Goal: Task Accomplishment & Management: Complete application form

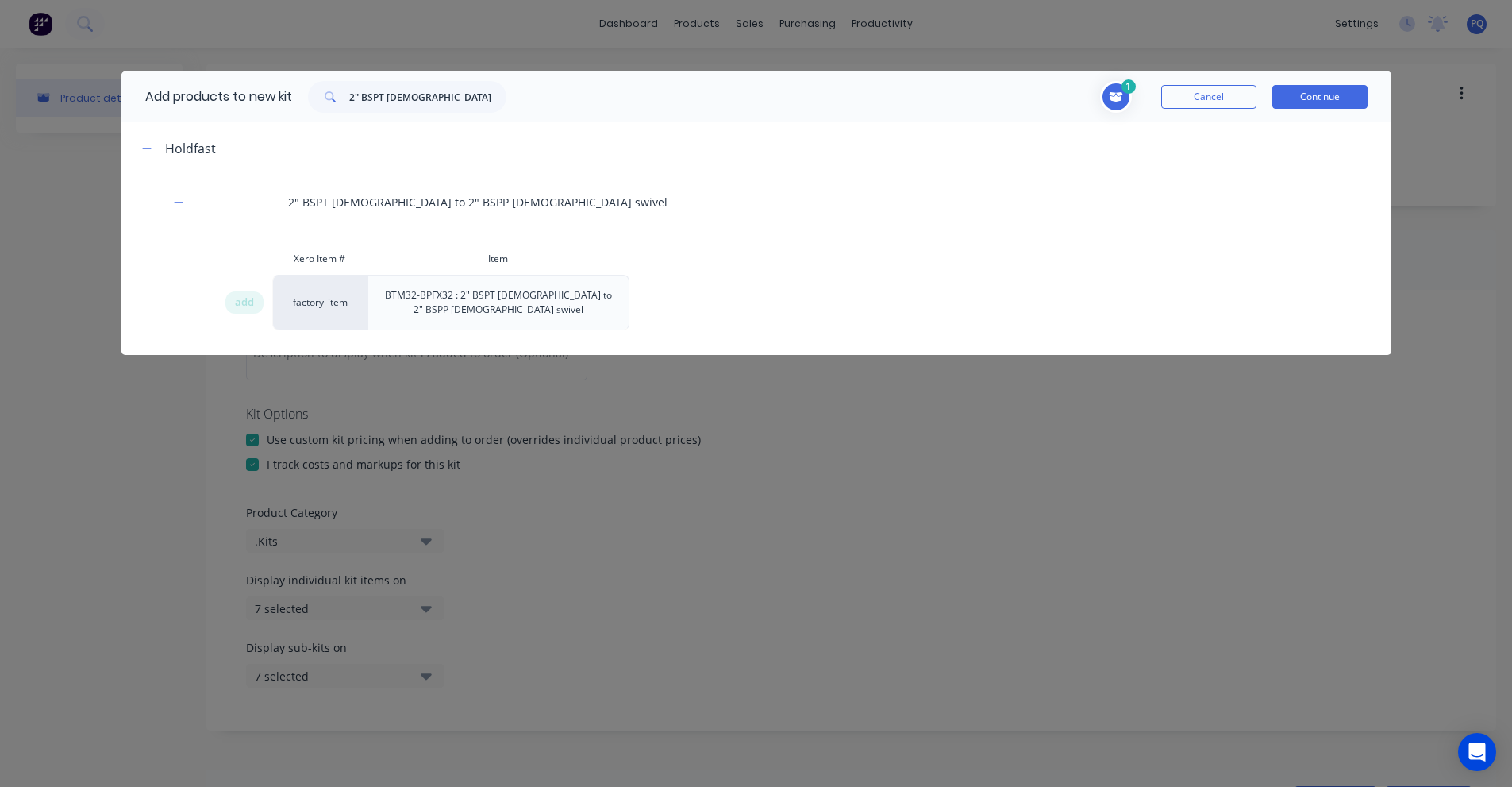
scroll to position [418, 0]
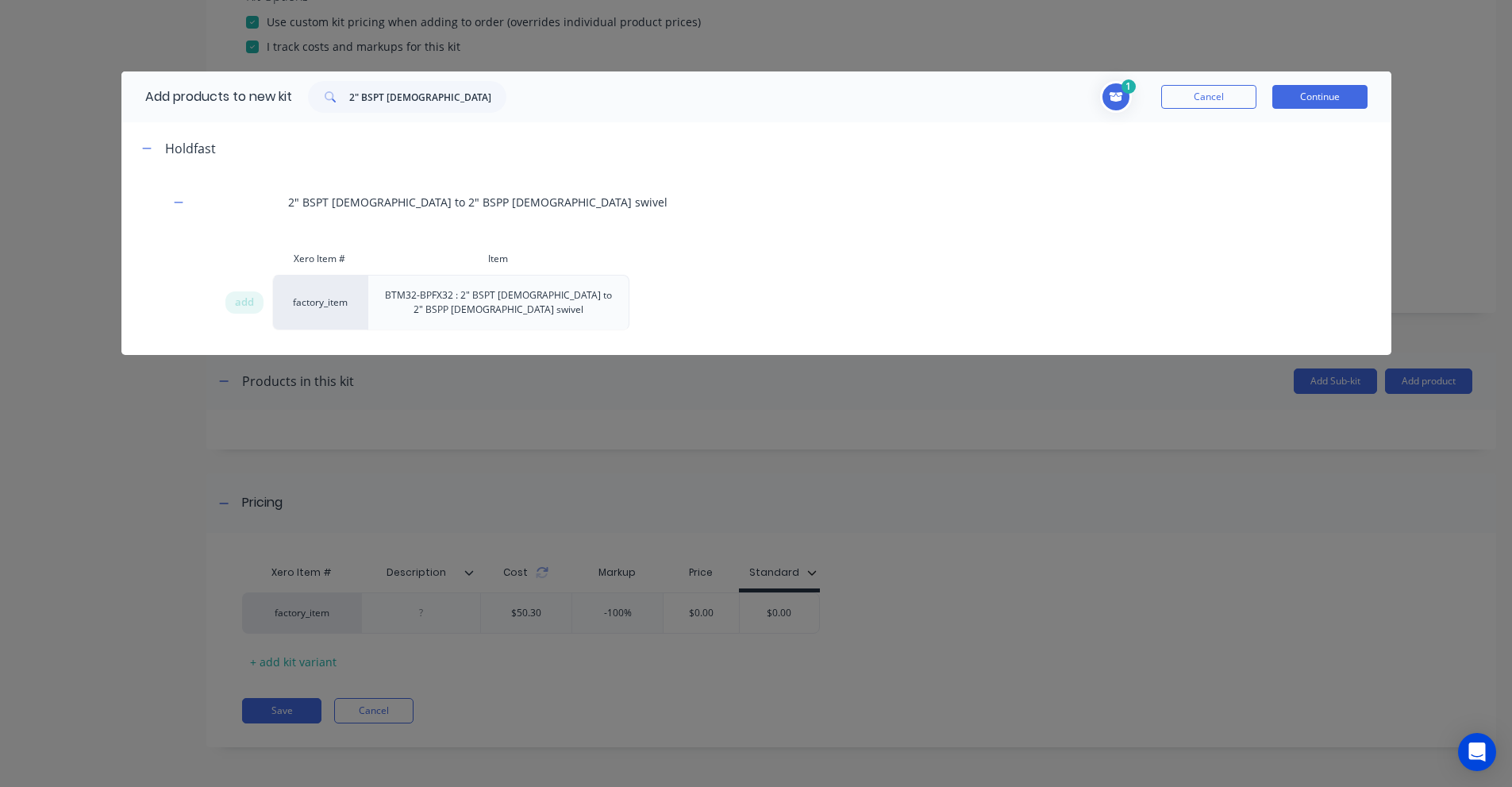
click at [529, 100] on div "1 1 1 ? 2" BSPT [DEMOGRAPHIC_DATA] to 2" BSPP [DEMOGRAPHIC_DATA] swivel Item BT…" at bounding box center [945, 97] width 845 height 32
click at [499, 99] on input "2" BSPT [DEMOGRAPHIC_DATA] to 2" BSPP [DEMOGRAPHIC_DATA] swivel" at bounding box center [428, 97] width 157 height 32
paste input "[DEMOGRAPHIC_DATA]"
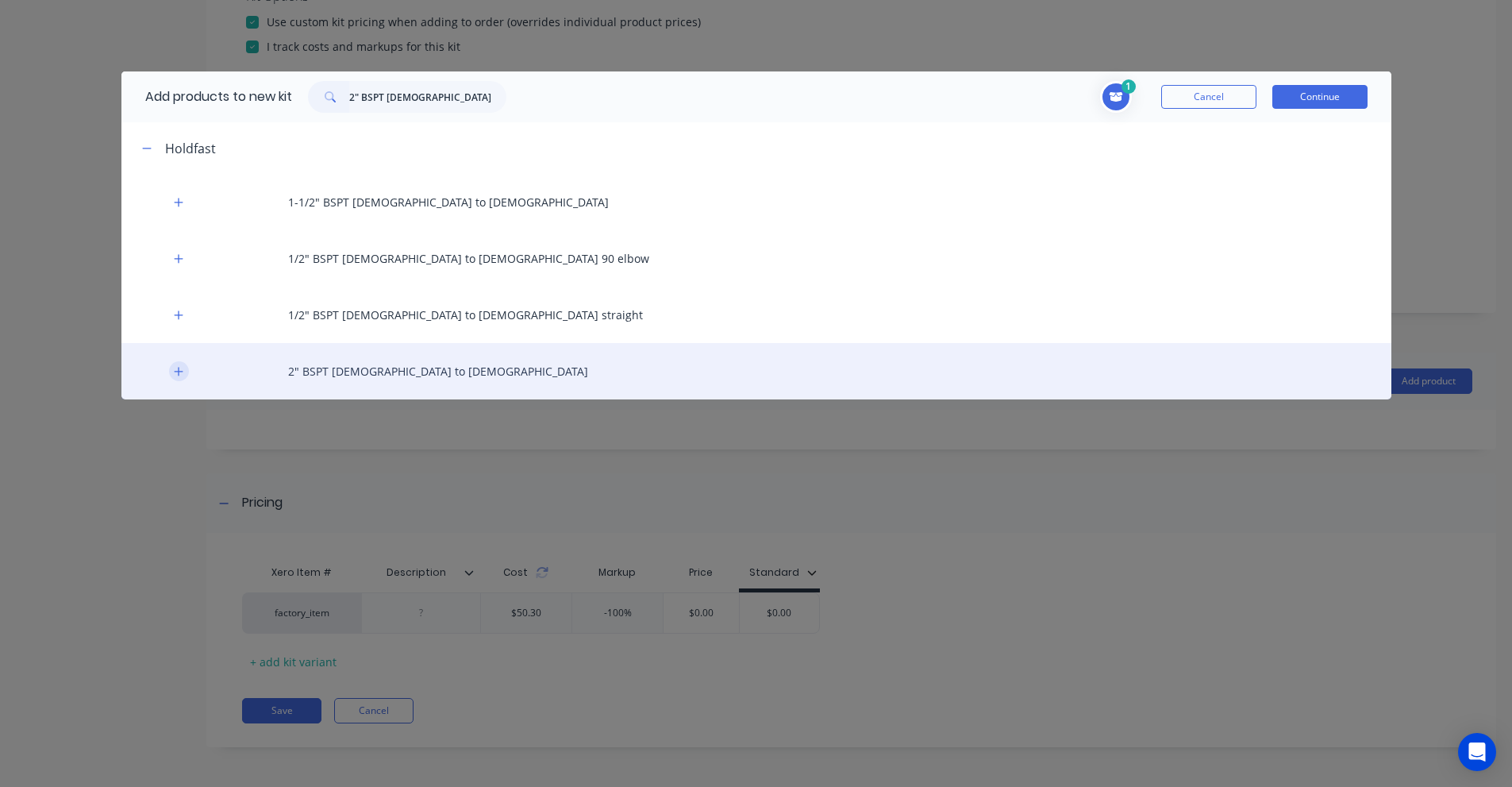
click at [178, 371] on icon "button" at bounding box center [178, 371] width 9 height 9
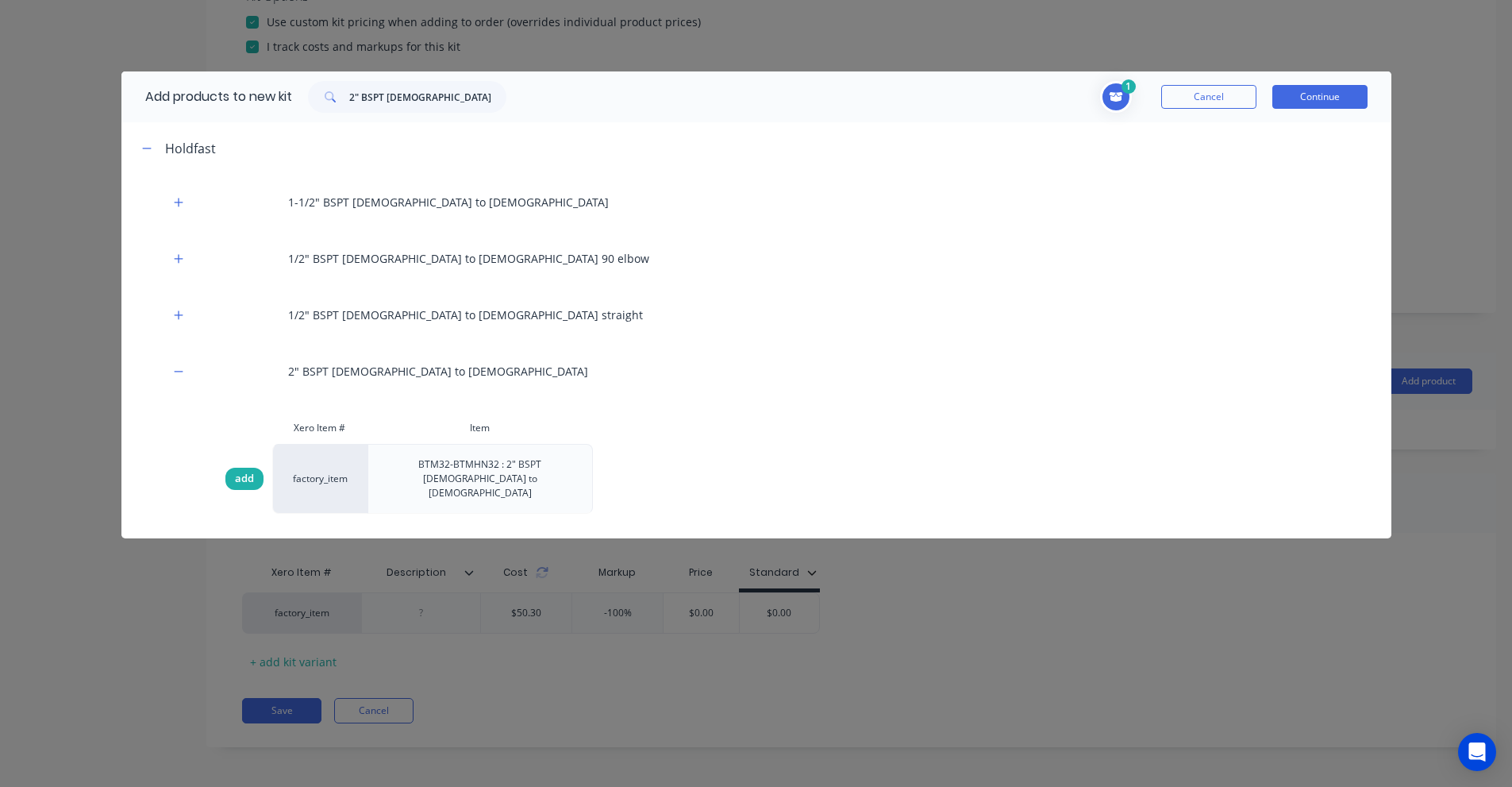
click at [247, 471] on span "add" at bounding box center [244, 479] width 19 height 16
click at [370, 97] on input "2" BSPT [DEMOGRAPHIC_DATA] to [DEMOGRAPHIC_DATA]" at bounding box center [428, 97] width 157 height 32
paste input "P [DEMOGRAPHIC_DATA] to [DEMOGRAPHIC_DATA] ball valv"
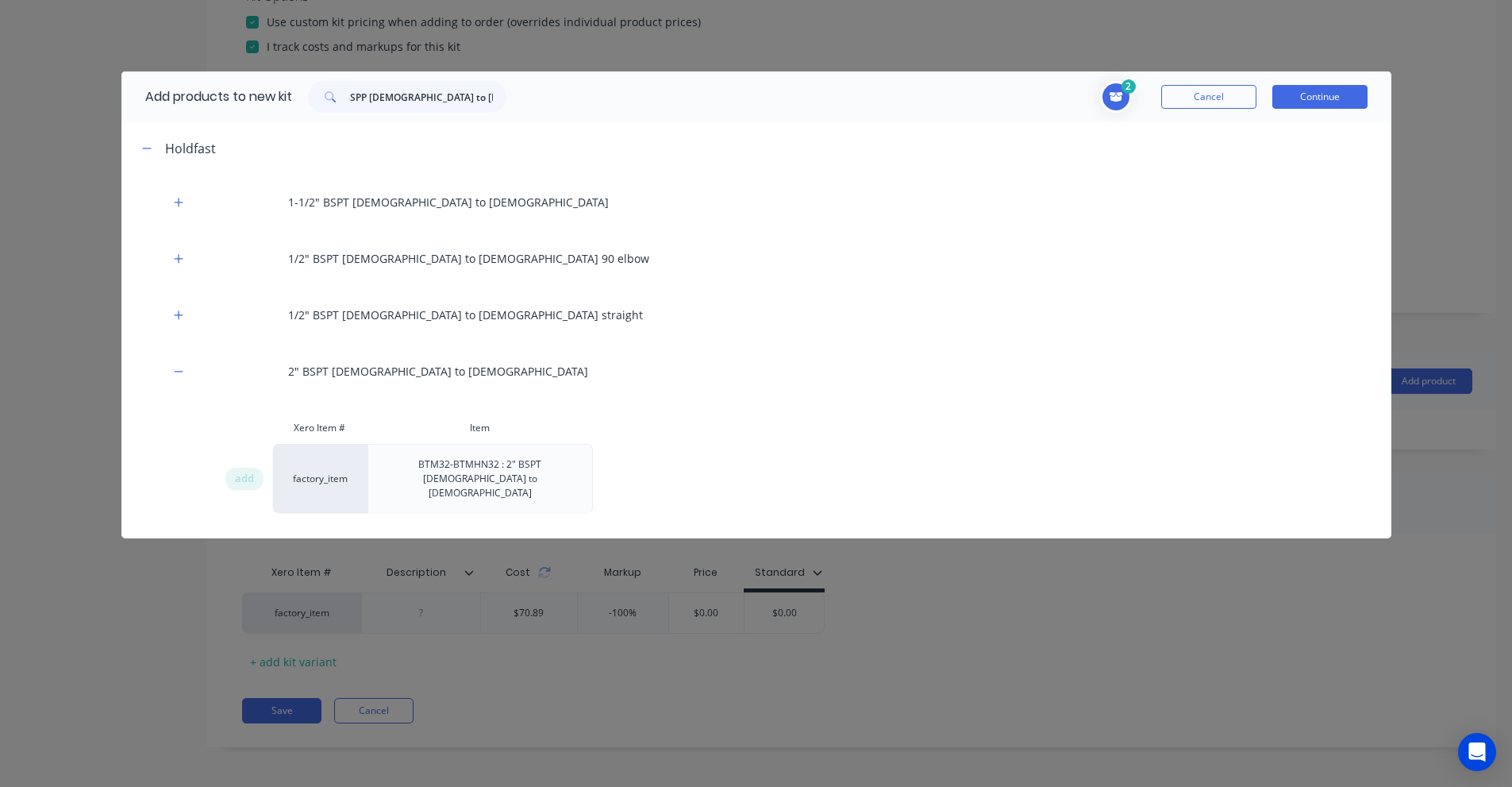
scroll to position [0, 0]
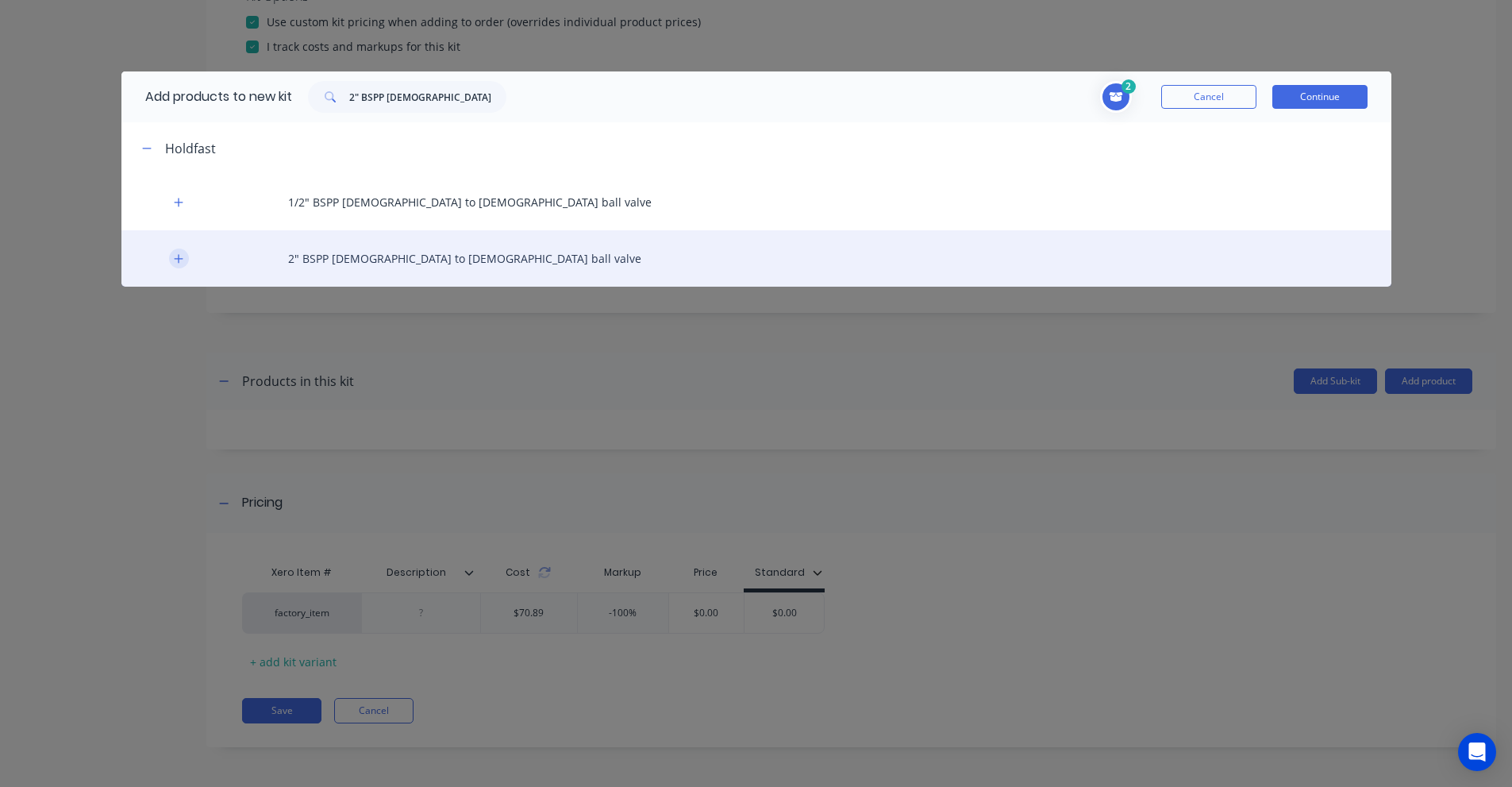
click at [174, 260] on icon "button" at bounding box center [178, 259] width 10 height 11
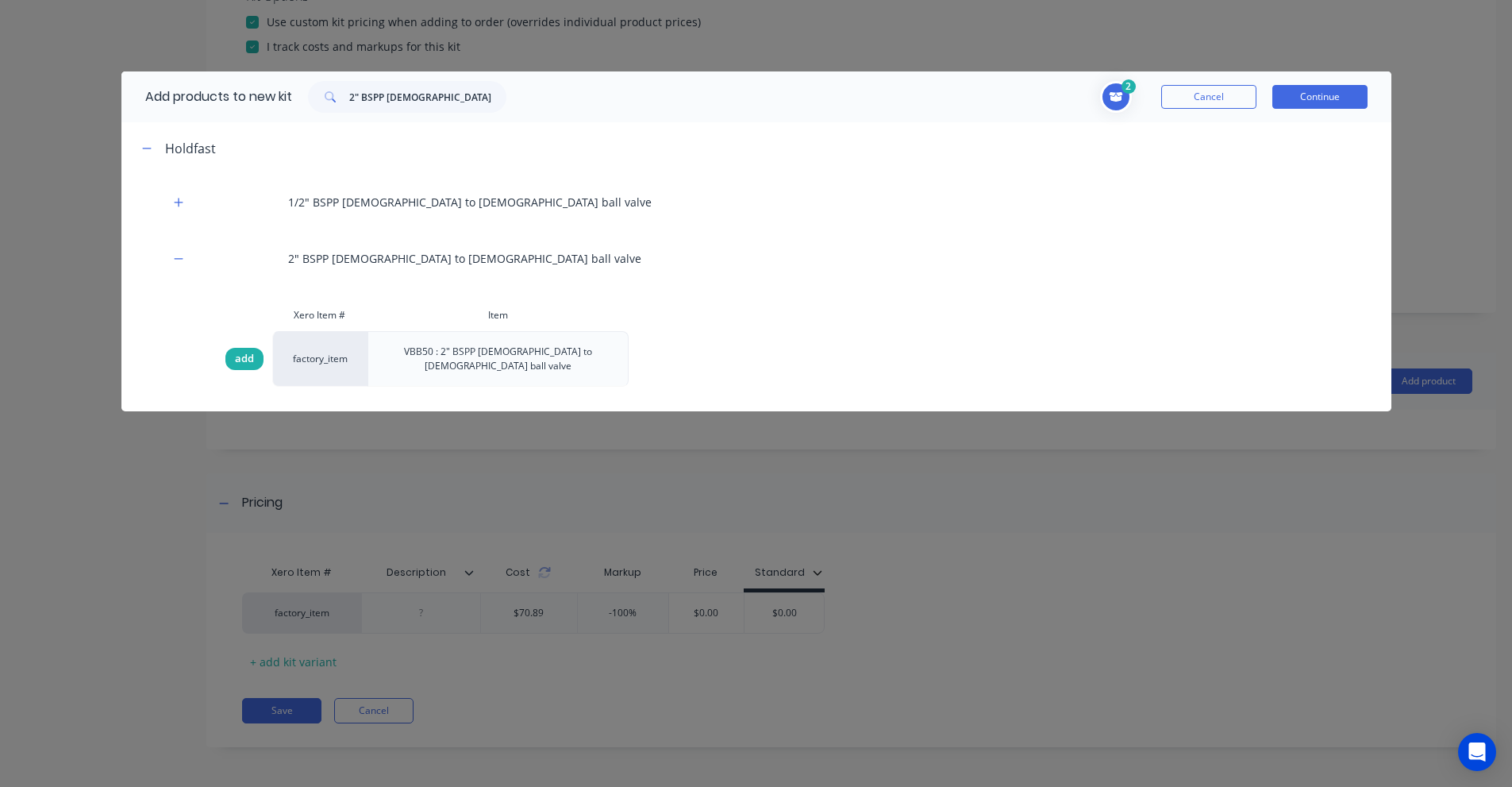
click at [248, 351] on span "add" at bounding box center [244, 359] width 19 height 16
click at [407, 99] on input "2" BSPP [DEMOGRAPHIC_DATA] to [DEMOGRAPHIC_DATA] ball valve" at bounding box center [428, 97] width 157 height 32
drag, startPoint x: 457, startPoint y: 99, endPoint x: 515, endPoint y: 98, distance: 58.0
click at [515, 98] on div "2" BSPP [DEMOGRAPHIC_DATA] to [DEMOGRAPHIC_DATA] ball valve" at bounding box center [407, 97] width 230 height 32
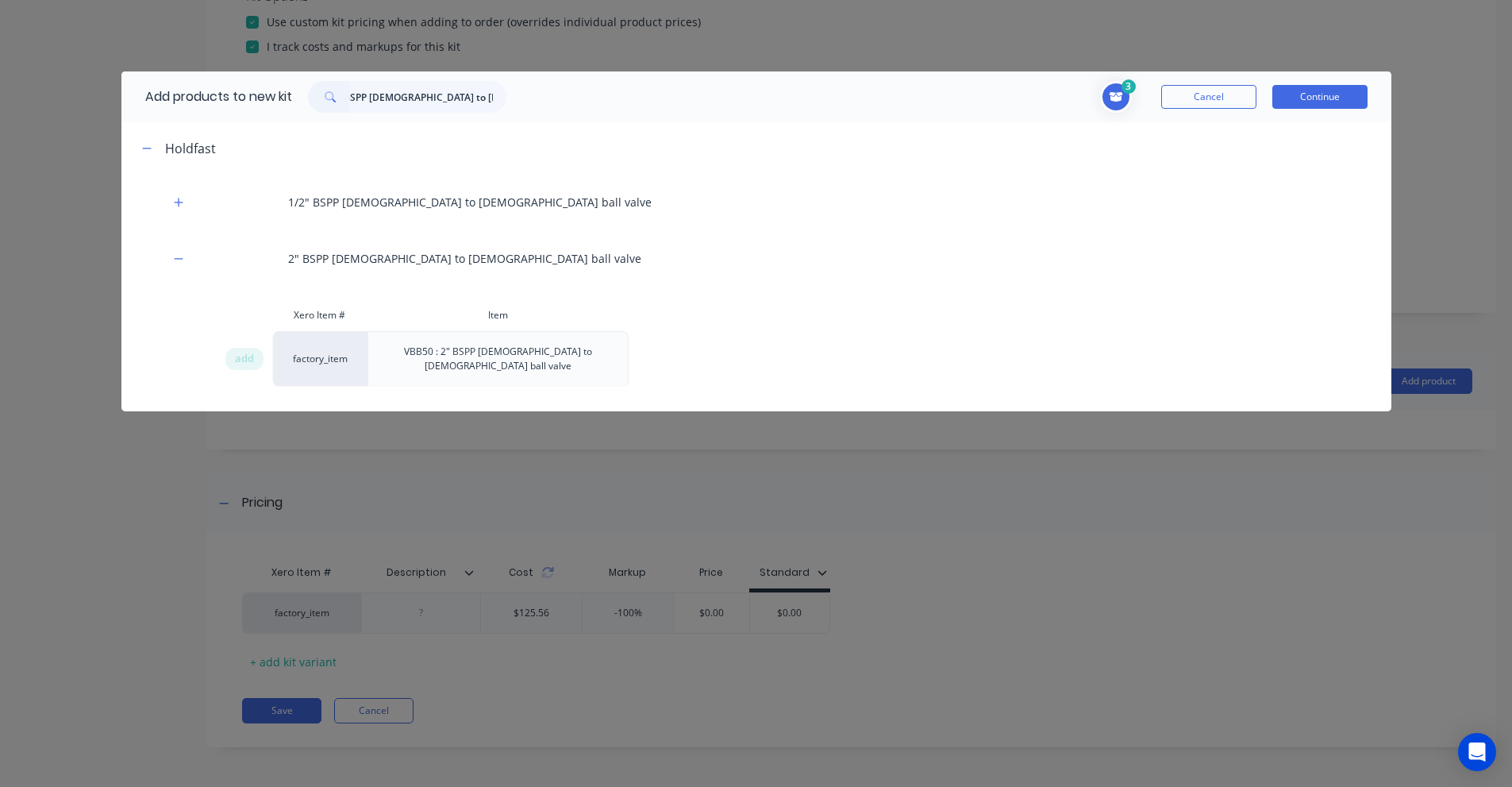
scroll to position [0, 0]
click at [407, 100] on input "2" BSPP [DEMOGRAPHIC_DATA] to [DEMOGRAPHIC_DATA] ball valve" at bounding box center [428, 97] width 157 height 32
paste input "T [DEMOGRAPHIC_DATA] to mal"
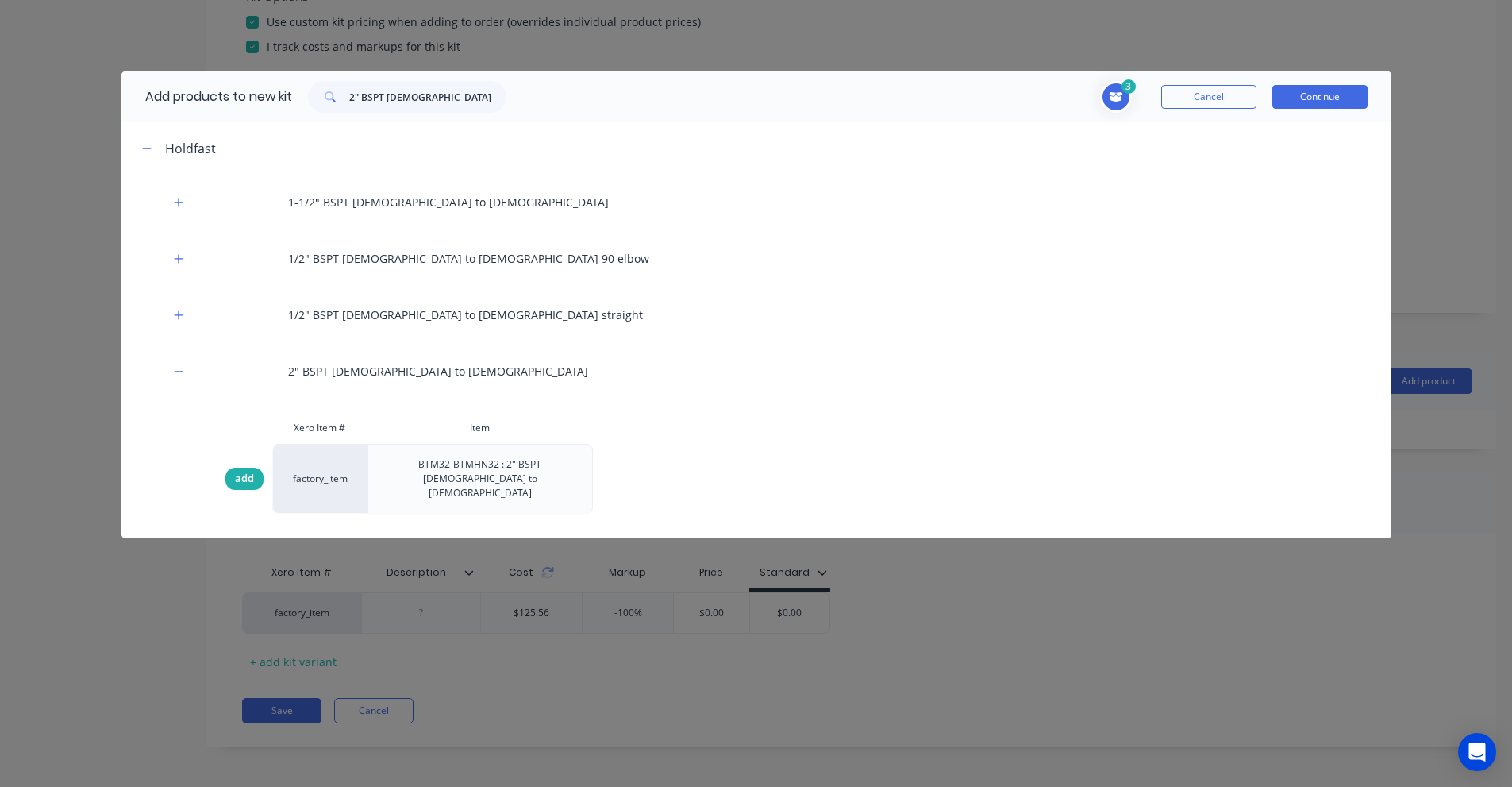
click at [239, 471] on span "add" at bounding box center [244, 479] width 19 height 16
click at [1122, 101] on icon "Toggle cart dropdown" at bounding box center [1116, 97] width 14 height 11
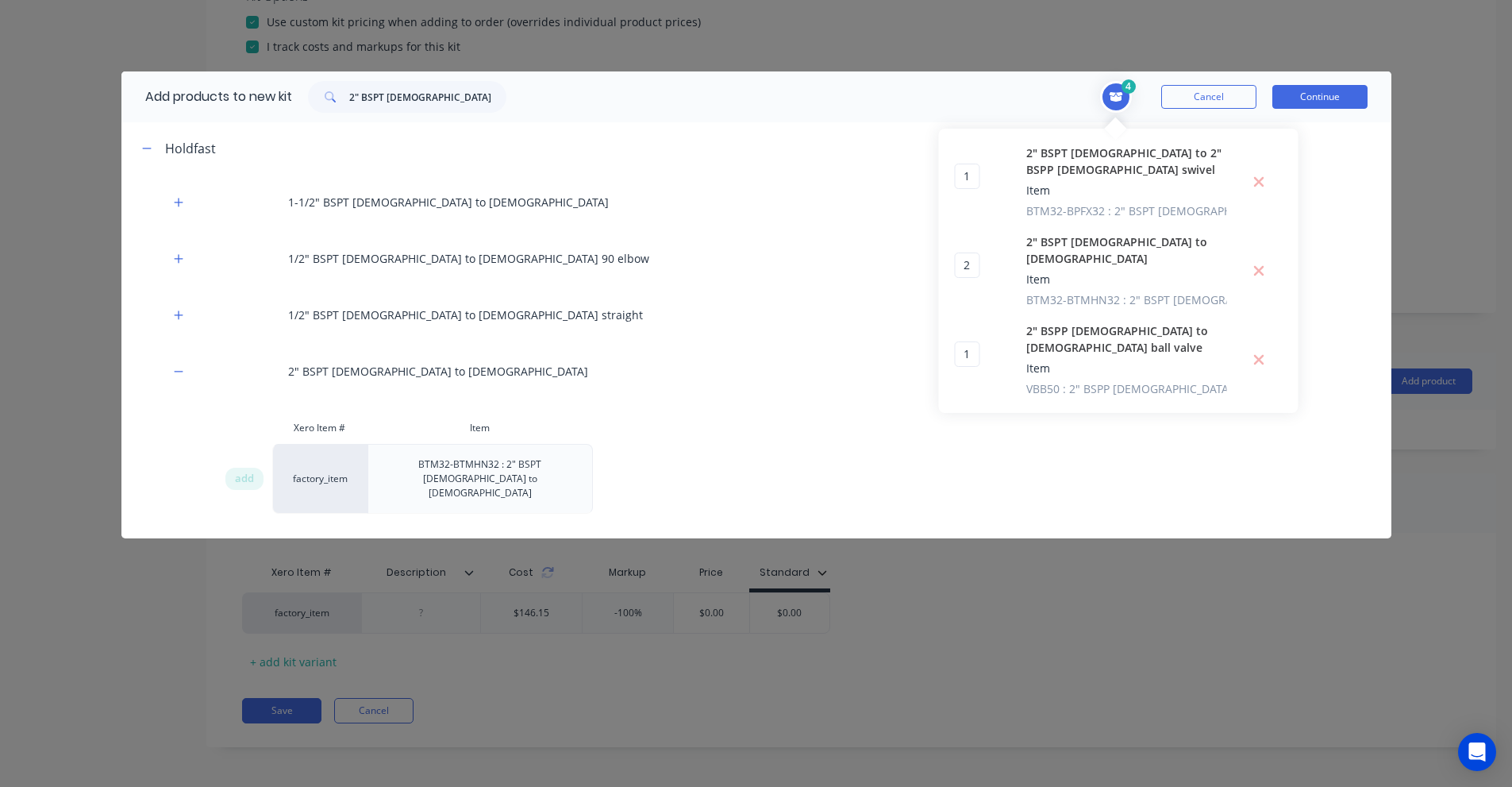
click at [647, 95] on div "4 1 1 ? 2" BSPT [DEMOGRAPHIC_DATA] to 2" BSPP [DEMOGRAPHIC_DATA] swivel Item BT…" at bounding box center [945, 97] width 845 height 32
click at [419, 100] on input "2" BSPT [DEMOGRAPHIC_DATA] to [DEMOGRAPHIC_DATA]" at bounding box center [428, 97] width 157 height 32
paste input "P [DEMOGRAPHIC_DATA] to [DEMOGRAPHIC_DATA] strainer (gold)"
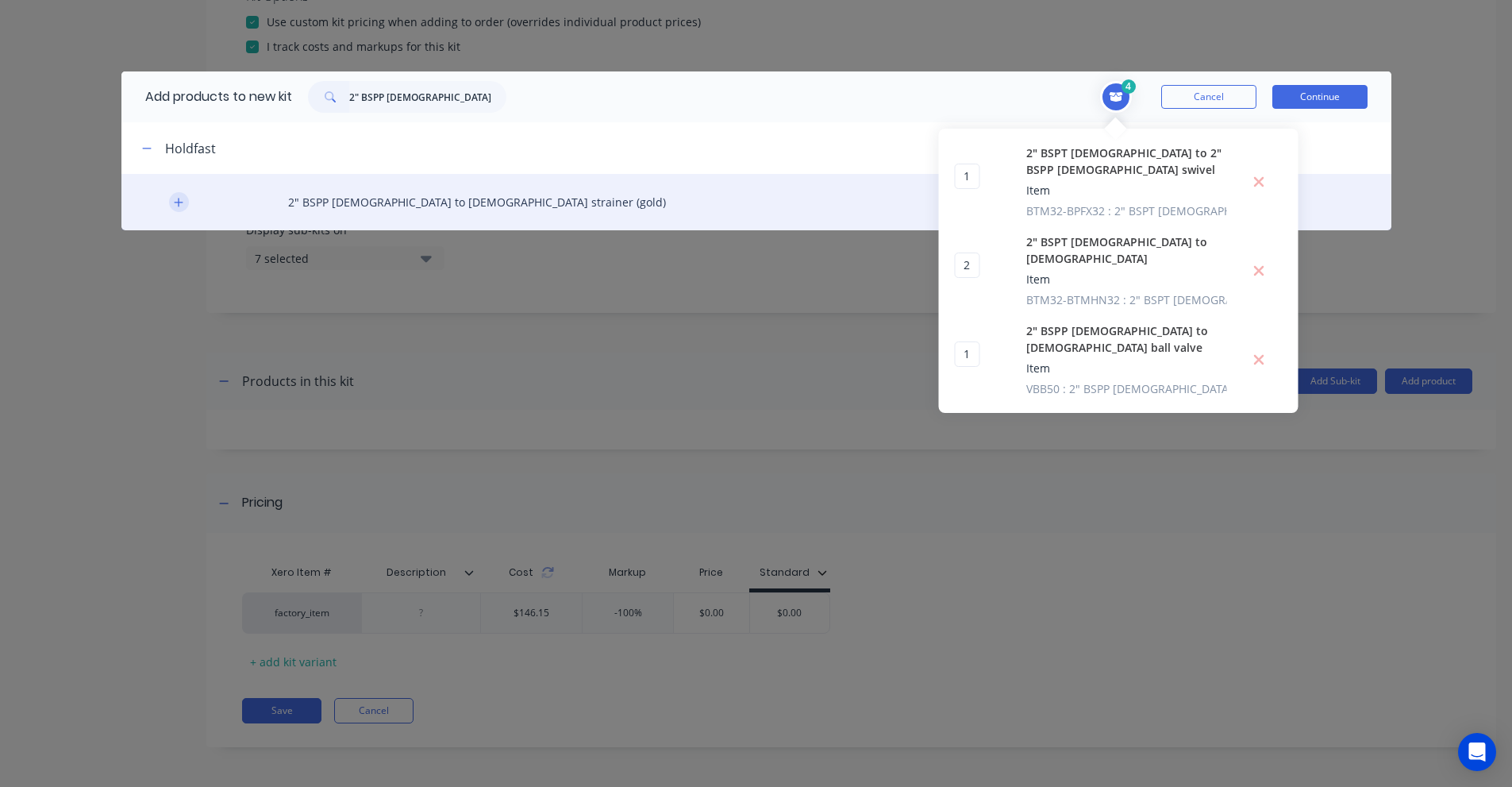
click at [185, 203] on button "button" at bounding box center [178, 202] width 20 height 20
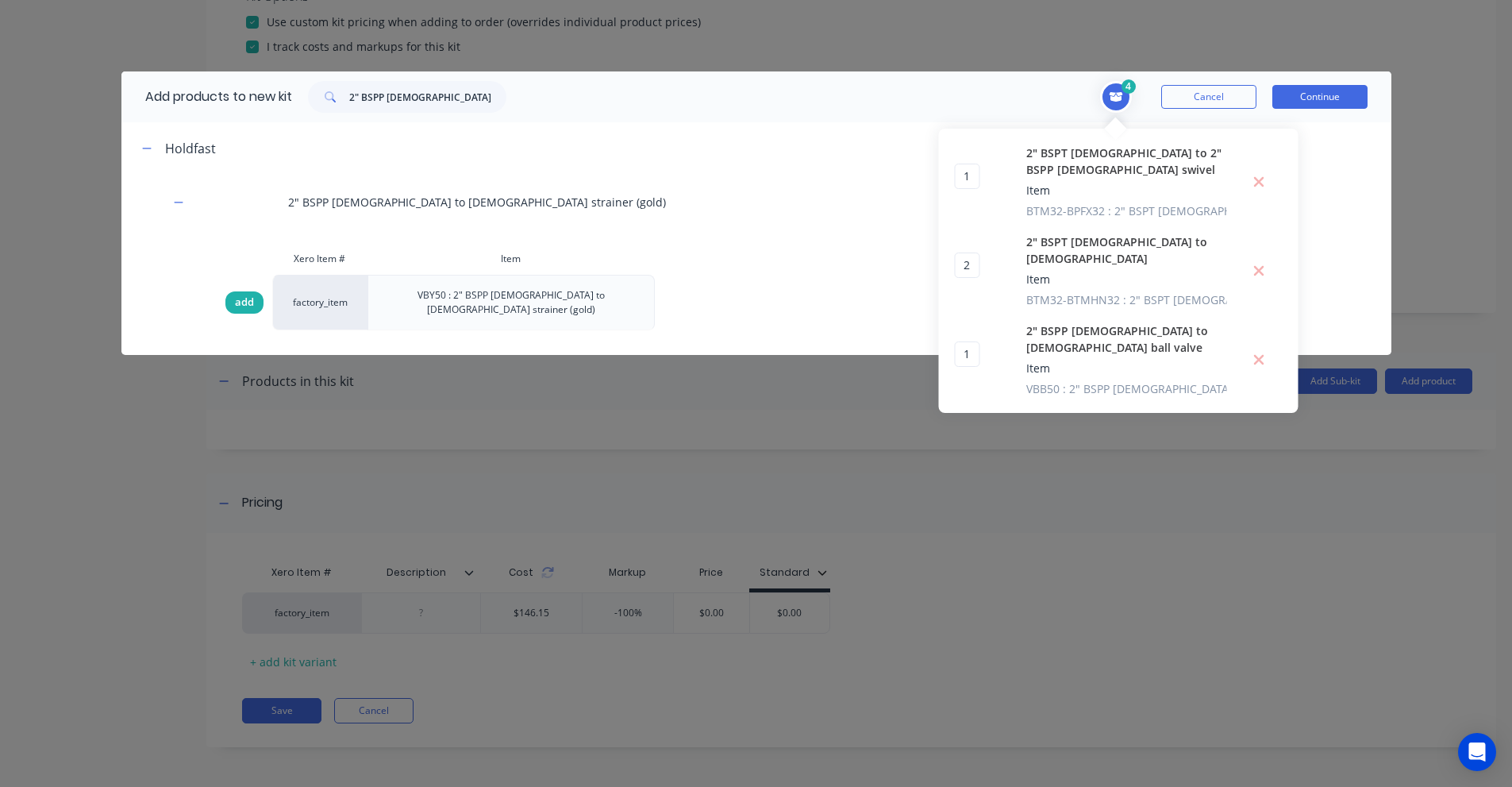
click at [248, 294] on span "add" at bounding box center [244, 302] width 19 height 16
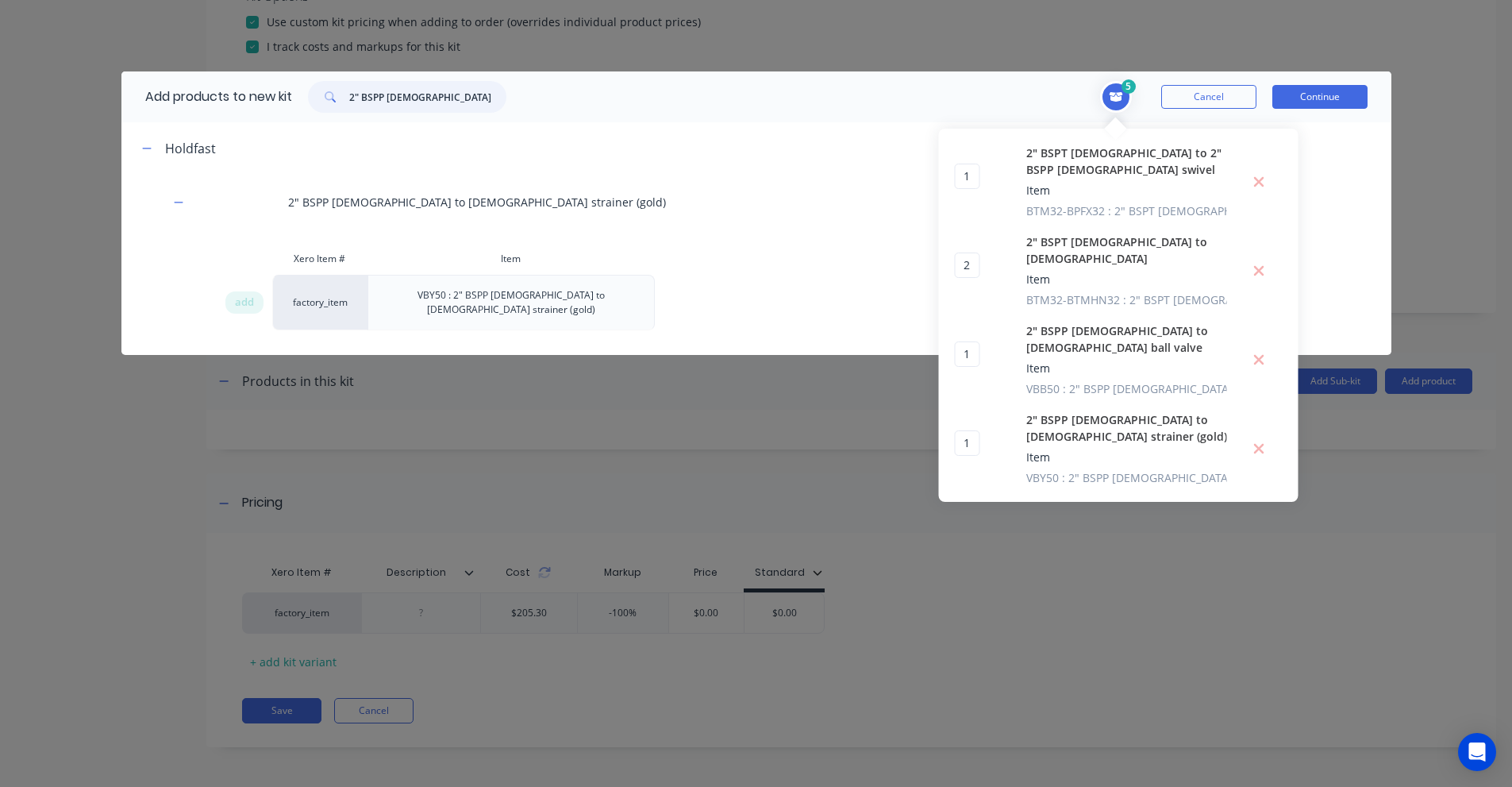
click at [387, 96] on input "2" BSPP [DEMOGRAPHIC_DATA] to [DEMOGRAPHIC_DATA] strainer (gold)" at bounding box center [428, 97] width 157 height 32
paste input "T [DEMOGRAPHIC_DATA] to [DEMOGRAPHIC_DATA]"
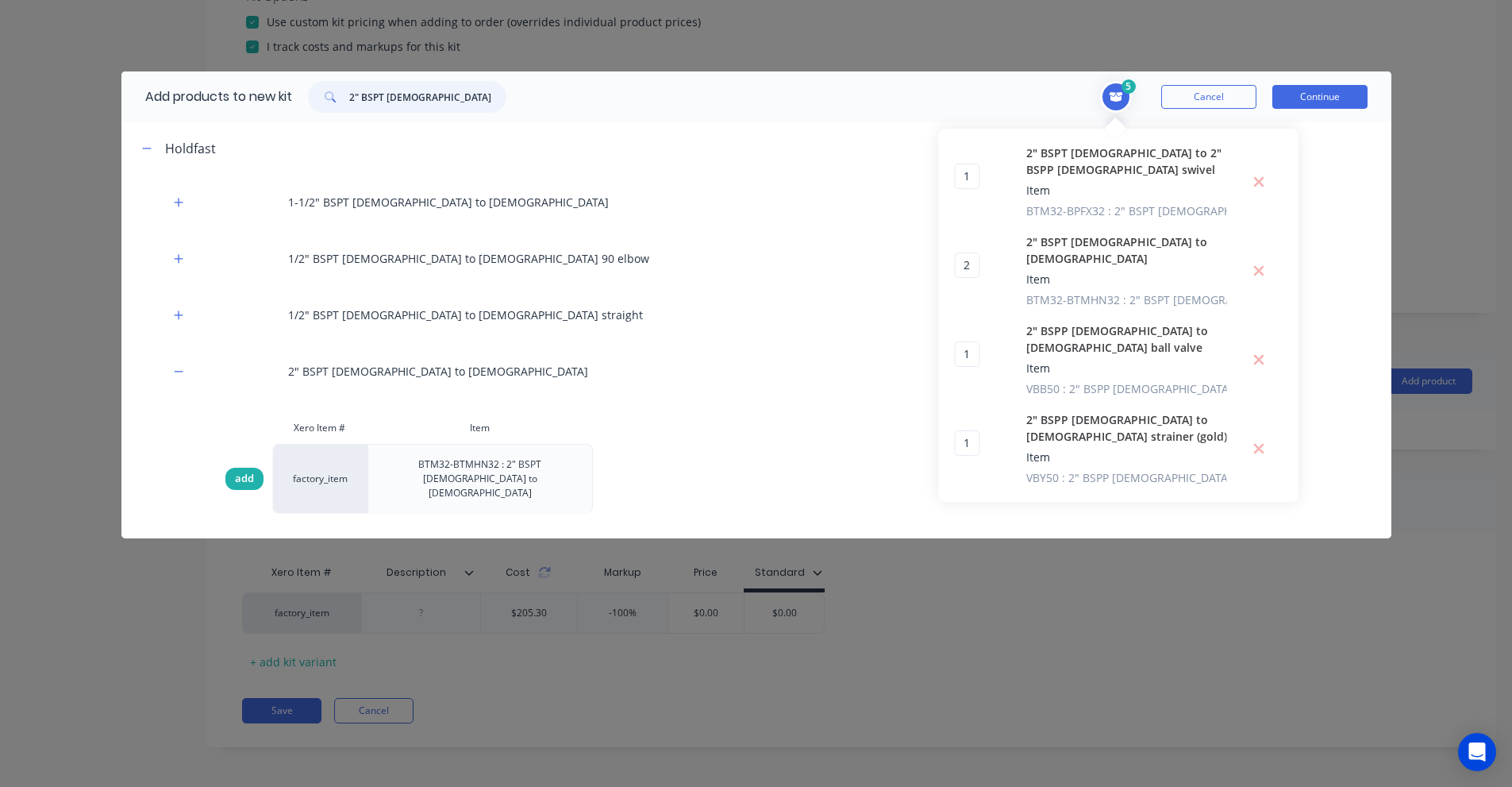
type input "2" BSPT [DEMOGRAPHIC_DATA] to [DEMOGRAPHIC_DATA]"
click at [239, 471] on span "add" at bounding box center [244, 479] width 19 height 16
type input "3"
click at [379, 96] on input "2" BSPT [DEMOGRAPHIC_DATA] to [DEMOGRAPHIC_DATA]" at bounding box center [428, 97] width 157 height 32
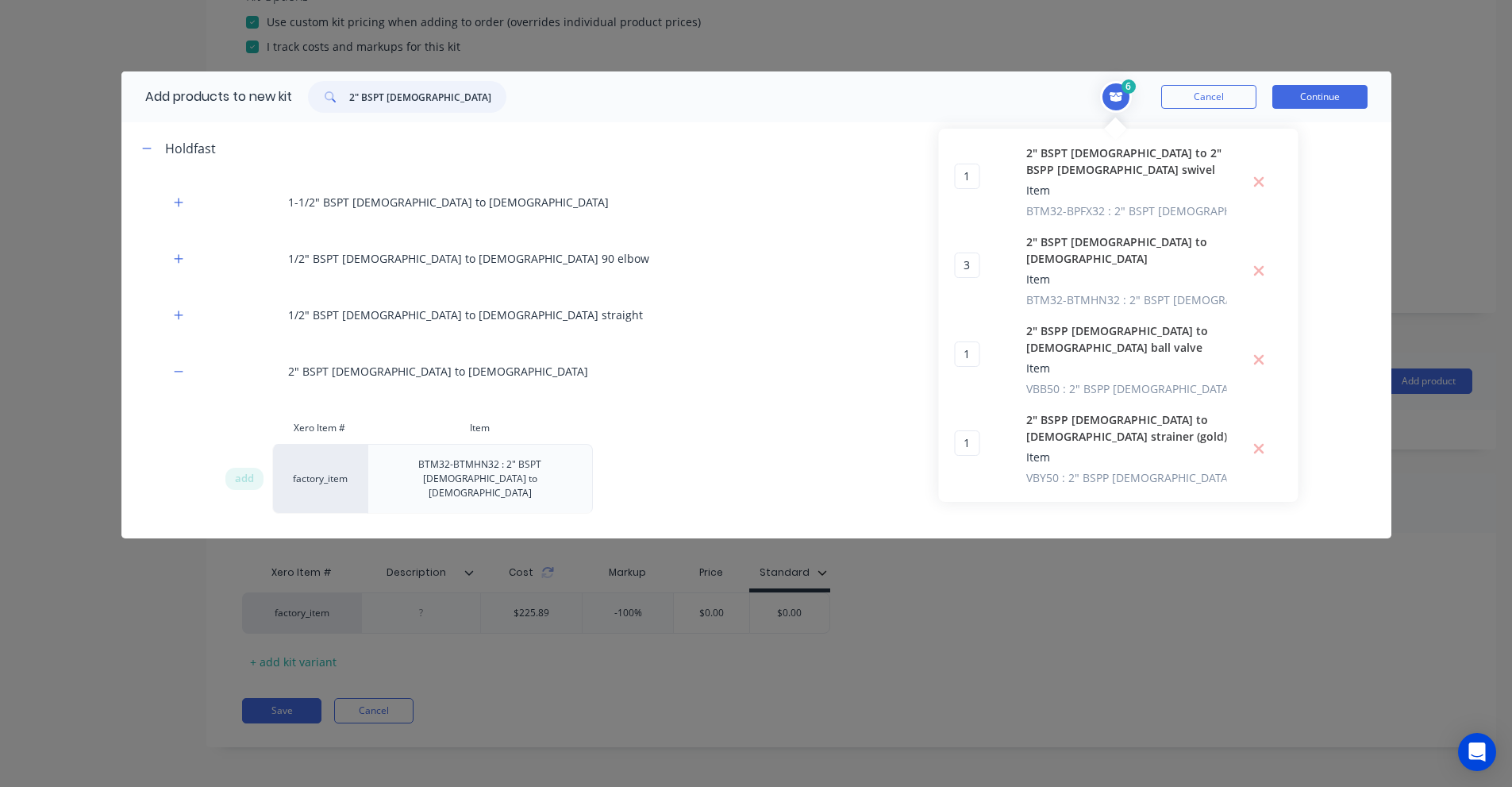
click at [379, 96] on input "2" BSPT [DEMOGRAPHIC_DATA] to [DEMOGRAPHIC_DATA]" at bounding box center [428, 97] width 157 height 32
paste input "Stainless Te"
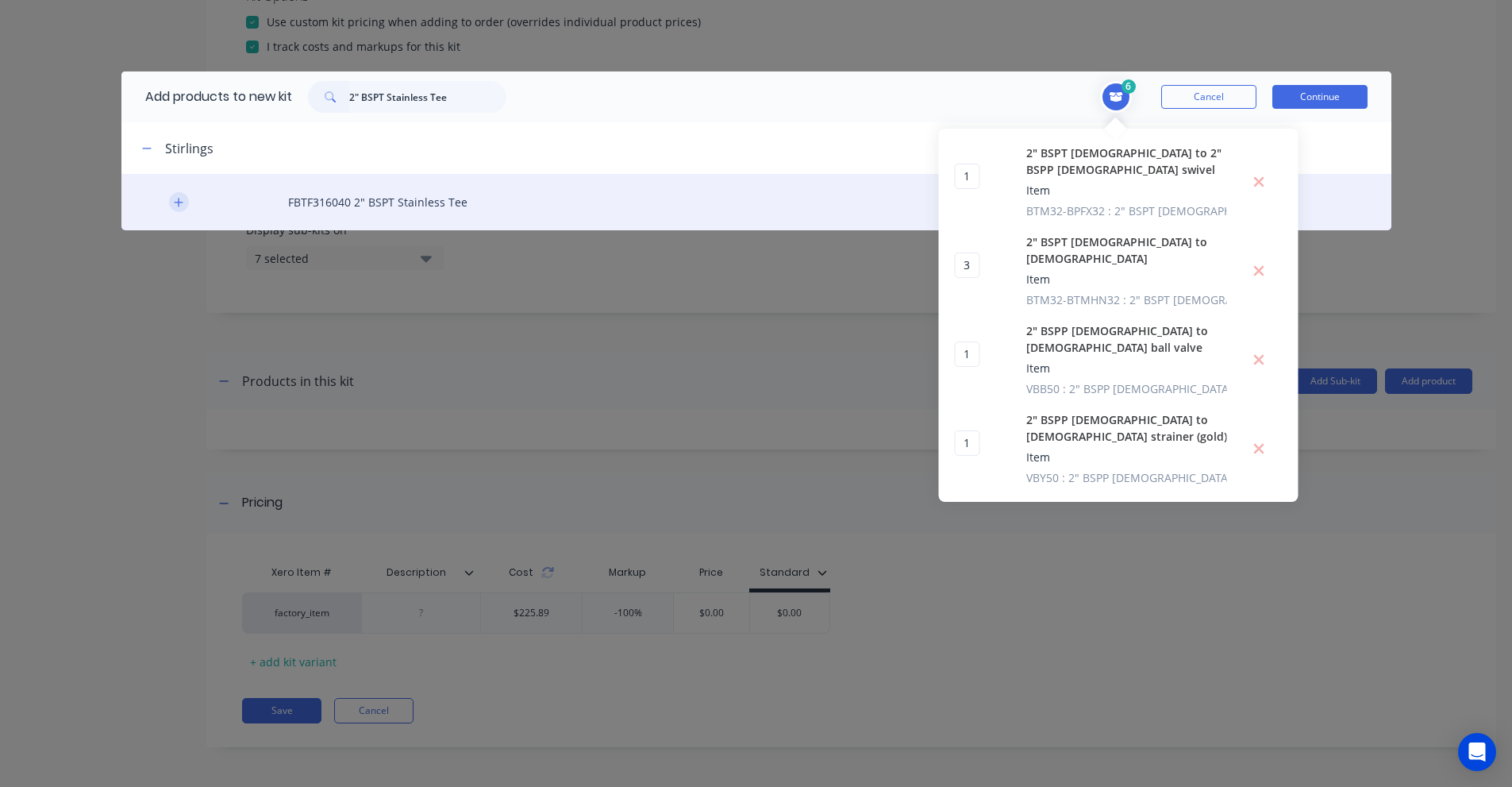
click at [183, 203] on icon "button" at bounding box center [178, 203] width 10 height 11
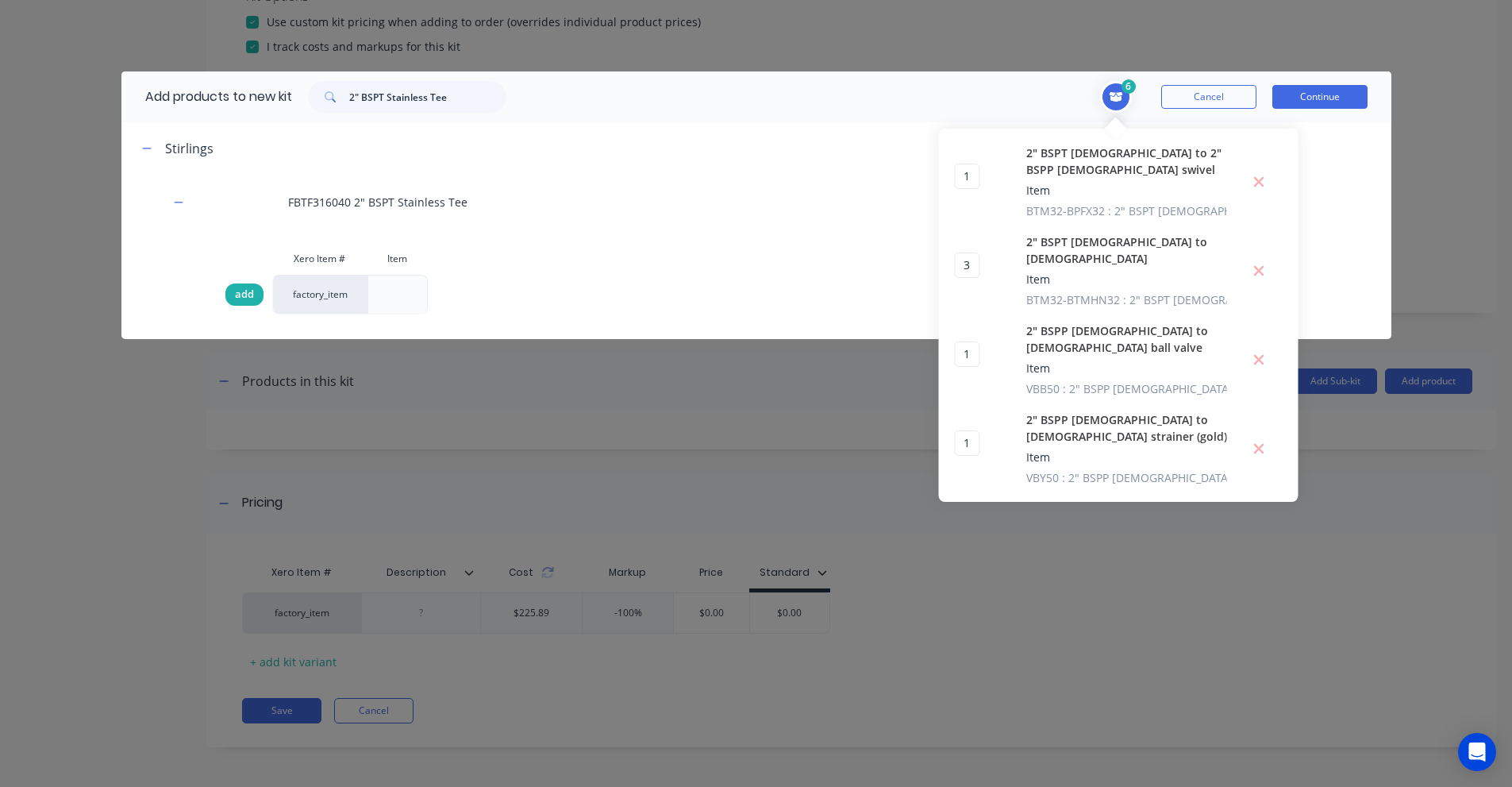
click at [235, 298] on span "add" at bounding box center [244, 295] width 19 height 16
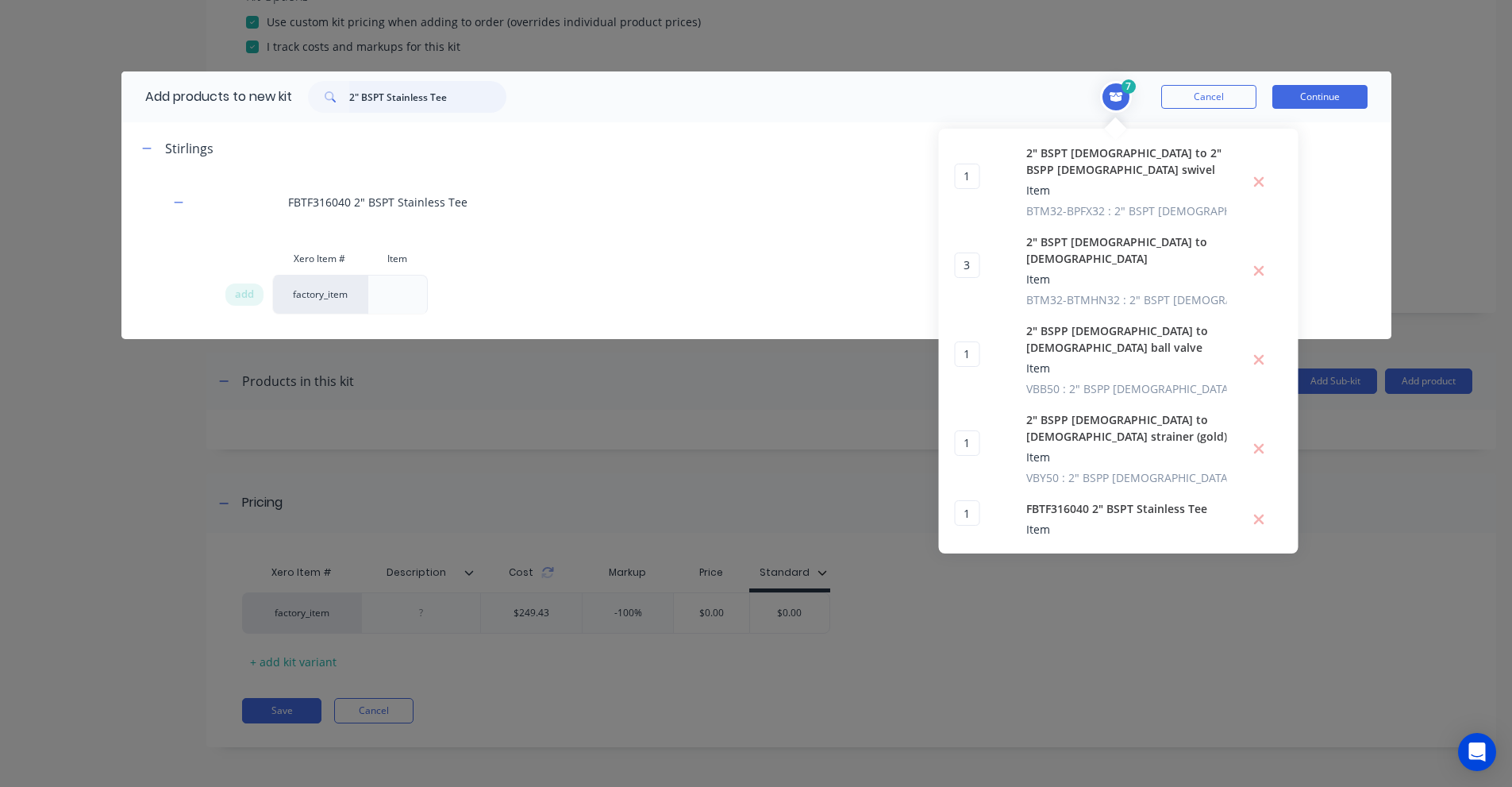
click at [454, 94] on input "2" BSPT Stainless Tee" at bounding box center [428, 97] width 157 height 32
paste input "[DEMOGRAPHIC_DATA] to mal"
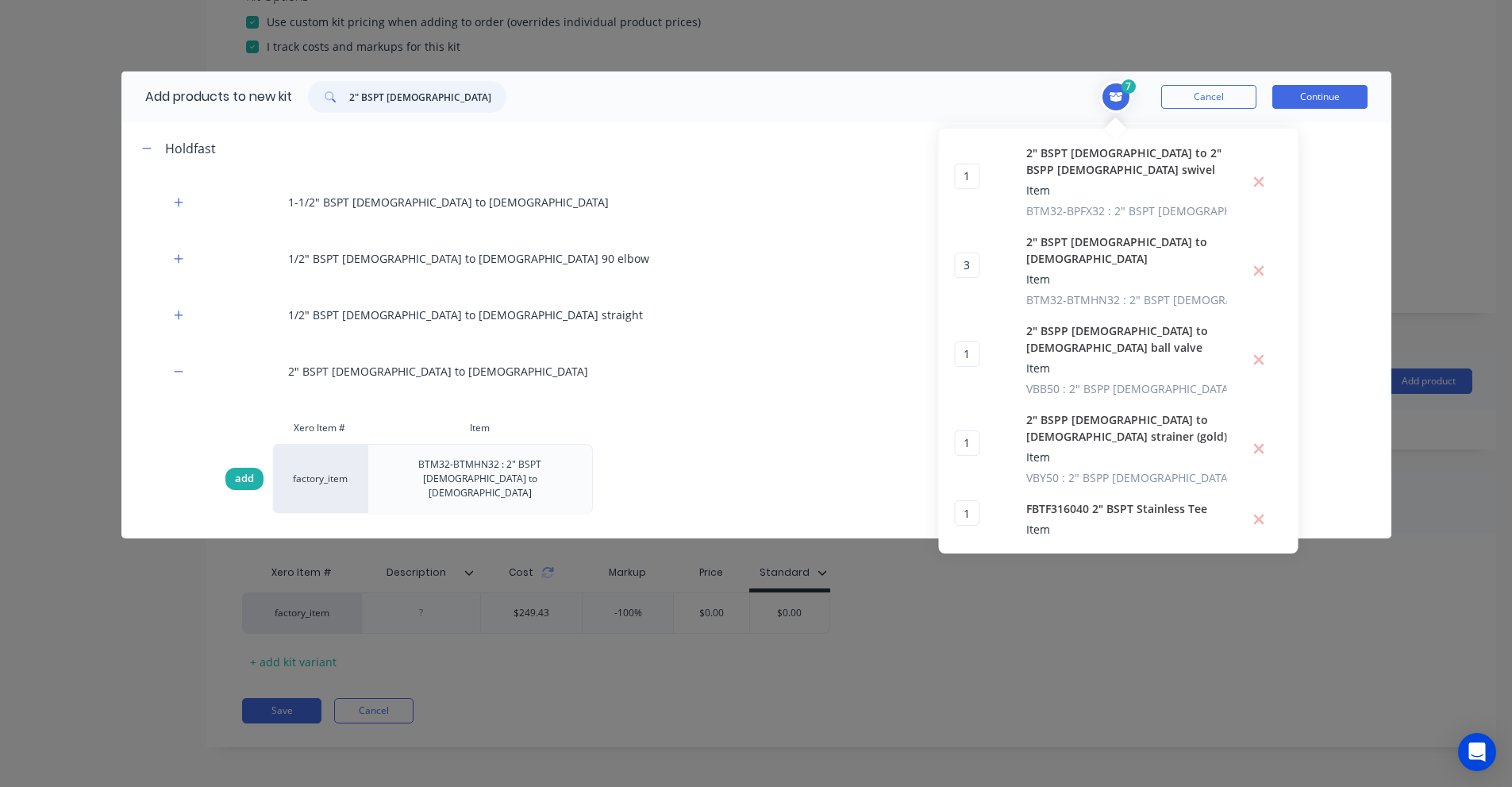
type input "2" BSPT [DEMOGRAPHIC_DATA] to [DEMOGRAPHIC_DATA]"
click at [258, 468] on div "add" at bounding box center [244, 479] width 38 height 23
type input "4"
click at [378, 96] on input "2" BSPT [DEMOGRAPHIC_DATA] to [DEMOGRAPHIC_DATA]" at bounding box center [428, 97] width 157 height 32
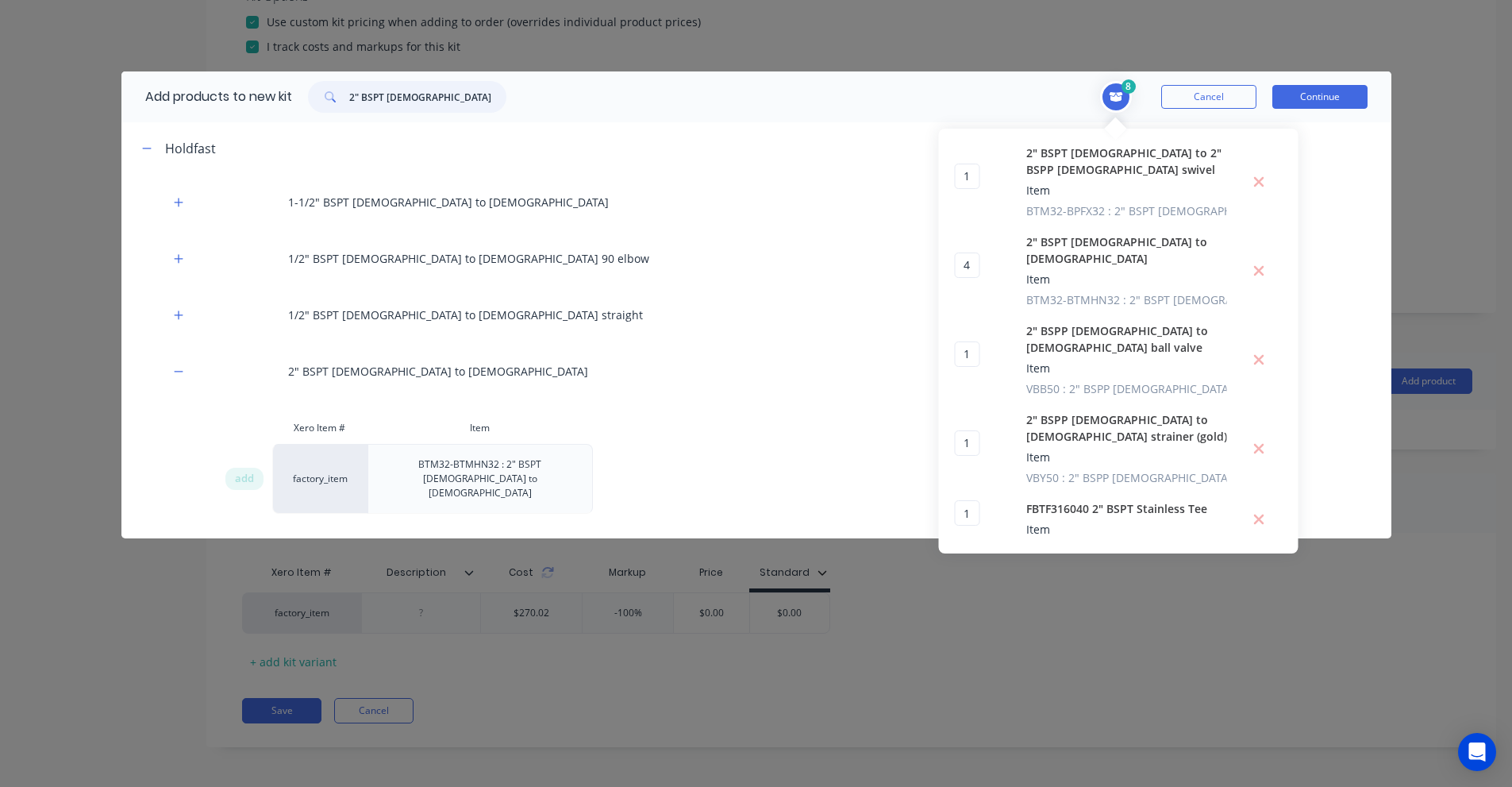
click at [378, 96] on input "2" BSPT [DEMOGRAPHIC_DATA] to [DEMOGRAPHIC_DATA]" at bounding box center [428, 97] width 157 height 32
paste input "-0 BSPTM x 1-1/2 NPTM"
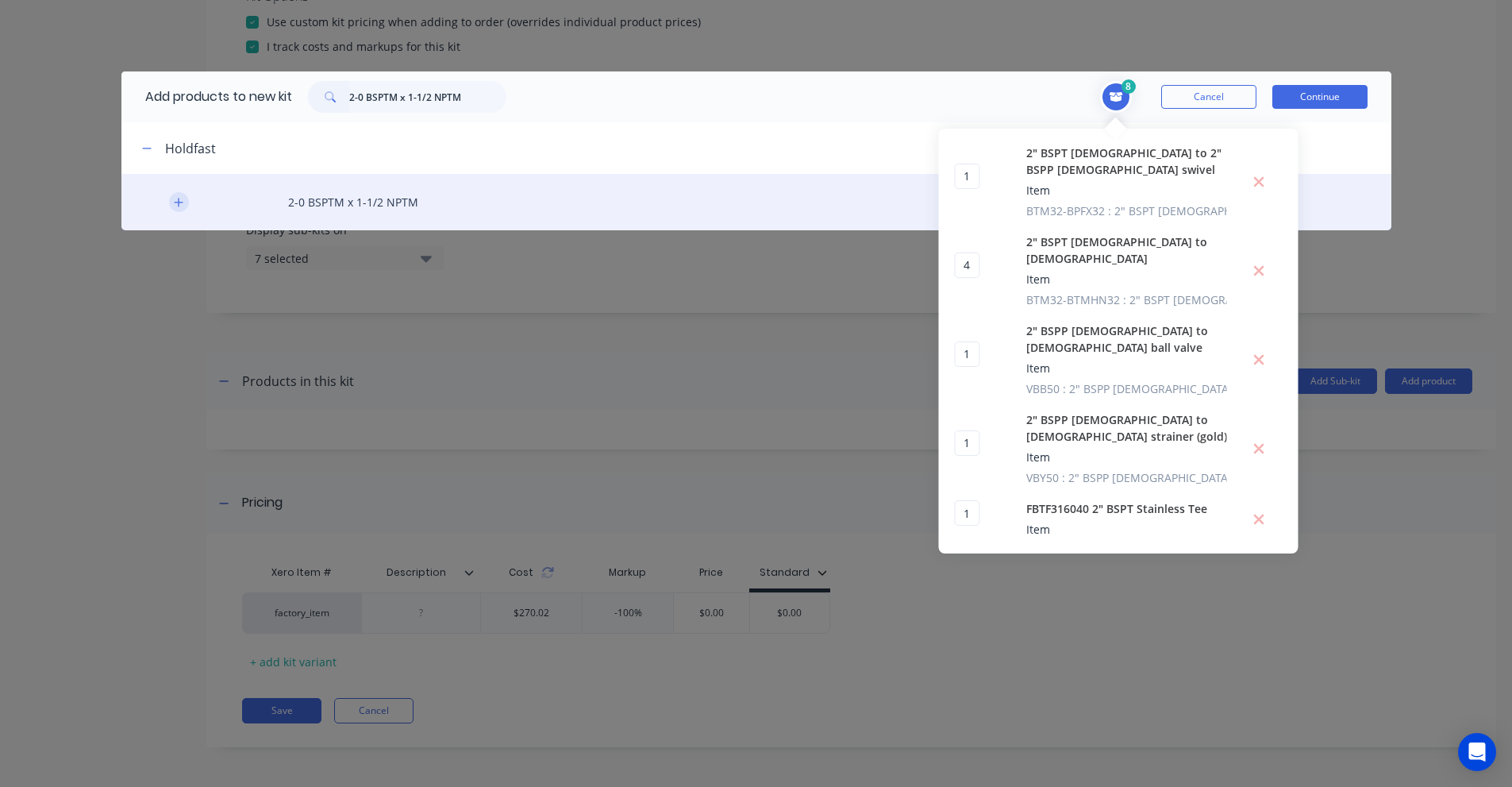
click at [178, 207] on icon "button" at bounding box center [178, 202] width 9 height 9
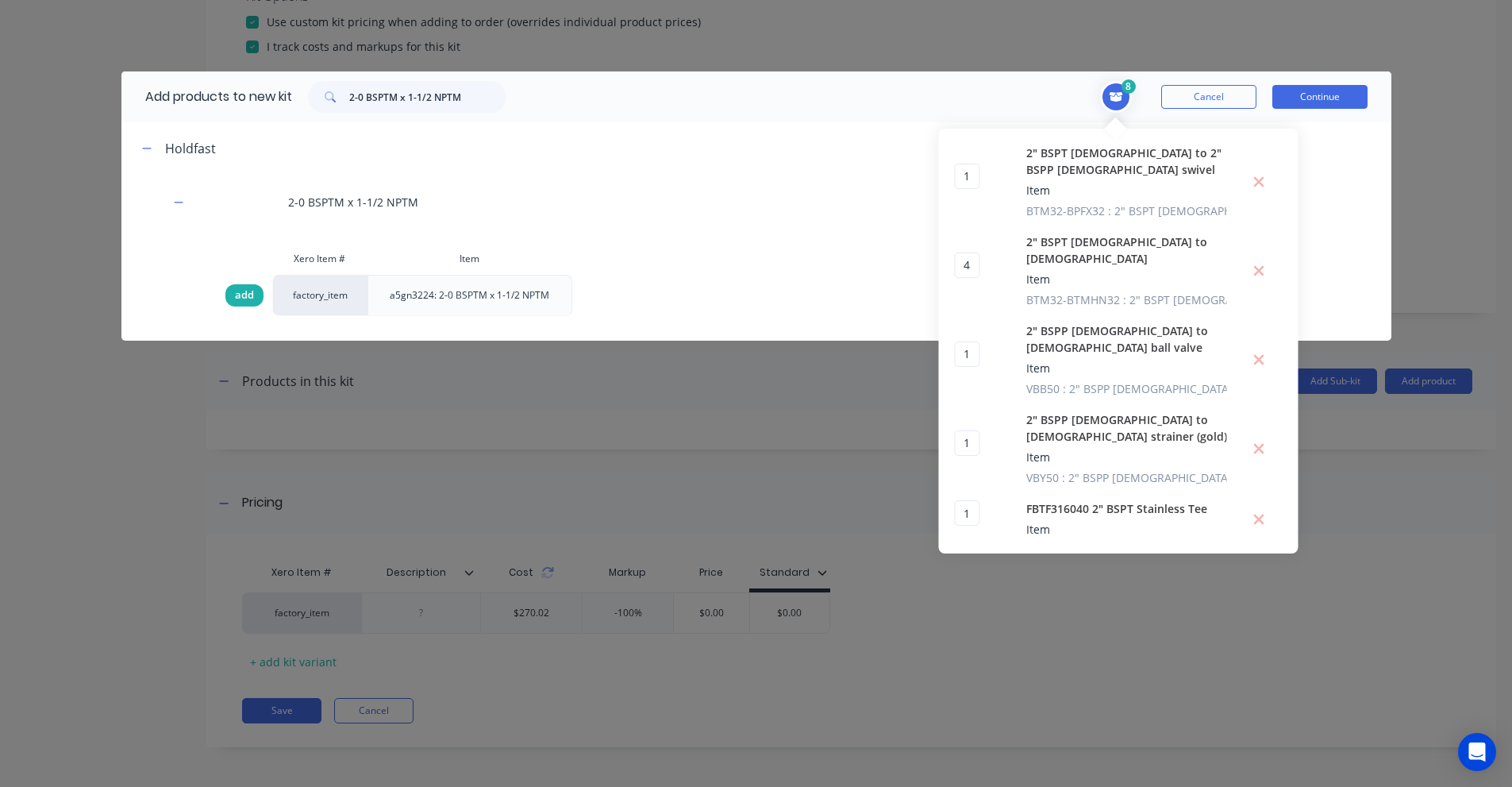
click at [243, 295] on span "add" at bounding box center [244, 296] width 19 height 16
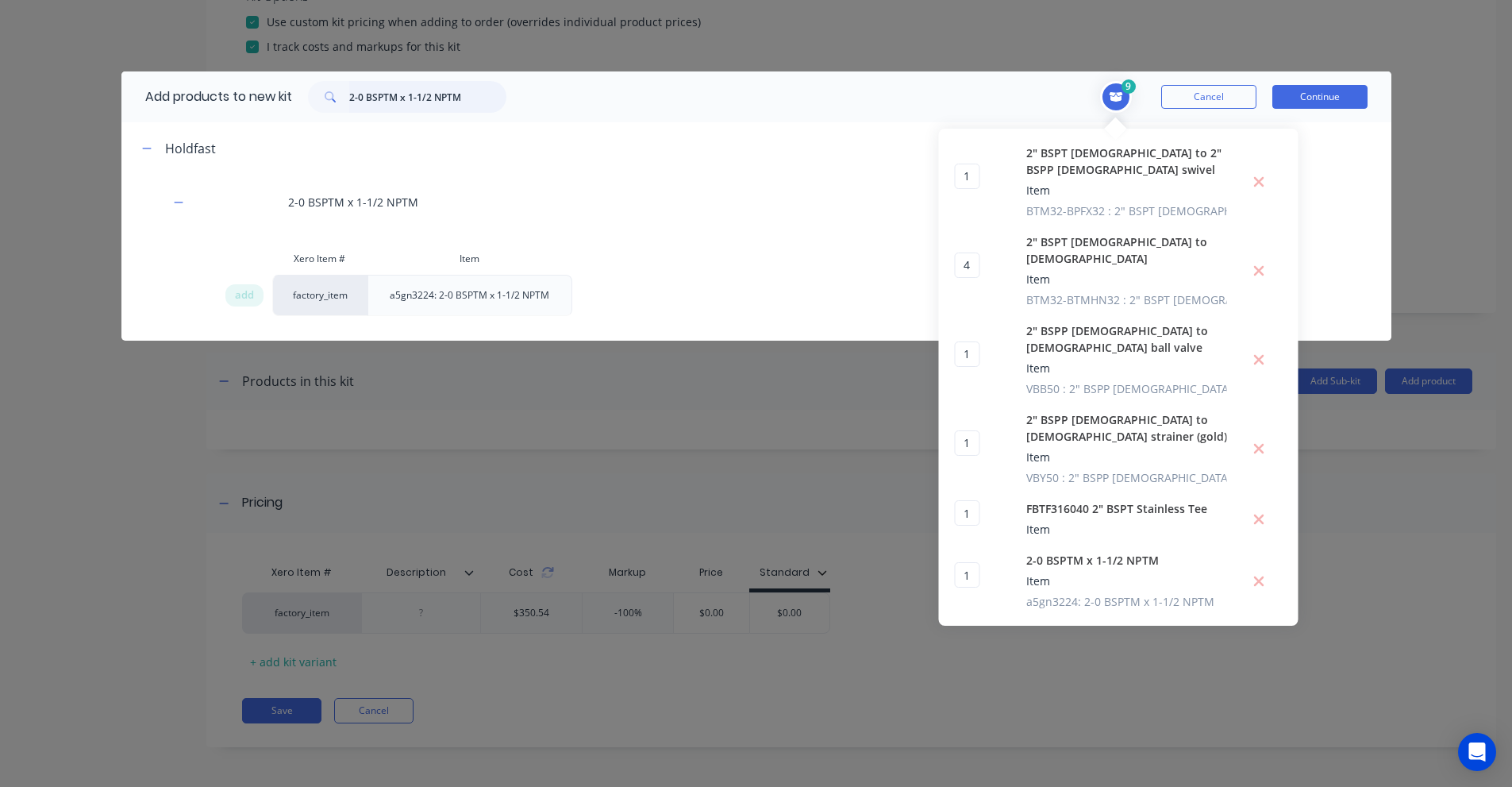
click at [431, 94] on input "2-0 BSPTM x 1-1/2 NPTM" at bounding box center [428, 97] width 157 height 32
paste input "GRACO 1 1/2" 2150A [MEDICAL_DATA] pump"
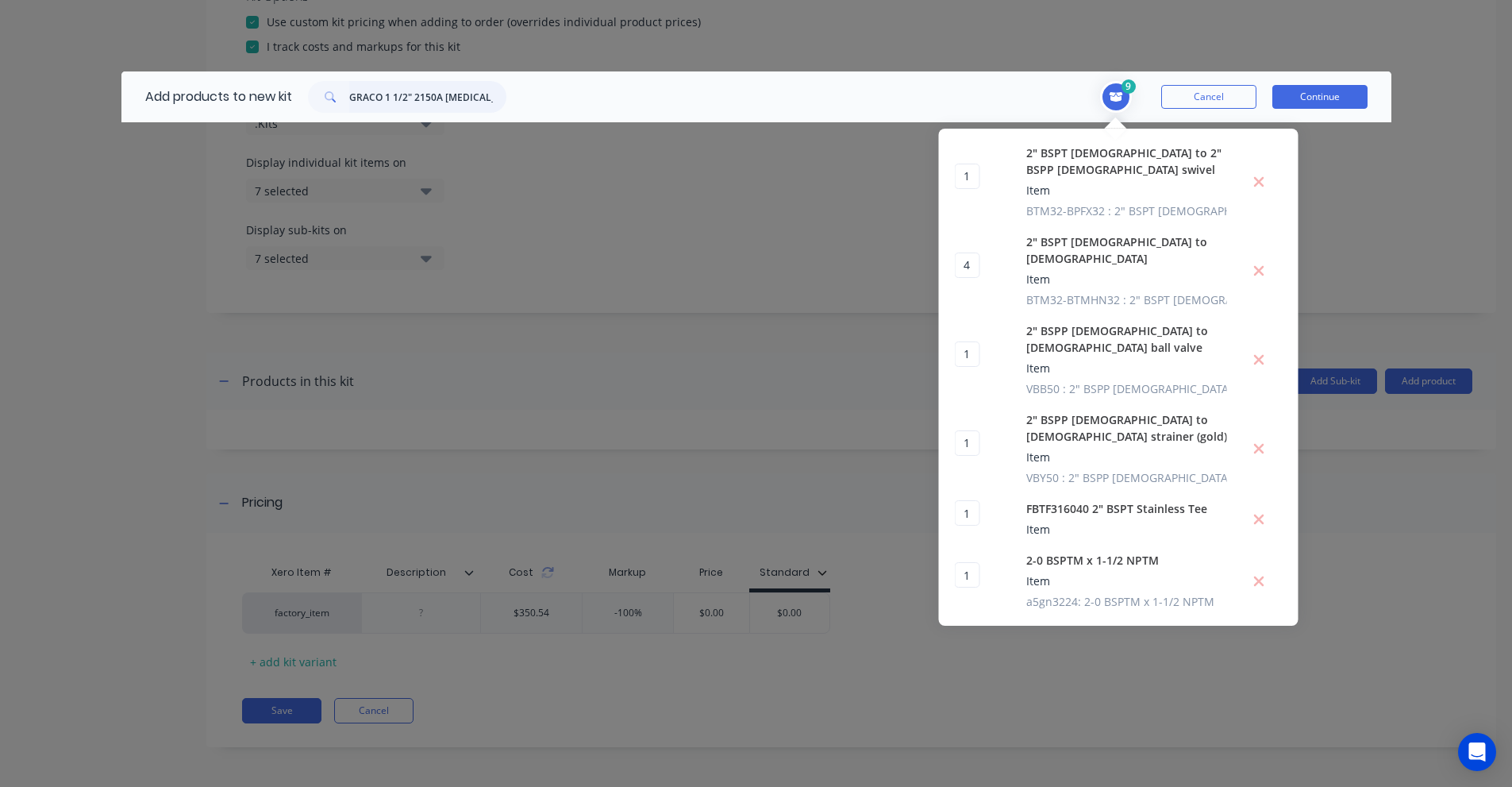
click at [435, 106] on input "GRACO 1 1/2" 2150A [MEDICAL_DATA] pump" at bounding box center [428, 97] width 157 height 32
paste input "DB3525"
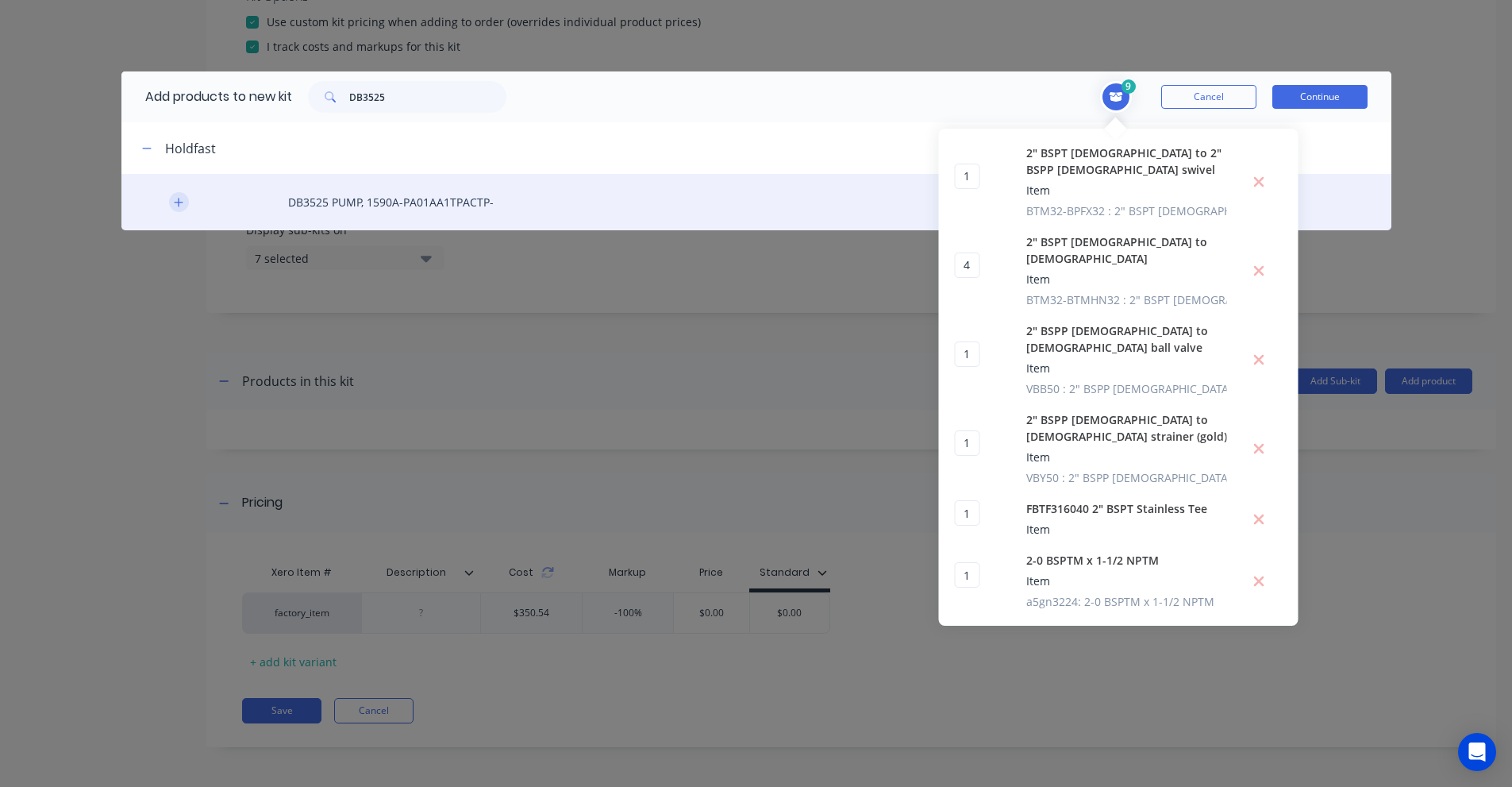
click at [188, 200] on button "button" at bounding box center [178, 202] width 20 height 20
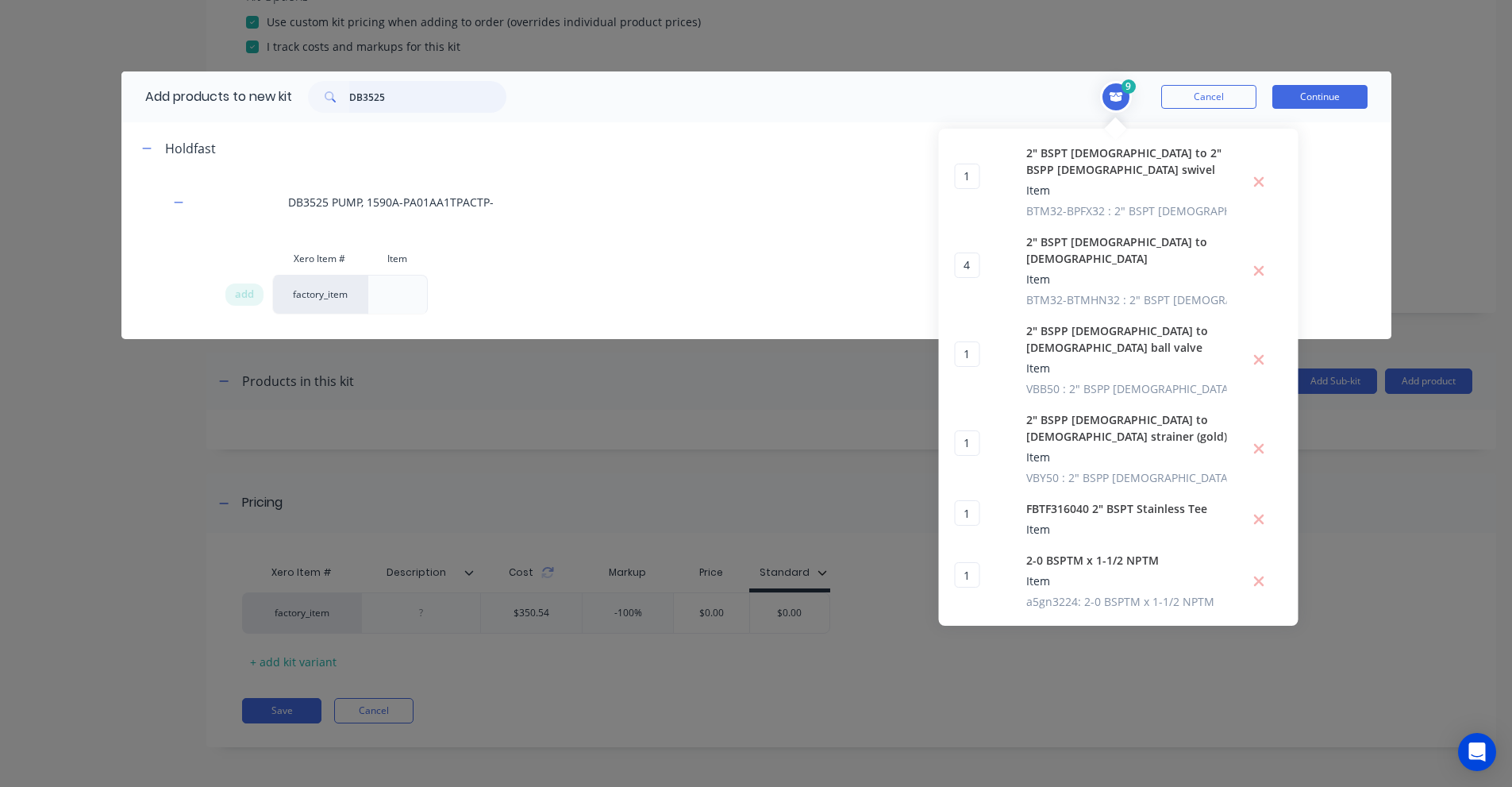
click at [391, 102] on input "DB3525" at bounding box center [428, 97] width 157 height 32
paste input "[MEDICAL_DATA] pump"
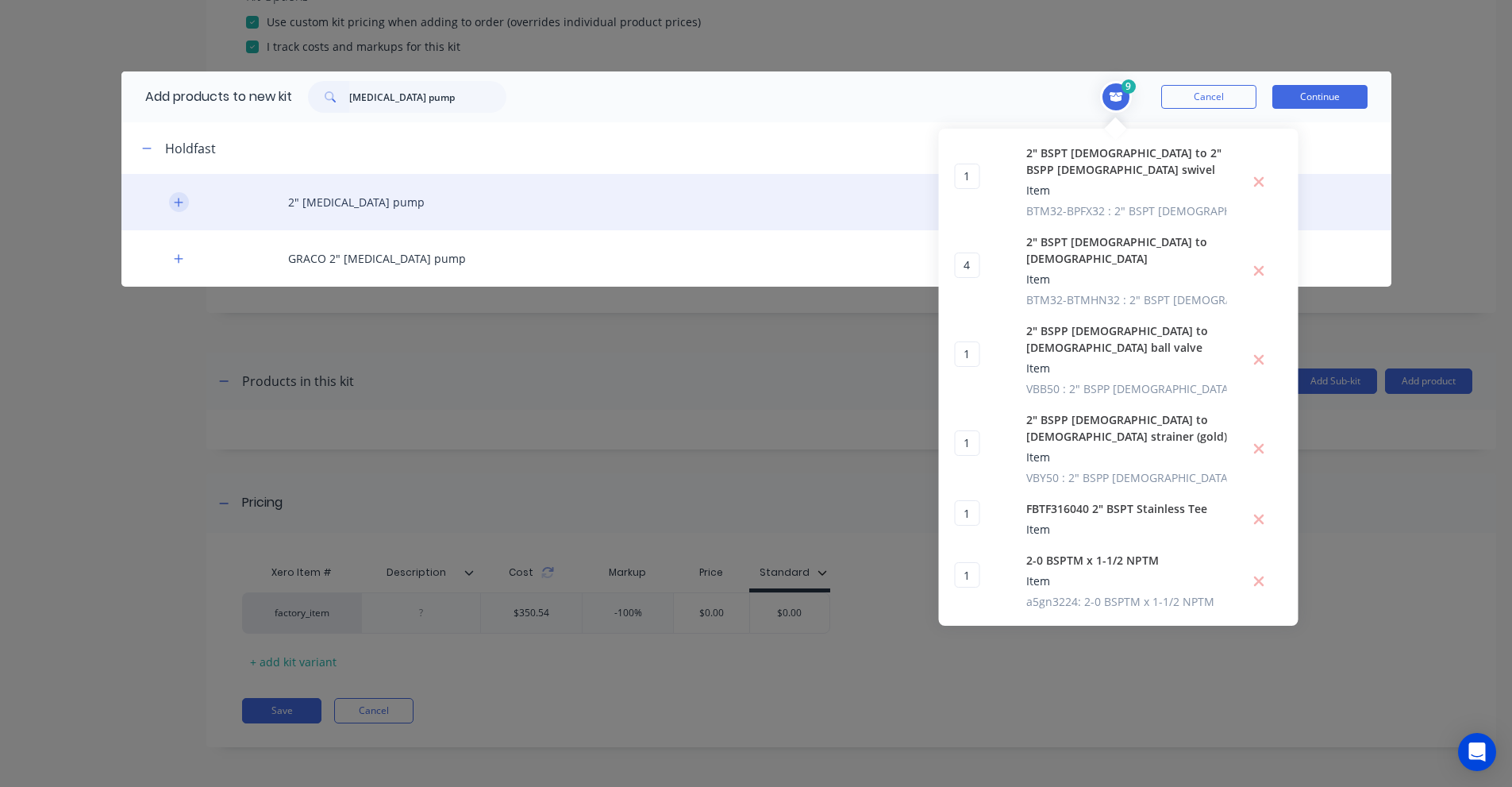
click at [180, 205] on icon "button" at bounding box center [178, 203] width 10 height 11
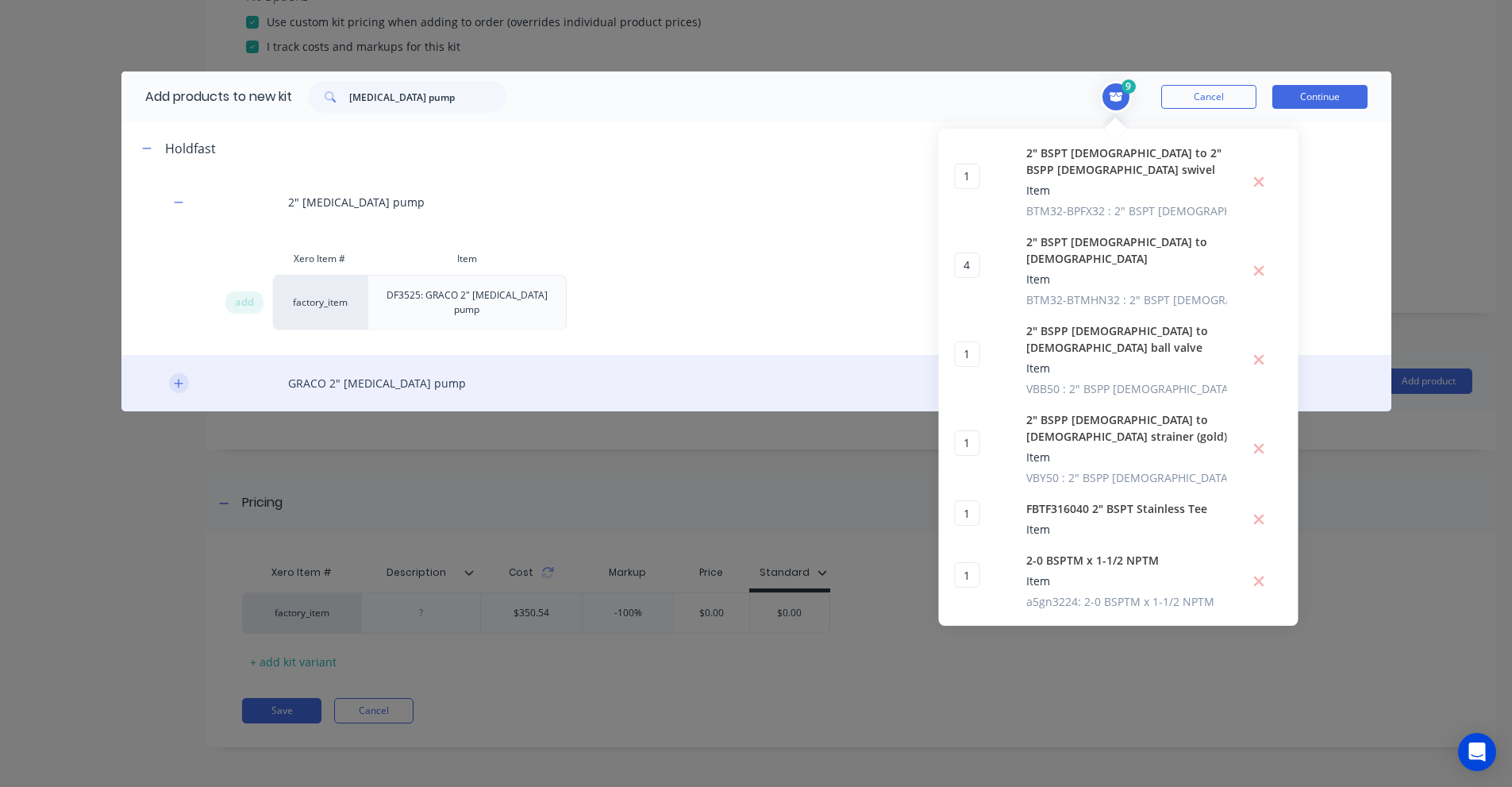
click at [170, 373] on button "button" at bounding box center [178, 383] width 20 height 20
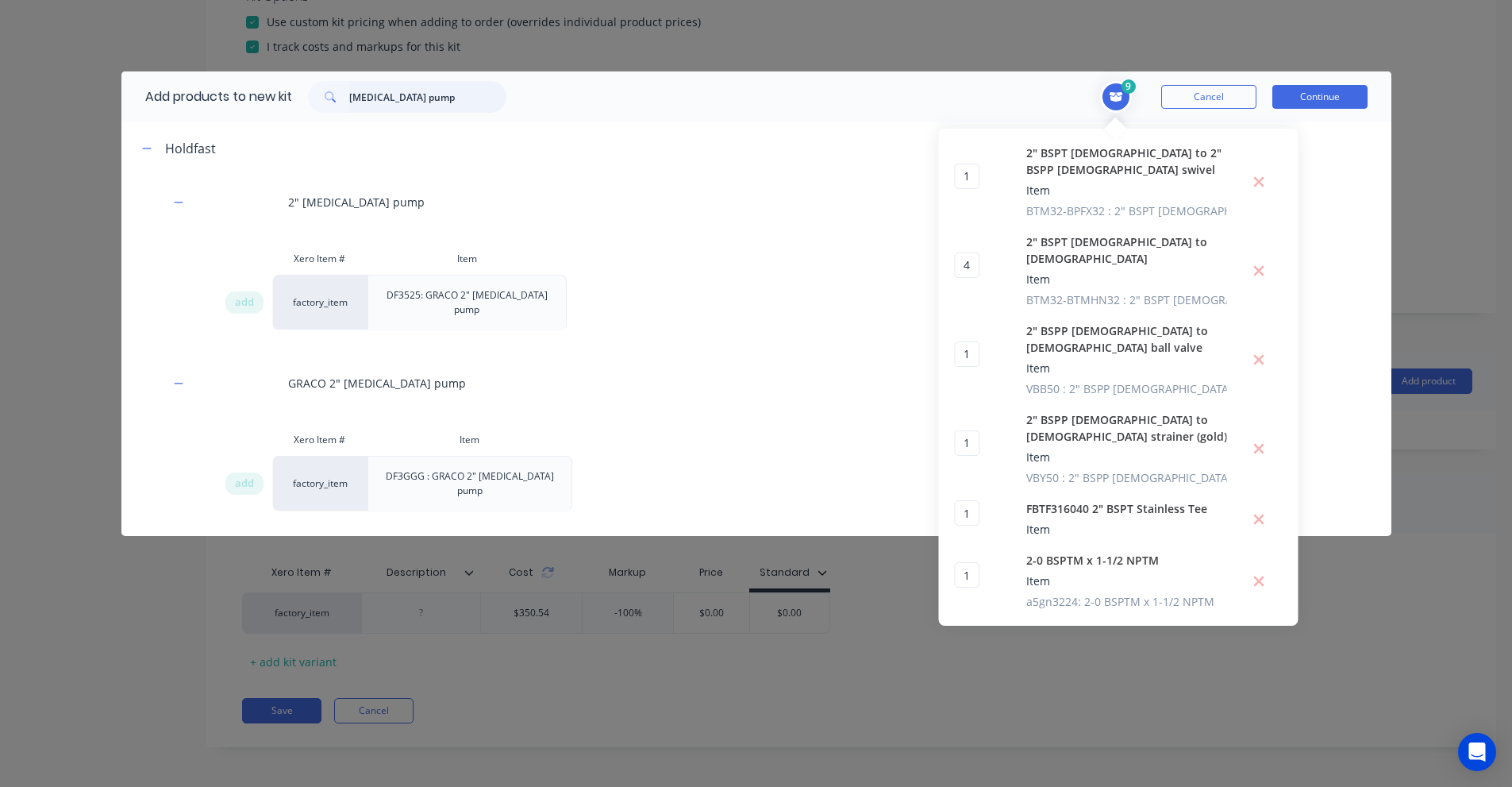
click at [384, 109] on input "[MEDICAL_DATA] pump" at bounding box center [428, 97] width 157 height 32
click at [384, 109] on input "[MEDICAL_DATA] pump" at bounding box center [428, 97] width 157 height 32
paste input "GRACO"
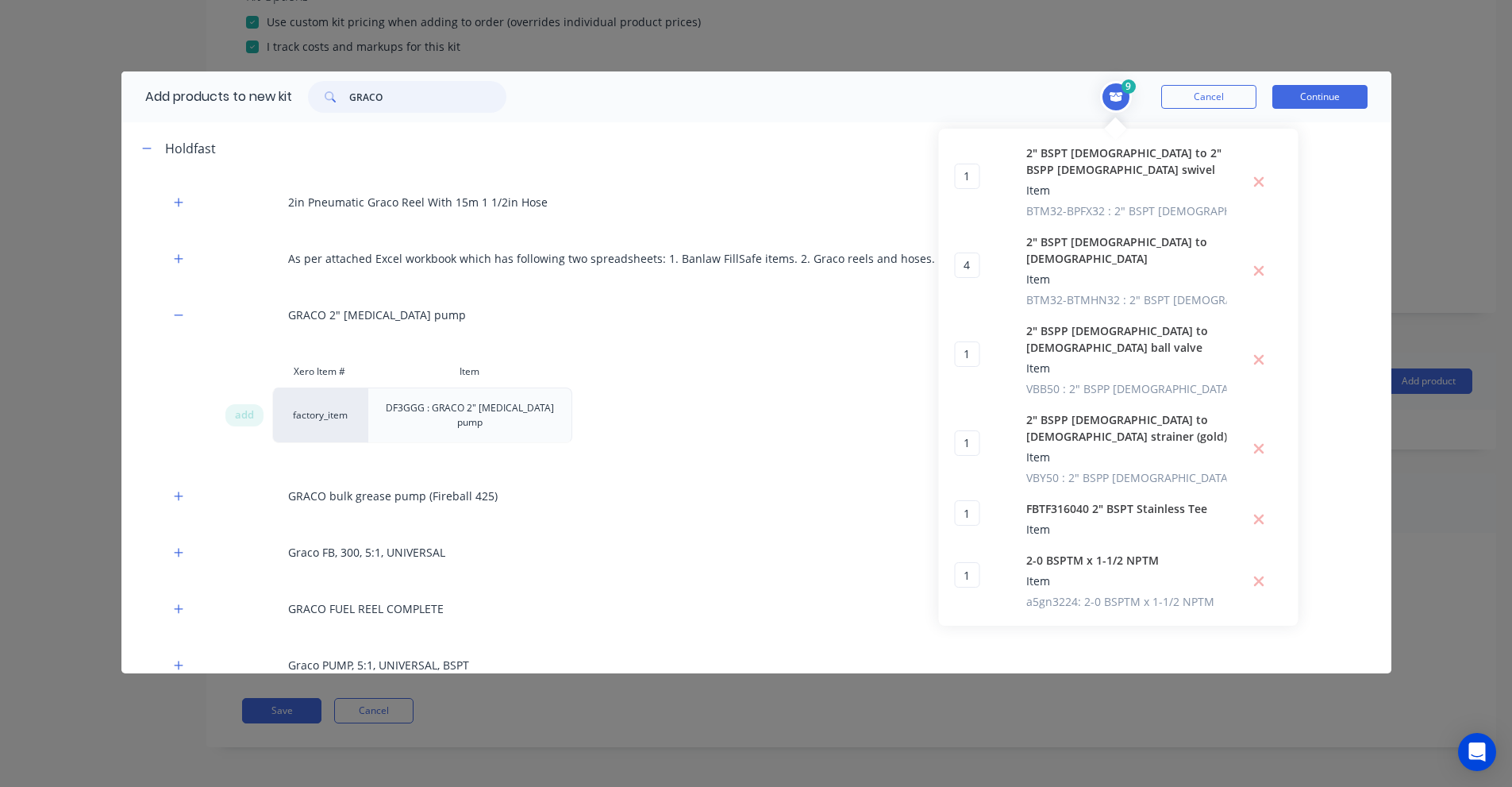
click at [458, 99] on input "GRACO" at bounding box center [428, 97] width 157 height 32
paste input "DB3525"
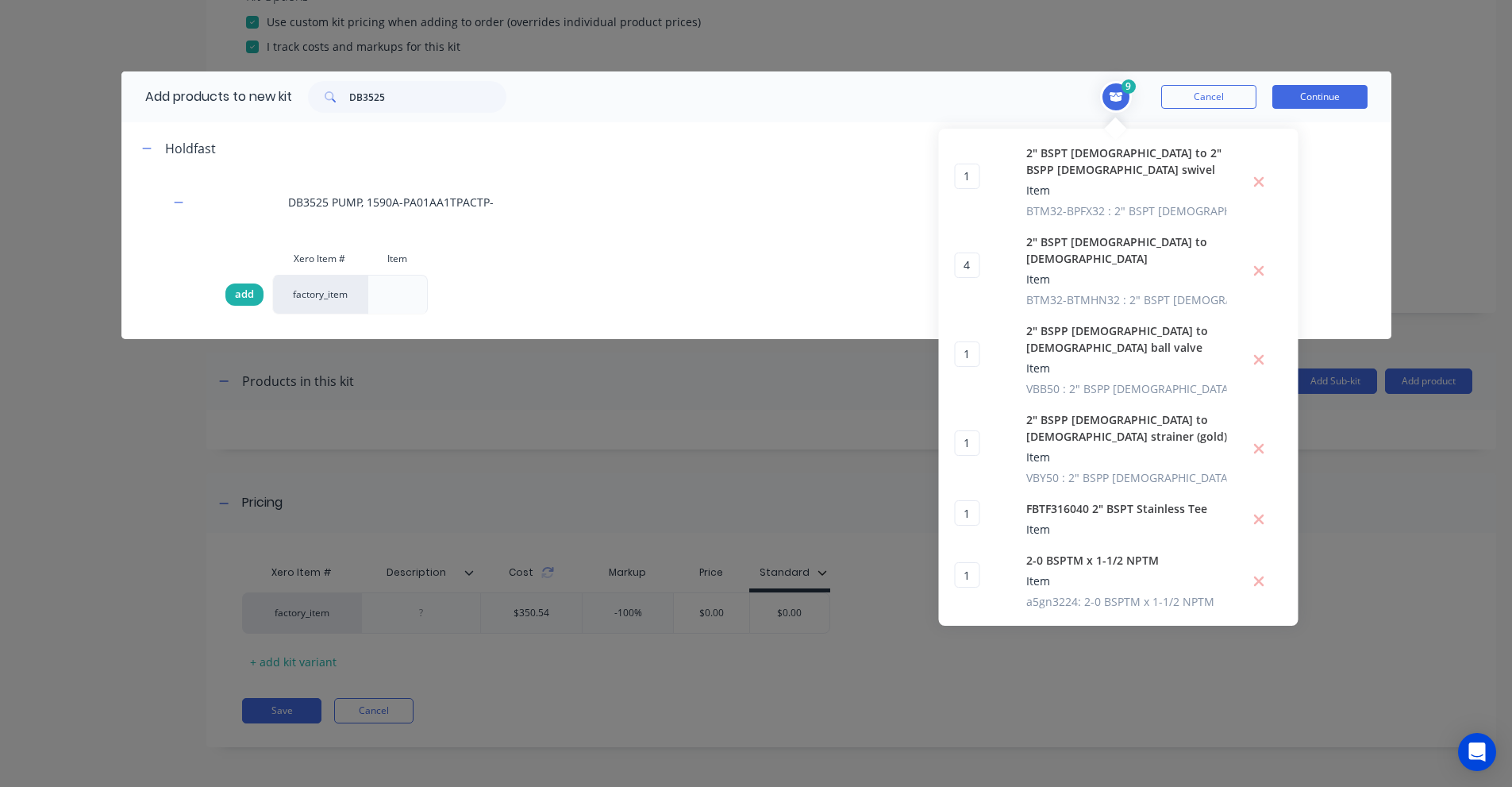
click at [239, 290] on span "add" at bounding box center [244, 295] width 19 height 16
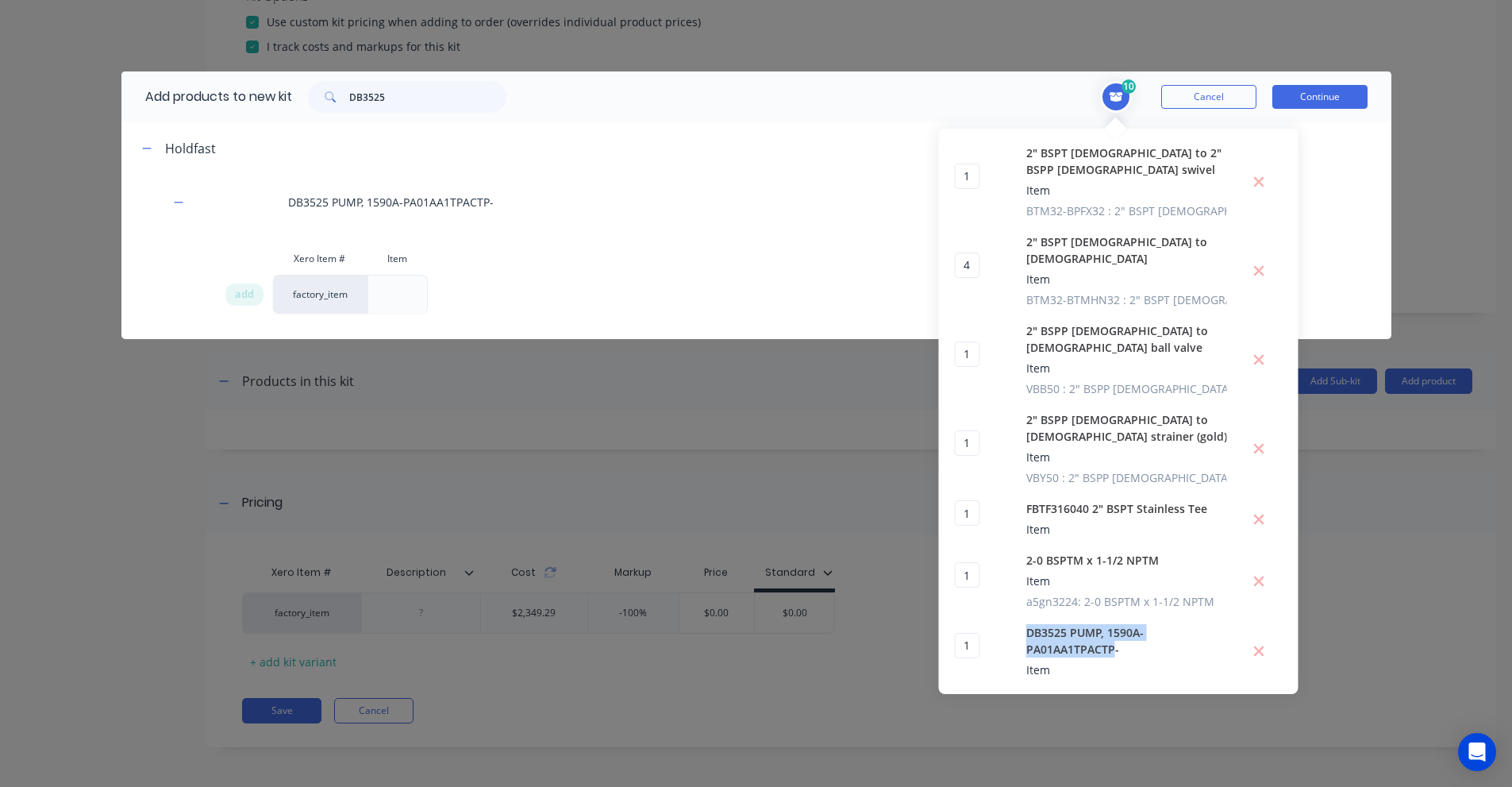
drag, startPoint x: 1114, startPoint y: 615, endPoint x: 1023, endPoint y: 600, distance: 92.2
click at [1023, 624] on div "1 1 ? DB3525 PUMP, 1590A-PA01AA1TPACTP- Item" at bounding box center [1118, 650] width 328 height 54
copy span "DB3525 PUMP, 1590A-PA01AA1TPACTP"
click at [369, 90] on input "DB3525" at bounding box center [428, 97] width 157 height 32
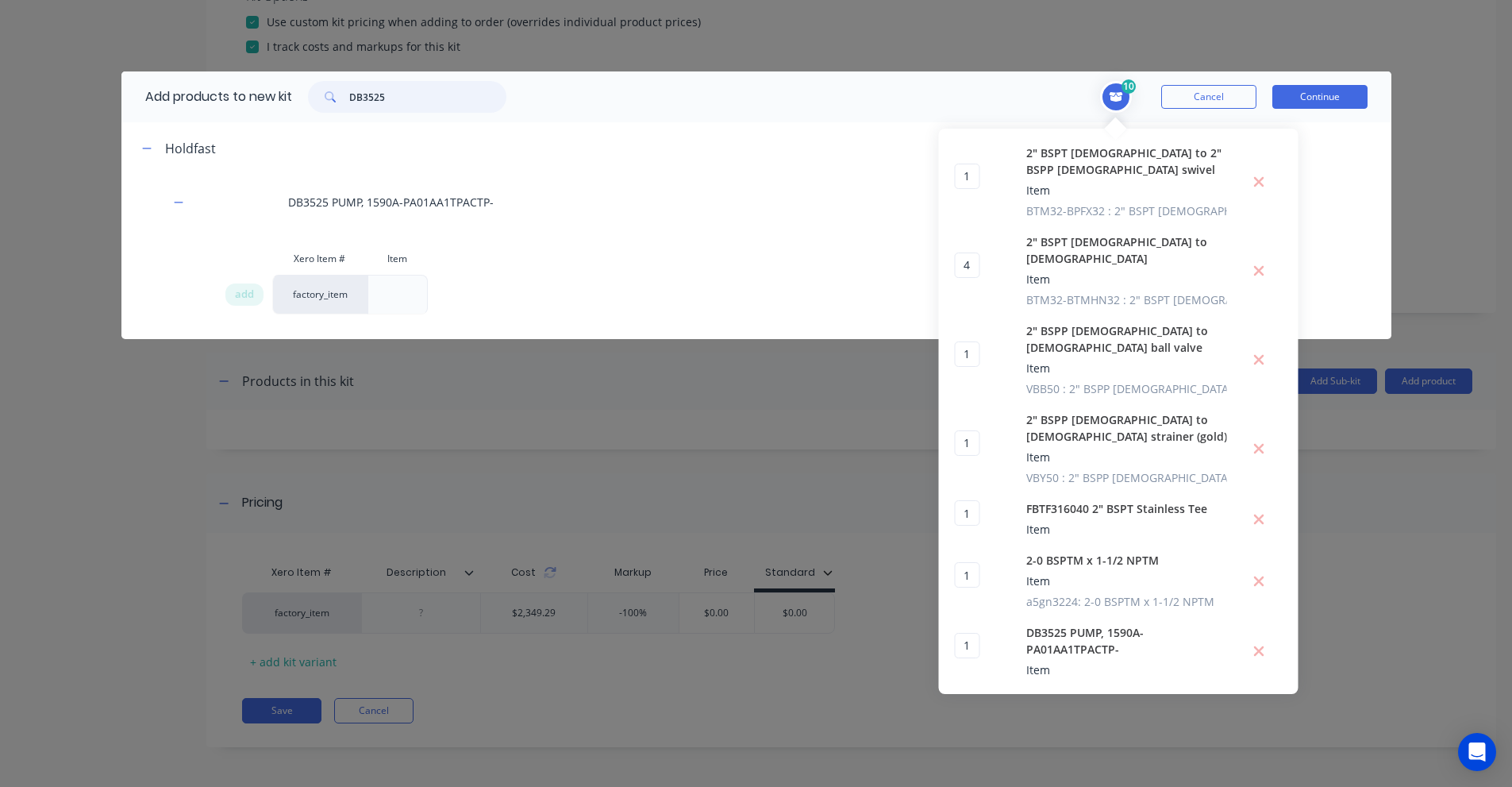
paste input "1 1/2" BSPT [DEMOGRAPHIC_DATA] to 1 1/2" BSP [DEMOGRAPHIC_DATA] Swivel 90"
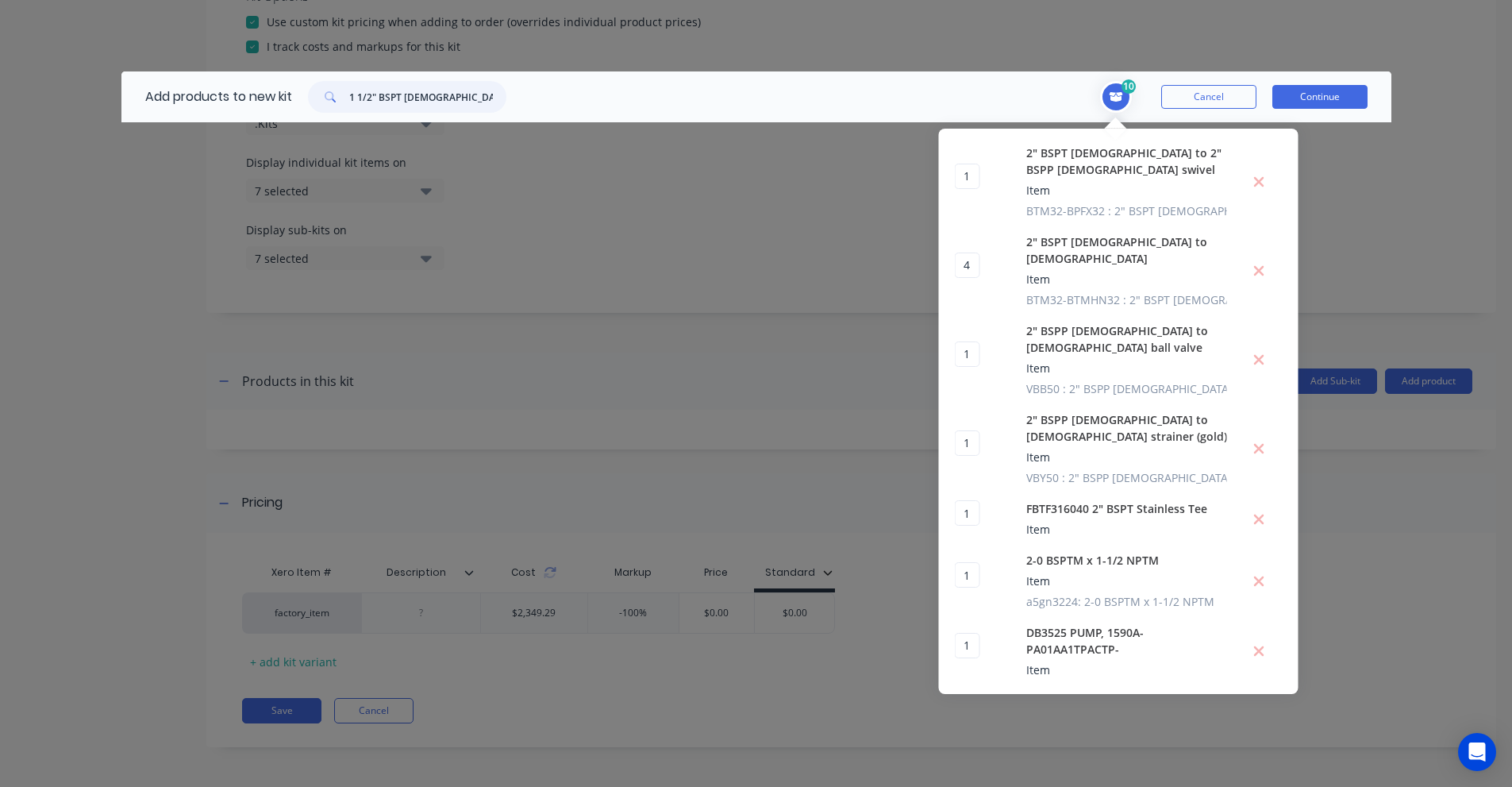
click at [392, 97] on input "1 1/2" BSPT [DEMOGRAPHIC_DATA] to 1 1/2" BSP [DEMOGRAPHIC_DATA] Swivel 90" at bounding box center [428, 97] width 157 height 32
paste input "BTM24-BPFX24-"
click at [392, 97] on input "BTM24-BPFX24-90" at bounding box center [428, 97] width 157 height 32
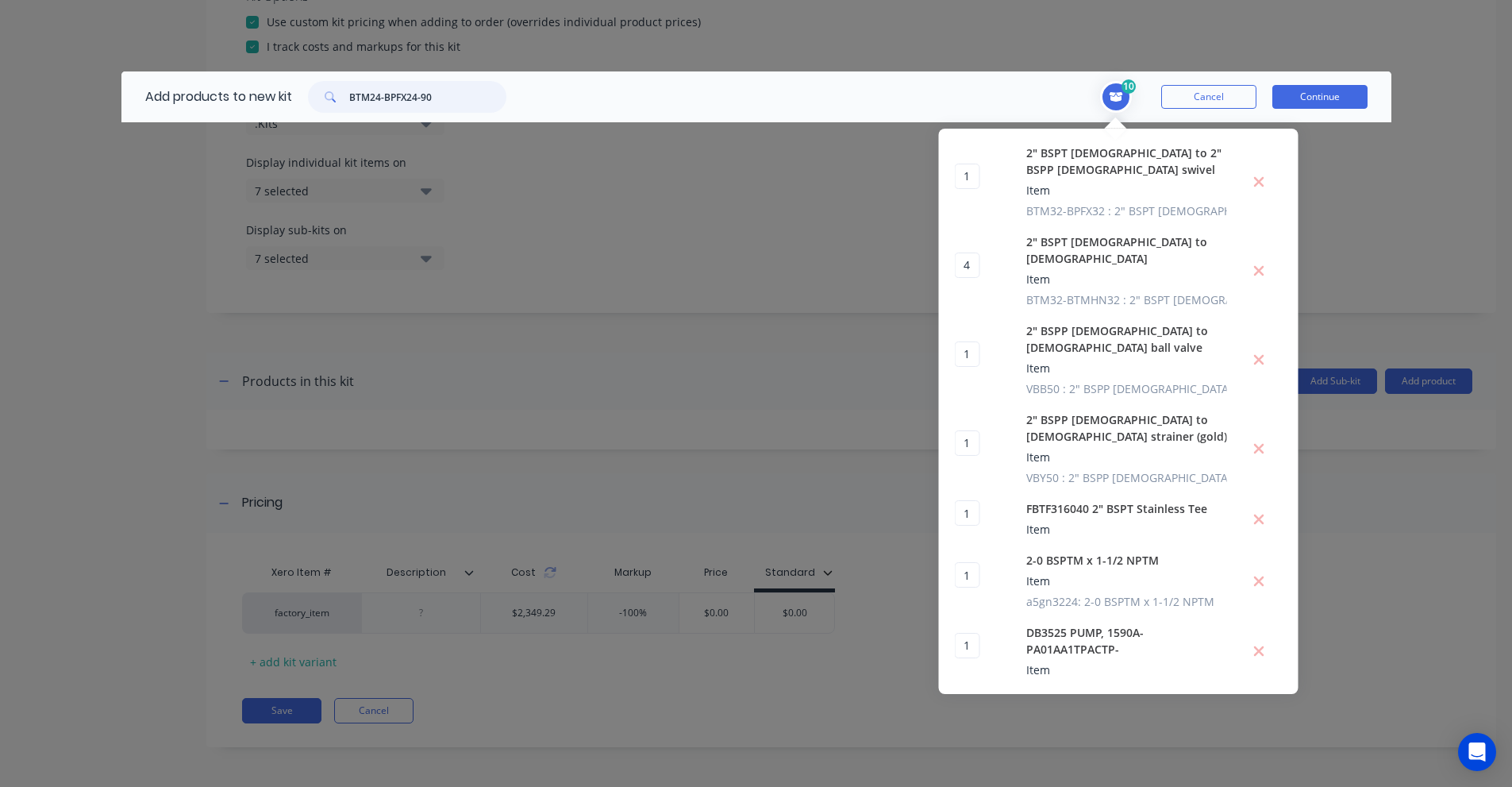
drag, startPoint x: 452, startPoint y: 99, endPoint x: 294, endPoint y: 92, distance: 158.2
click at [300, 93] on div "BTM24-BPFX24-90" at bounding box center [407, 97] width 230 height 32
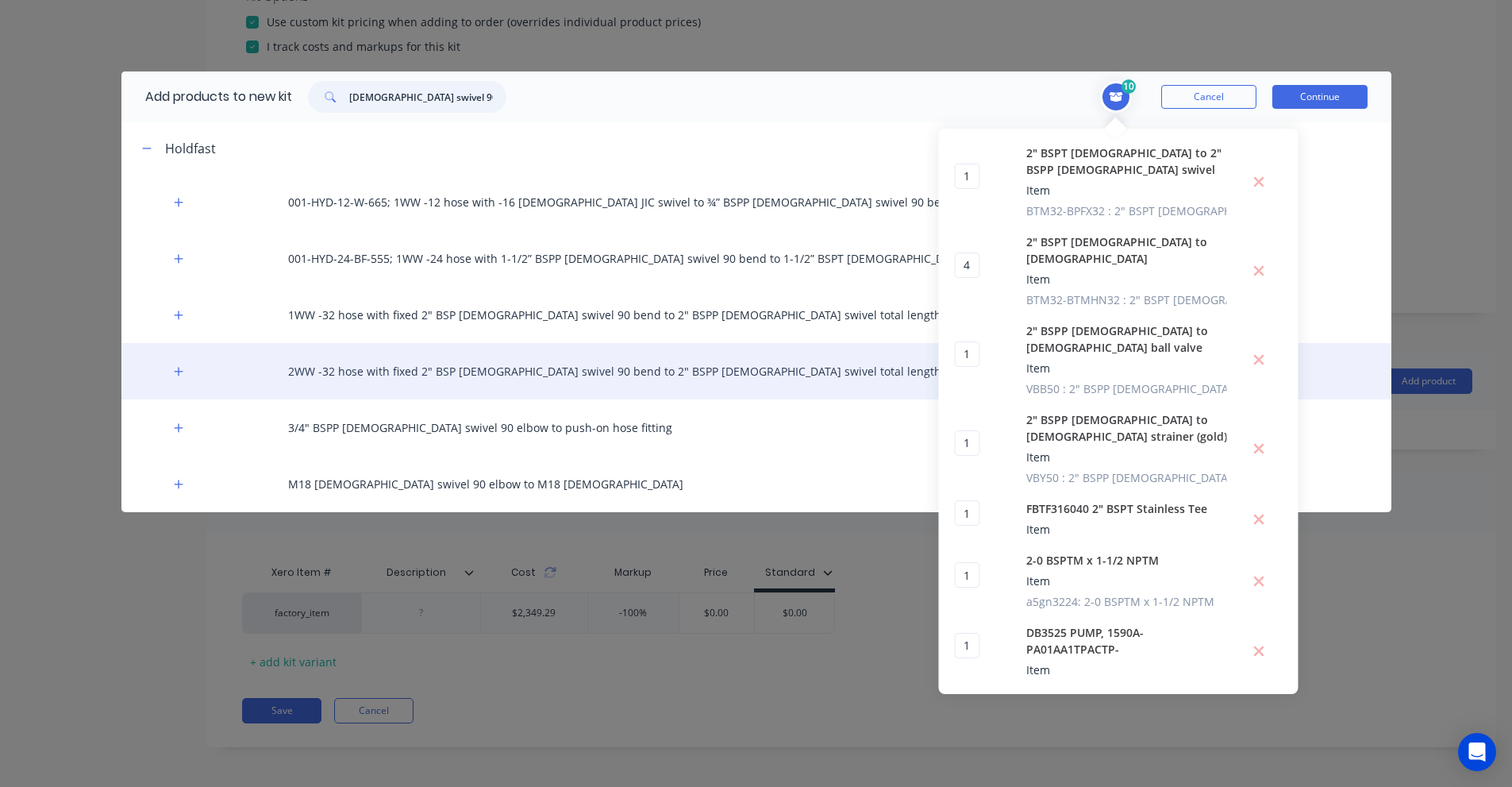
scroll to position [80, 0]
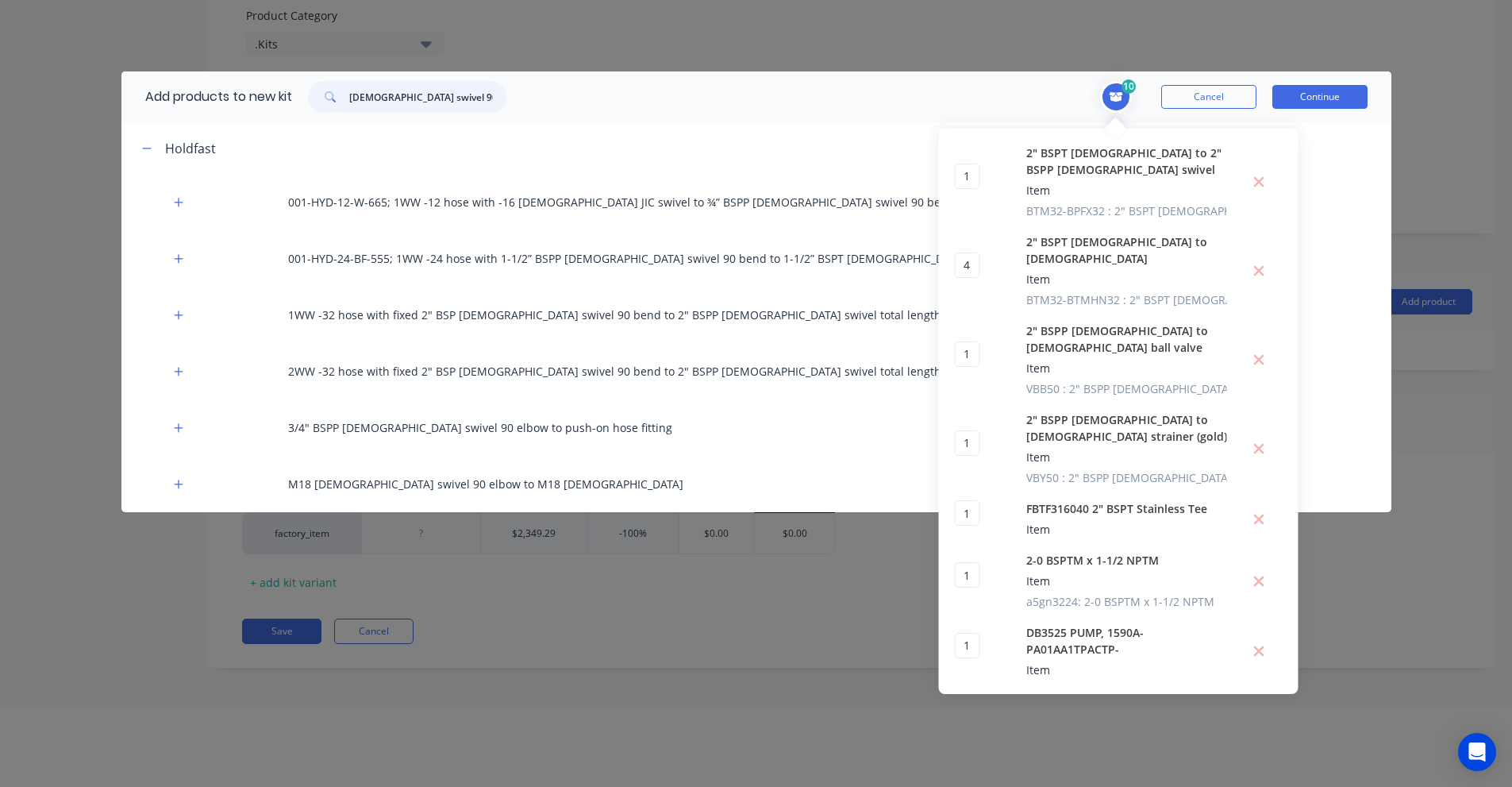
drag, startPoint x: 437, startPoint y: 99, endPoint x: 412, endPoint y: 98, distance: 25.0
click at [411, 98] on input "[DEMOGRAPHIC_DATA] swivel 90" at bounding box center [428, 97] width 157 height 32
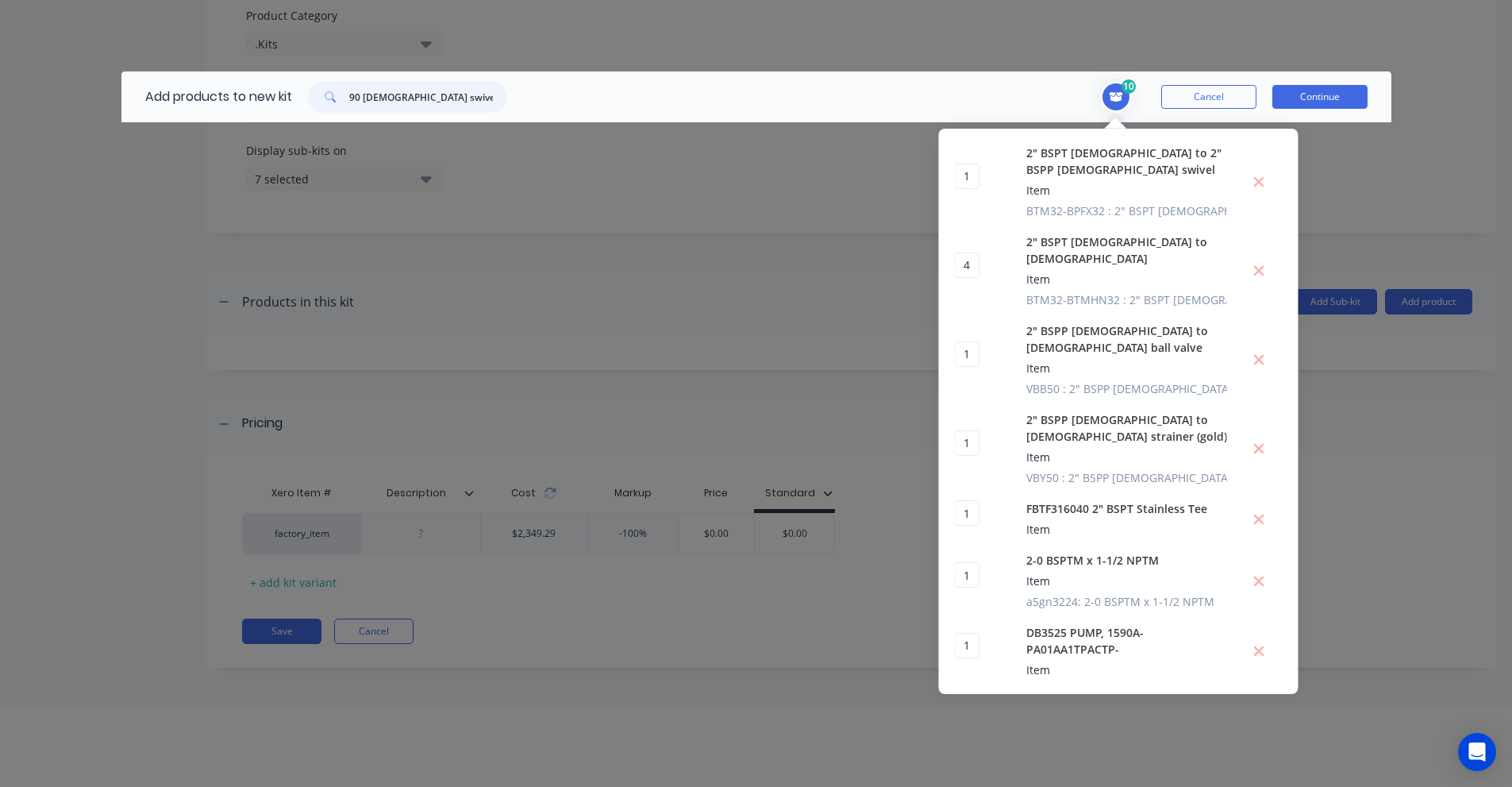
drag, startPoint x: 363, startPoint y: 98, endPoint x: 250, endPoint y: 85, distance: 113.7
click at [258, 85] on div "Add products to new kit 90 [DEMOGRAPHIC_DATA] swivel" at bounding box center [321, 96] width 401 height 51
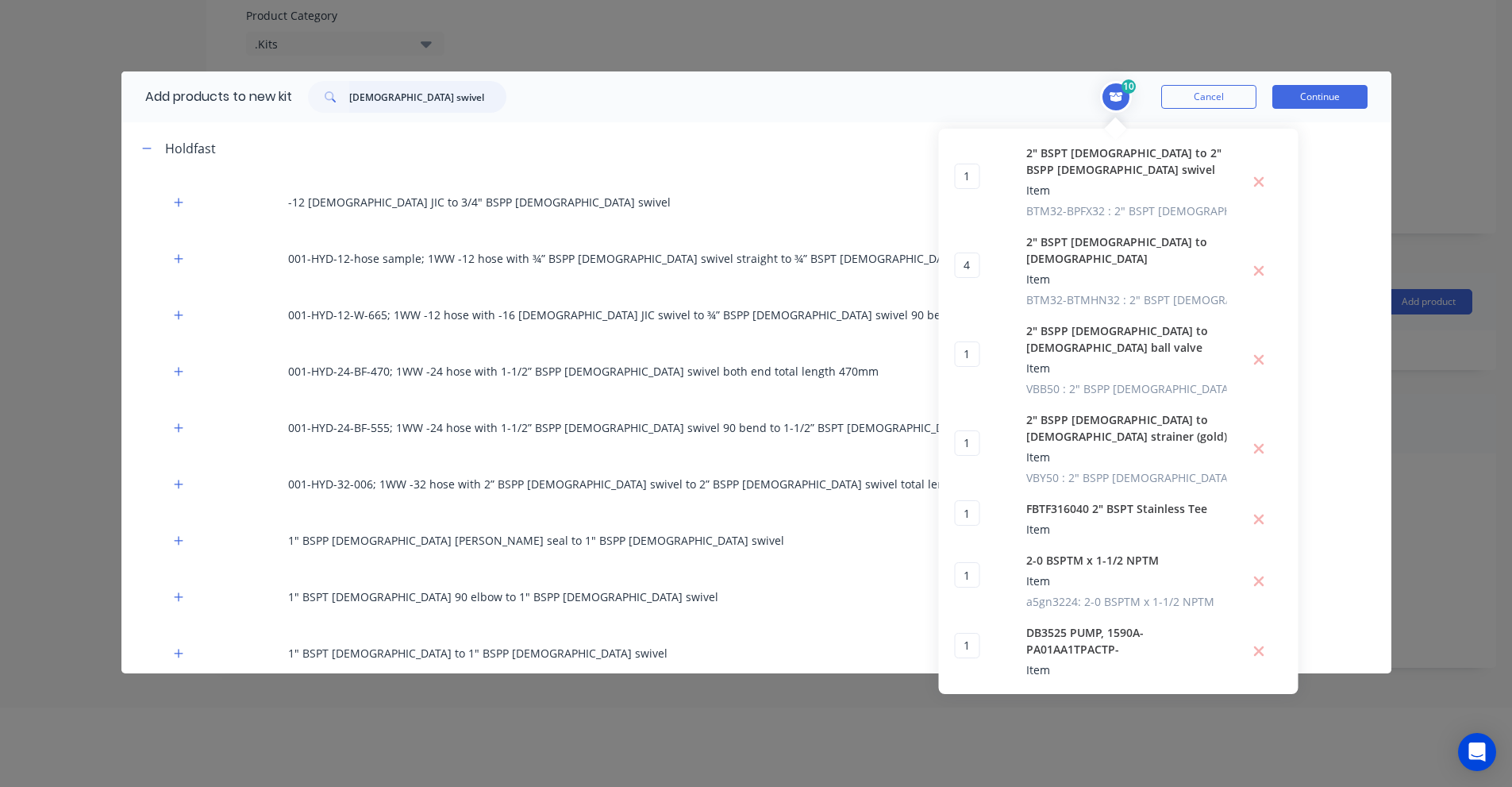
click at [390, 96] on input "[DEMOGRAPHIC_DATA] swivel" at bounding box center [428, 97] width 157 height 32
paste input "BTM24-BPFX24-90"
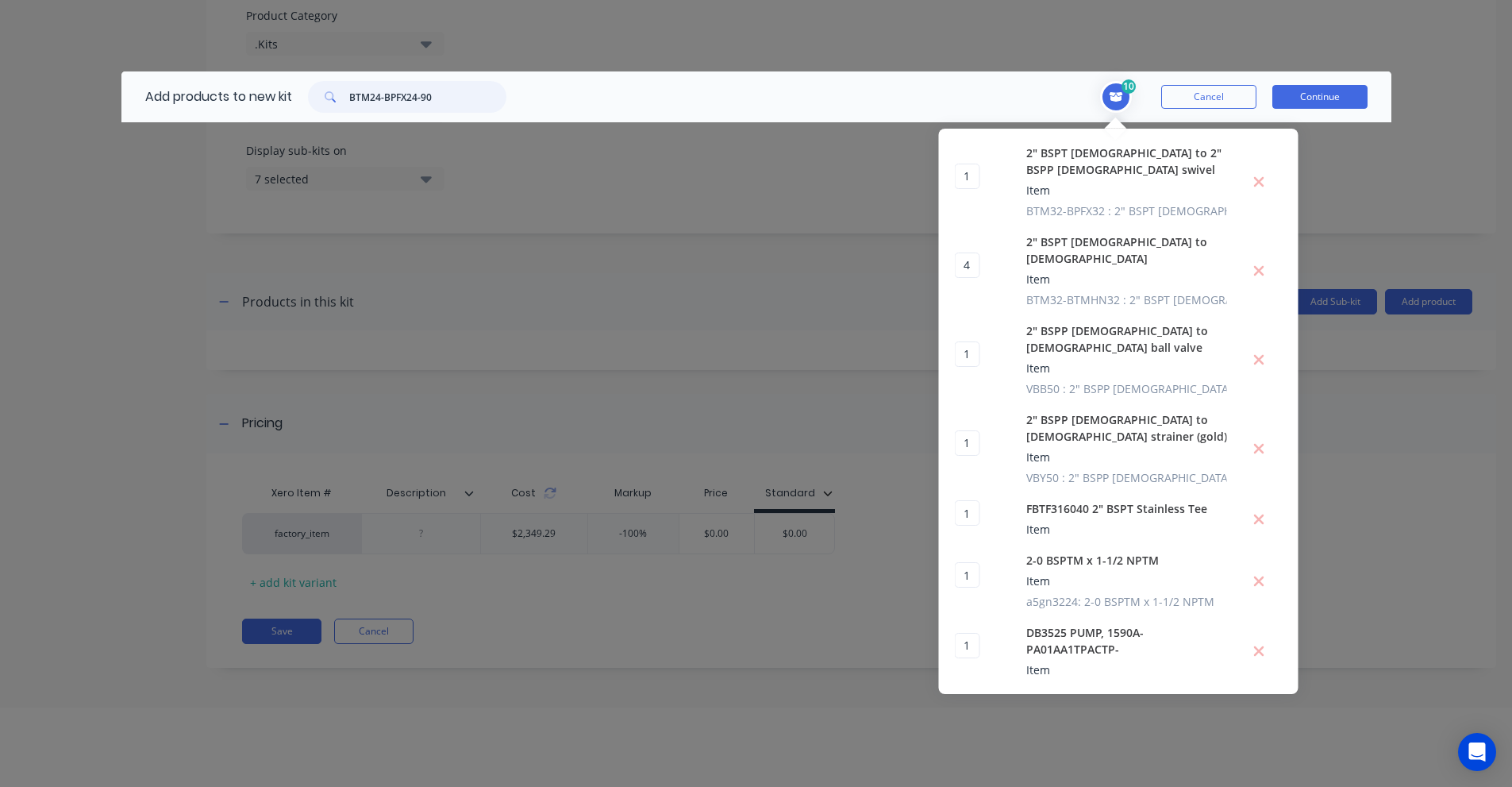
click at [390, 96] on input "BTM24-BPFX24-90" at bounding box center [428, 97] width 157 height 32
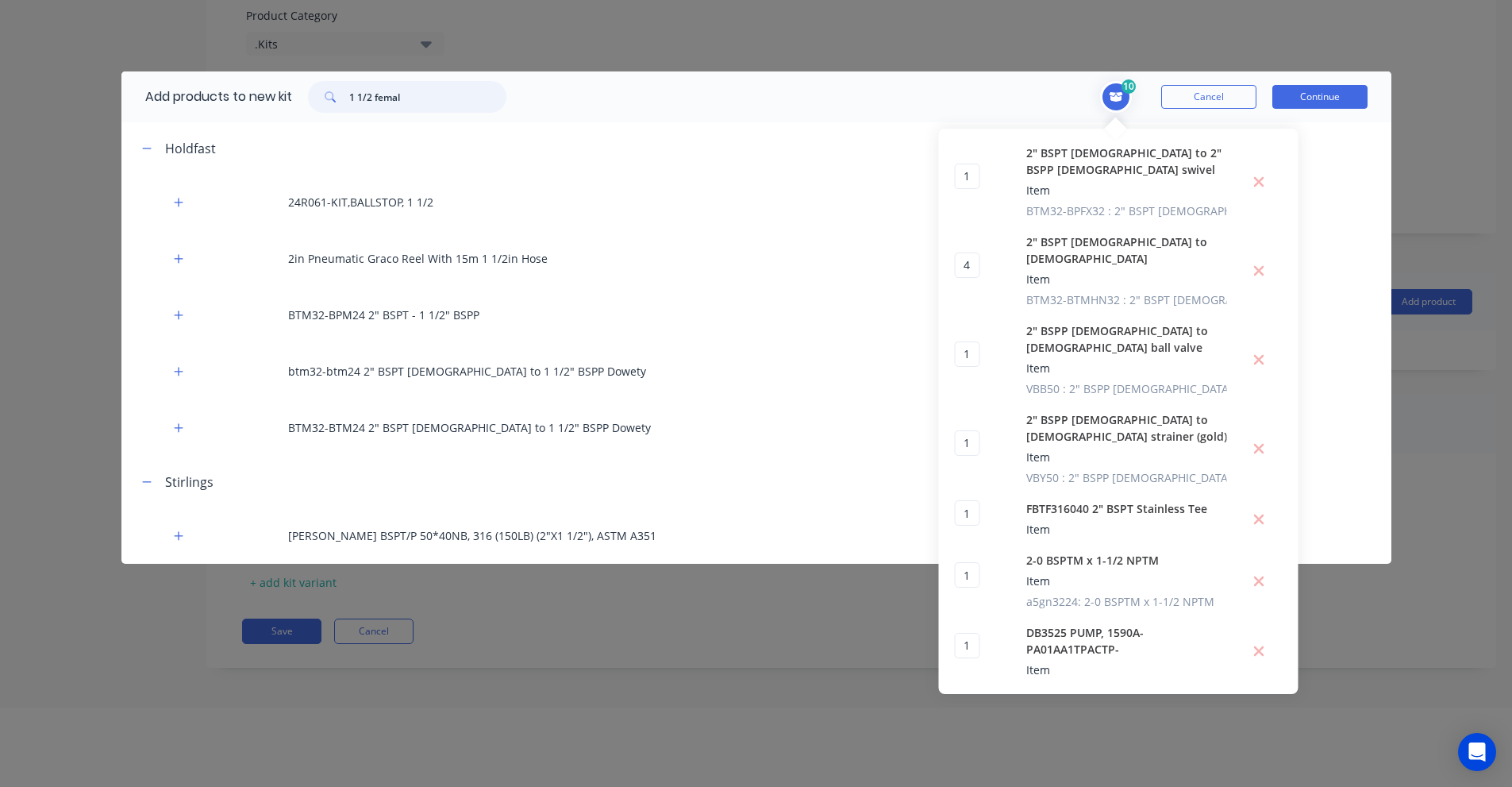
type input "1 1/2 [DEMOGRAPHIC_DATA]"
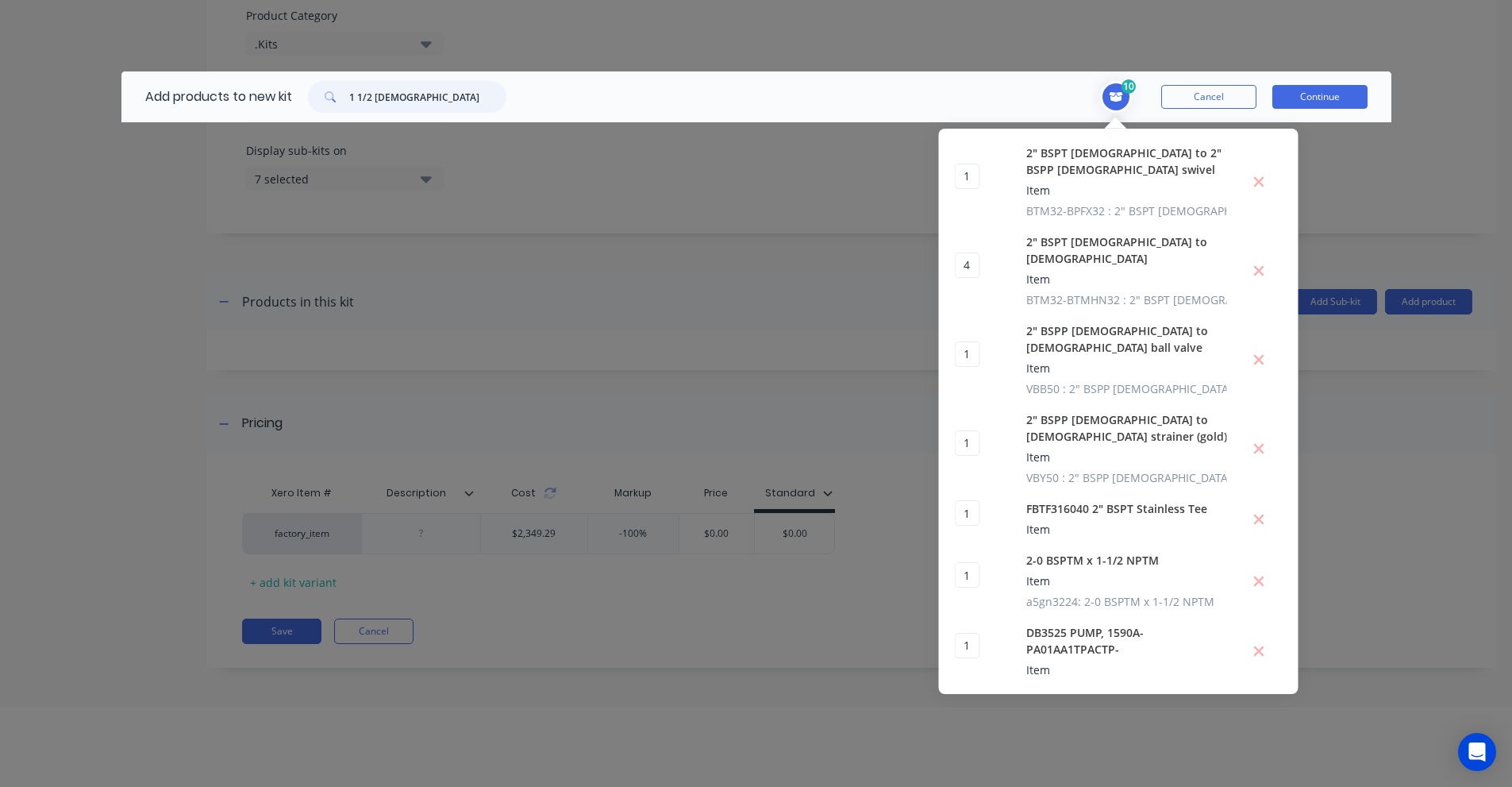
drag, startPoint x: 380, startPoint y: 91, endPoint x: 284, endPoint y: 84, distance: 96.3
click at [284, 84] on div "Add products to new kit 1 1/2 [DEMOGRAPHIC_DATA]" at bounding box center [321, 96] width 401 height 51
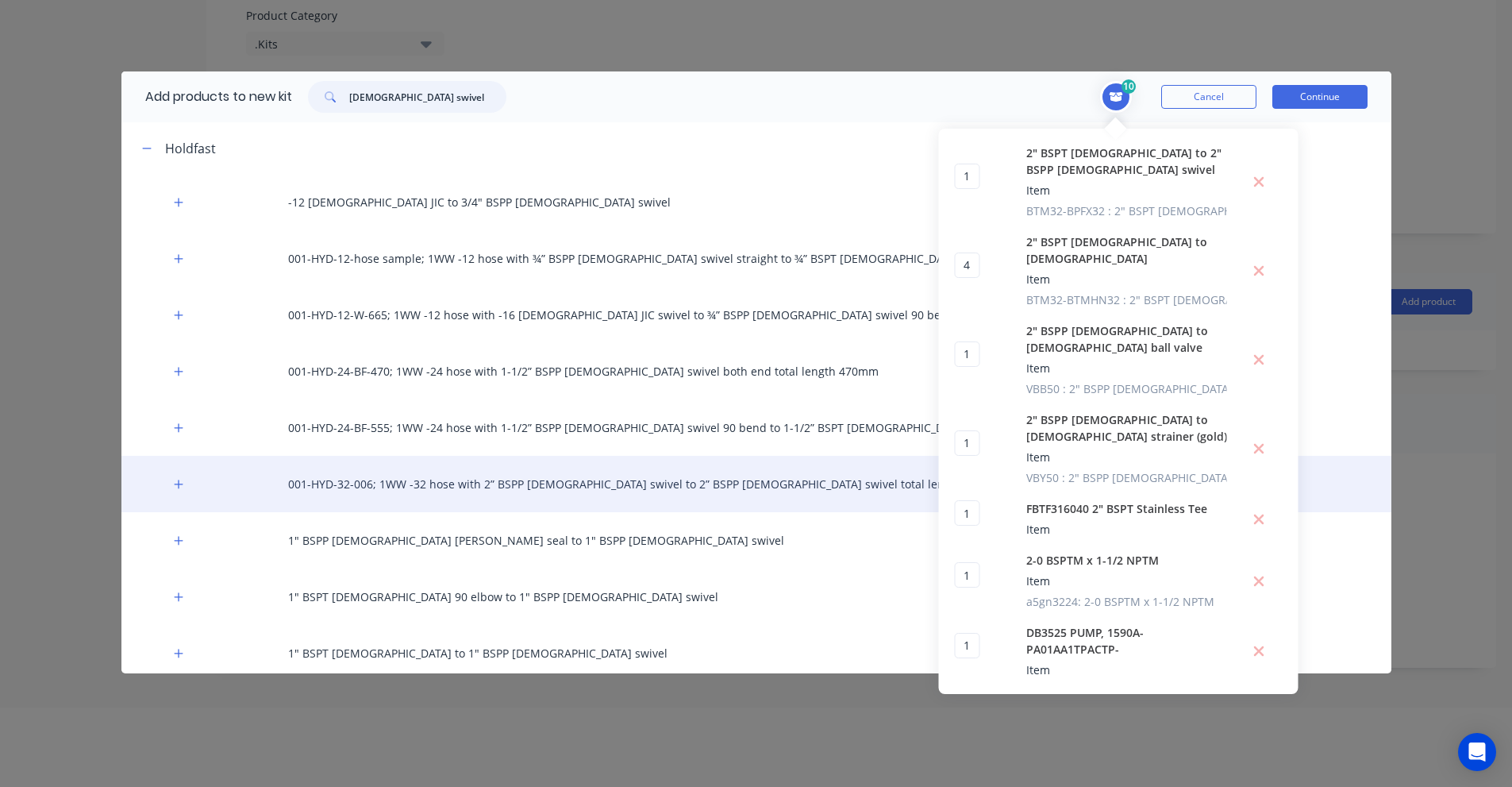
scroll to position [0, 0]
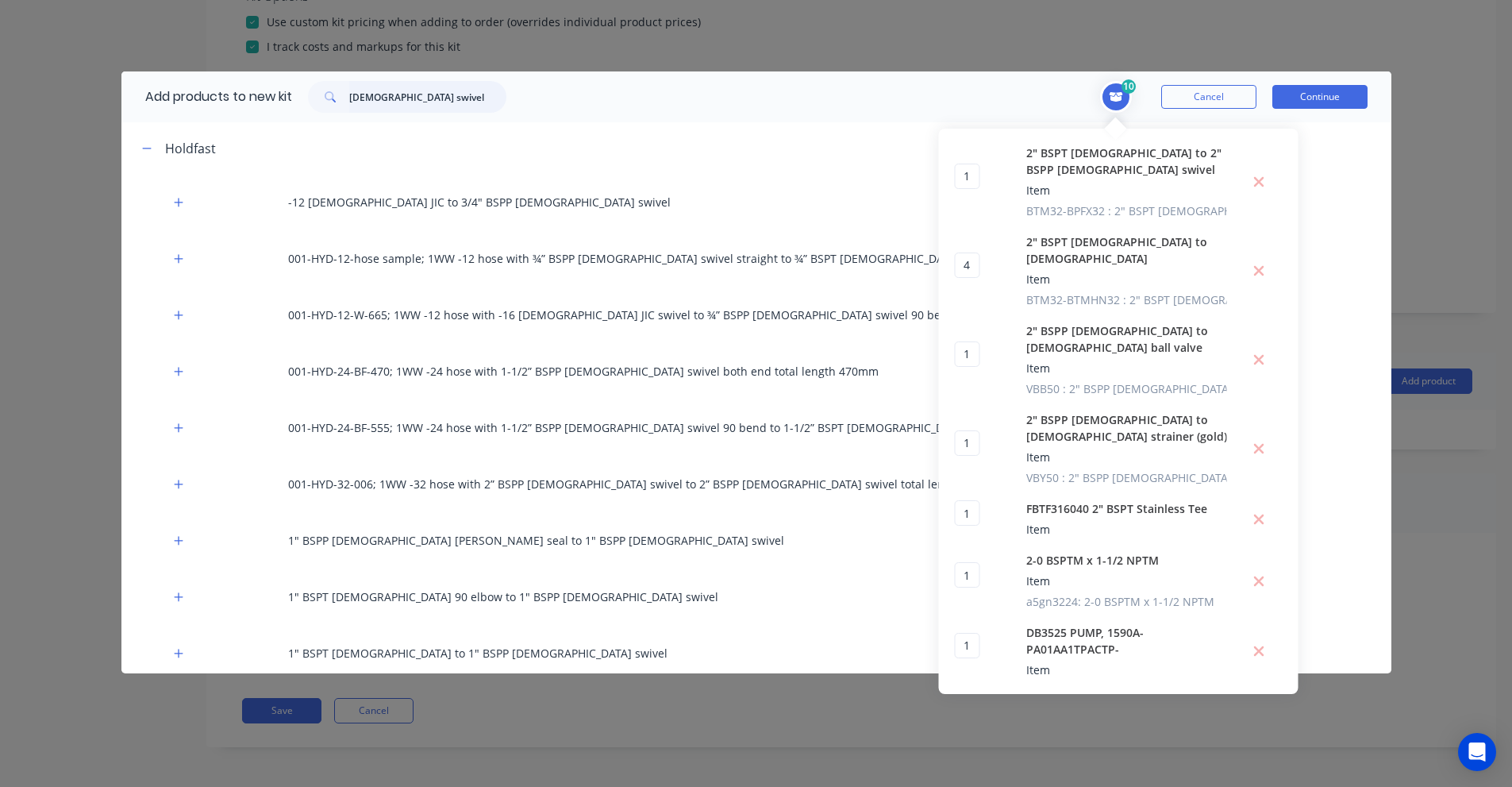
click at [400, 96] on input "[DEMOGRAPHIC_DATA] swivel" at bounding box center [428, 97] width 157 height 32
paste input "1 1/2" BSPP, [DEMOGRAPHIC_DATA] – 1 1/2" BSPT, [DEMOGRAPHIC_DATA]"
type input "1 1/2" BSPP, [DEMOGRAPHIC_DATA] – 1 1/2" BSPT, [DEMOGRAPHIC_DATA]"
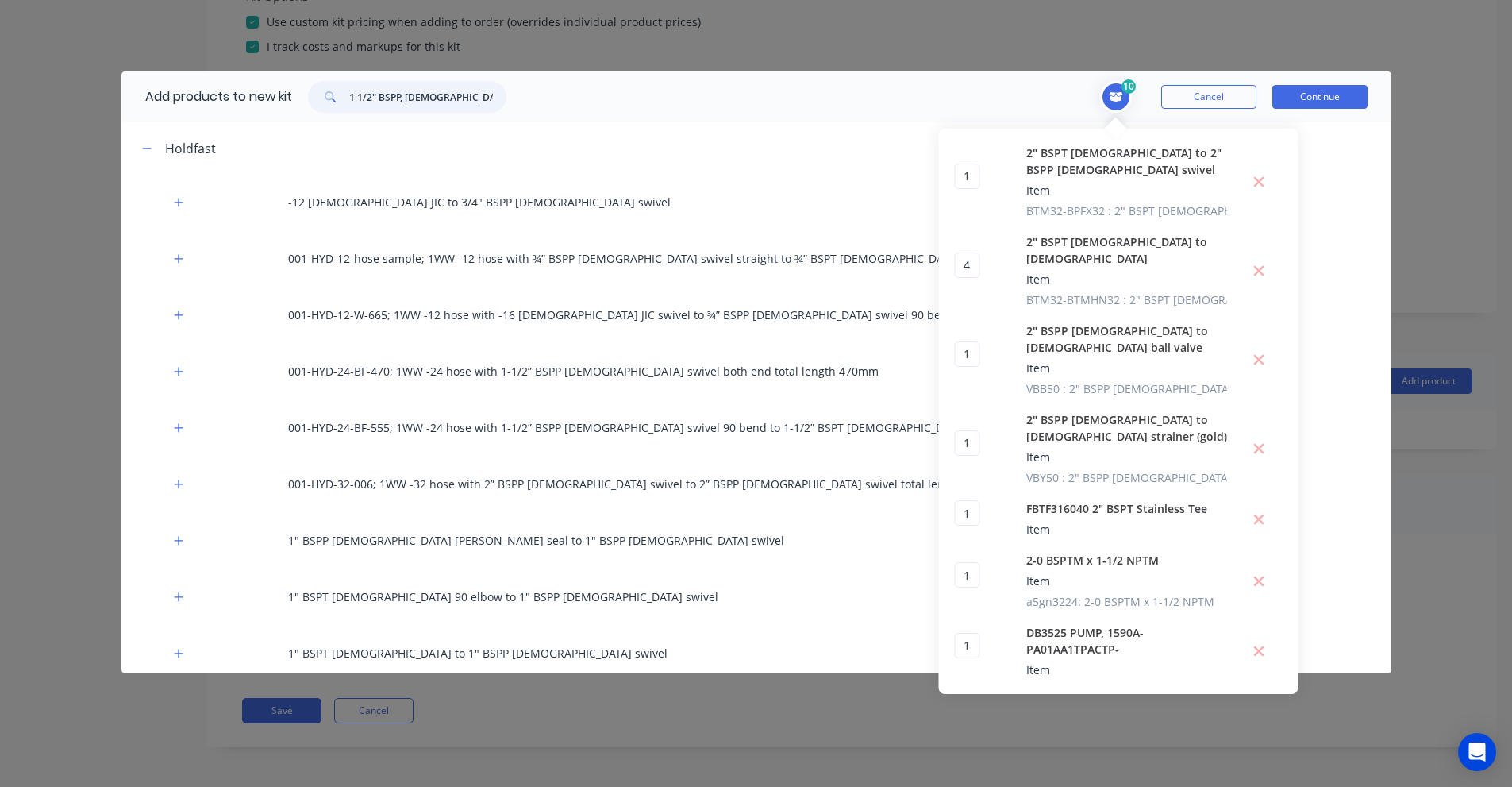
scroll to position [0, 24]
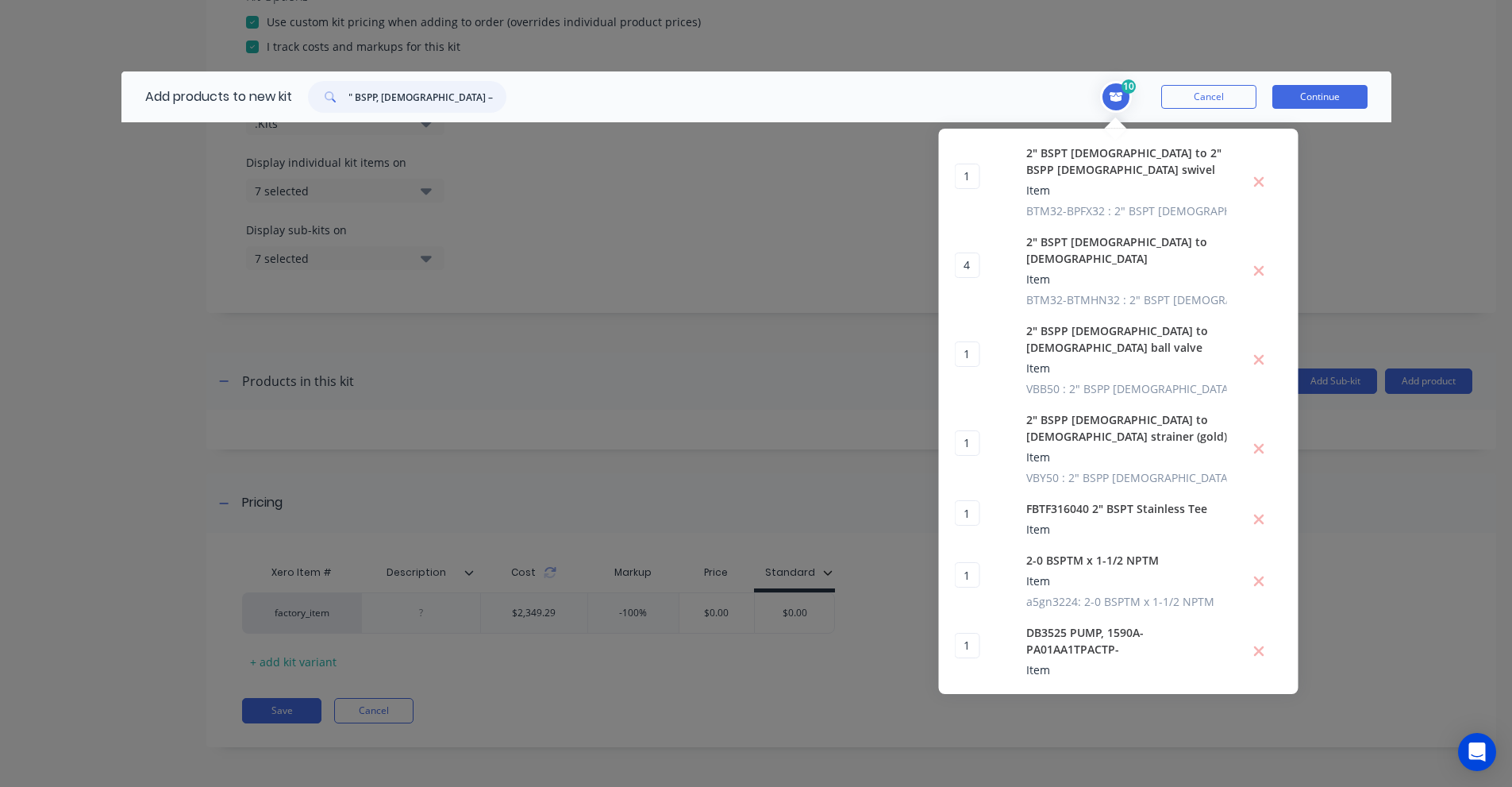
click at [400, 96] on input "1 1/2" BSPP, [DEMOGRAPHIC_DATA] – 1 1/2" BSPT, [DEMOGRAPHIC_DATA]" at bounding box center [428, 97] width 157 height 32
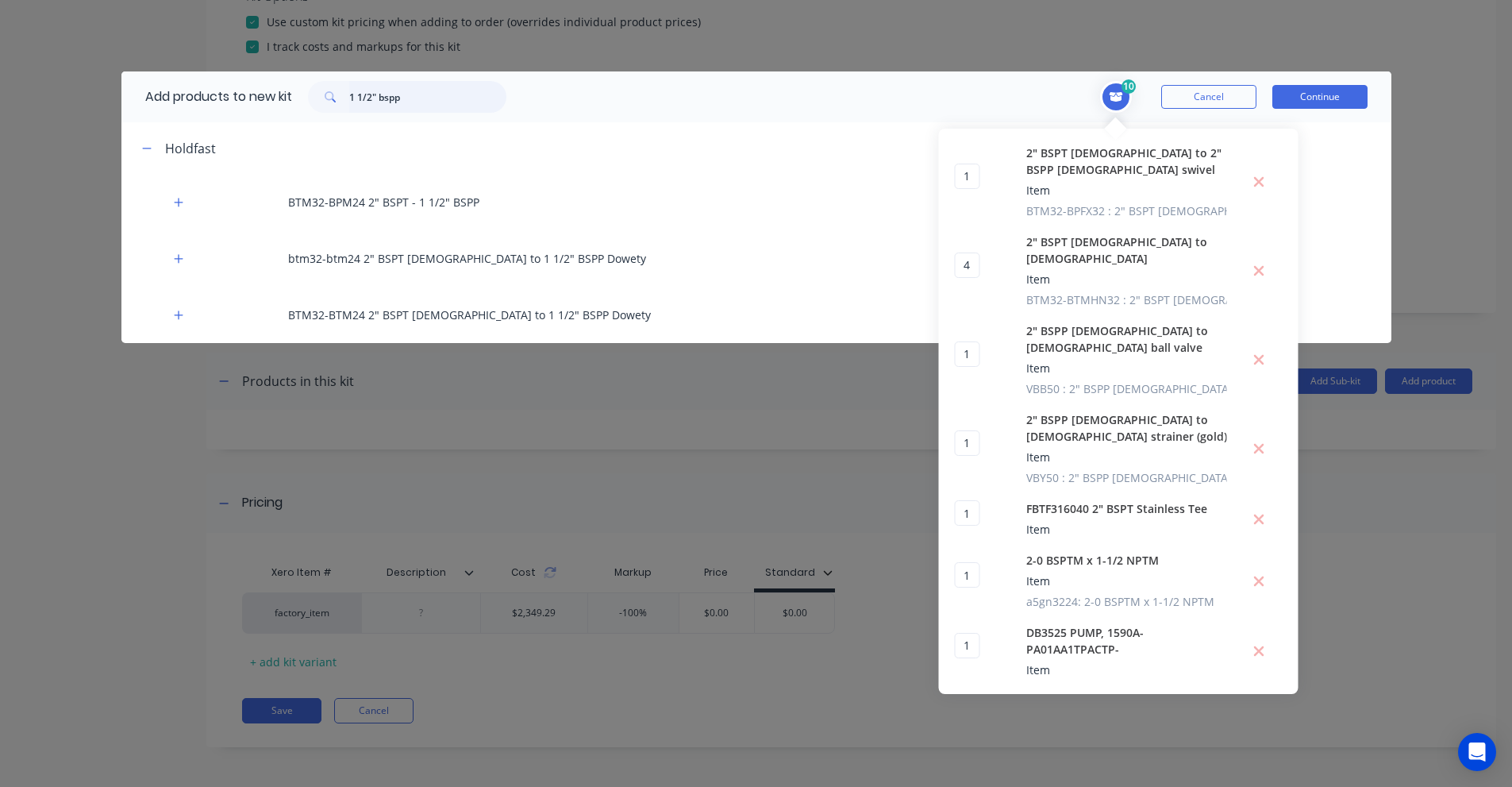
click at [401, 97] on input "1 1/2" bspp" at bounding box center [428, 97] width 157 height 32
paste input "BPM24-BTM24"
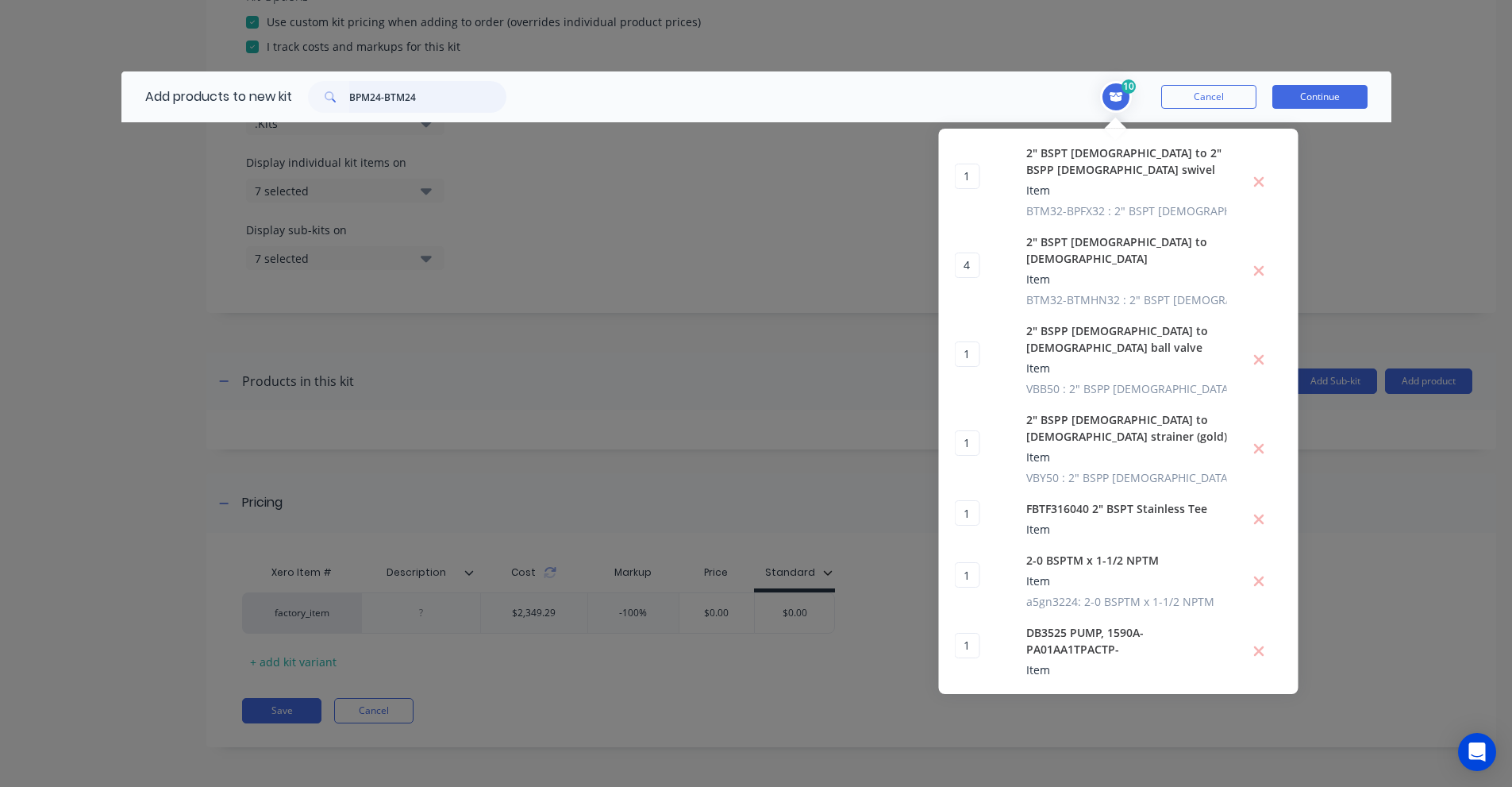
drag, startPoint x: 388, startPoint y: 84, endPoint x: 383, endPoint y: 96, distance: 13.0
click at [388, 84] on input "BPM24-BTM24" at bounding box center [428, 97] width 157 height 32
click at [383, 96] on input "BPM24-BTM24" at bounding box center [428, 97] width 157 height 32
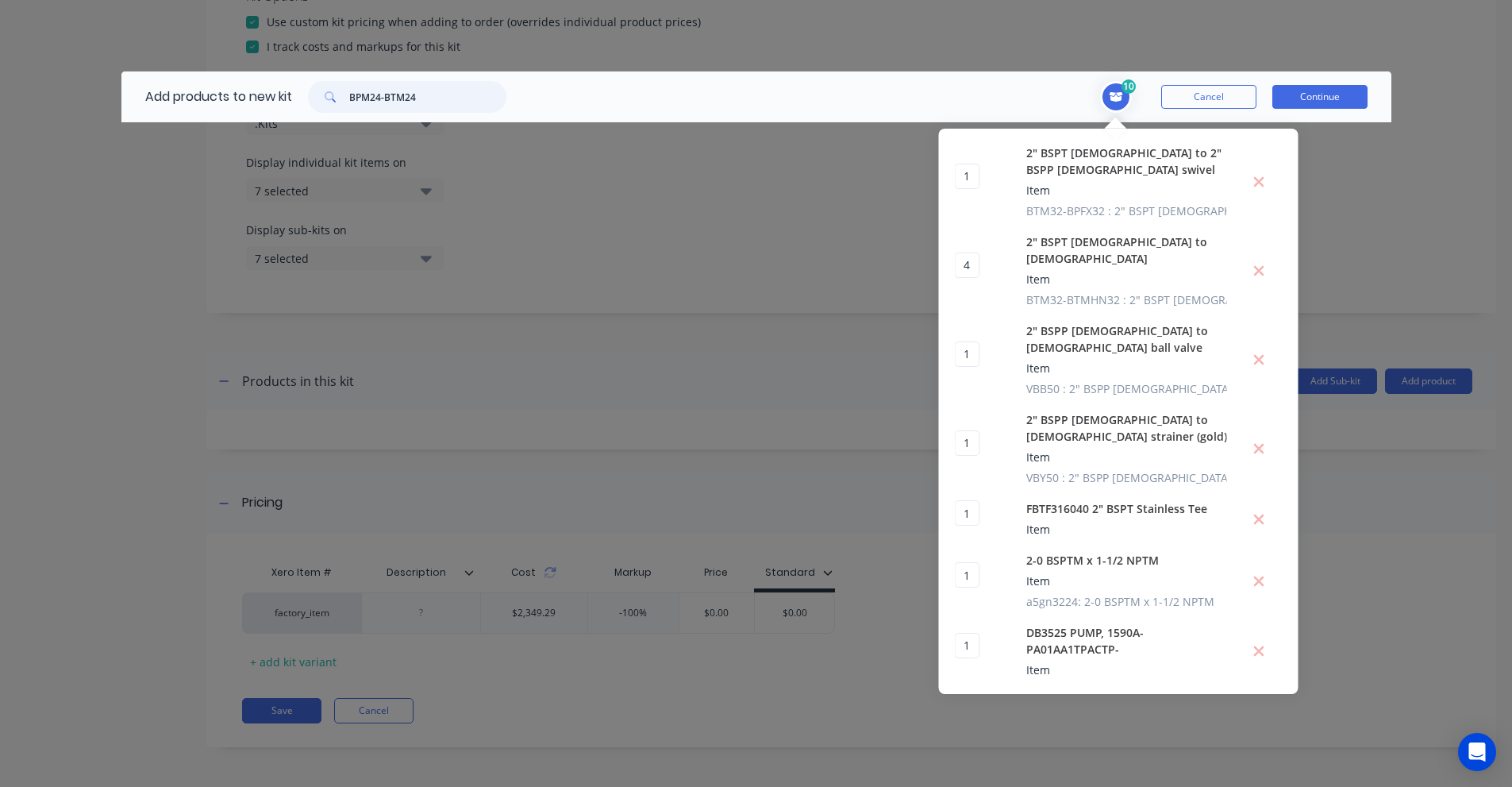
paste input "Flow Meter 1 1/2""
click at [390, 84] on input "Flow Meter" at bounding box center [428, 97] width 157 height 32
click at [390, 104] on input "Flow Meter" at bounding box center [428, 97] width 157 height 32
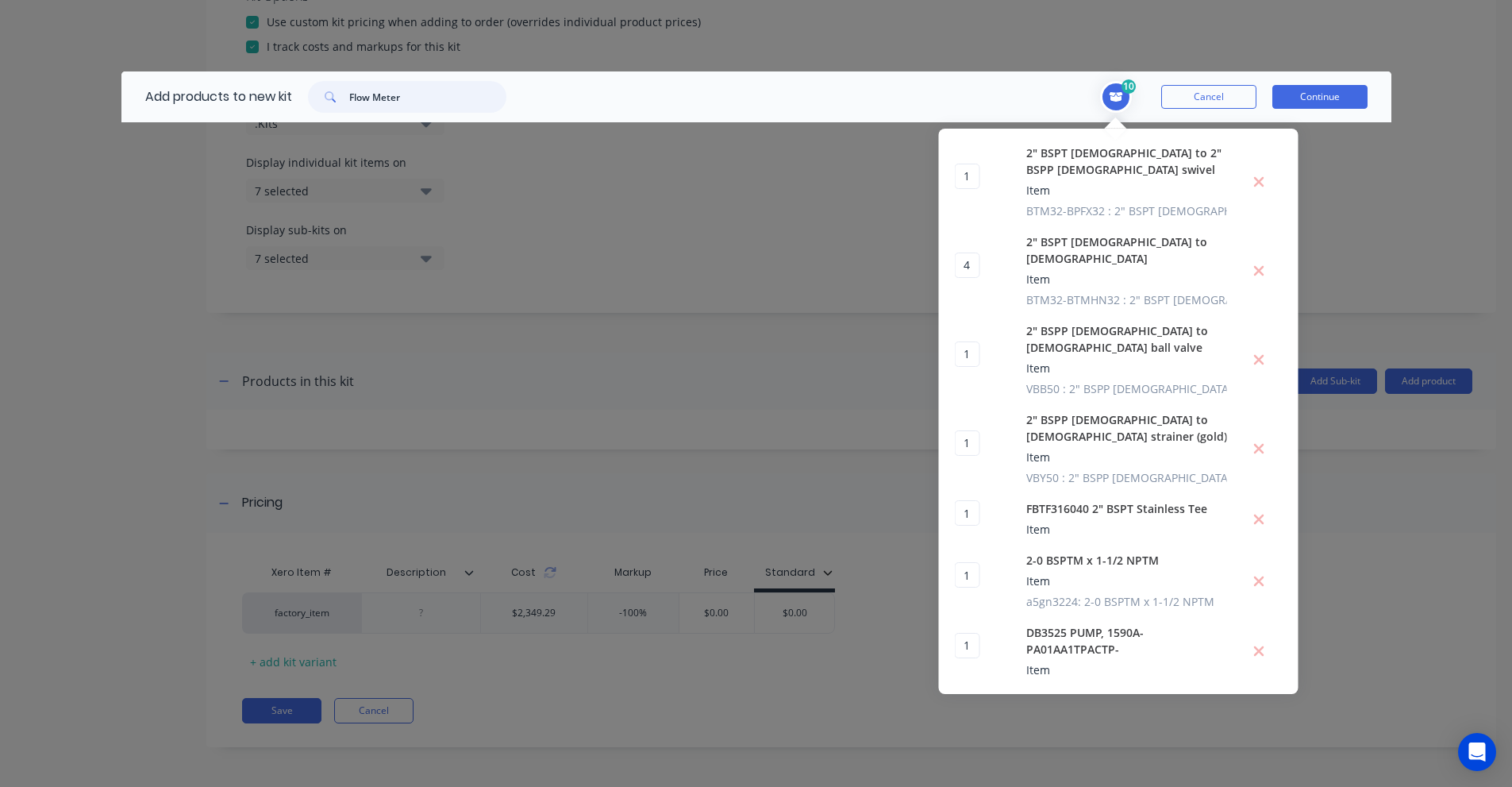
paste input "MX40F-1SX"
click at [419, 104] on input "MX40F-1SX" at bounding box center [428, 97] width 157 height 32
paste input "BPM24-BTM24"
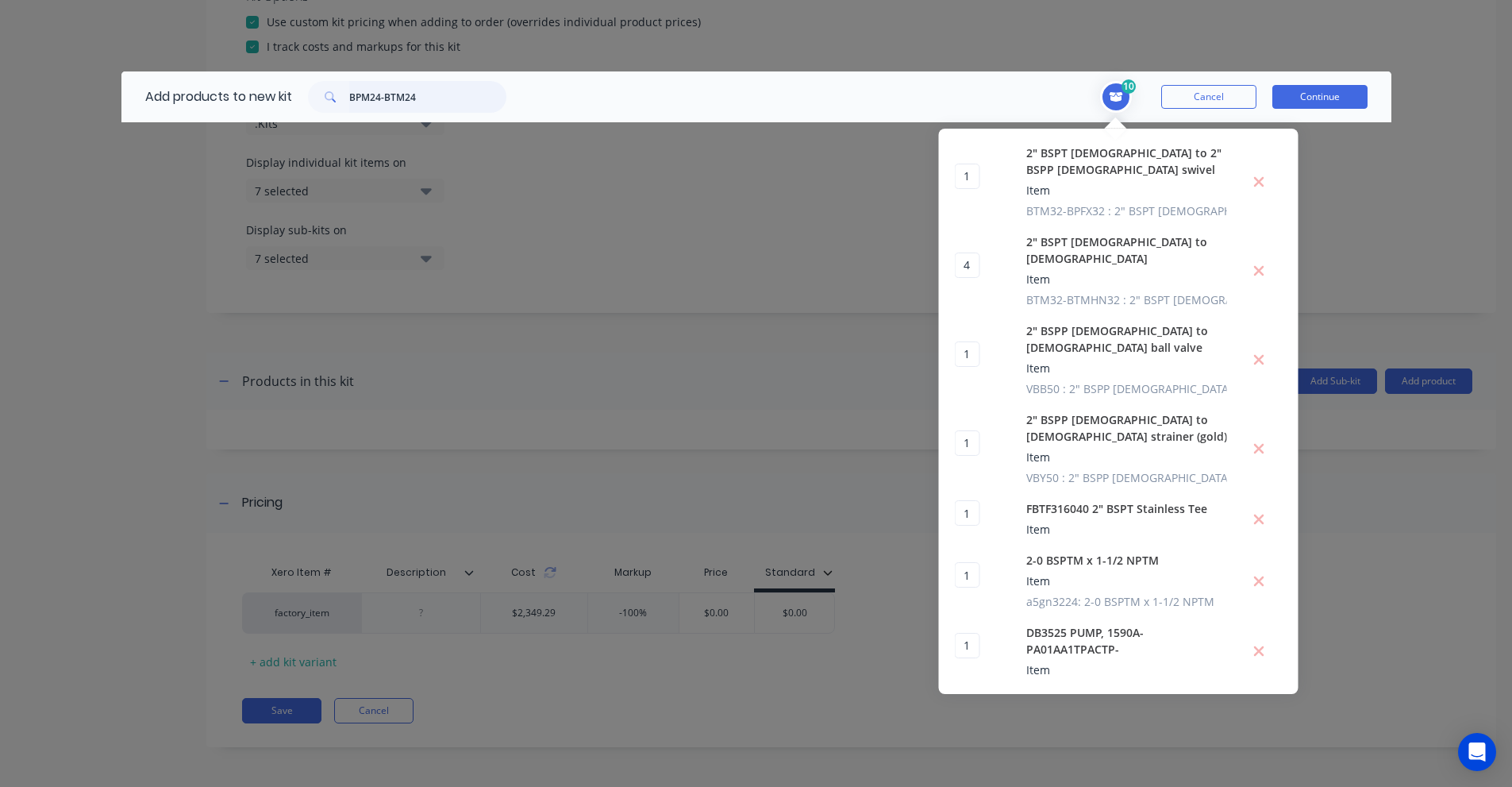
click at [402, 105] on input "BPM24-BTM24" at bounding box center [428, 97] width 157 height 32
paste input "Pulse Cap"
click at [372, 88] on input "Pulse Cap" at bounding box center [428, 97] width 157 height 32
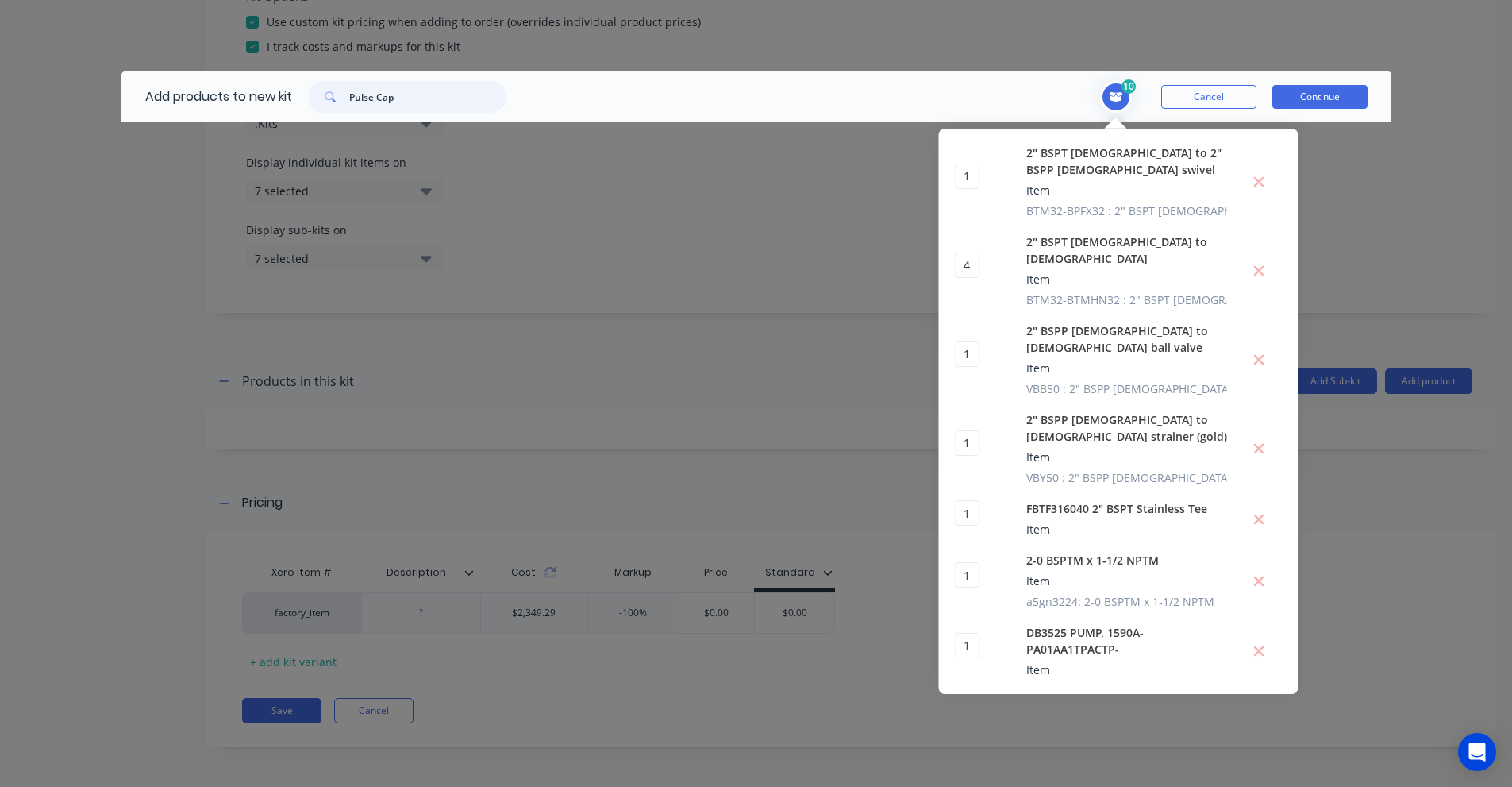
click at [372, 88] on input "Pulse Cap" at bounding box center [428, 97] width 157 height 32
paste input "MXD-A5S"
click at [400, 95] on input "MXD-A5S" at bounding box center [428, 97] width 157 height 32
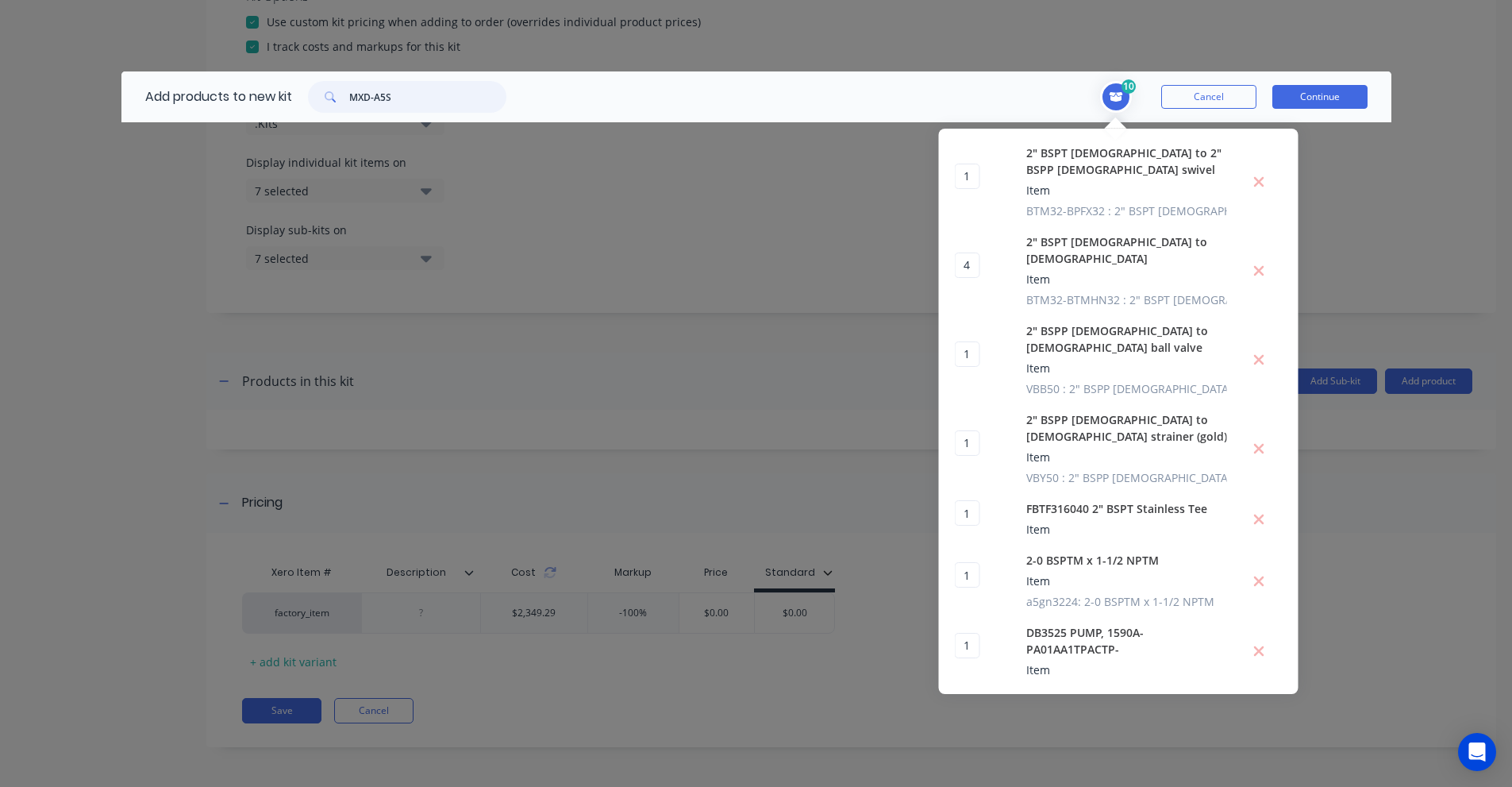
click at [400, 95] on input "MXD-A5S" at bounding box center [428, 97] width 157 height 32
paste input "8 rubber mount"
click at [395, 100] on input "M8 rubber mount" at bounding box center [428, 97] width 157 height 32
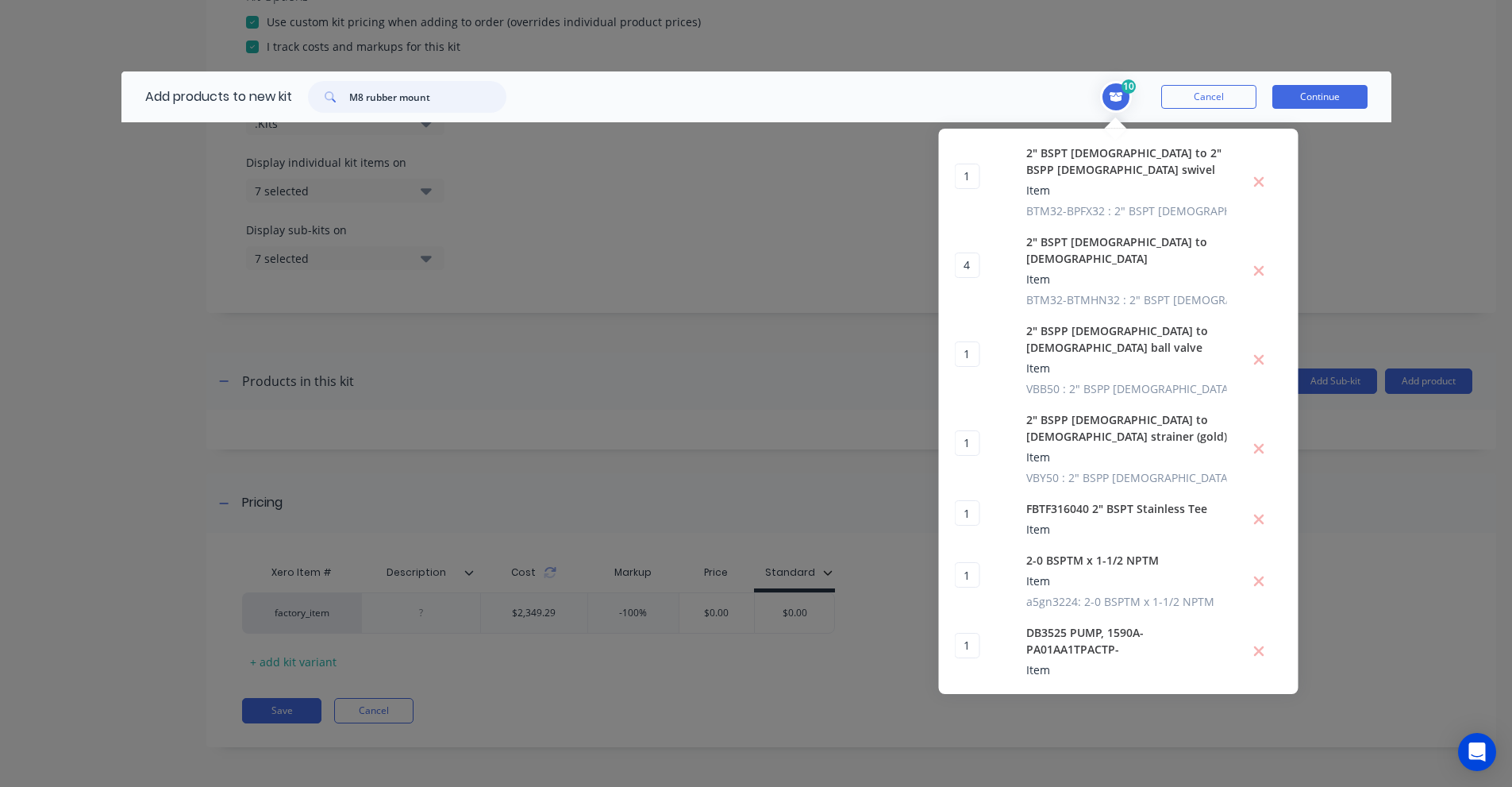
paste input "10304070"
click at [422, 91] on input "M10304070" at bounding box center [428, 97] width 157 height 32
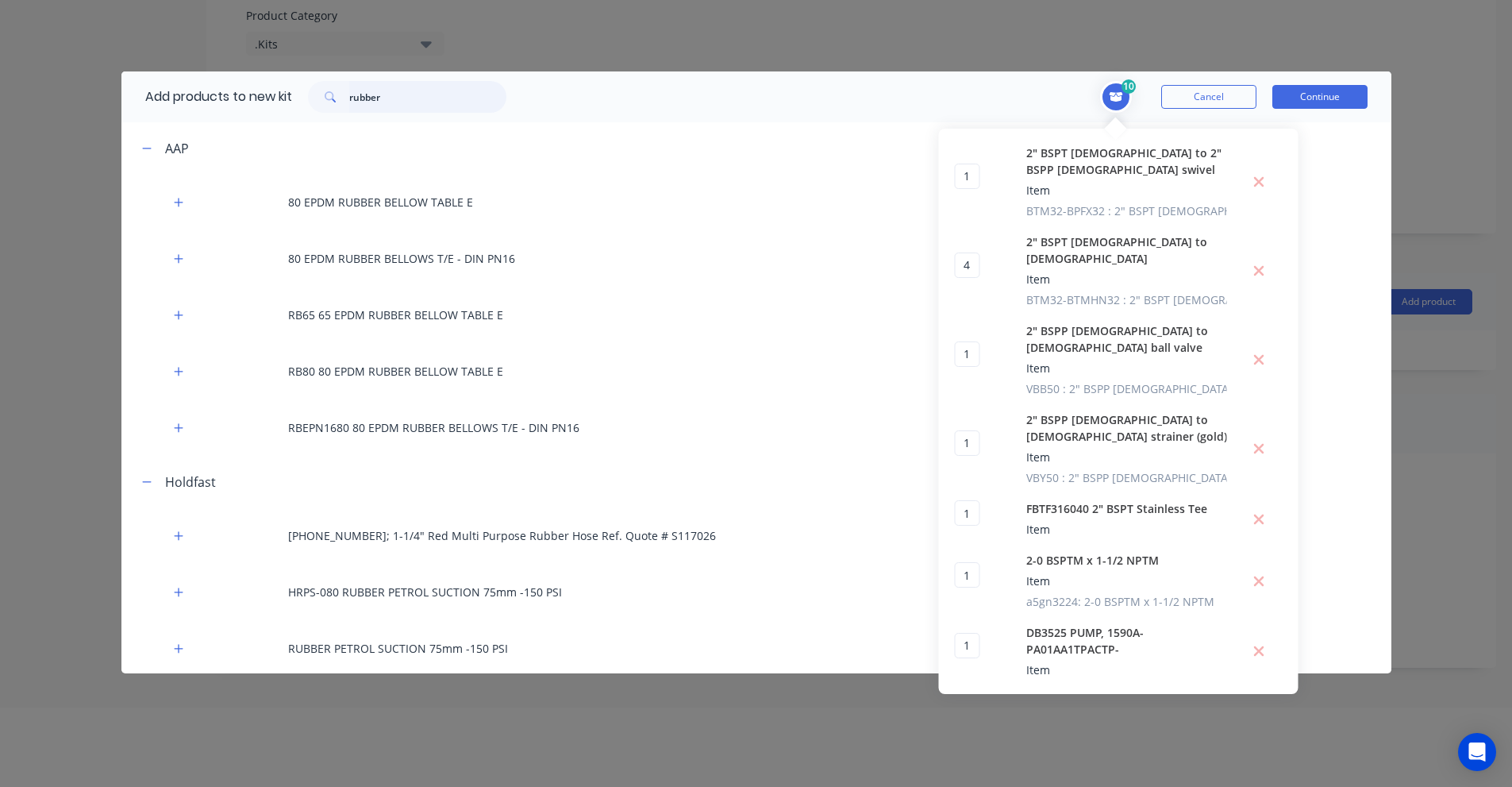
click at [365, 97] on input "rubber" at bounding box center [428, 97] width 157 height 32
paste input "1 1/2" BSPP [DEMOGRAPHIC_DATA] to 2" BSPT [DEMOGRAPHIC_DATA]"
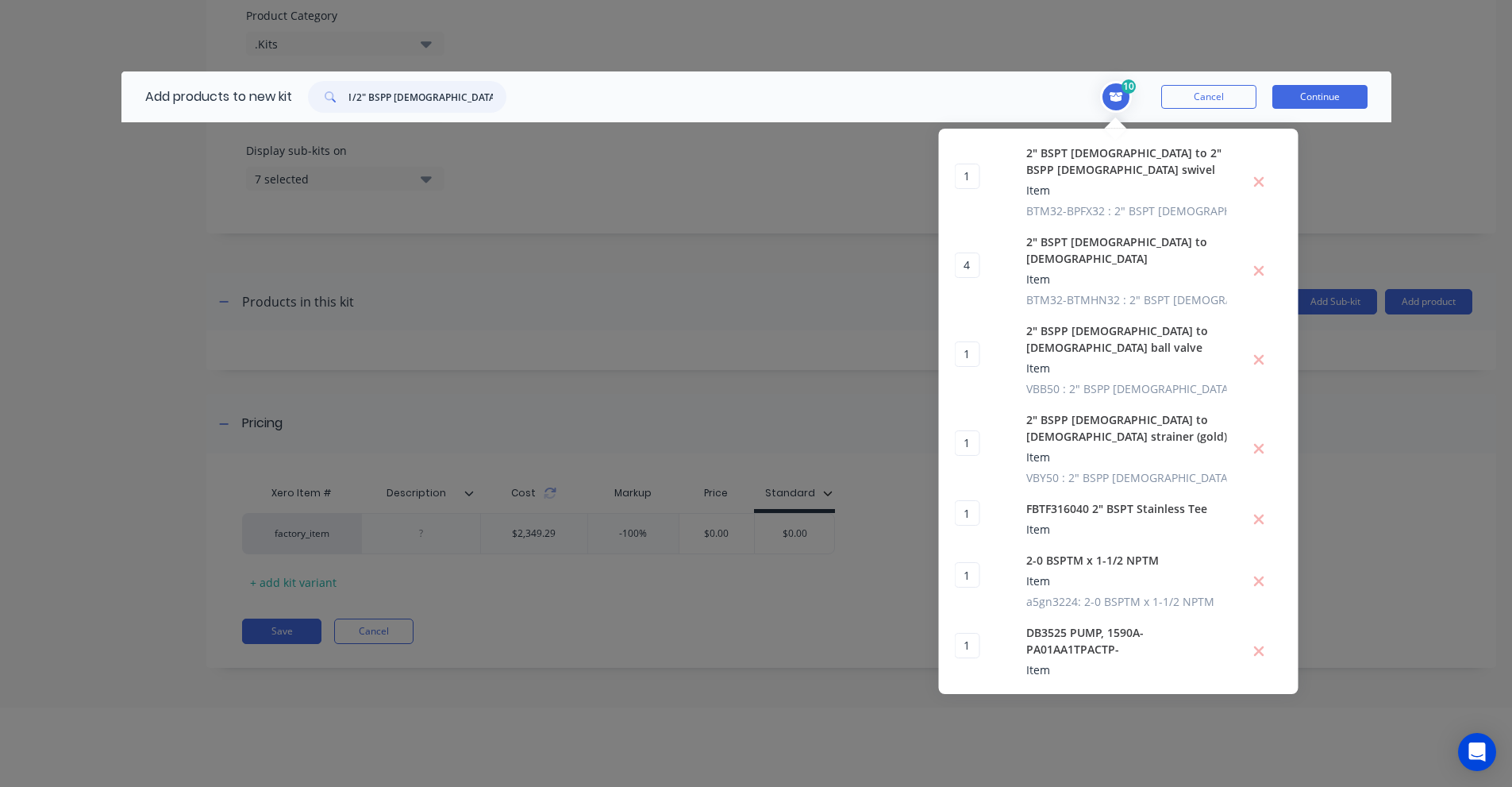
scroll to position [0, 8]
drag, startPoint x: 424, startPoint y: 100, endPoint x: 698, endPoint y: 106, distance: 274.1
click at [698, 106] on header "Add products to new kit 1 1/2" BSPP [DEMOGRAPHIC_DATA] to 2" BSPT [DEMOGRAPHIC_…" at bounding box center [756, 96] width 1270 height 51
click at [447, 100] on input "1 1/2" BSPP [DEMOGRAPHIC_DATA]" at bounding box center [428, 97] width 157 height 32
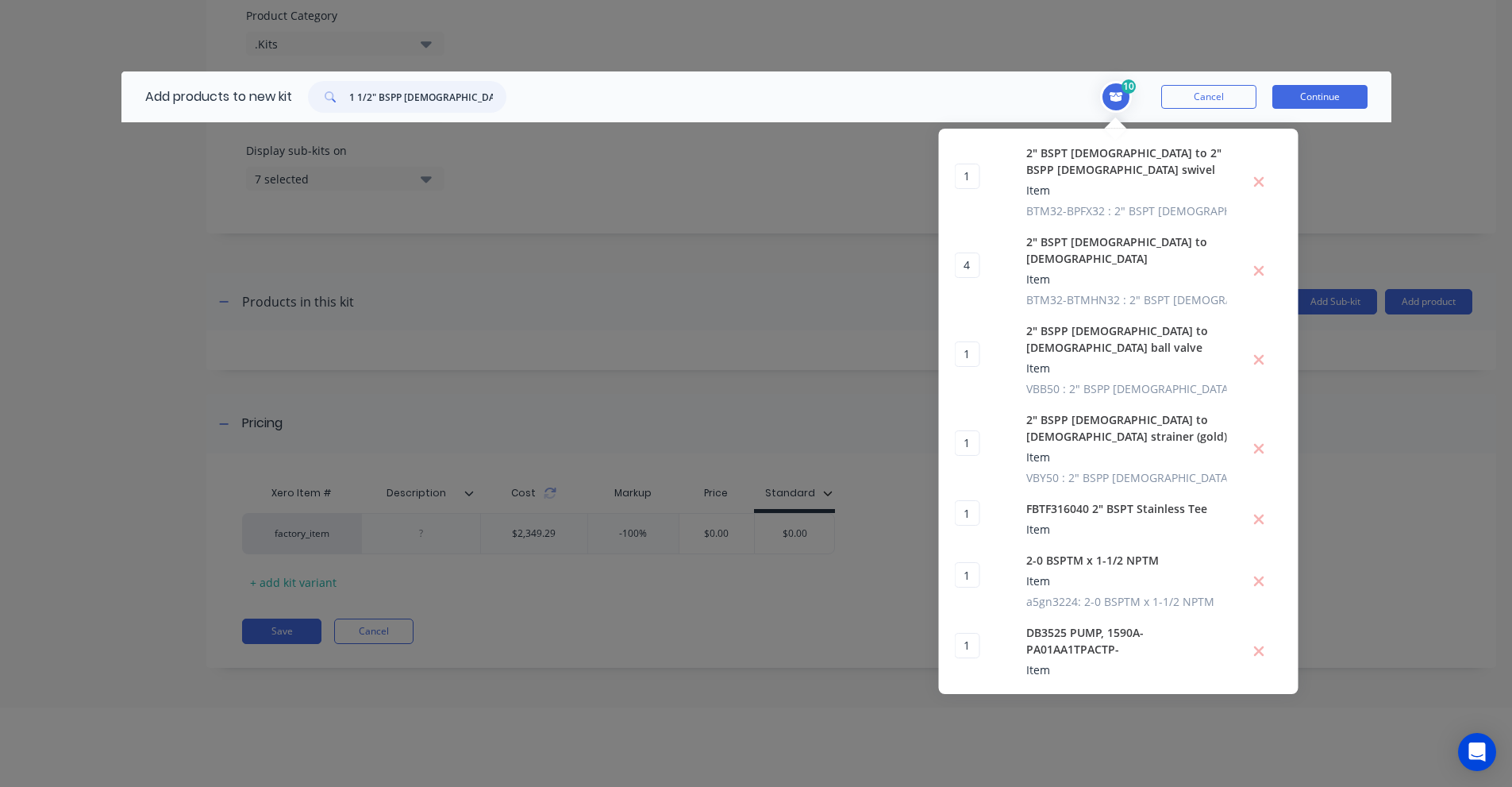
click at [447, 100] on input "1 1/2" BSPP [DEMOGRAPHIC_DATA]" at bounding box center [428, 97] width 157 height 32
paste input "BPM24-BTM32"
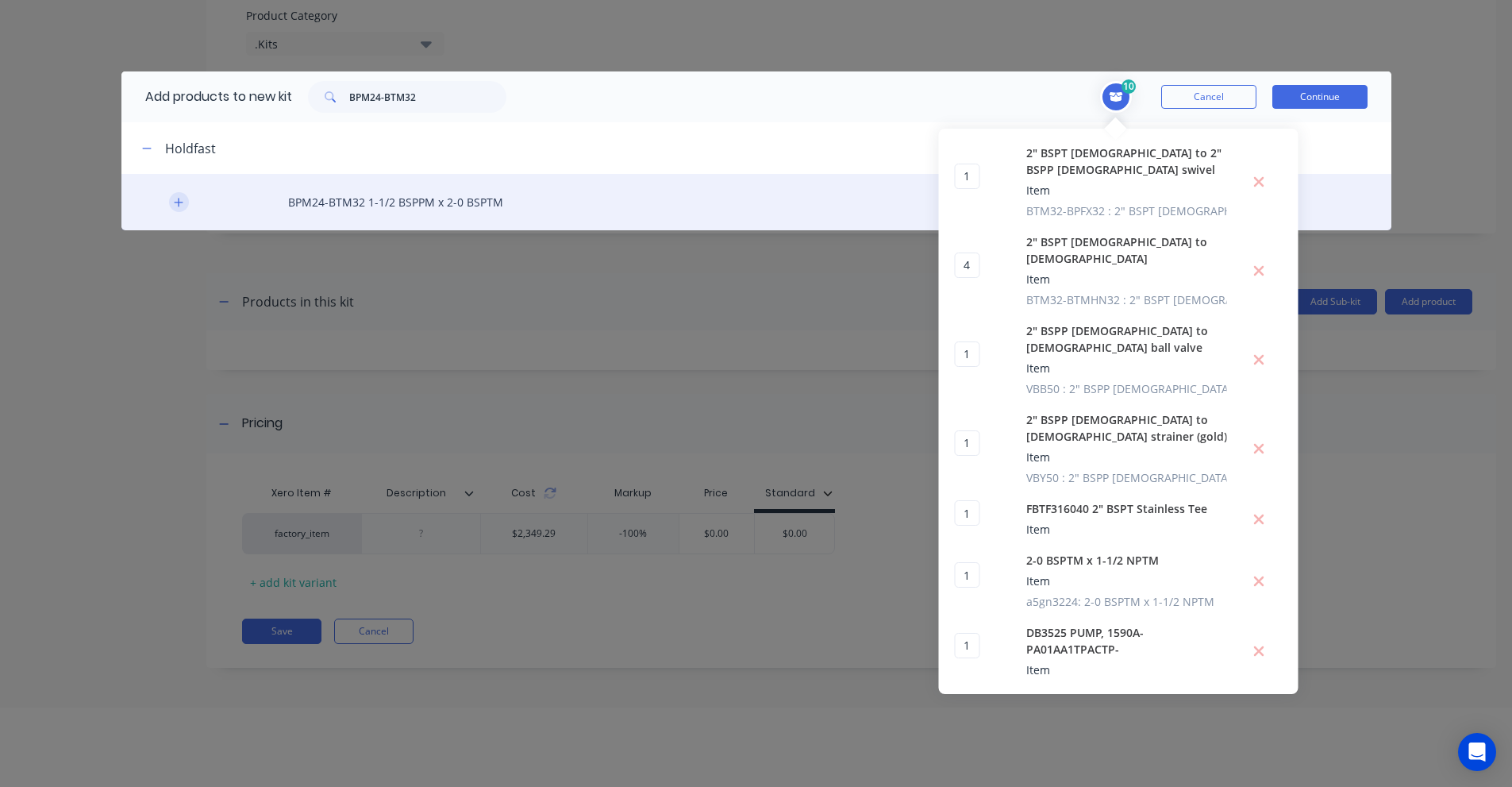
click at [177, 208] on button "button" at bounding box center [178, 202] width 20 height 20
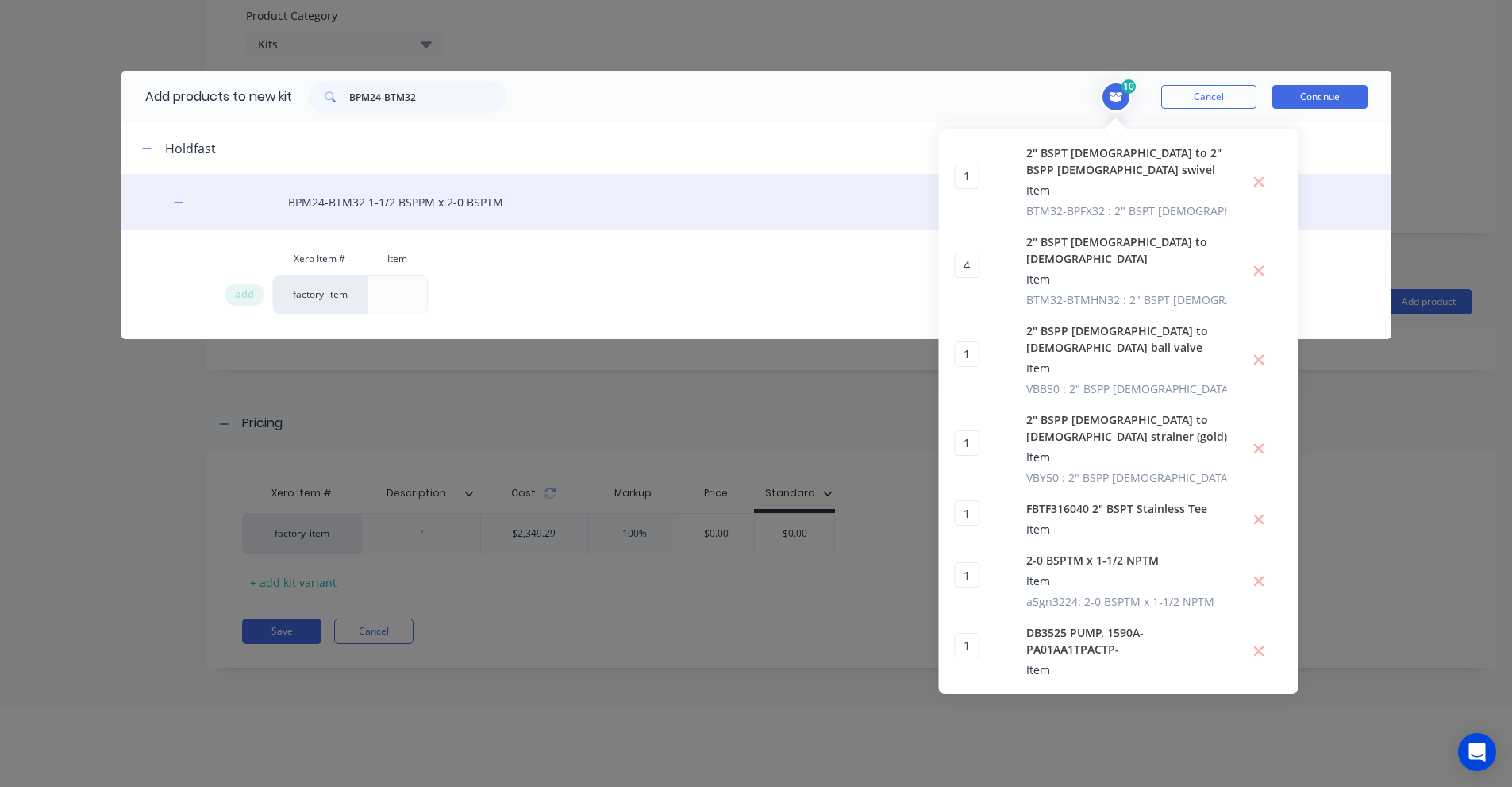
drag, startPoint x: 290, startPoint y: 203, endPoint x: 462, endPoint y: 199, distance: 172.0
click at [462, 199] on div "BPM24-BTM32 1-1/2 BSPPM x 2-0 BSPTM" at bounding box center [756, 202] width 1270 height 56
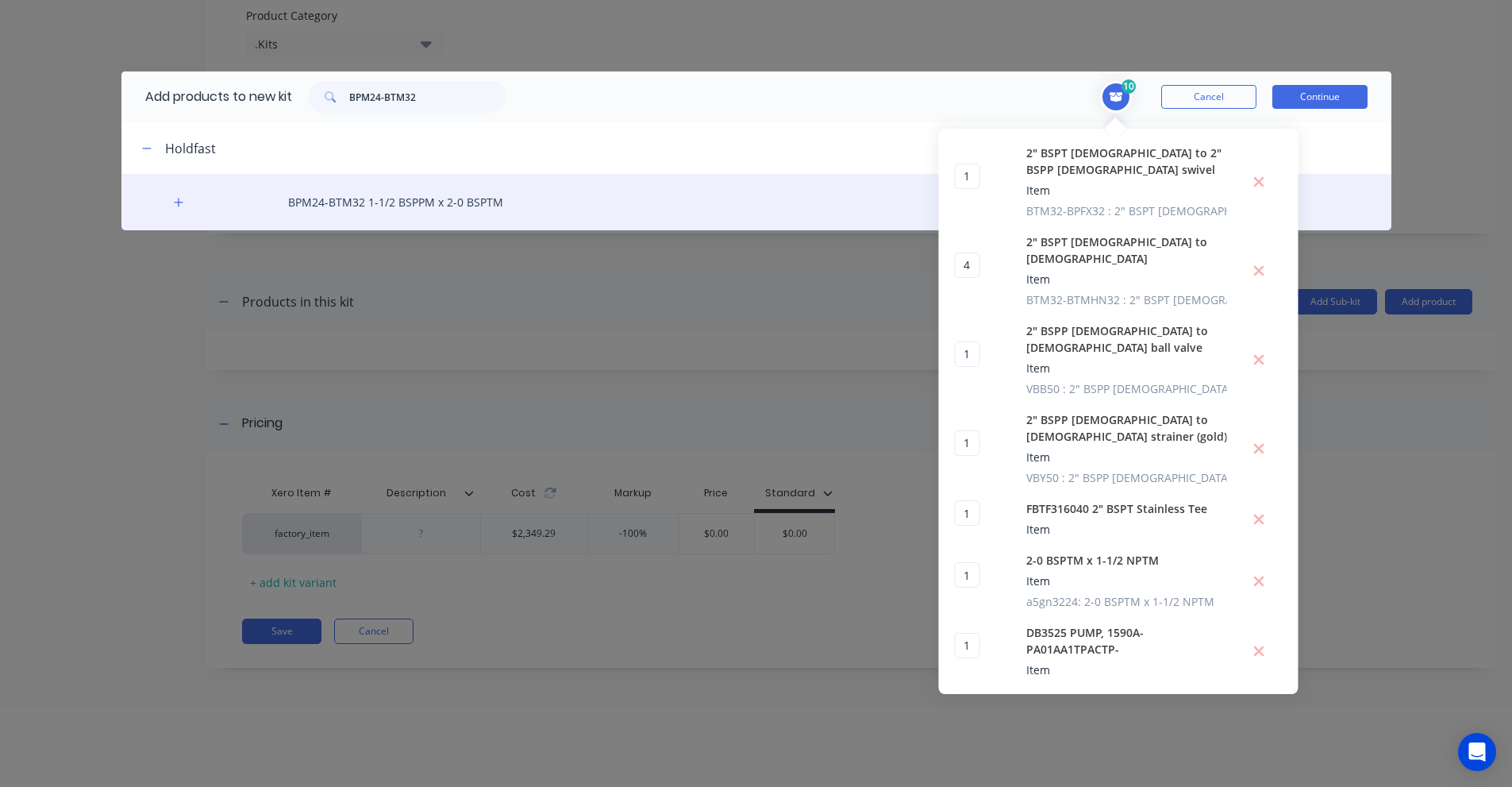
click at [529, 199] on div "BPM24-BTM32 1-1/2 BSPPM x 2-0 BSPTM" at bounding box center [756, 202] width 1270 height 56
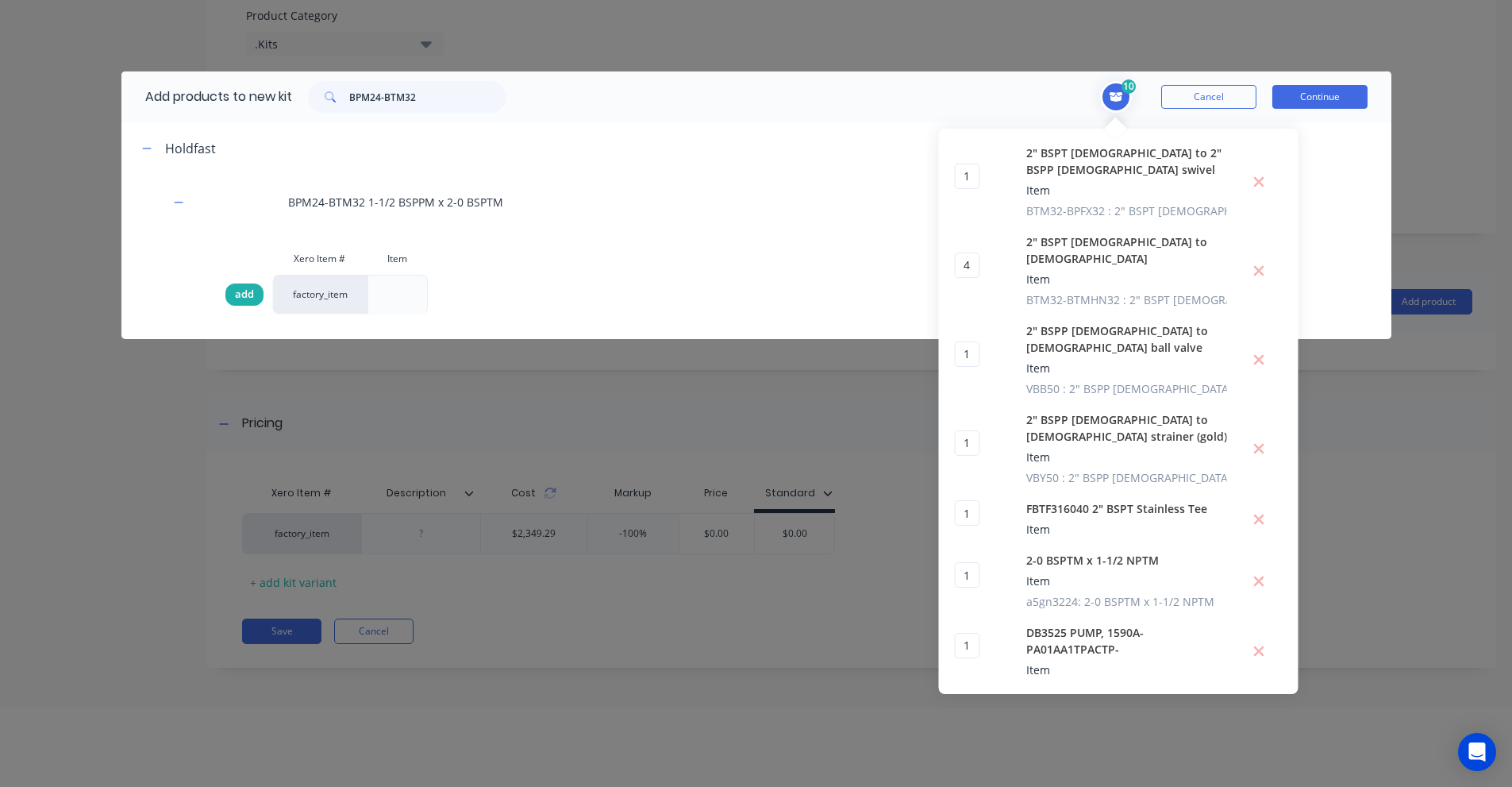
click at [238, 296] on span "add" at bounding box center [244, 295] width 19 height 16
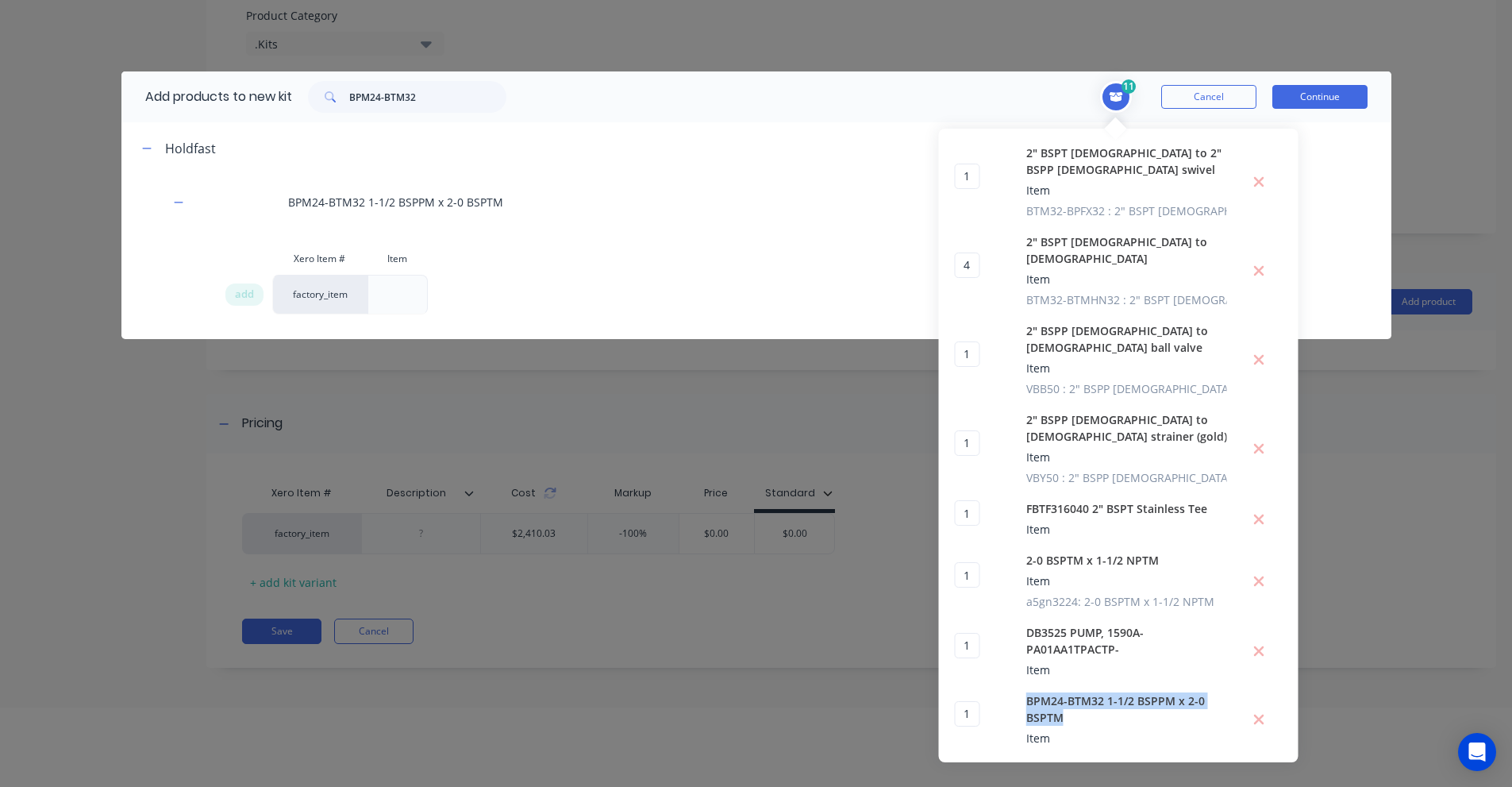
drag, startPoint x: 1069, startPoint y: 684, endPoint x: 1026, endPoint y: 673, distance: 44.4
click at [1026, 692] on div "BPM24-BTM32 1-1/2 BSPPM x 2-0 BSPTM Item" at bounding box center [1126, 719] width 201 height 54
click at [411, 100] on input "BPM24-BTM32" at bounding box center [428, 97] width 157 height 32
paste input "-BPFX32-90"
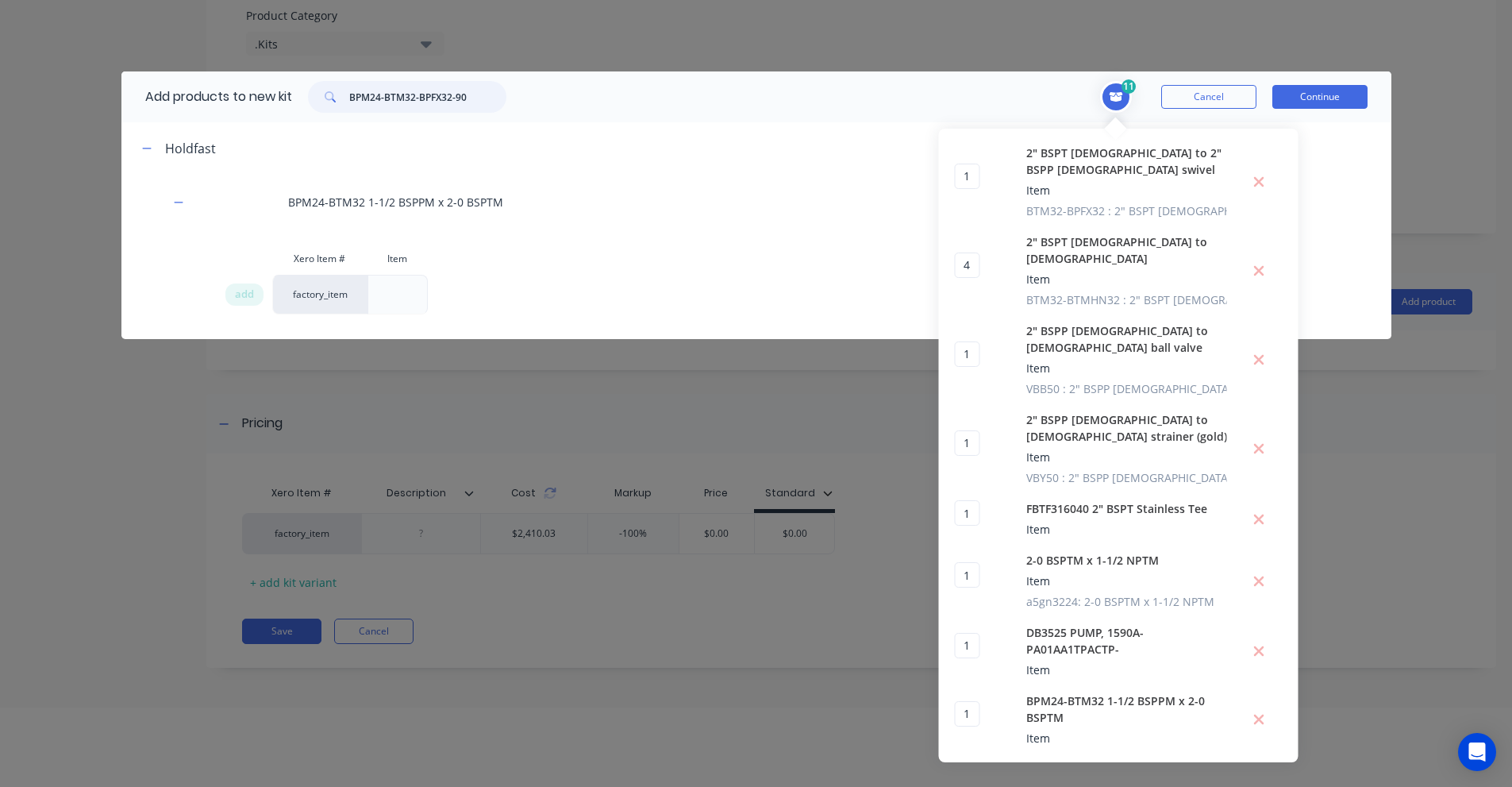
click at [412, 100] on input "BPM24-BTM32-BPFX32-90" at bounding box center [428, 97] width 157 height 32
paste input "text"
type input "BTM32-BPFX32-90"
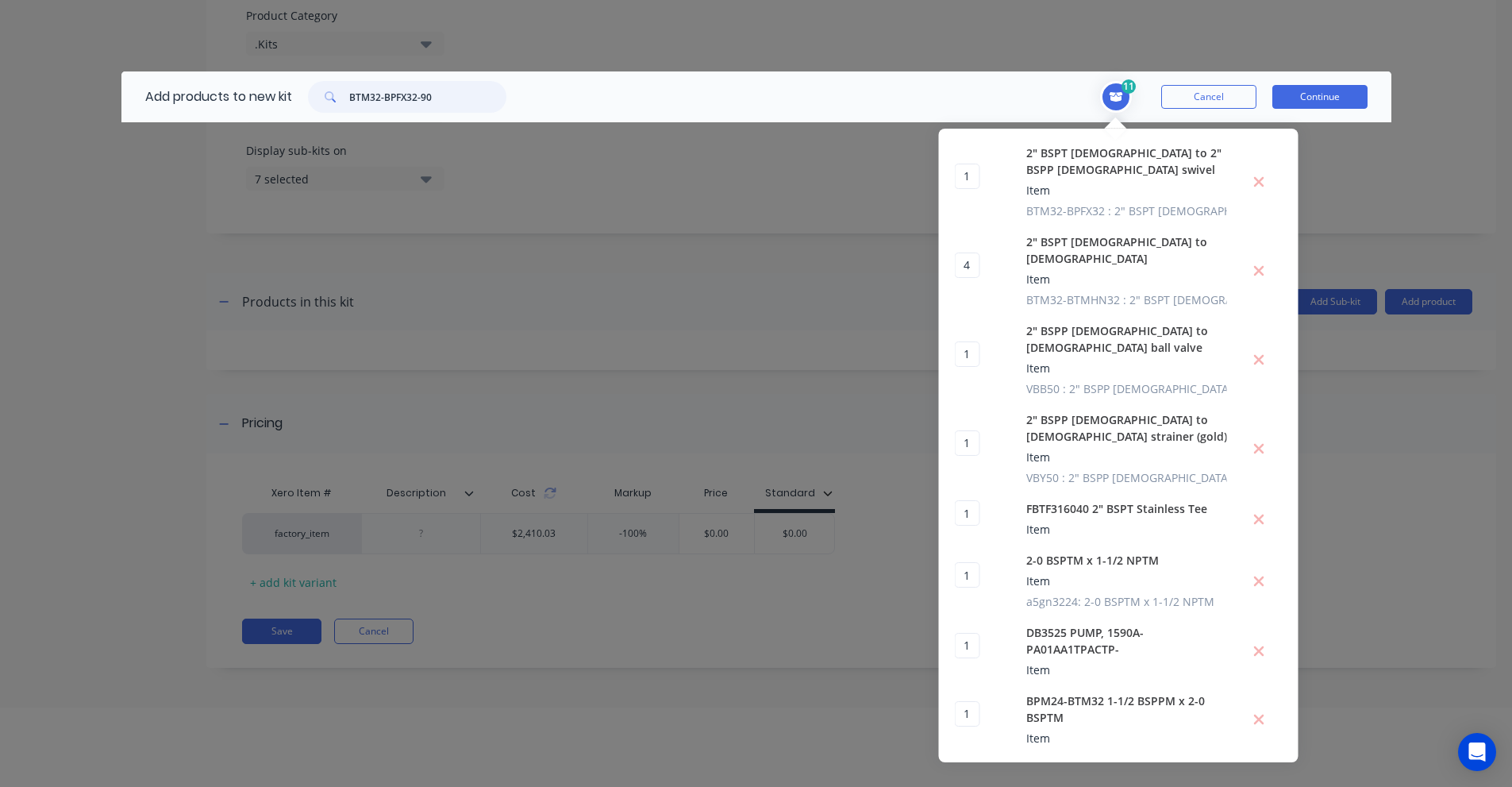
drag, startPoint x: 382, startPoint y: 110, endPoint x: 302, endPoint y: 107, distance: 80.1
click at [321, 114] on div "Add products to new kit BTM32-BPFX32-90" at bounding box center [321, 96] width 401 height 51
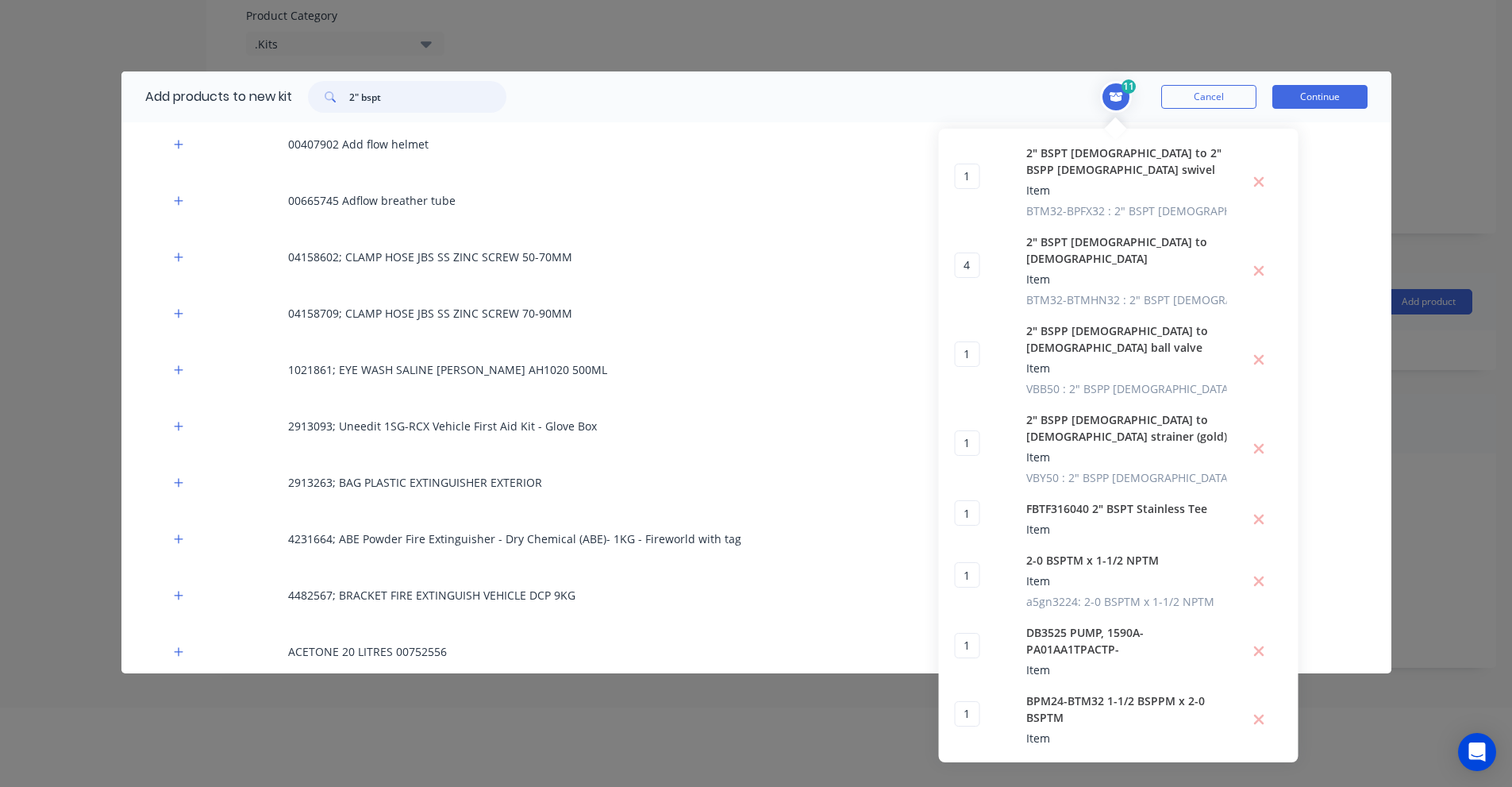
scroll to position [6511, 0]
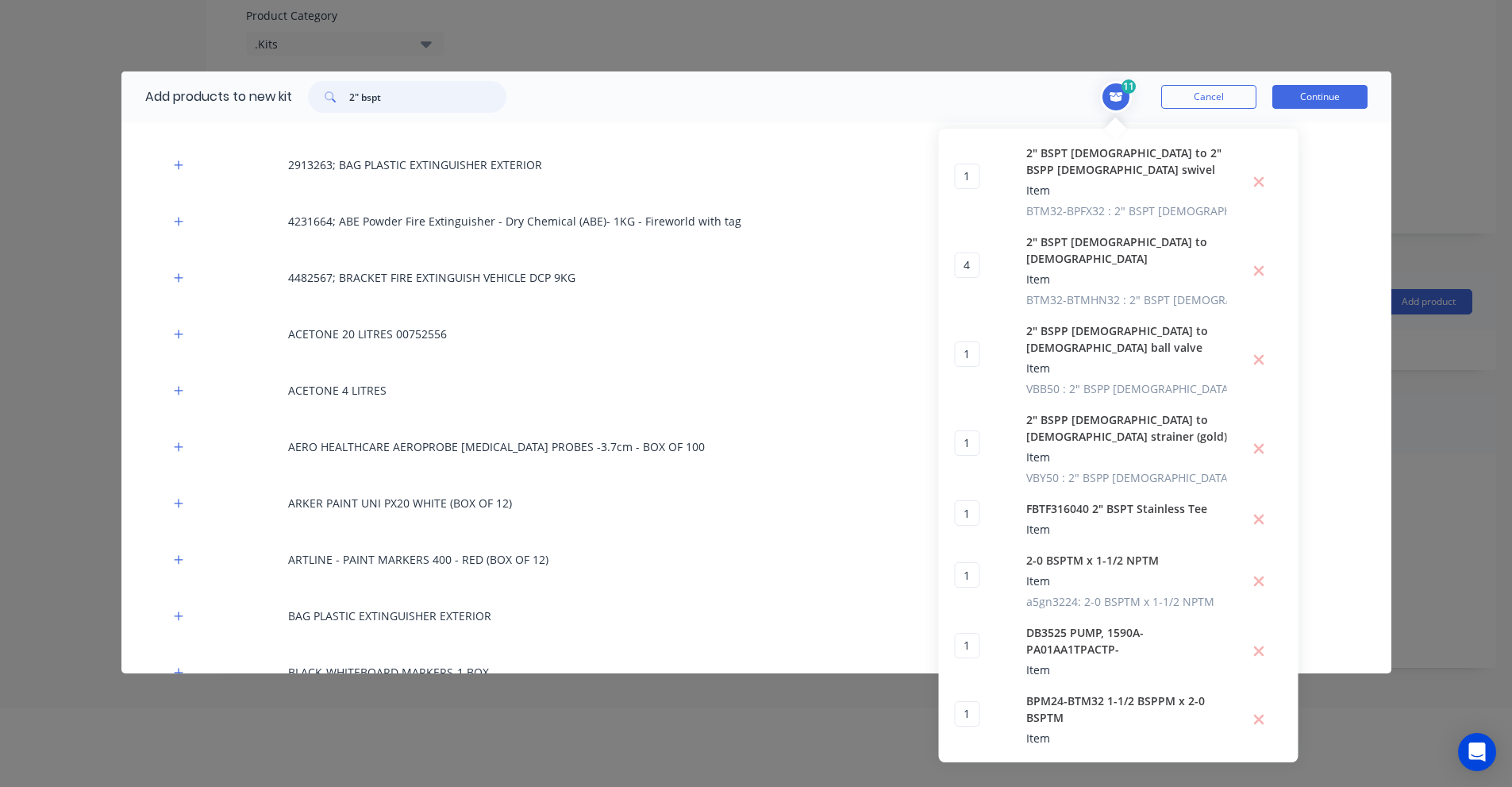
click at [406, 98] on input "2" bspt" at bounding box center [428, 97] width 157 height 32
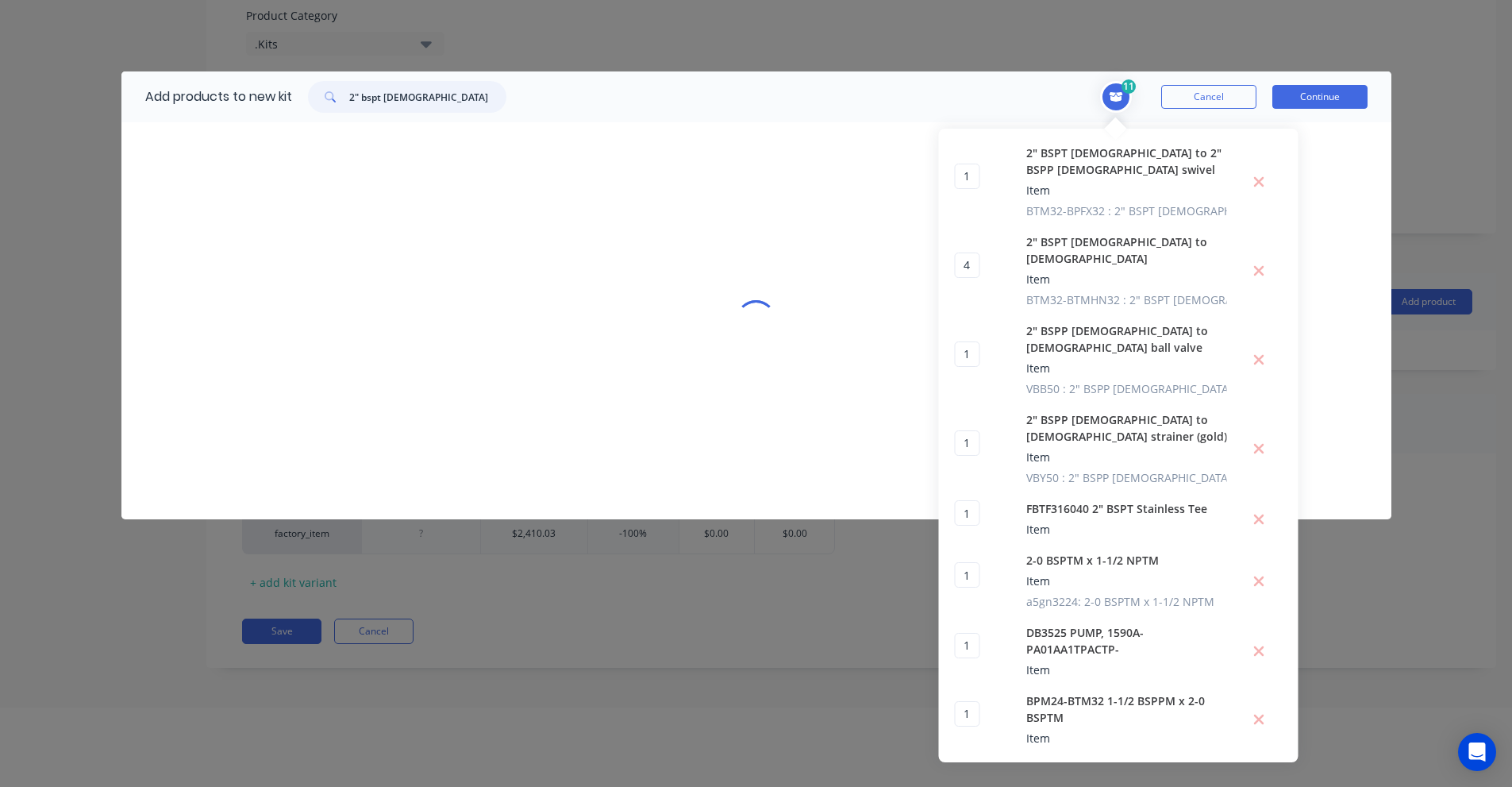
scroll to position [0, 0]
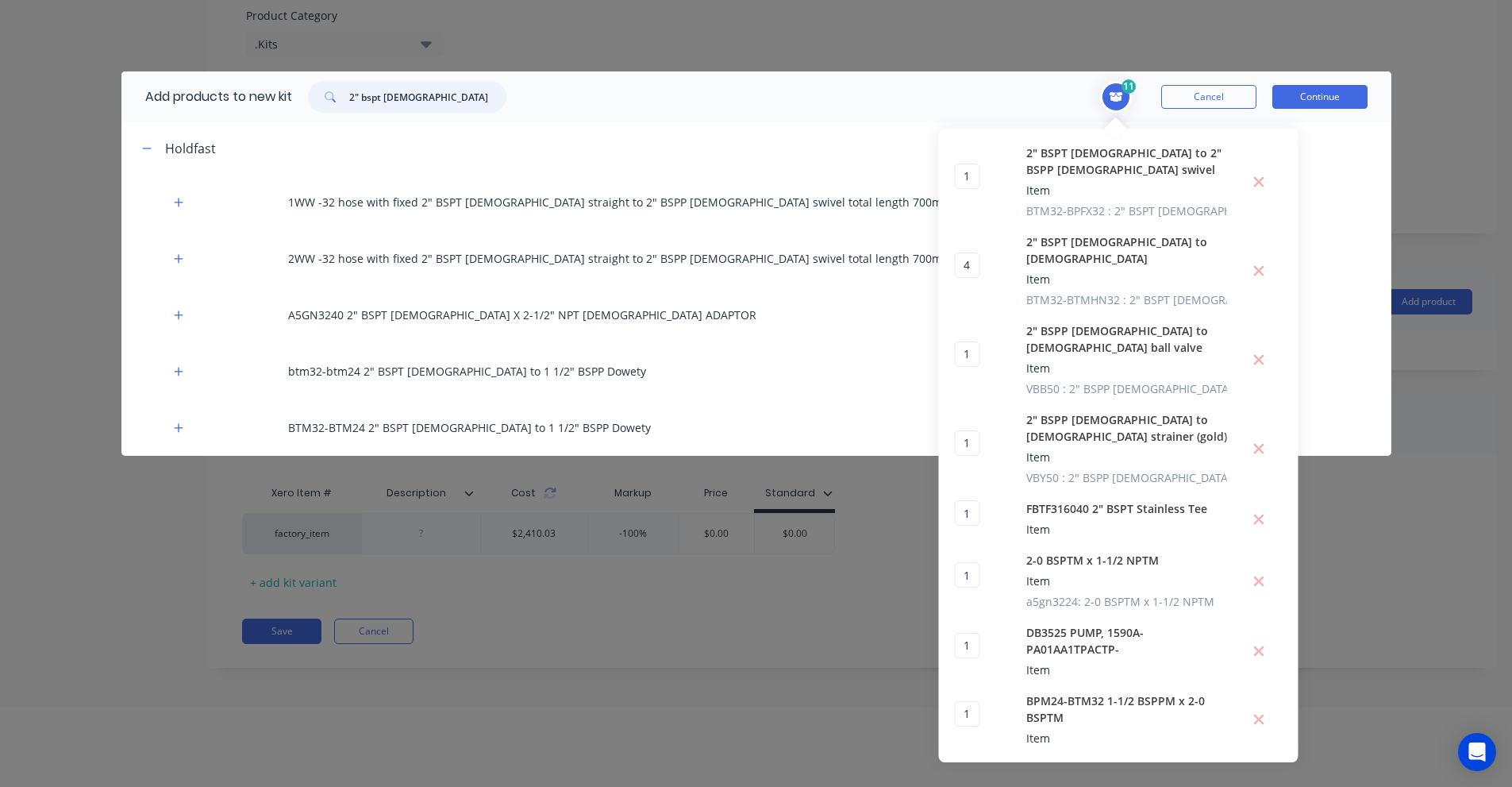
click at [411, 97] on input "2" bspt [DEMOGRAPHIC_DATA]" at bounding box center [428, 97] width 157 height 32
paste input "BPFX32"
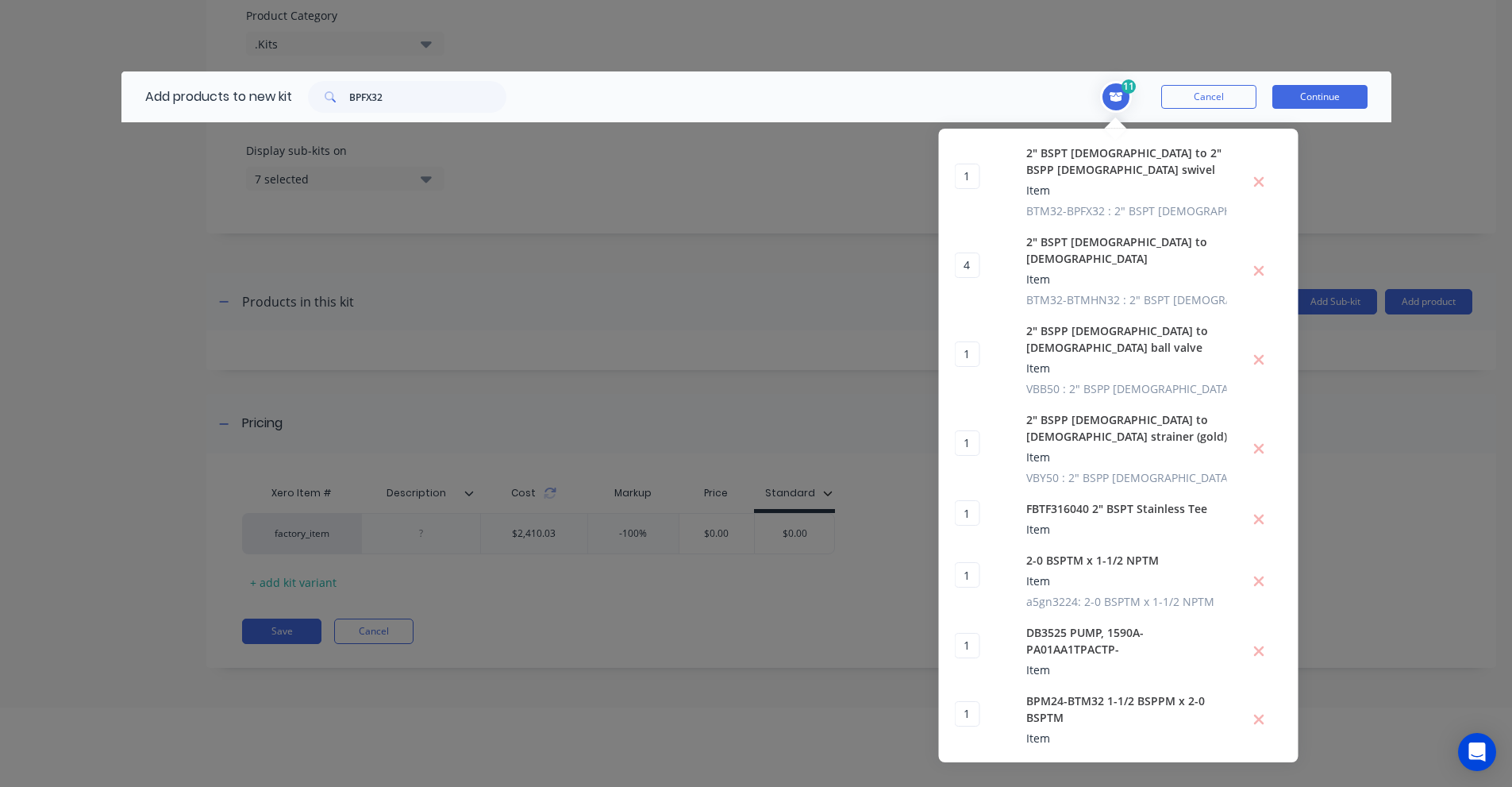
drag, startPoint x: 373, startPoint y: 68, endPoint x: 365, endPoint y: 92, distance: 25.3
click at [372, 69] on div "Add products to new kit BPFX32 11 1 1 ? 2" BSPT [DEMOGRAPHIC_DATA] to 2" BSPP […" at bounding box center [756, 393] width 1512 height 787
click at [365, 96] on input "BPFX32" at bounding box center [428, 97] width 157 height 32
paste input "A5GN3224"
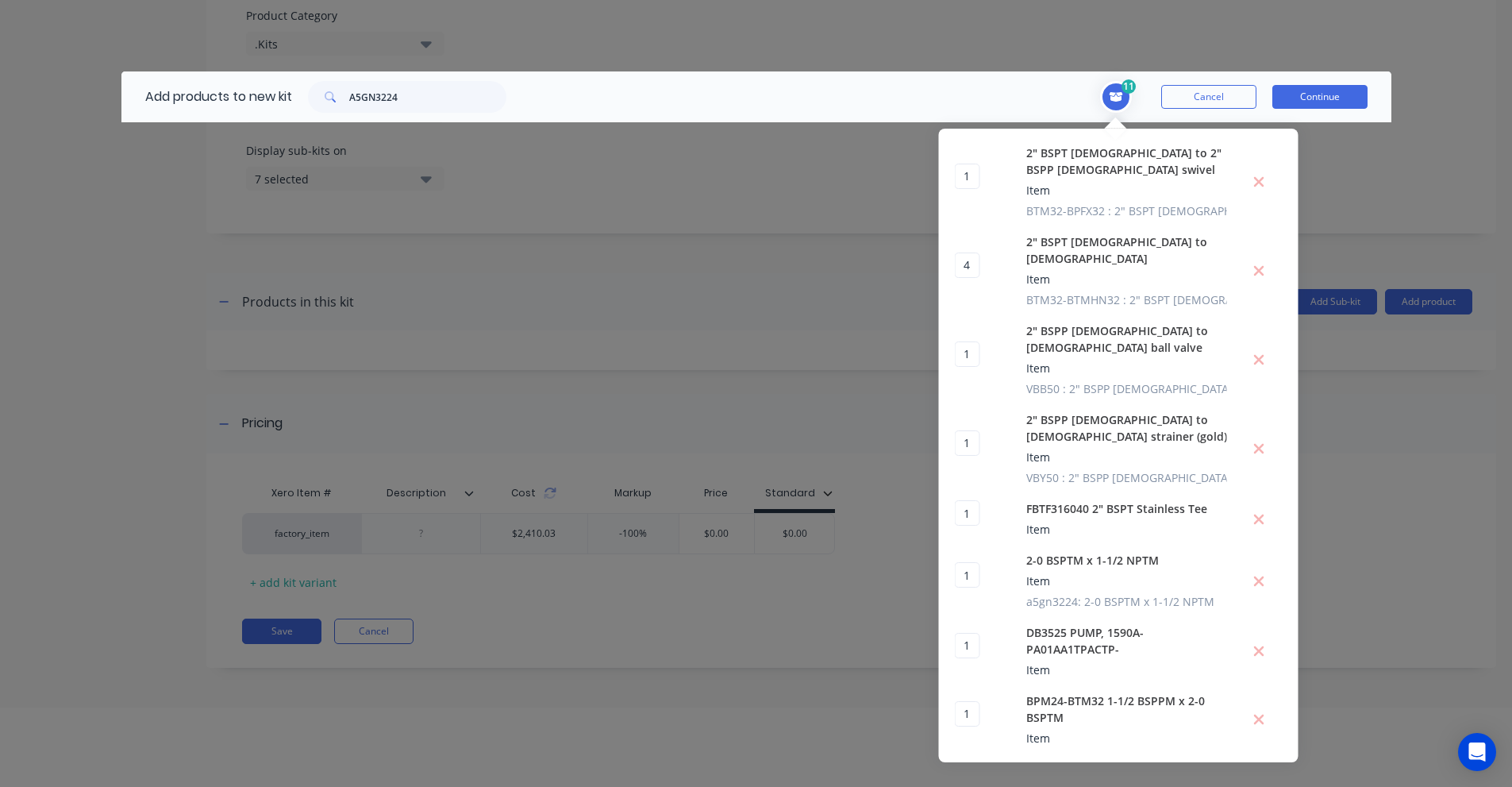
click at [525, 93] on div "11 1 1 ? 2" BSPT [DEMOGRAPHIC_DATA] to 2" BSPP [DEMOGRAPHIC_DATA] swivel Item B…" at bounding box center [945, 97] width 845 height 32
drag, startPoint x: 525, startPoint y: 93, endPoint x: 447, endPoint y: 109, distance: 79.6
click at [506, 100] on header "Add products to new kit A5GN3224 11 1 1 ? 2" BSPT [DEMOGRAPHIC_DATA] to 2" BSPP…" at bounding box center [756, 96] width 1270 height 51
click at [443, 109] on input "A5GN3224" at bounding box center [428, 97] width 157 height 32
click at [443, 98] on input "A5GN3224" at bounding box center [428, 97] width 157 height 32
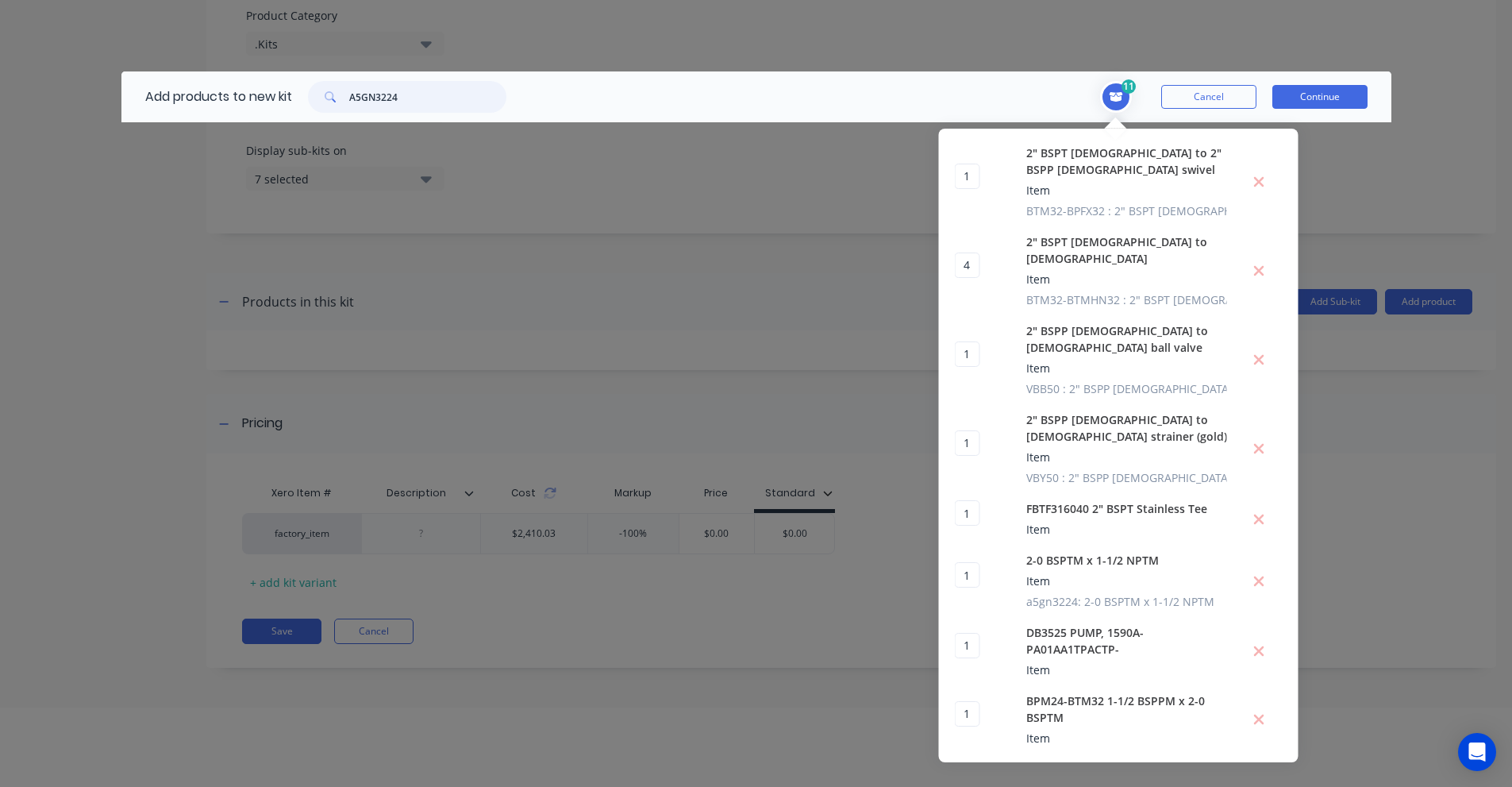
click at [443, 98] on input "A5GN3224" at bounding box center [428, 97] width 157 height 32
paste input "1/2 NPTM"
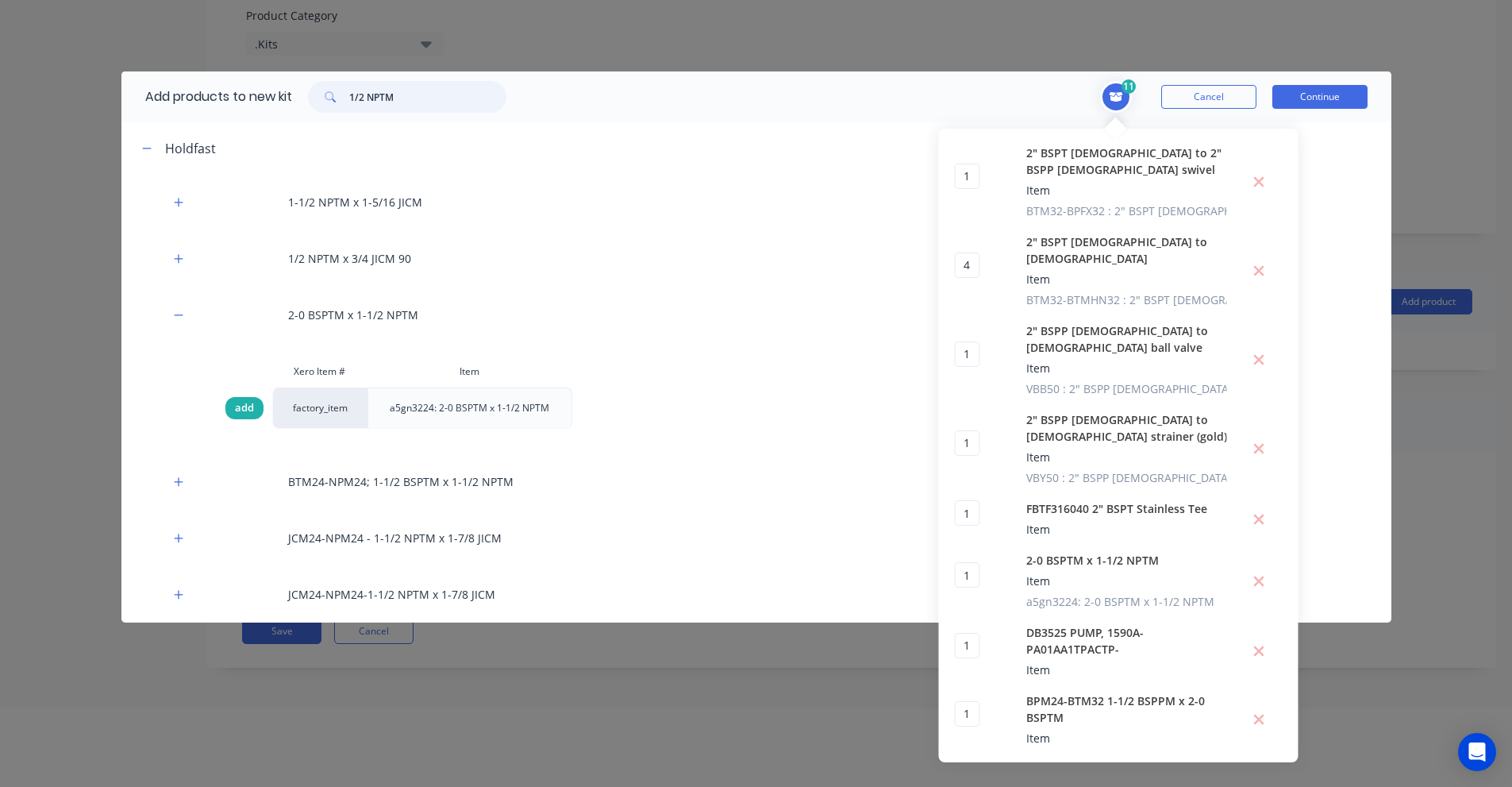
type input "1/2 NPTM"
click at [248, 411] on span "add" at bounding box center [244, 408] width 19 height 16
type input "2"
click at [412, 99] on input "1/2 NPTM" at bounding box center [428, 97] width 157 height 32
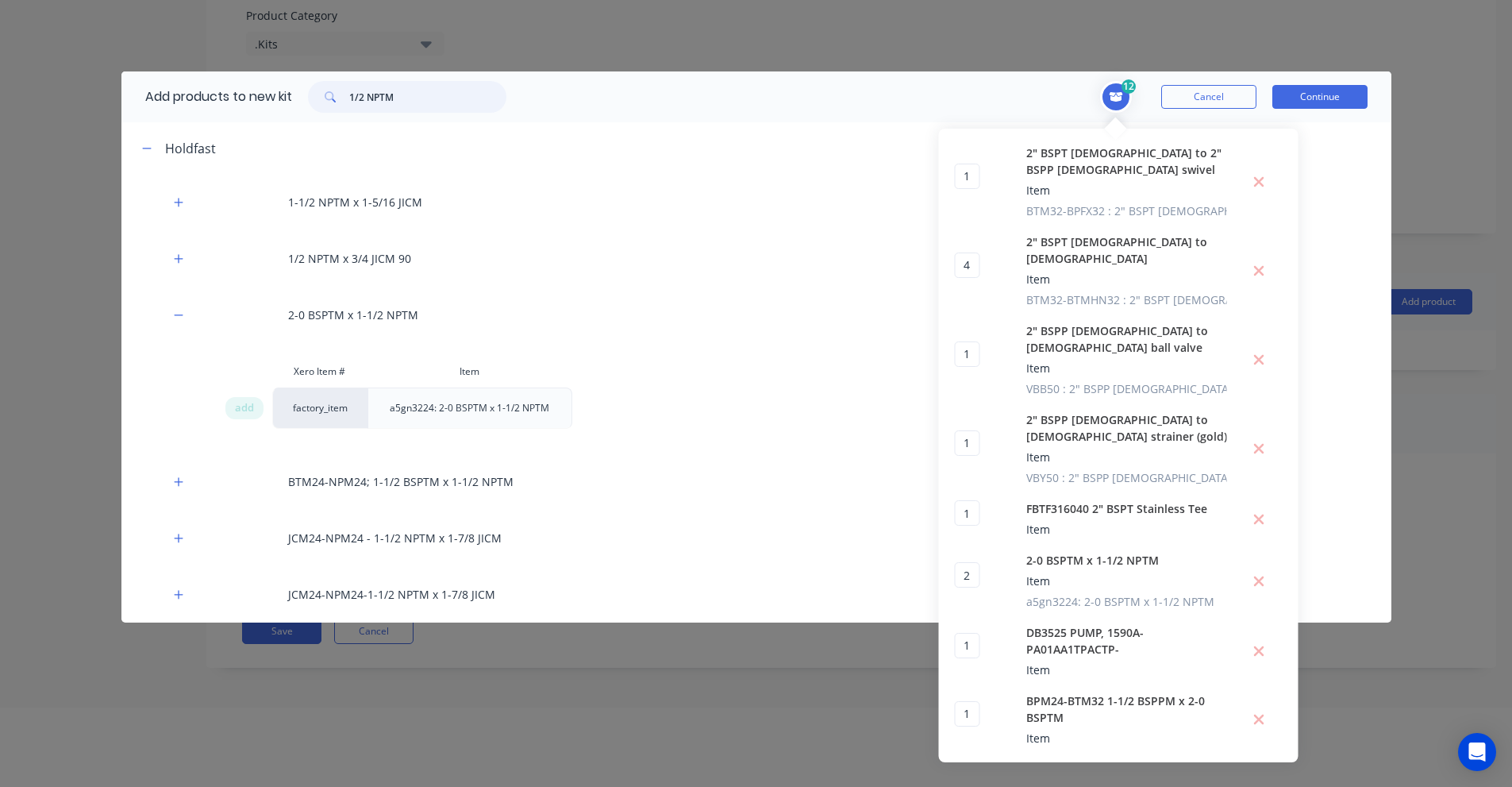
click at [412, 99] on input "1/2 NPTM" at bounding box center [428, 97] width 157 height 32
paste input "GRACO 1 1/2" FUEL REEL COMPLETE"
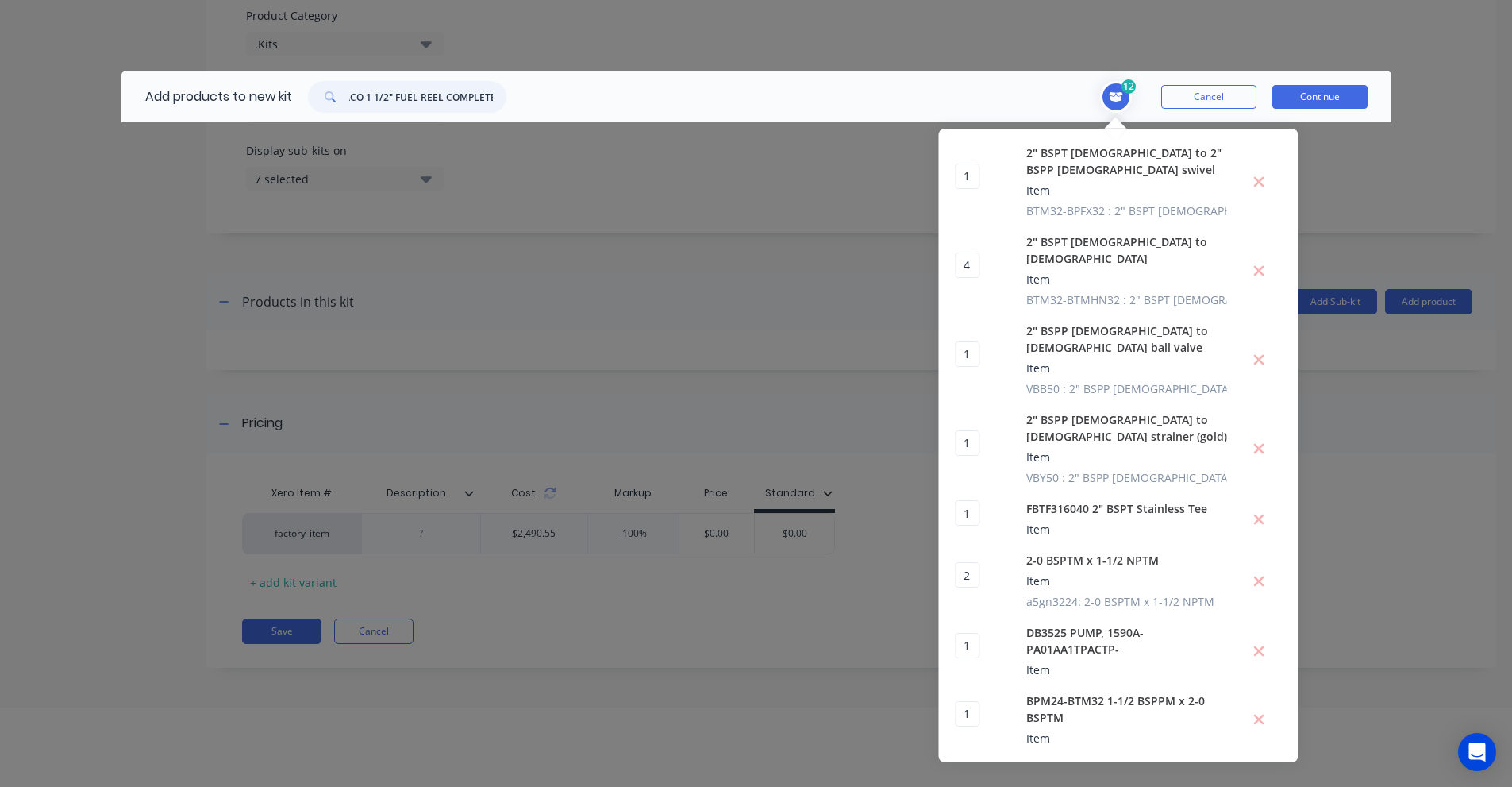
click at [390, 99] on input "GRACO 1 1/2" FUEL REEL COMPLETE" at bounding box center [428, 97] width 157 height 32
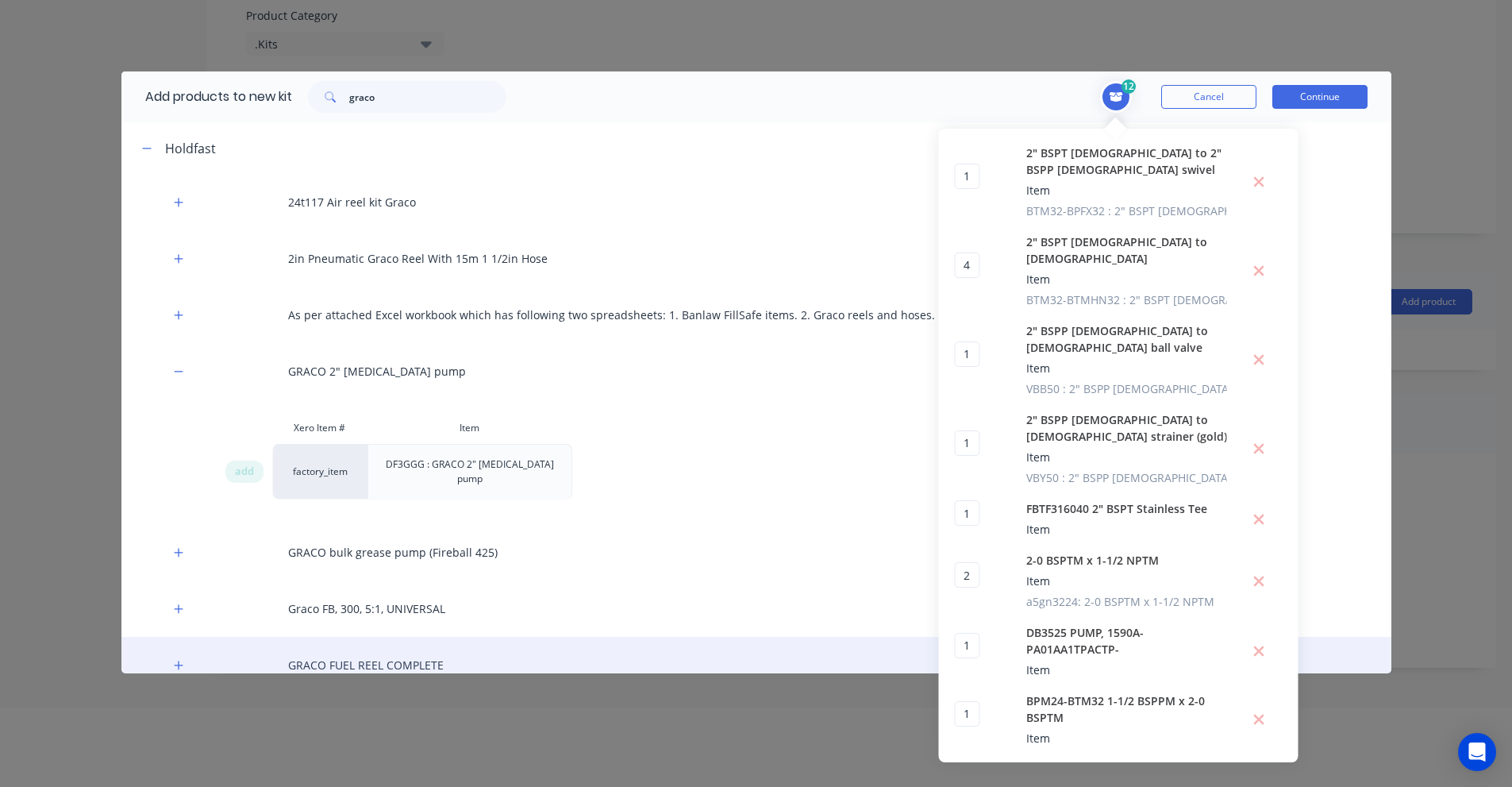
scroll to position [80, 0]
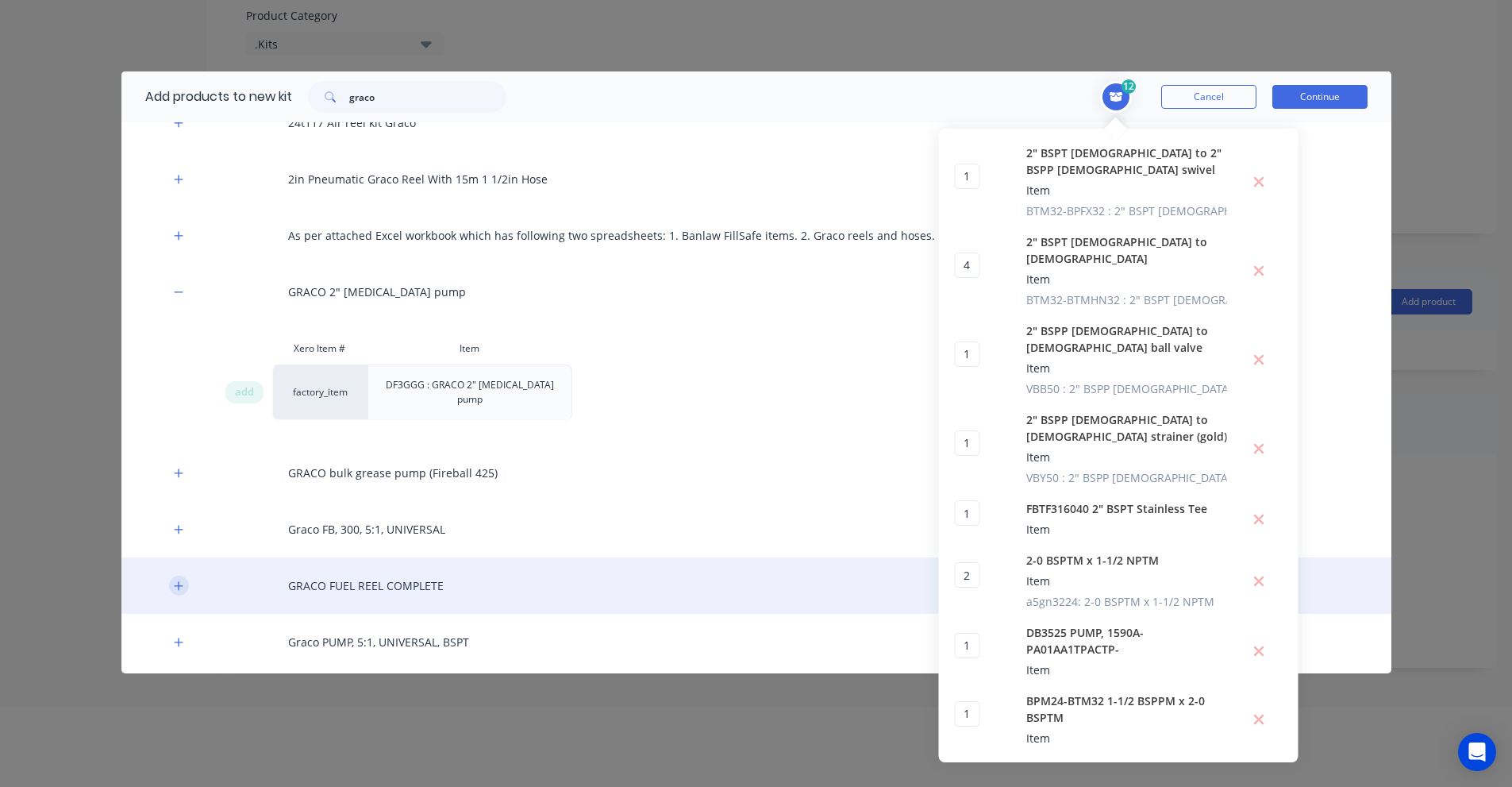
click at [178, 581] on icon "button" at bounding box center [178, 585] width 9 height 9
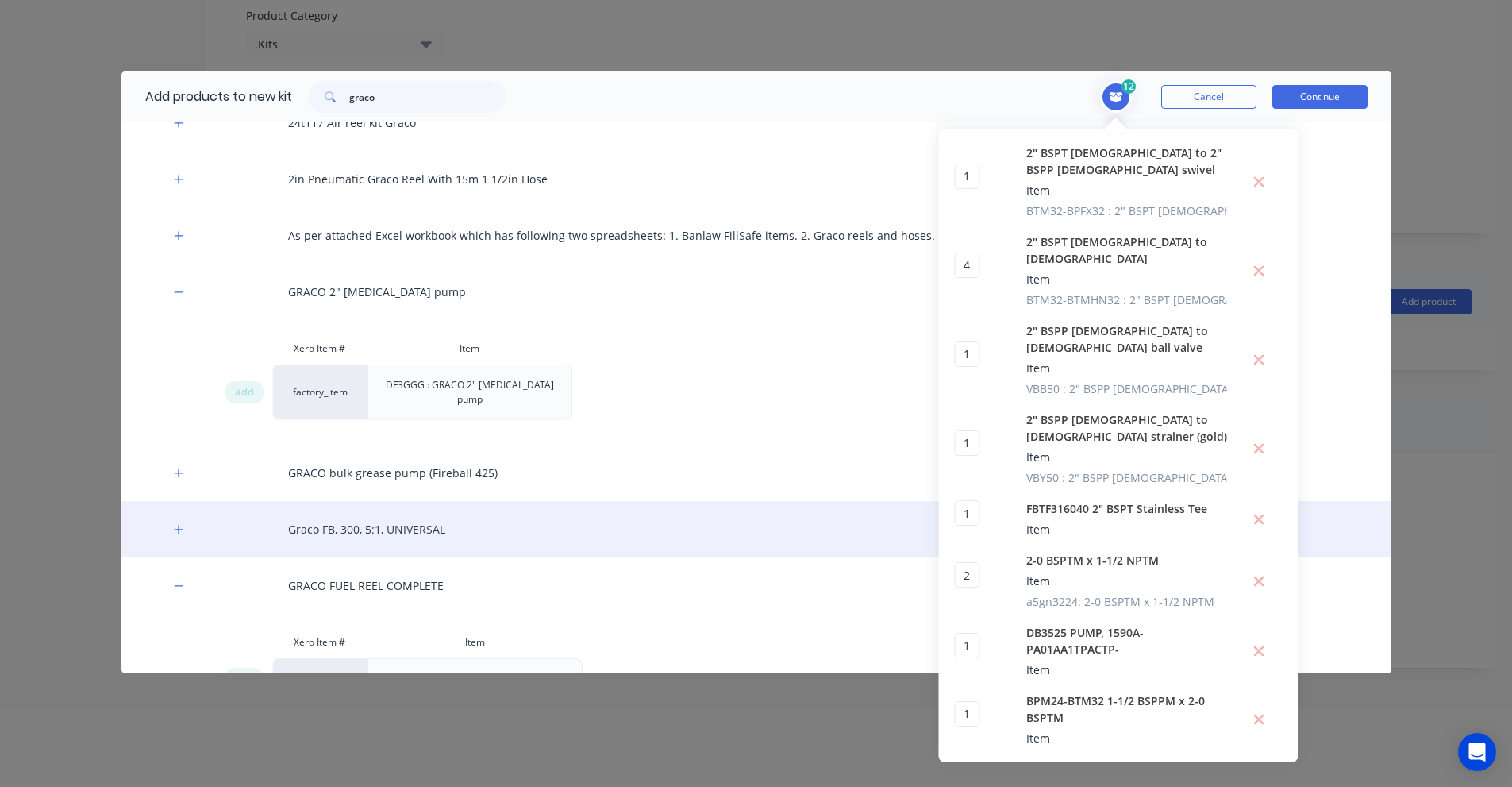
scroll to position [159, 0]
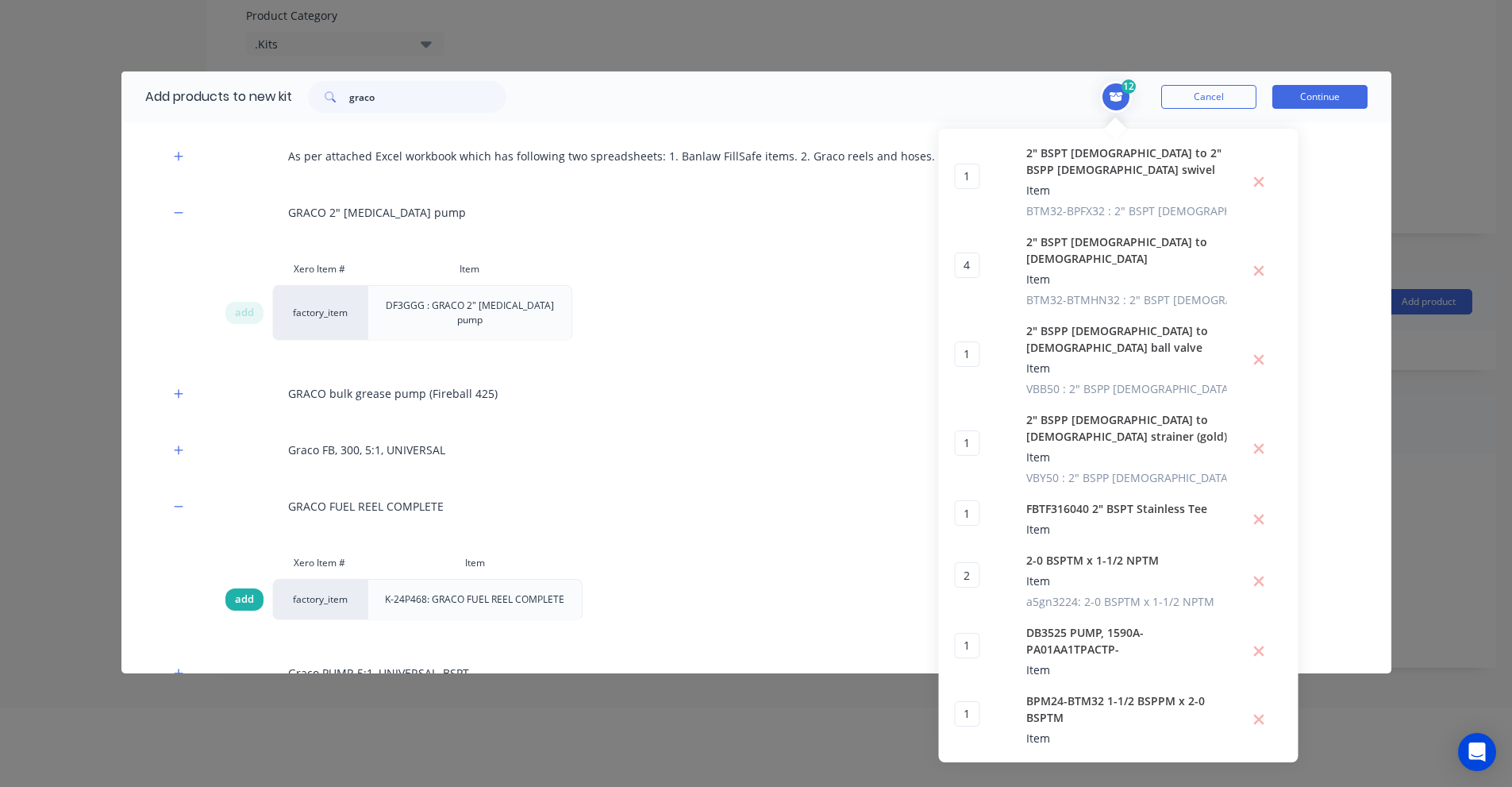
click at [226, 588] on div "add" at bounding box center [244, 600] width 38 height 23
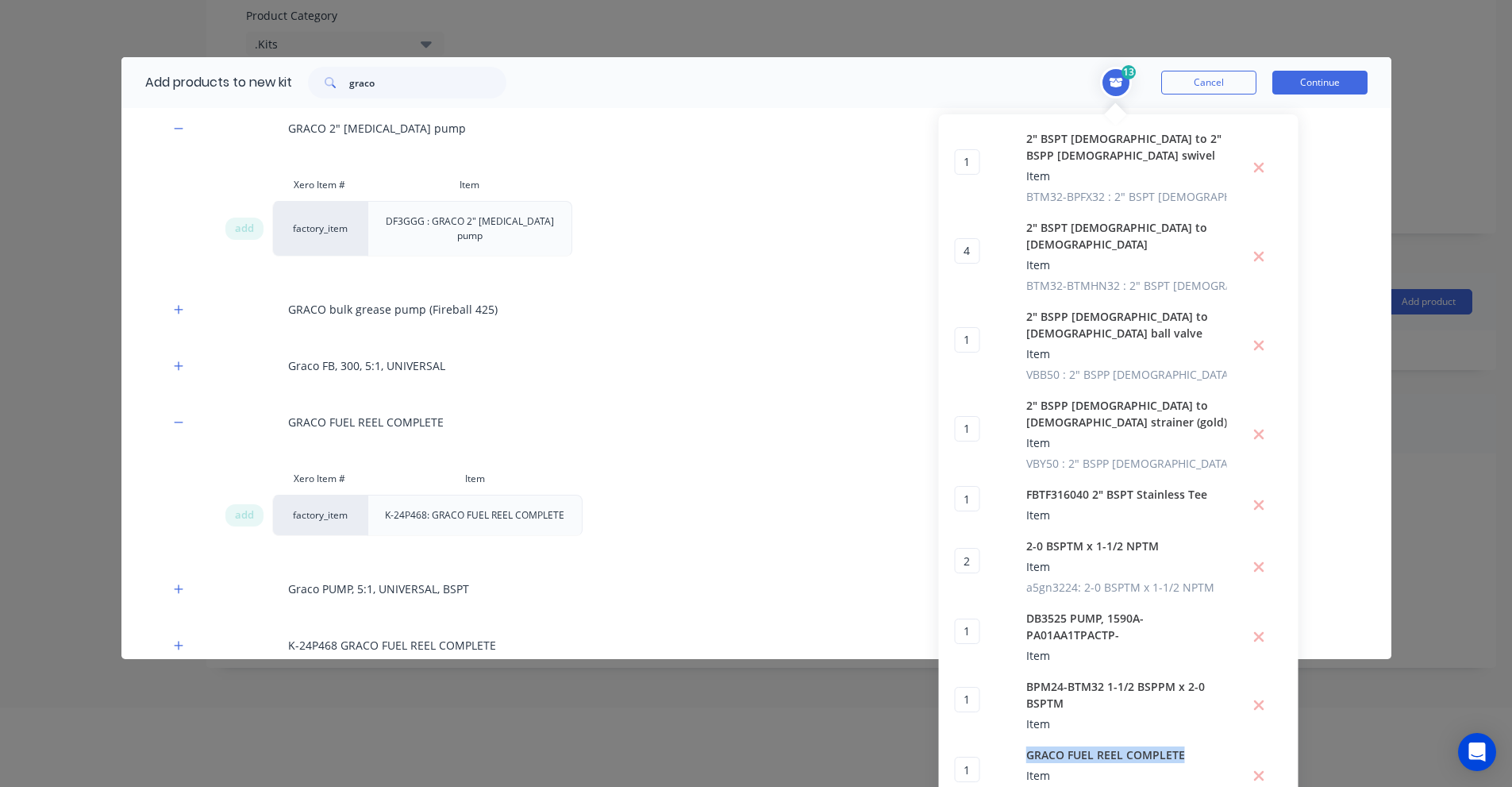
drag, startPoint x: 1021, startPoint y: 722, endPoint x: 1194, endPoint y: 716, distance: 173.1
click at [1194, 747] on div "GRACO FUEL REEL COMPLETE Item K-24P468: GRACO FUEL REEL COMPLETE" at bounding box center [1126, 776] width 201 height 58
copy span "GRACO FUEL REEL COMPLETE"
click at [423, 88] on input "graco" at bounding box center [428, 83] width 157 height 32
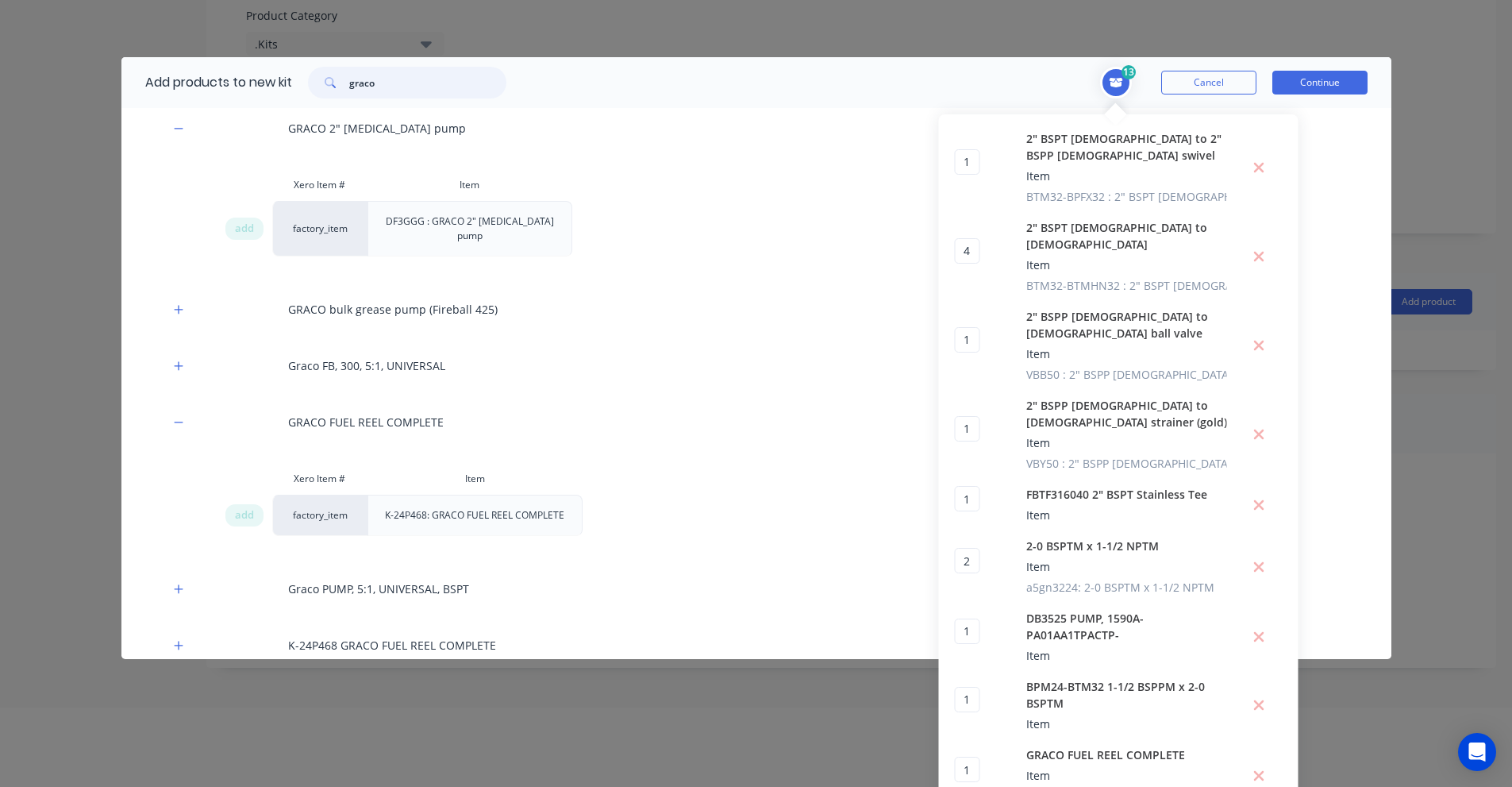
paste input "AUS9"
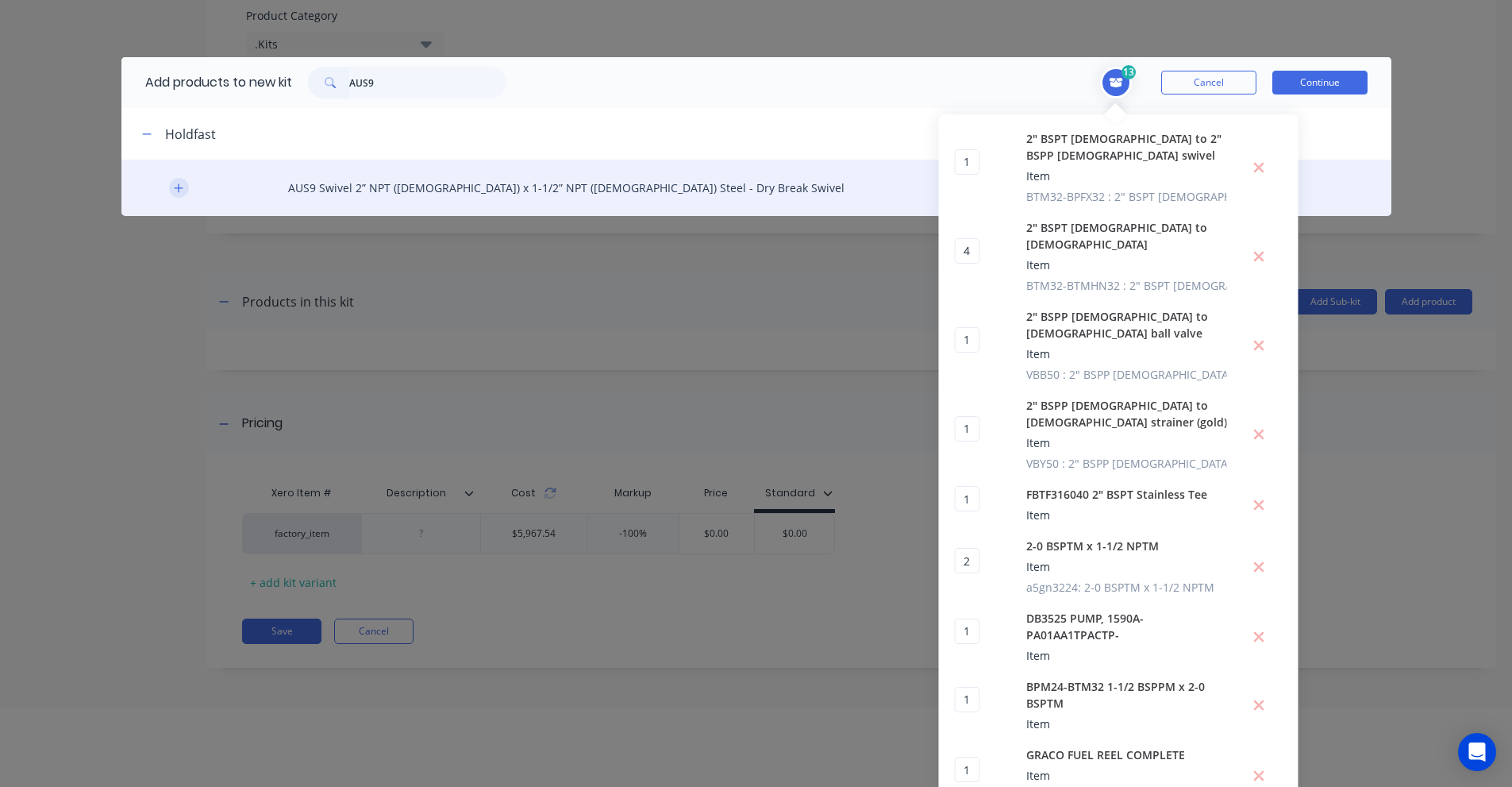
click at [174, 182] on icon "button" at bounding box center [178, 188] width 10 height 11
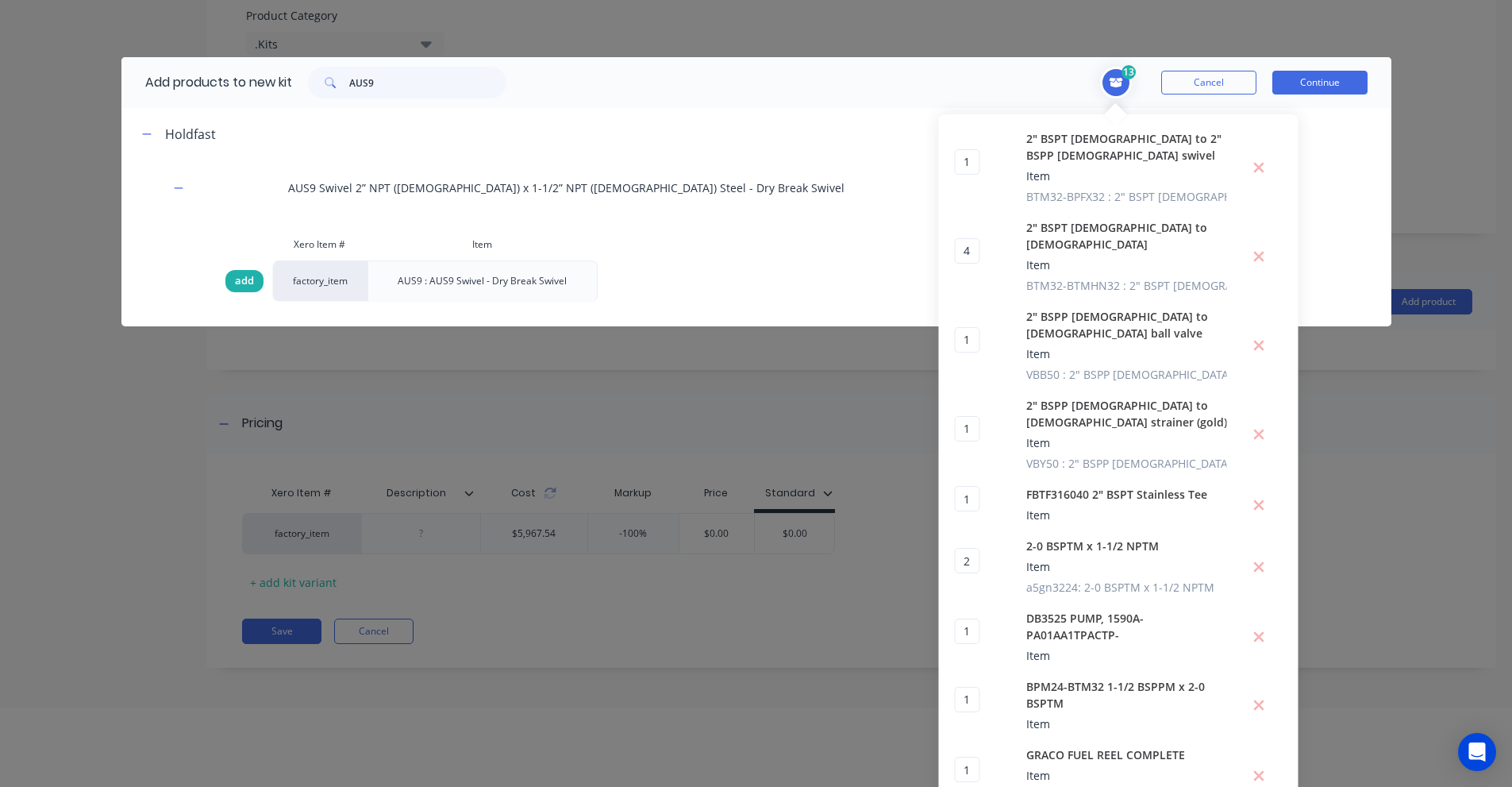
click at [235, 278] on span "add" at bounding box center [244, 281] width 19 height 16
click at [439, 85] on input "AUS9" at bounding box center [428, 83] width 157 height 32
paste input "BNM800M"
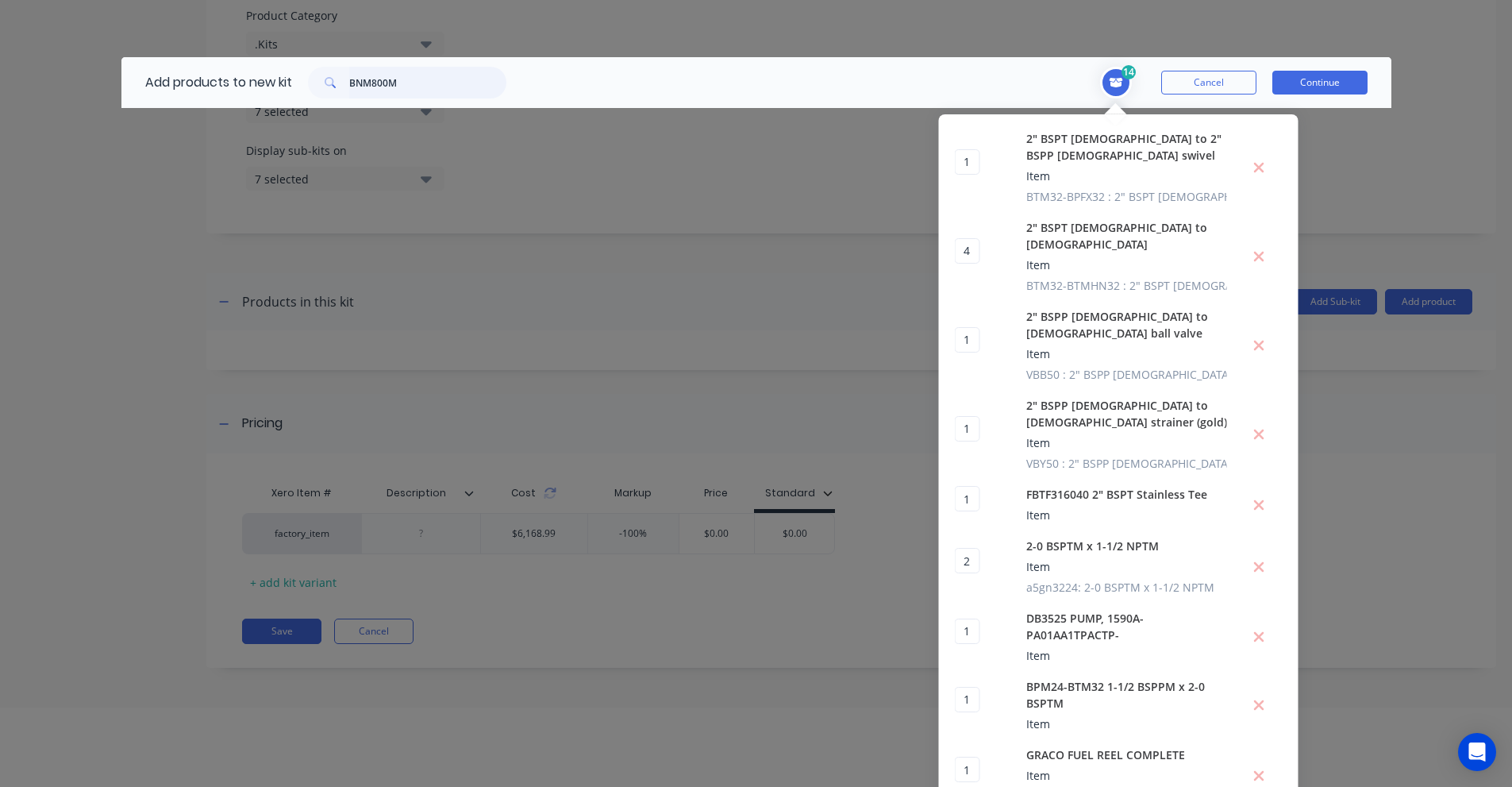
click at [411, 75] on input "BNM800M" at bounding box center [428, 83] width 157 height 32
paste input "800lpm Series Diesel Refuelling Nozzle - Medium Spring Setting"
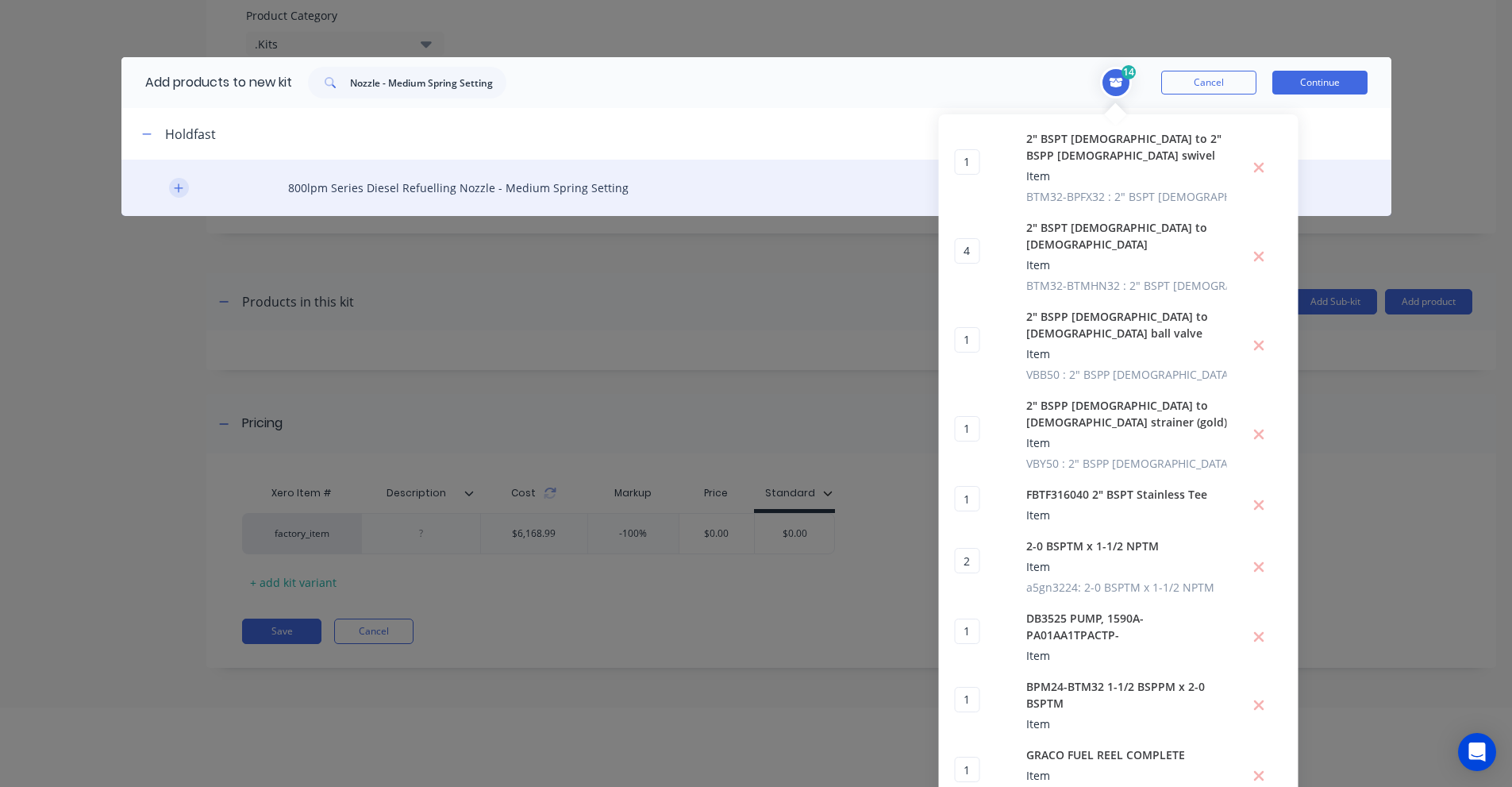
click at [174, 195] on button "button" at bounding box center [178, 187] width 20 height 20
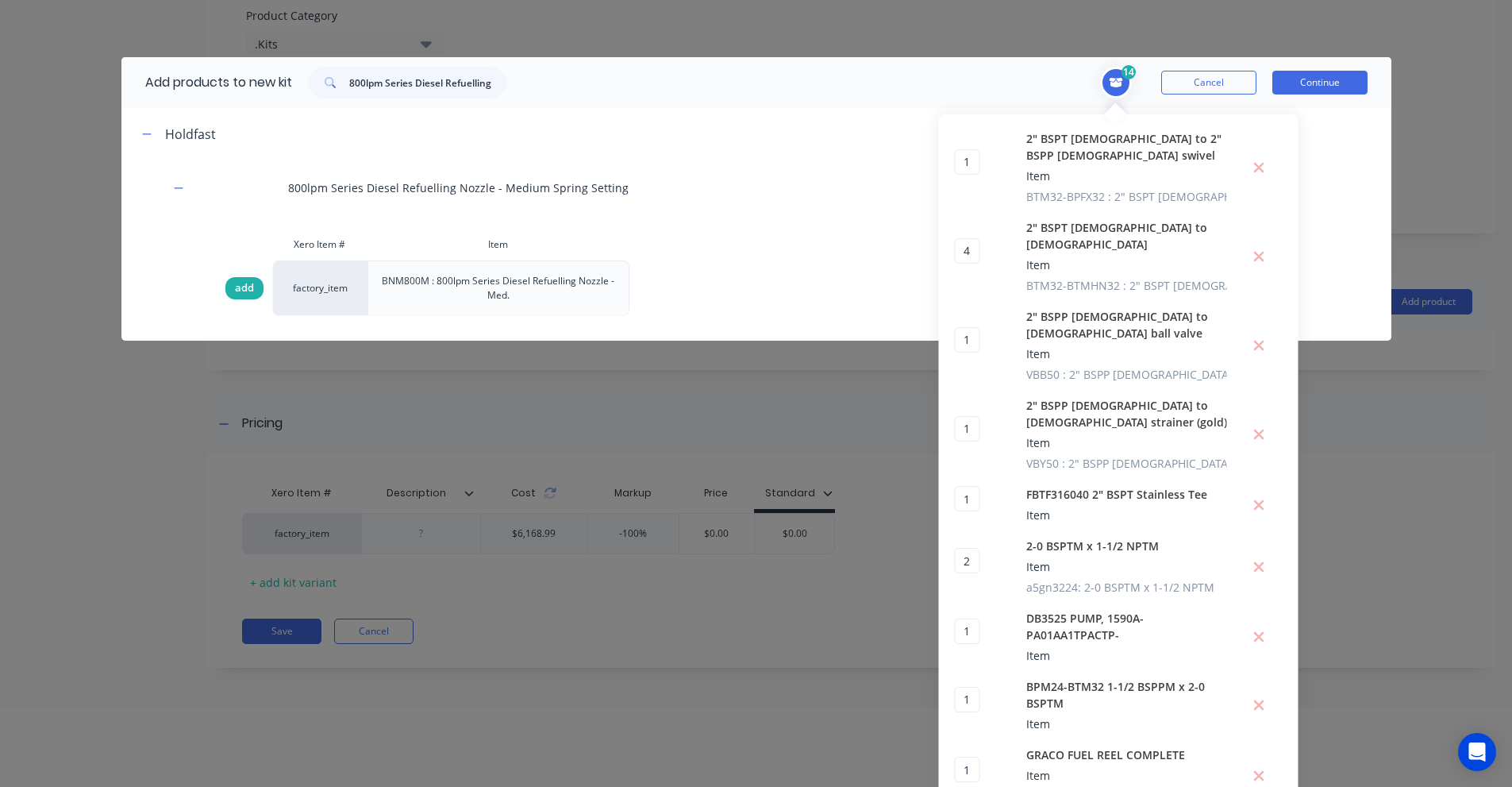
click at [228, 290] on div "add" at bounding box center [244, 289] width 38 height 23
click at [483, 81] on input "800lpm Series Diesel Refuelling Nozzle - Medium Spring Setting" at bounding box center [428, 83] width 157 height 32
paste input "FillSafe Zero, Flow Control Valve, 2” NPT (M), c/w Mining Receiver"
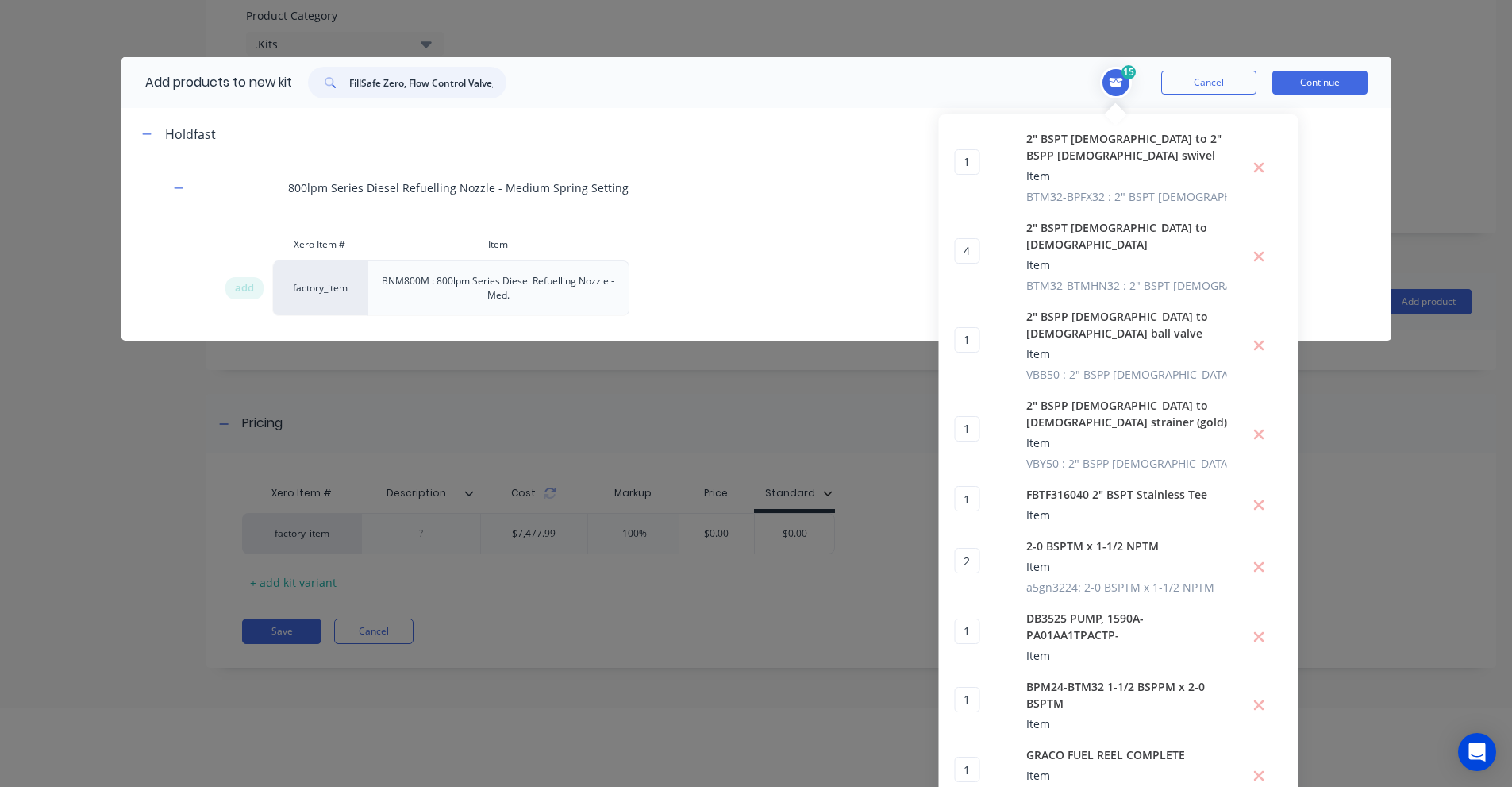
scroll to position [0, 151]
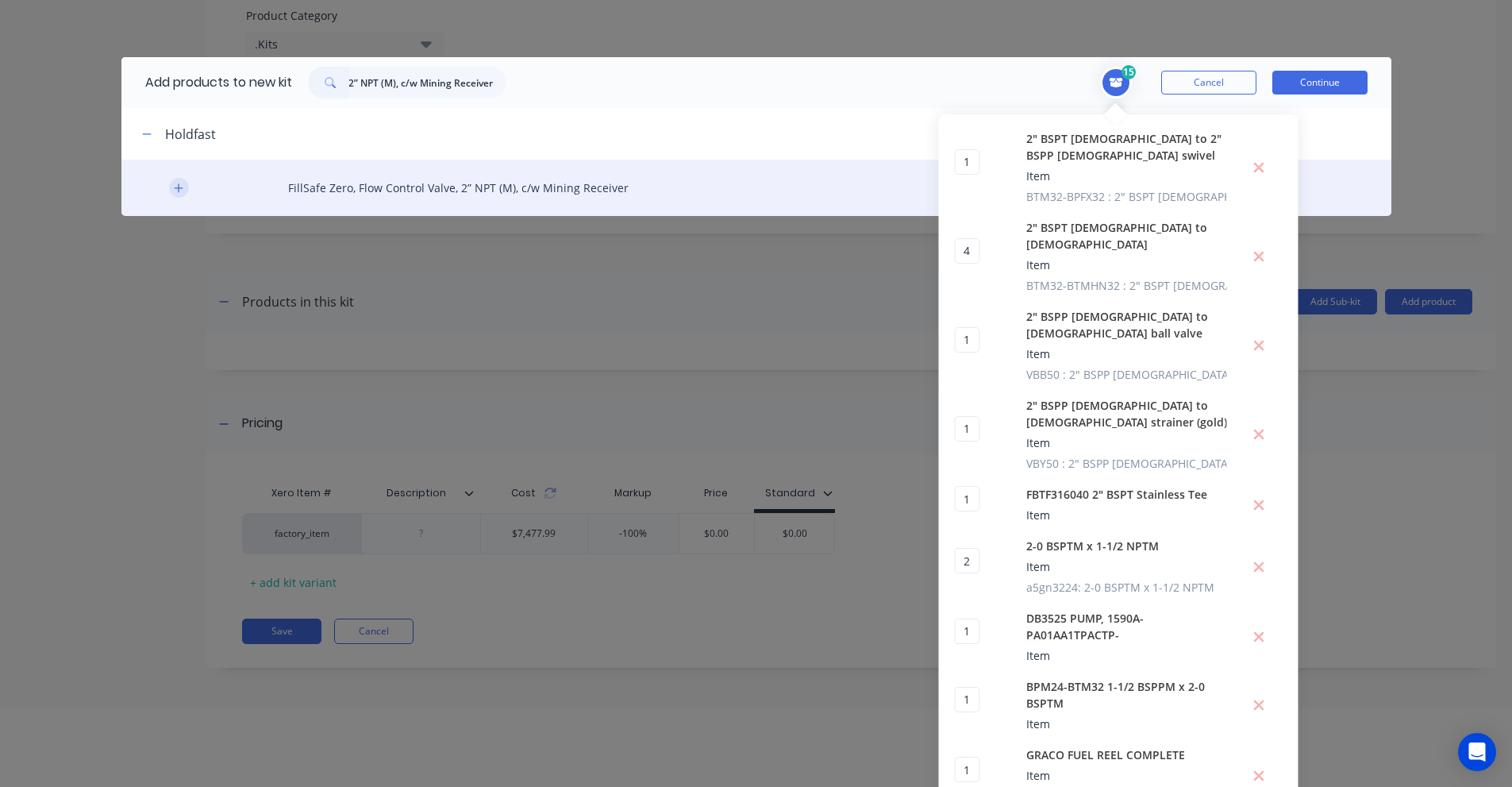
click at [179, 189] on button "button" at bounding box center [178, 187] width 20 height 20
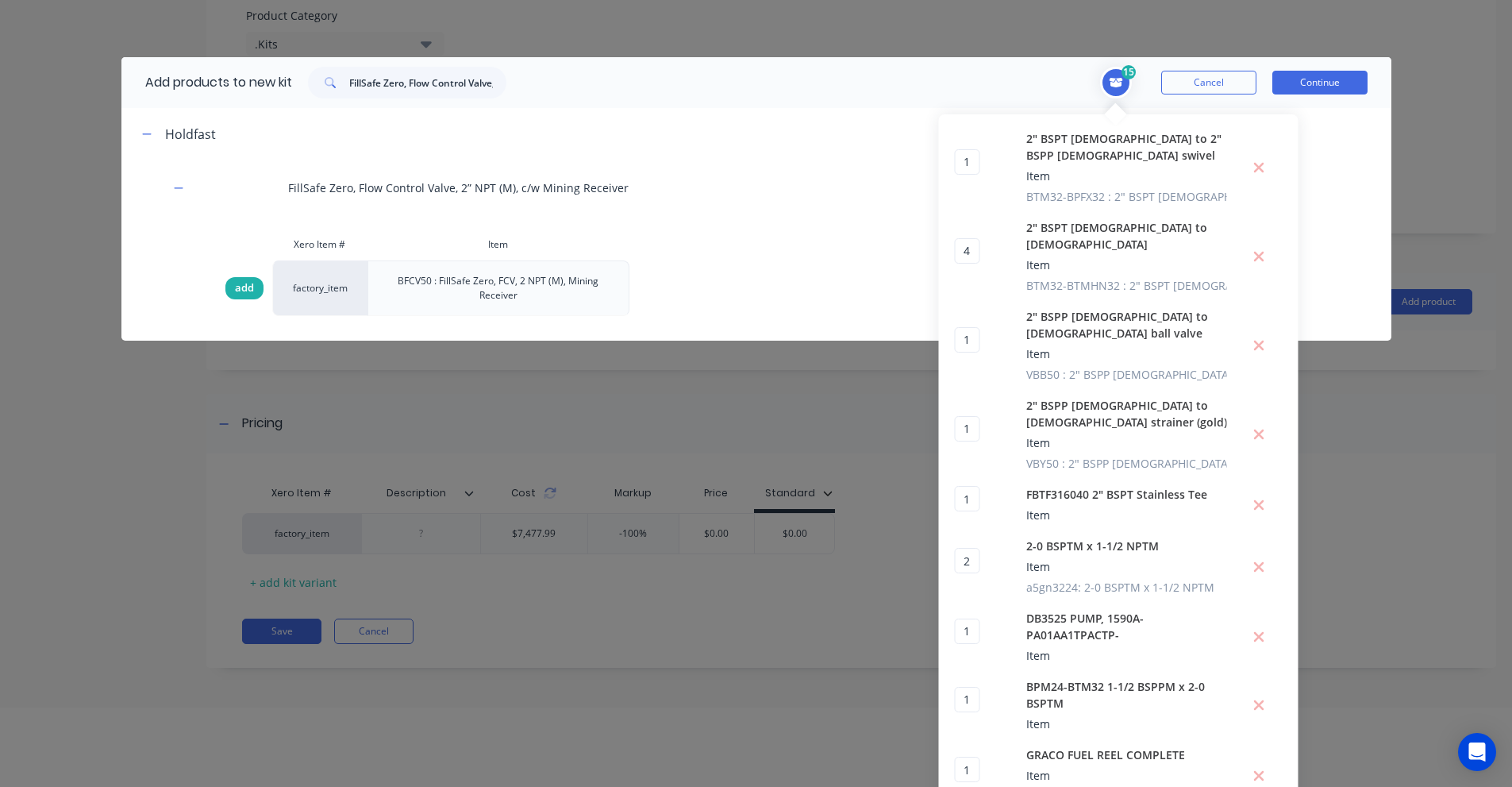
click at [226, 285] on div "add" at bounding box center [244, 289] width 38 height 23
click at [465, 98] on div "Add products to new kit FillSafe Zero, Flow Control Valve, 2” NPT (M), c/w Mini…" at bounding box center [321, 82] width 401 height 51
click at [464, 84] on input "FillSafe Zero, Flow Control Valve, 2” NPT (M), c/w Mining Receiver" at bounding box center [428, 83] width 157 height 32
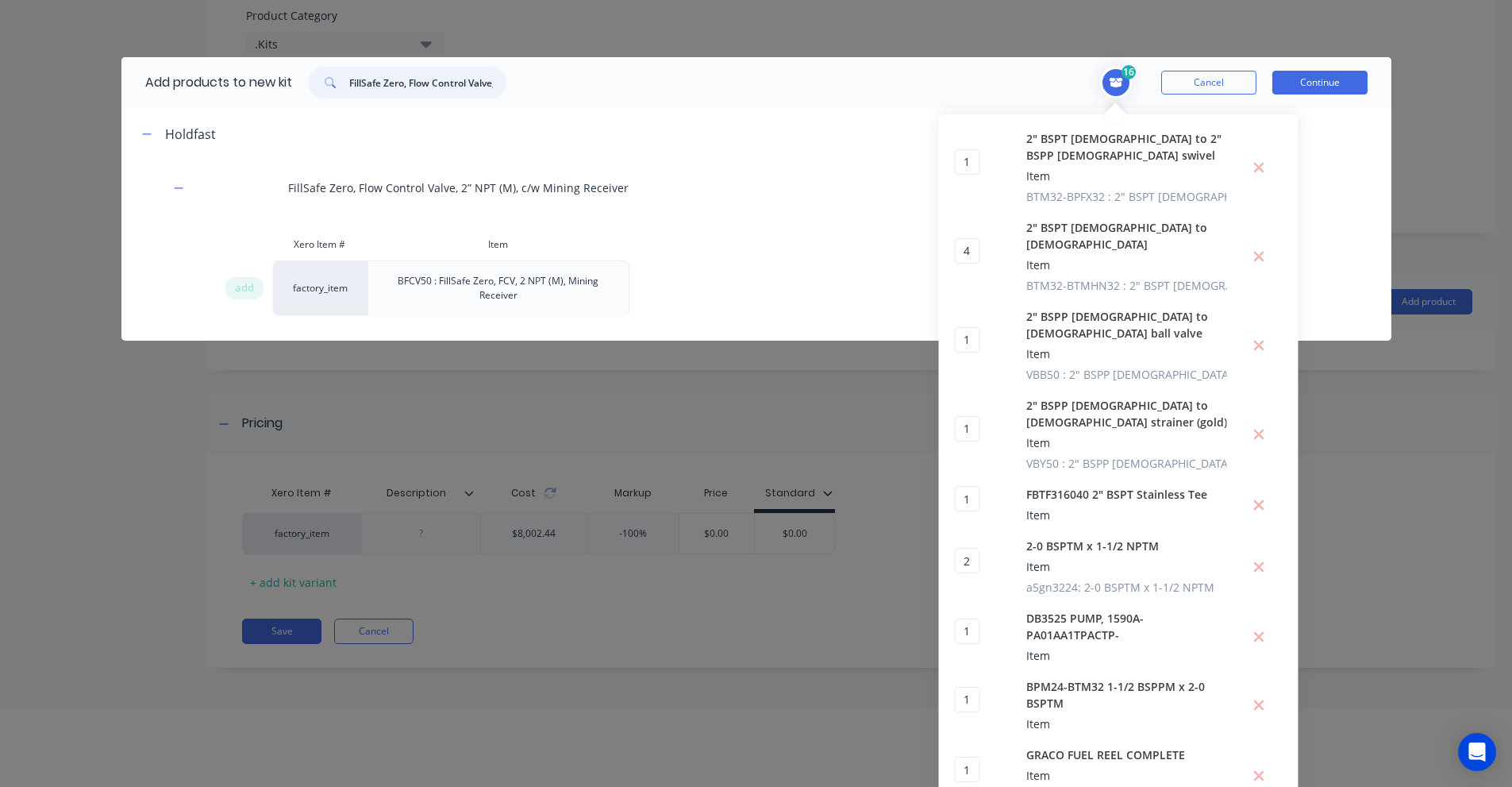
paste input "2" BSPT to 1" BSPT Reduc"
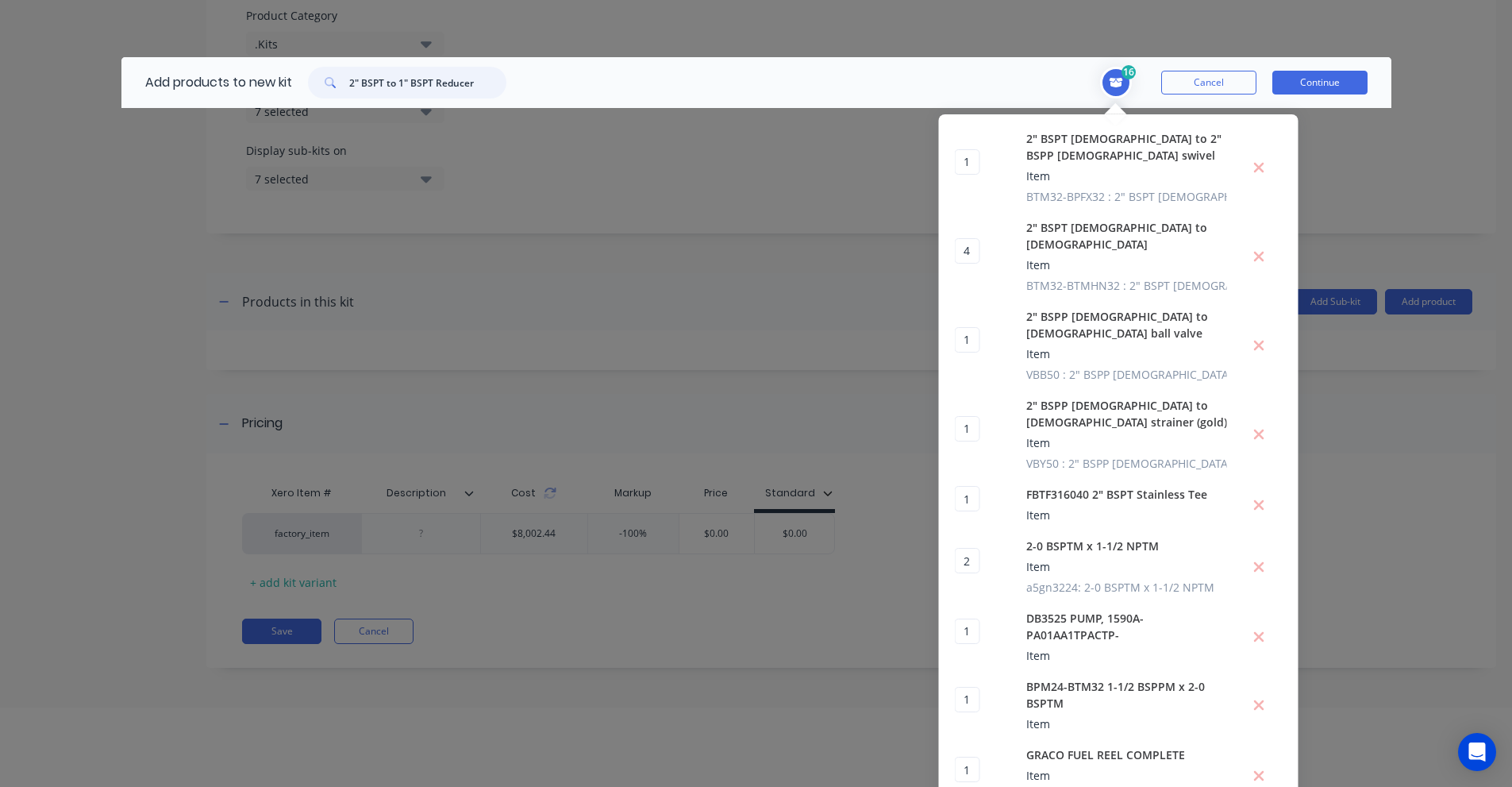
click at [464, 84] on input "2" BSPT to 1" BSPT Reducer" at bounding box center [428, 83] width 157 height 32
click at [395, 85] on input "2" BSPT to 1" BSPT Reducer" at bounding box center [428, 83] width 157 height 32
click at [428, 90] on input "2" BSPT to 1" BSPT Reducer" at bounding box center [428, 83] width 157 height 32
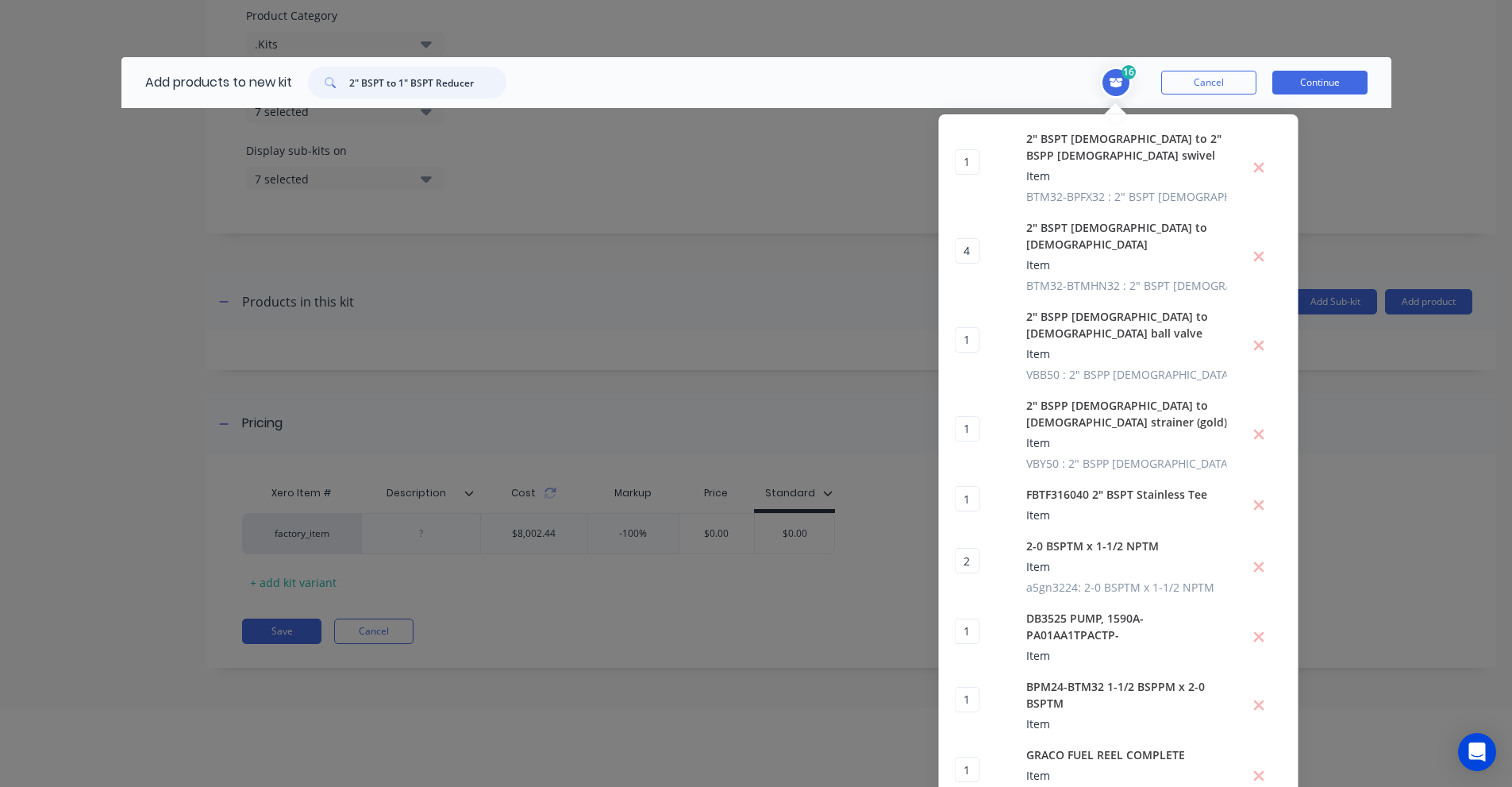
click at [428, 90] on input "2" BSPT to 1" BSPT Reducer" at bounding box center [428, 83] width 157 height 32
paste input "BTM32-BTFRB16"
click at [367, 80] on input "BTM32-BTFRB16" at bounding box center [428, 83] width 157 height 32
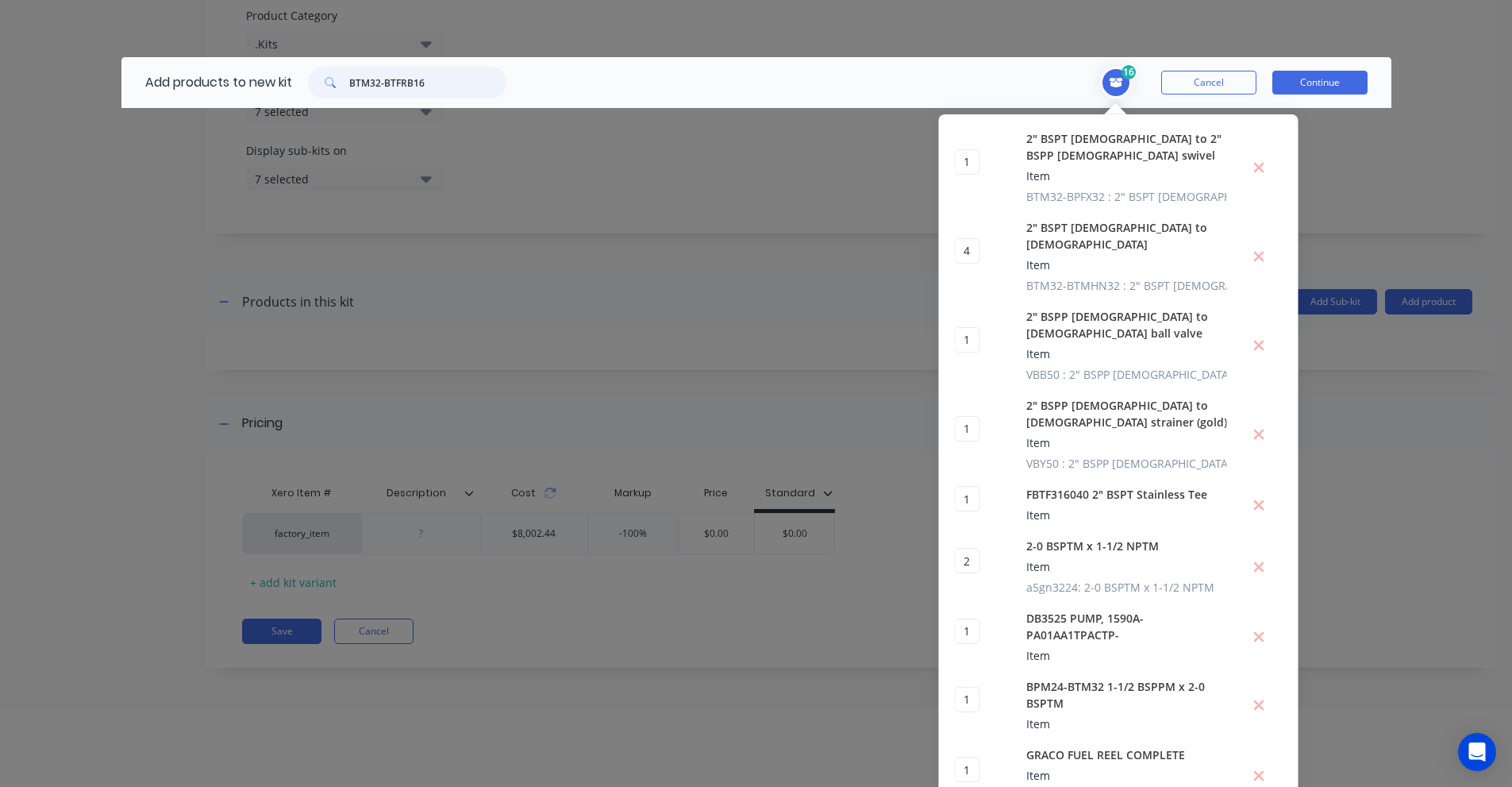
click at [367, 80] on input "BTM32-BTFRB16" at bounding box center [428, 83] width 157 height 32
paste input "1" BSPT Reducer"
click at [365, 86] on input "1" BSPT Reducer" at bounding box center [428, 83] width 157 height 32
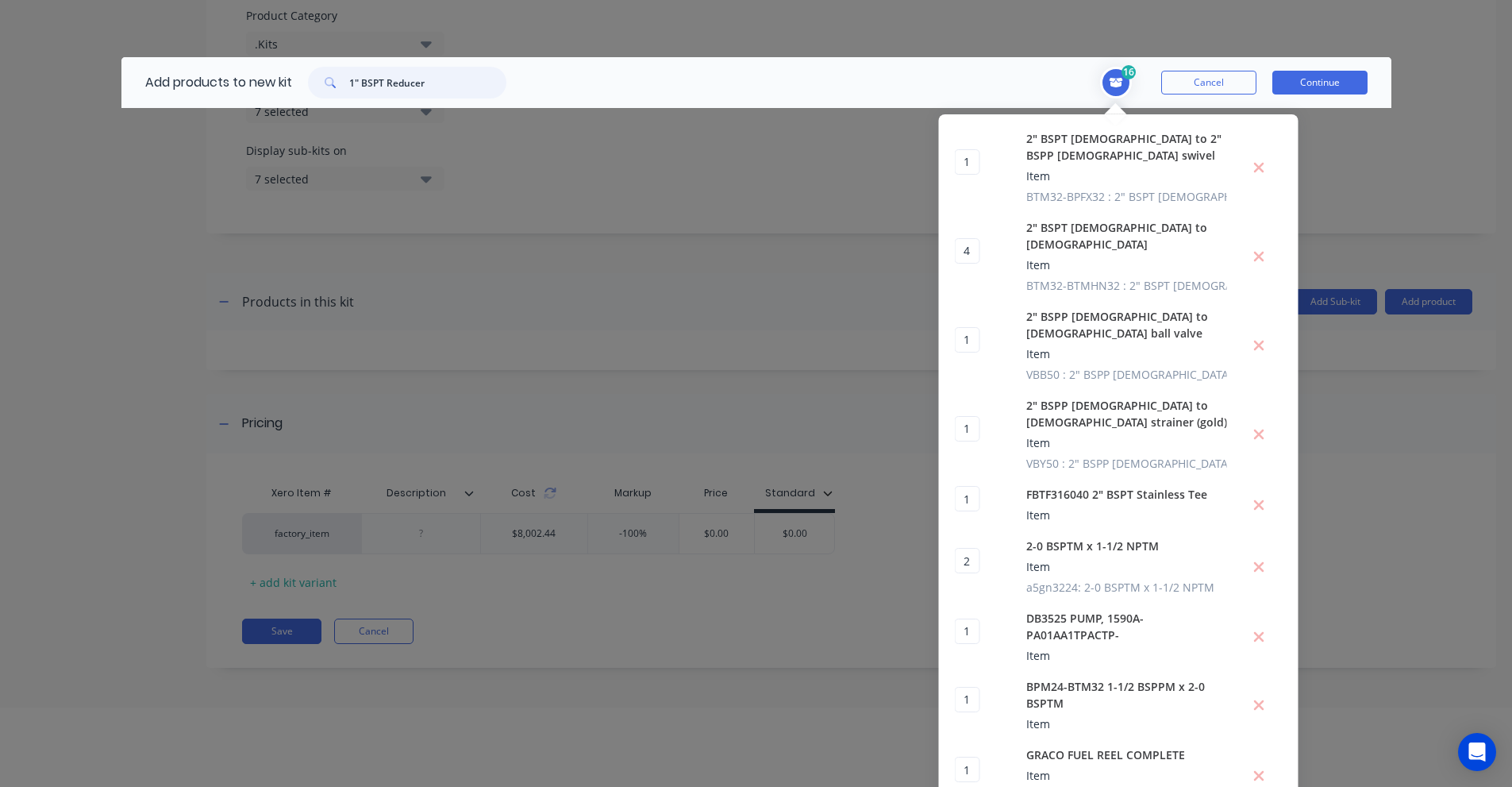
paste input "[DEMOGRAPHIC_DATA] to -16 [DEMOGRAPHIC_DATA] JIC"
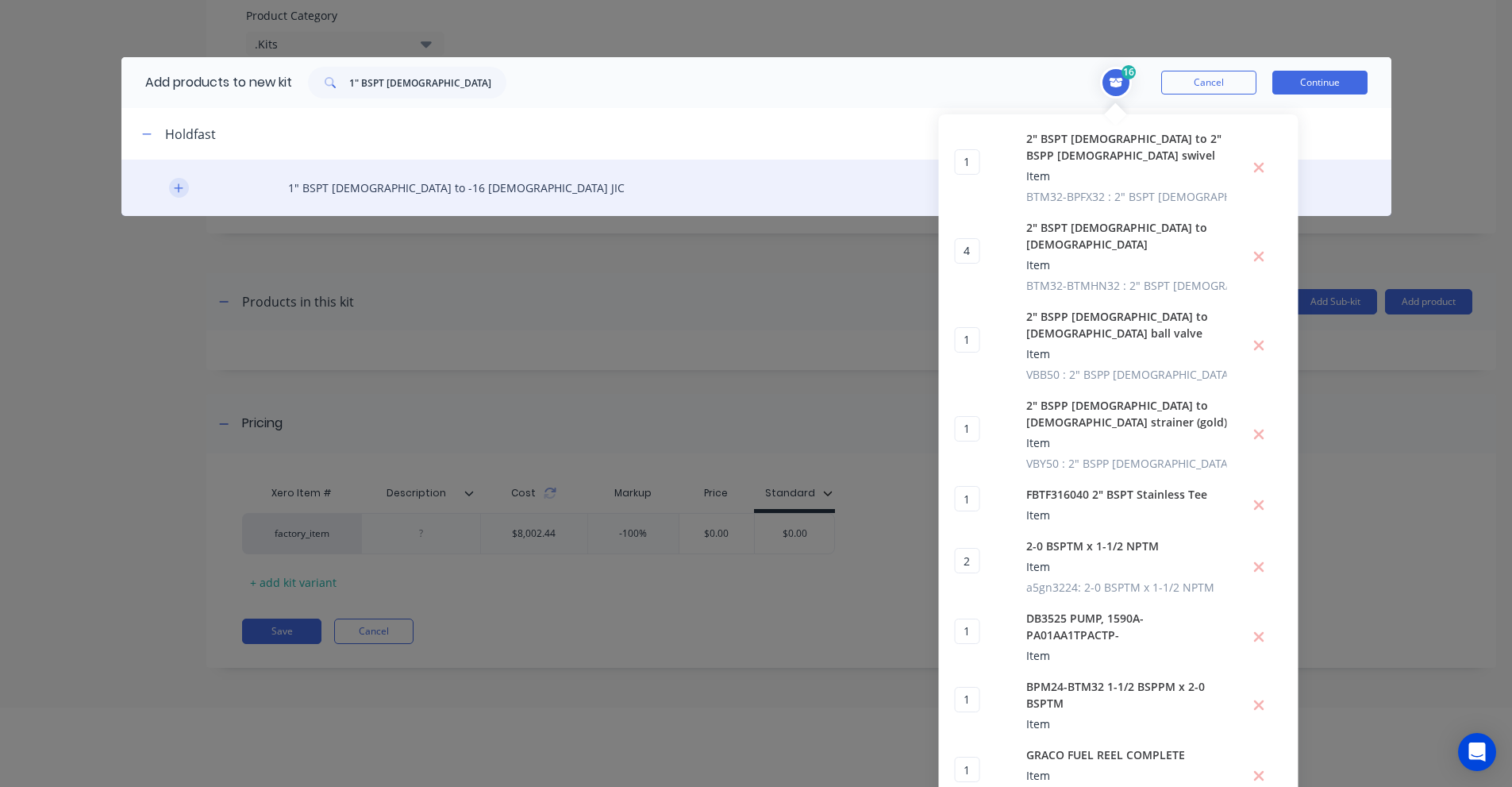
click at [174, 184] on icon "button" at bounding box center [178, 188] width 10 height 11
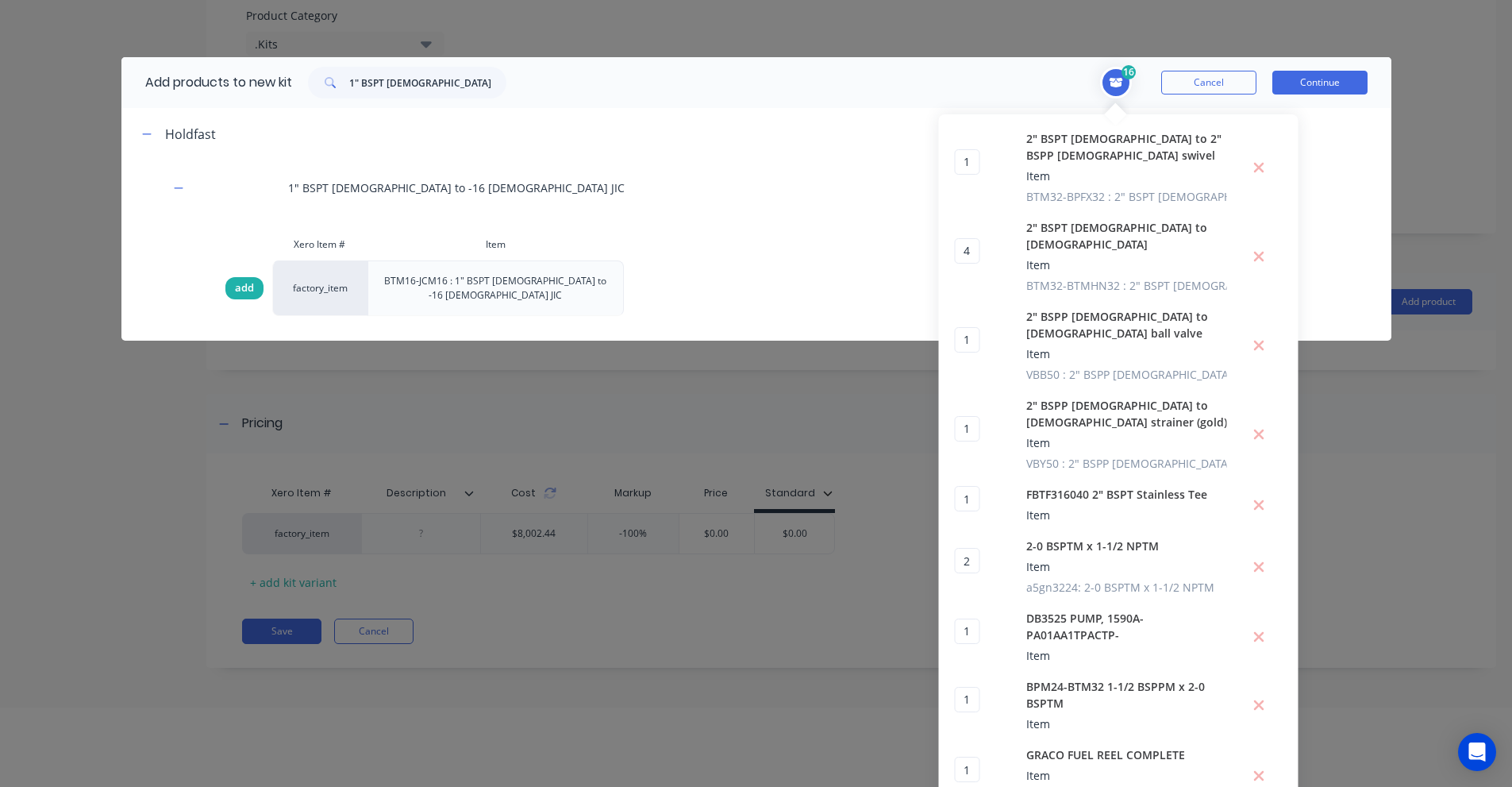
click at [243, 283] on span "add" at bounding box center [244, 289] width 19 height 16
click at [437, 91] on input "1" BSPT [DEMOGRAPHIC_DATA] to -16 [DEMOGRAPHIC_DATA] JIC" at bounding box center [428, 83] width 157 height 32
paste input "5/16" JIC 37°, [DEMOGRAPHIC_DATA] – 1 "NPTF, [DEMOGRAPHIC_DATA]"
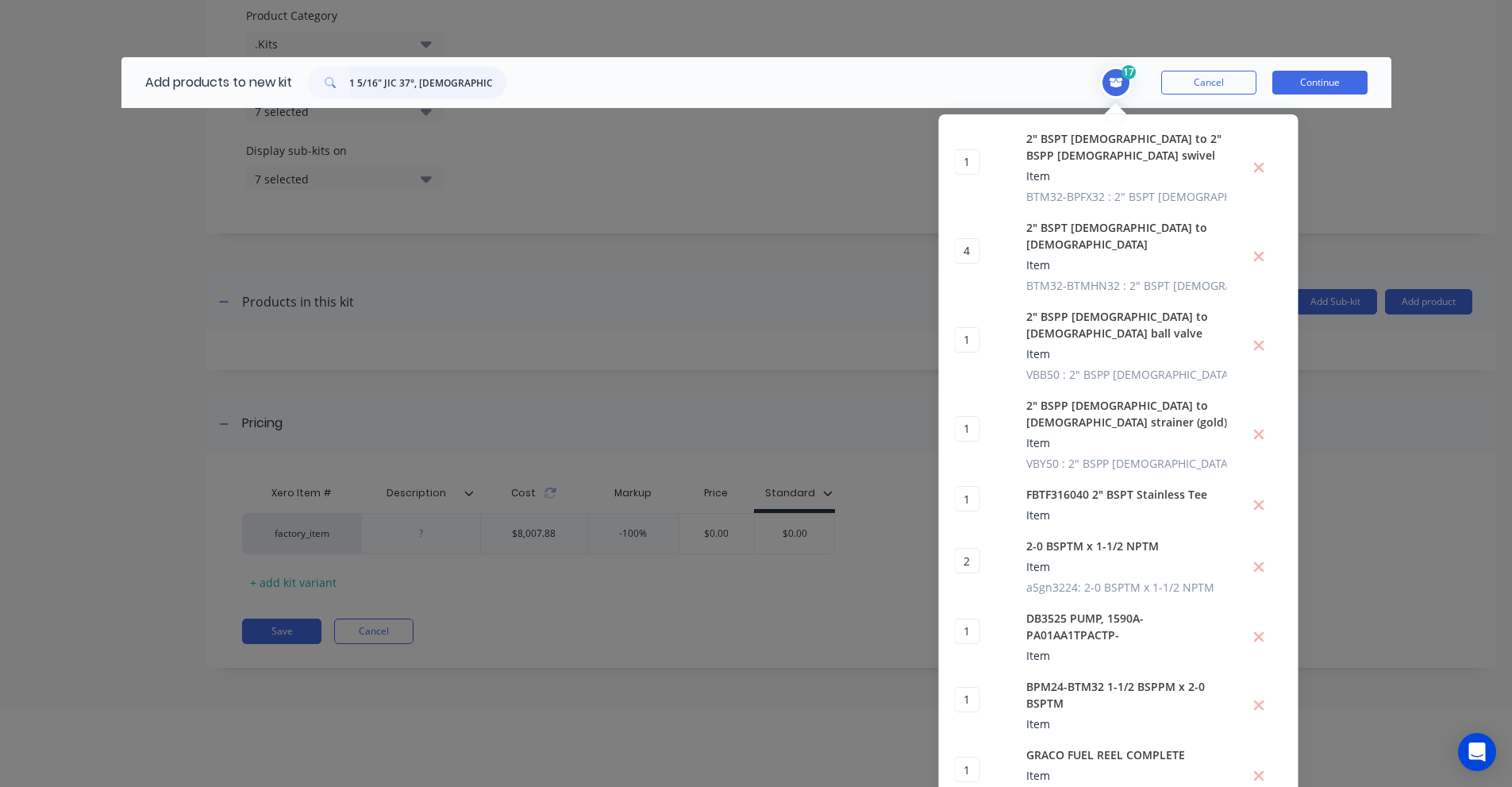
click at [452, 75] on input "1 5/16" JIC 37°, [DEMOGRAPHIC_DATA] – 1 "NPTF, [DEMOGRAPHIC_DATA]" at bounding box center [428, 83] width 157 height 32
paste input "JCM16-NPM16"
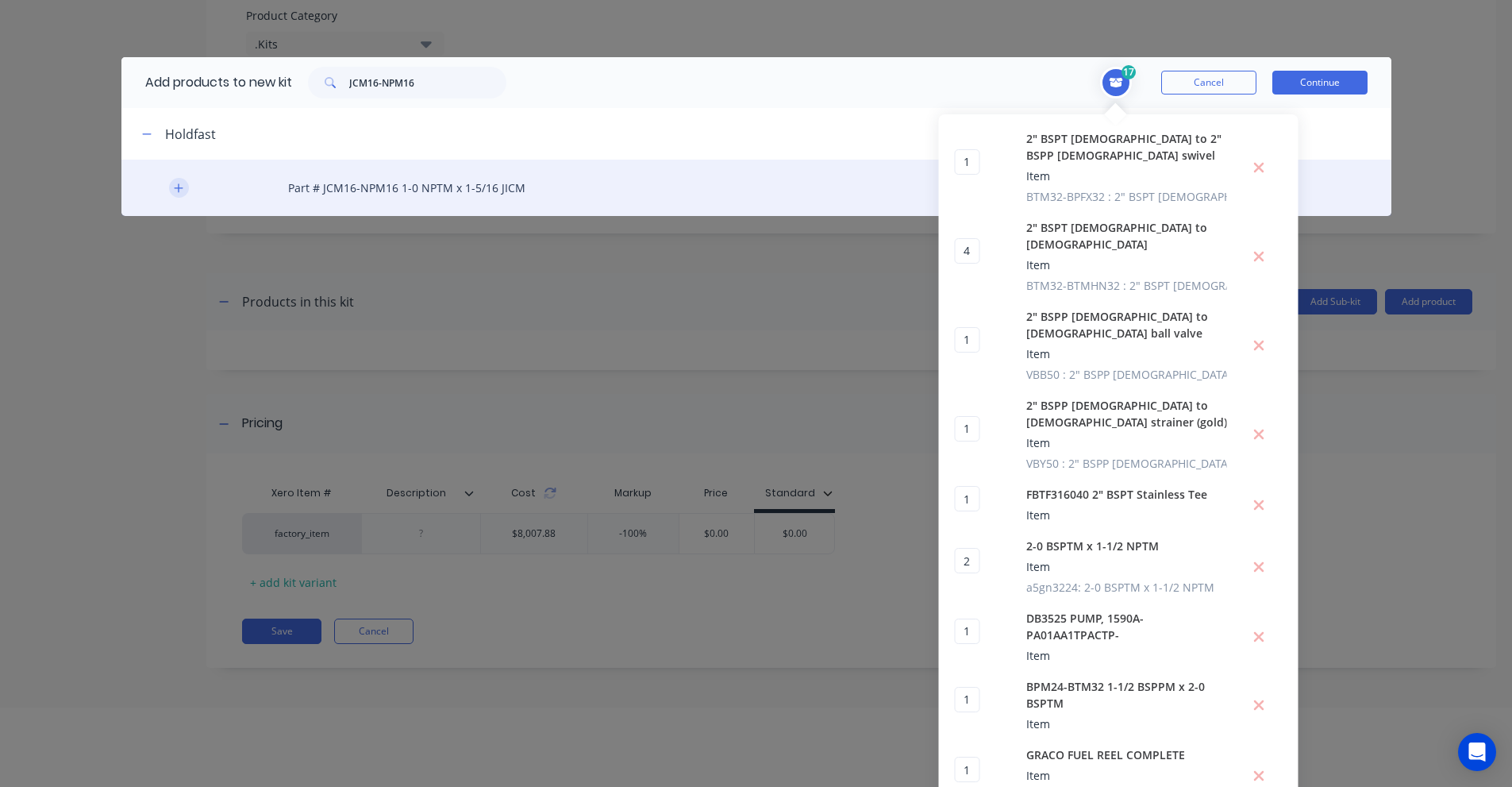
click at [175, 192] on icon "button" at bounding box center [178, 188] width 10 height 11
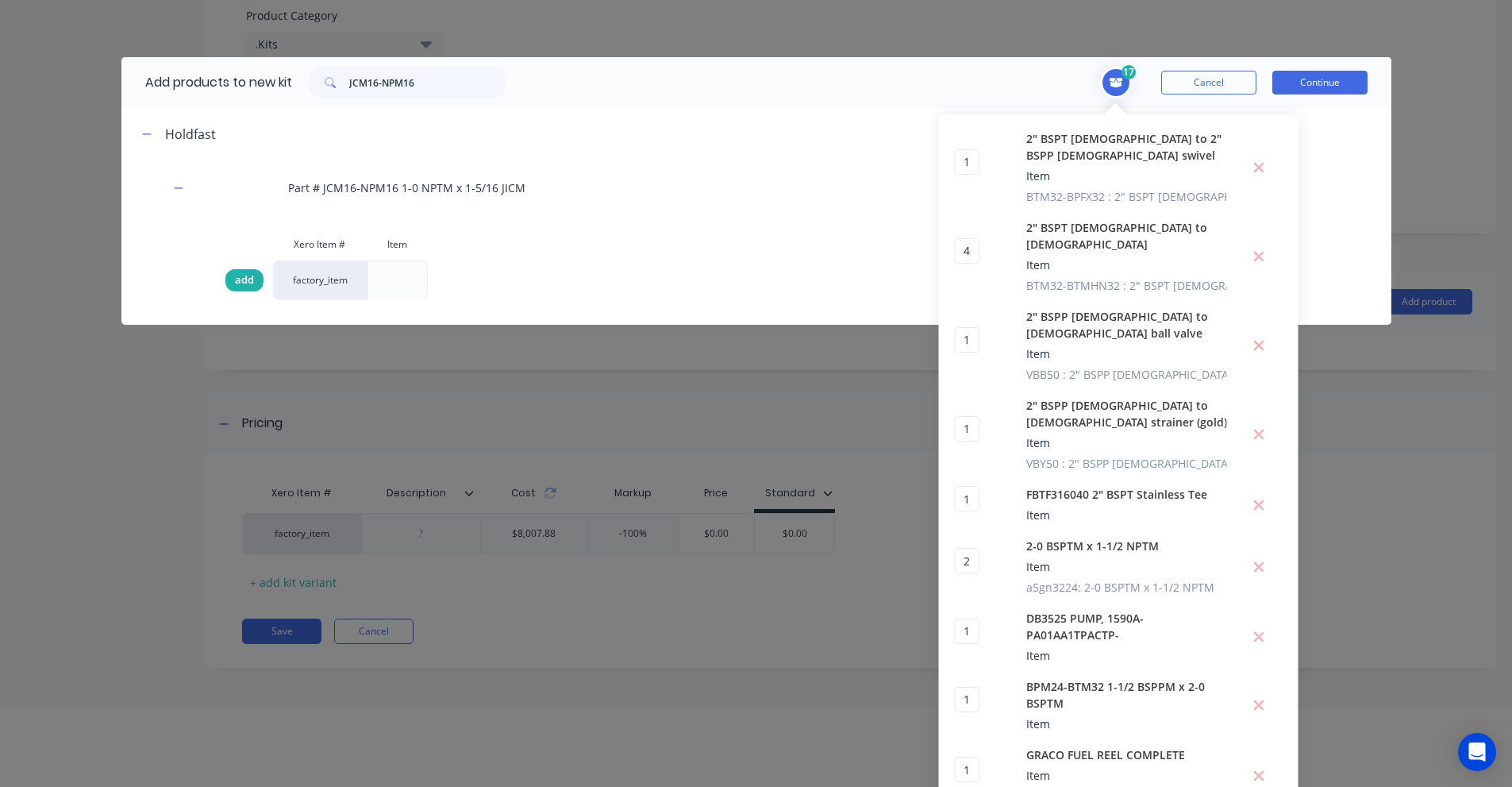
click at [238, 277] on span "add" at bounding box center [244, 281] width 19 height 16
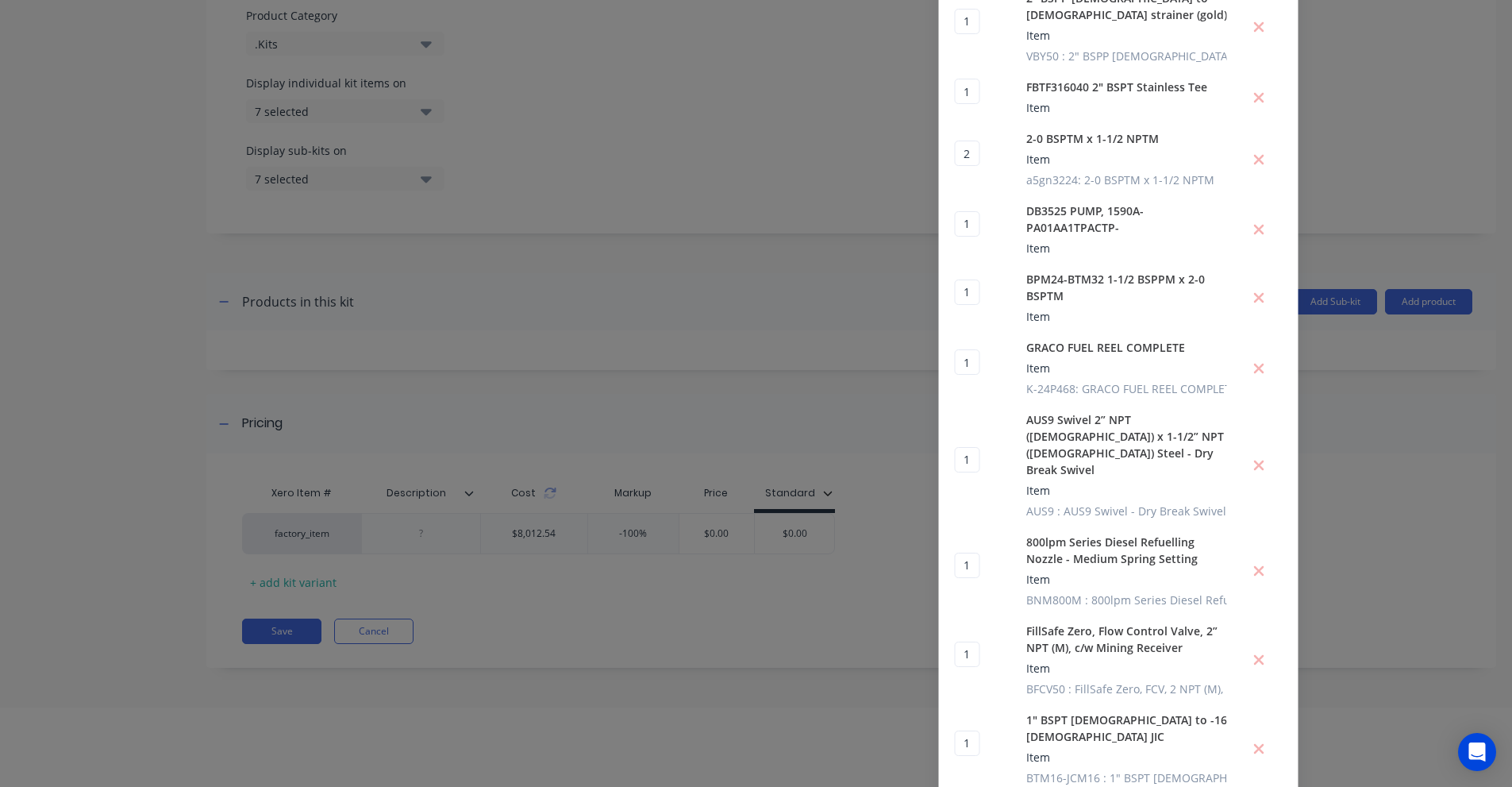
drag, startPoint x: 1040, startPoint y: 738, endPoint x: 1009, endPoint y: 728, distance: 32.6
copy div "1 ? Part # JCM16-NPM16 1-0 NPTM x 1-5/16 JICM"
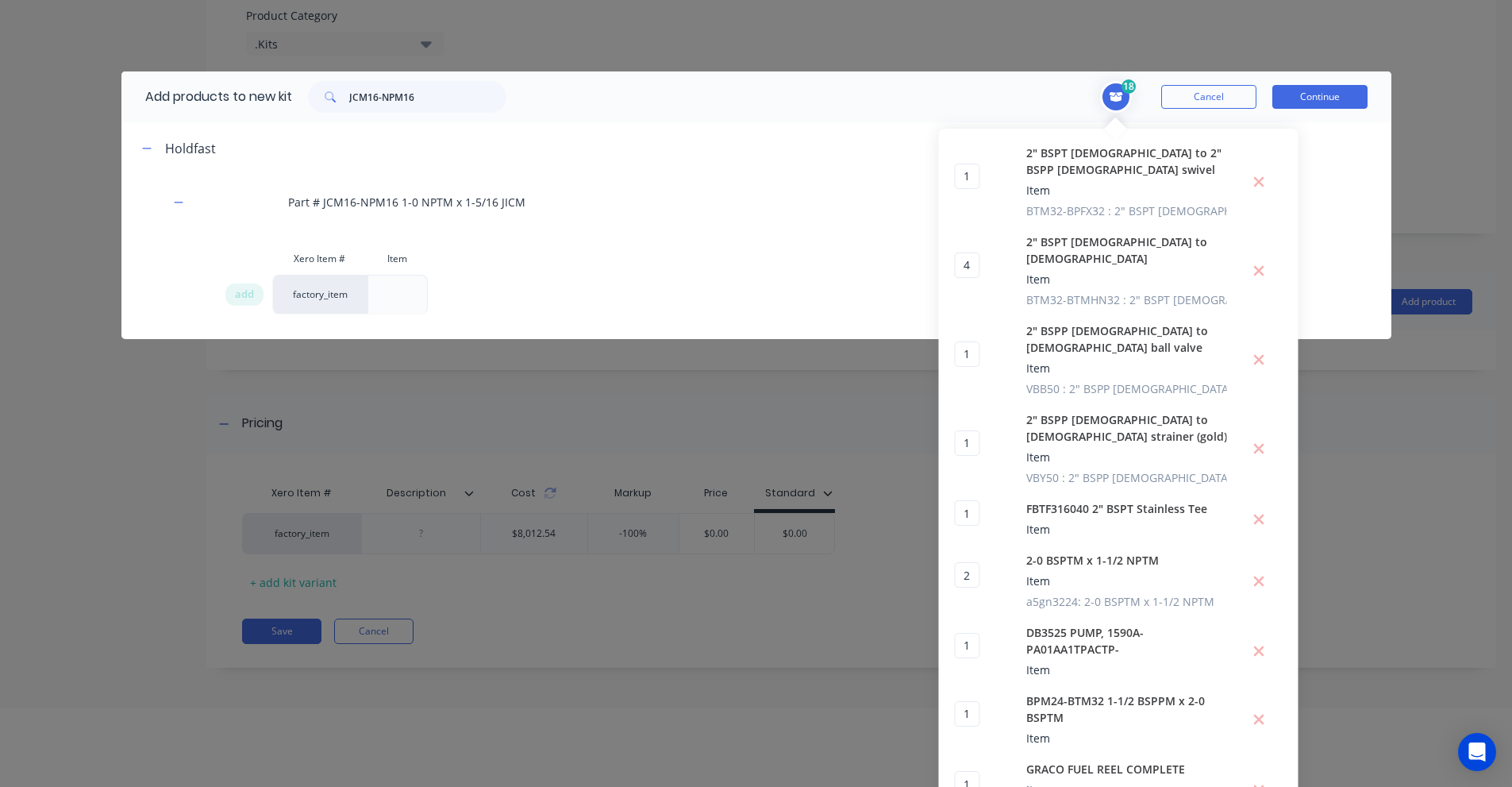
scroll to position [0, 0]
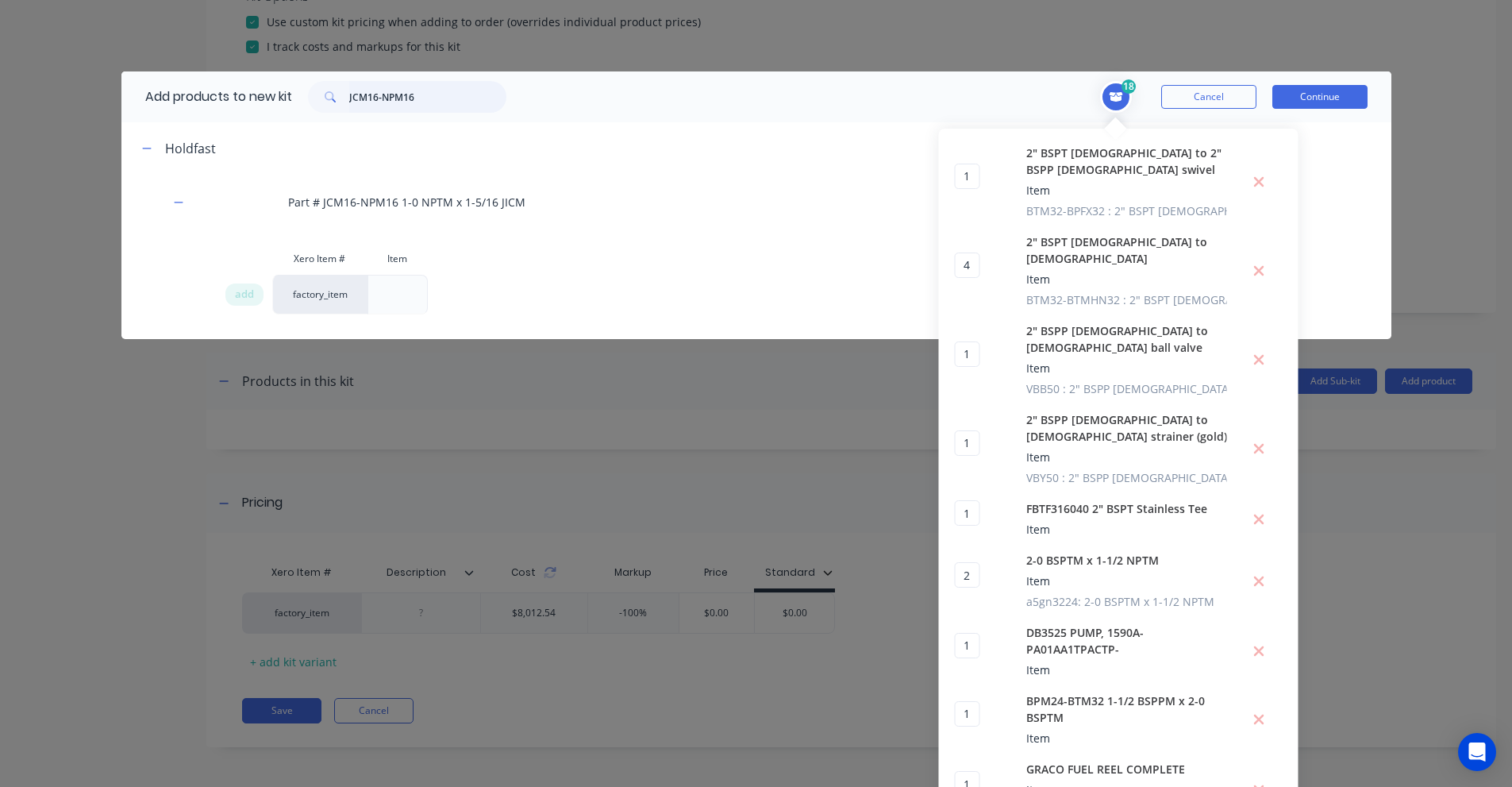
click at [388, 98] on input "JCM16-NPM16" at bounding box center [428, 97] width 157 height 32
paste input "GRACO HUSKY 1050 1" [MEDICAL_DATA] PUMP"
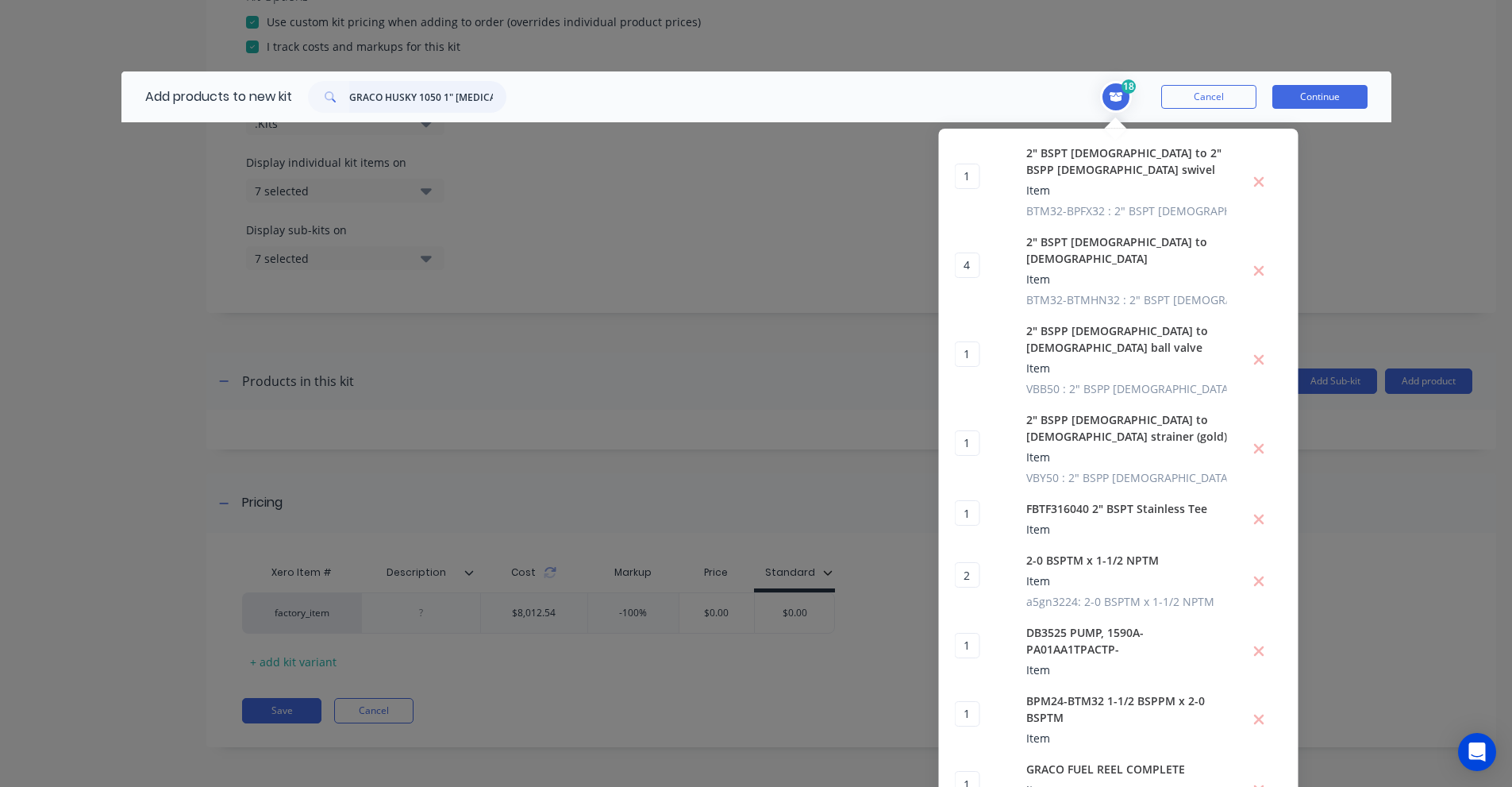
click at [433, 101] on input "GRACO HUSKY 1050 1" [MEDICAL_DATA] PUMP" at bounding box center [428, 97] width 157 height 32
paste input "647040"
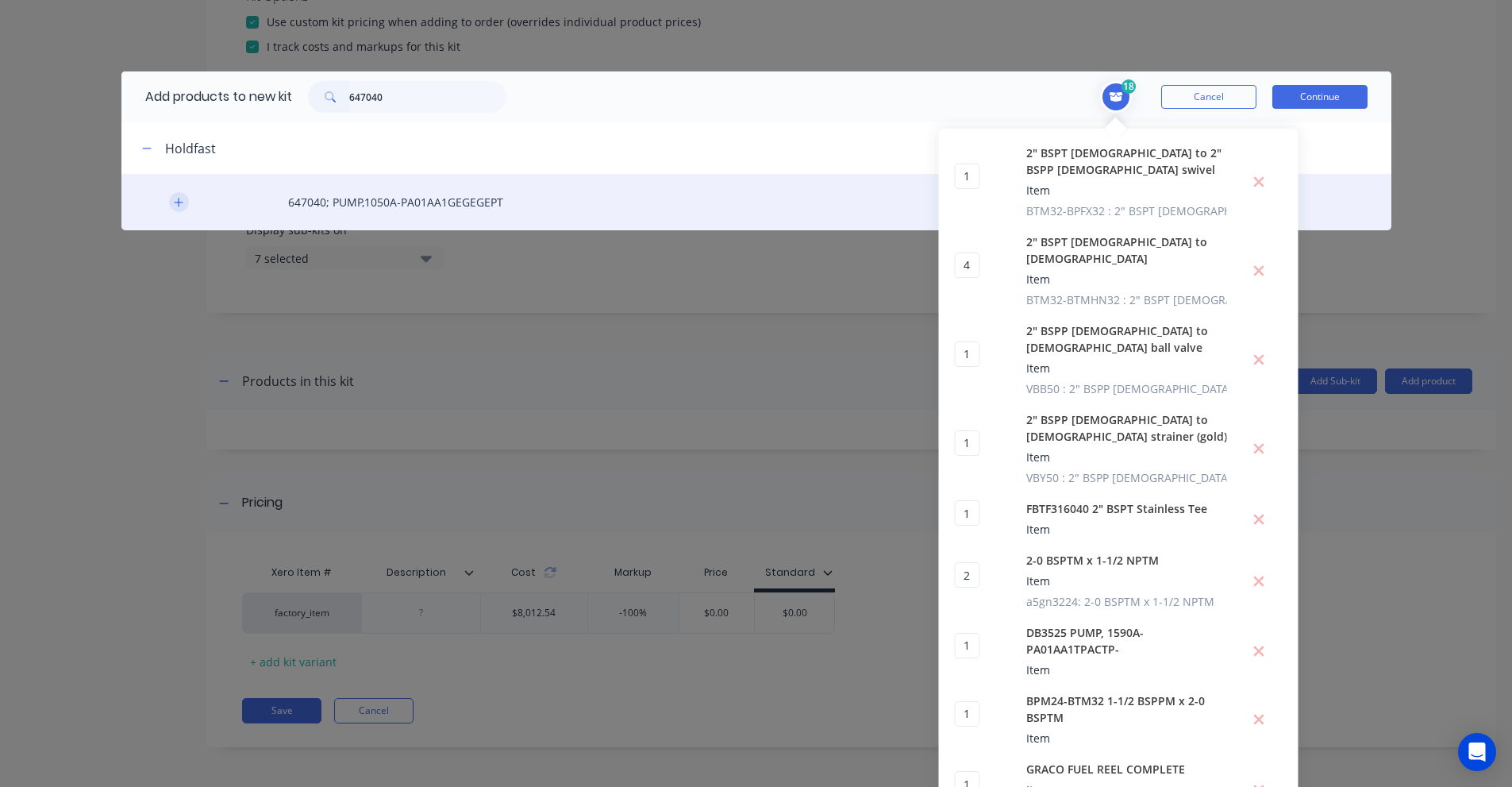
click at [174, 202] on icon "button" at bounding box center [178, 202] width 9 height 9
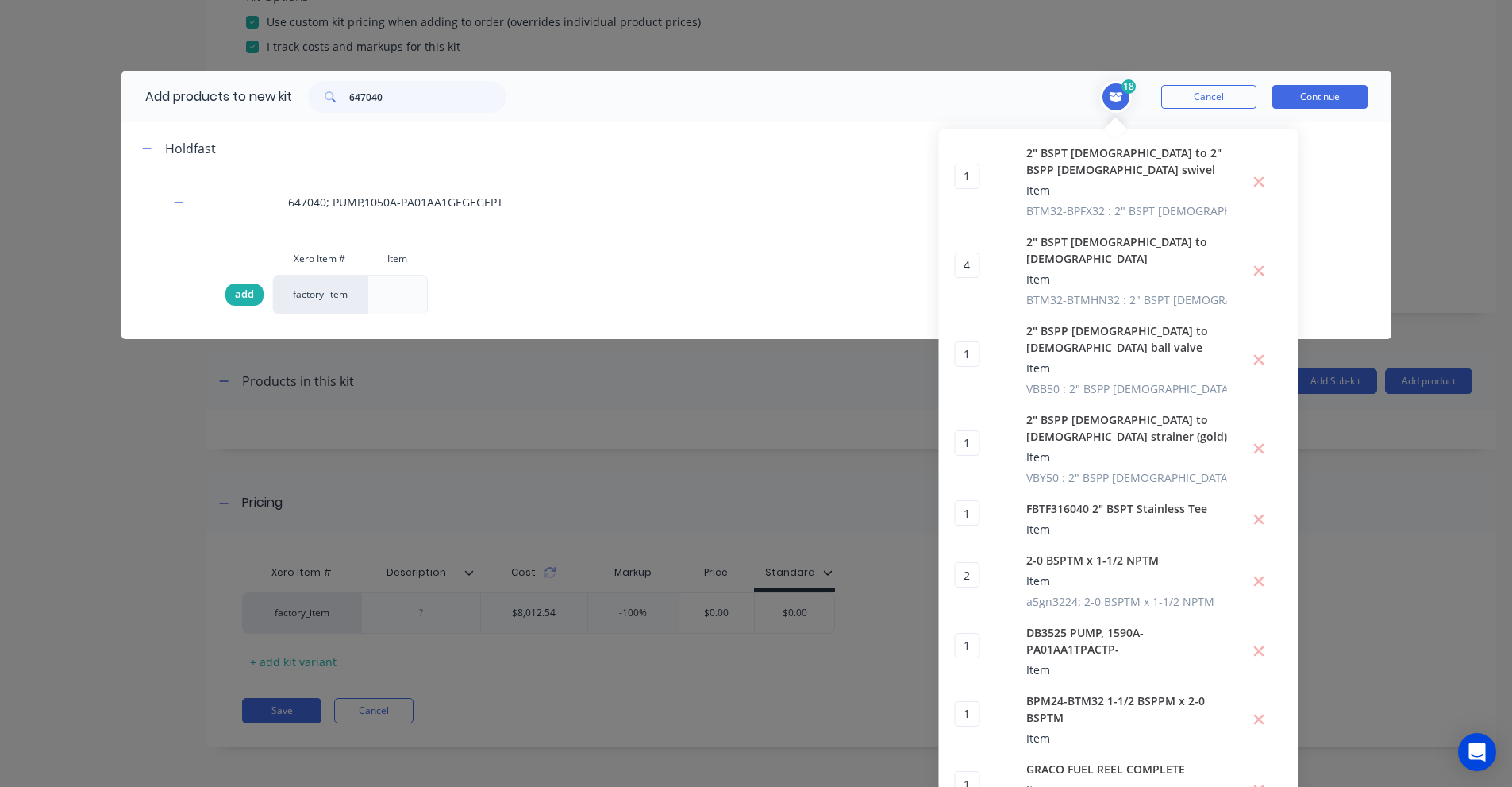
click at [226, 294] on div "add" at bounding box center [244, 295] width 38 height 23
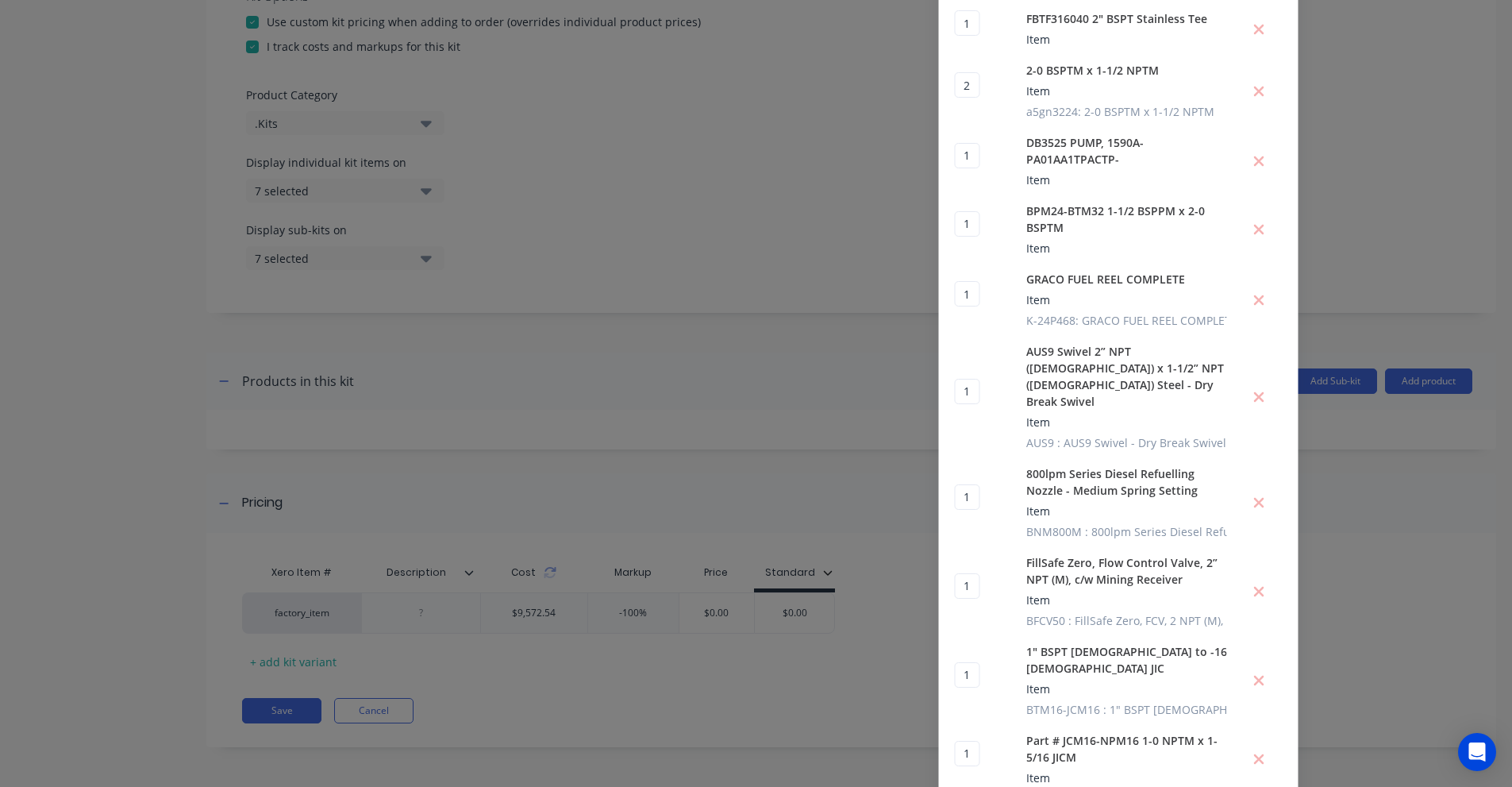
drag, startPoint x: 1071, startPoint y: 735, endPoint x: 1015, endPoint y: 726, distance: 56.7
copy span "647040; PUMP,1050A-PA01AA1GEGEGEPT"
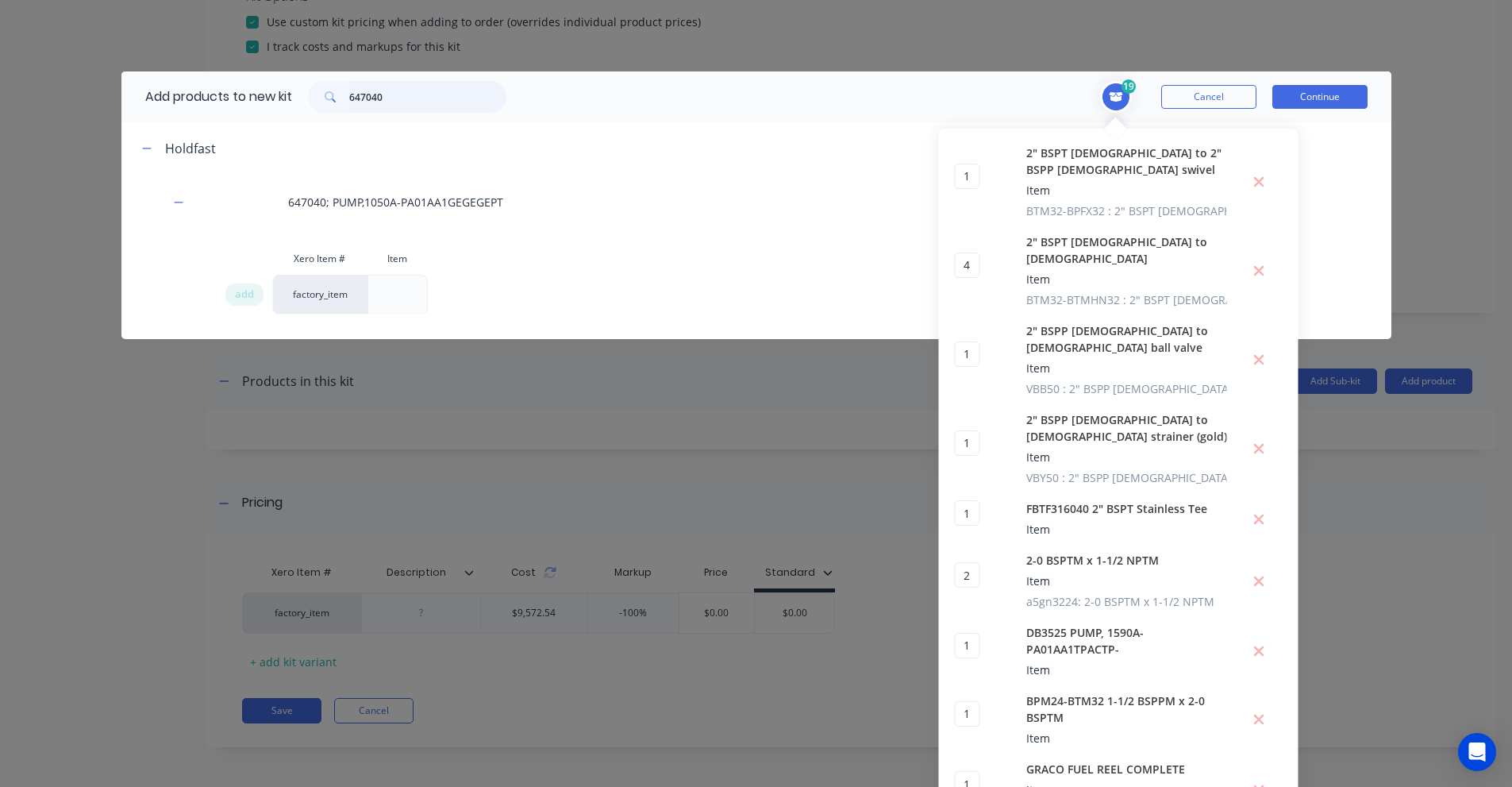
click at [393, 95] on input "647040" at bounding box center [428, 97] width 157 height 32
paste input "1 1/16" JIC 37°, [DEMOGRAPHIC_DATA] – 1 "NPTF, [DEMOGRAPHIC_DATA]"
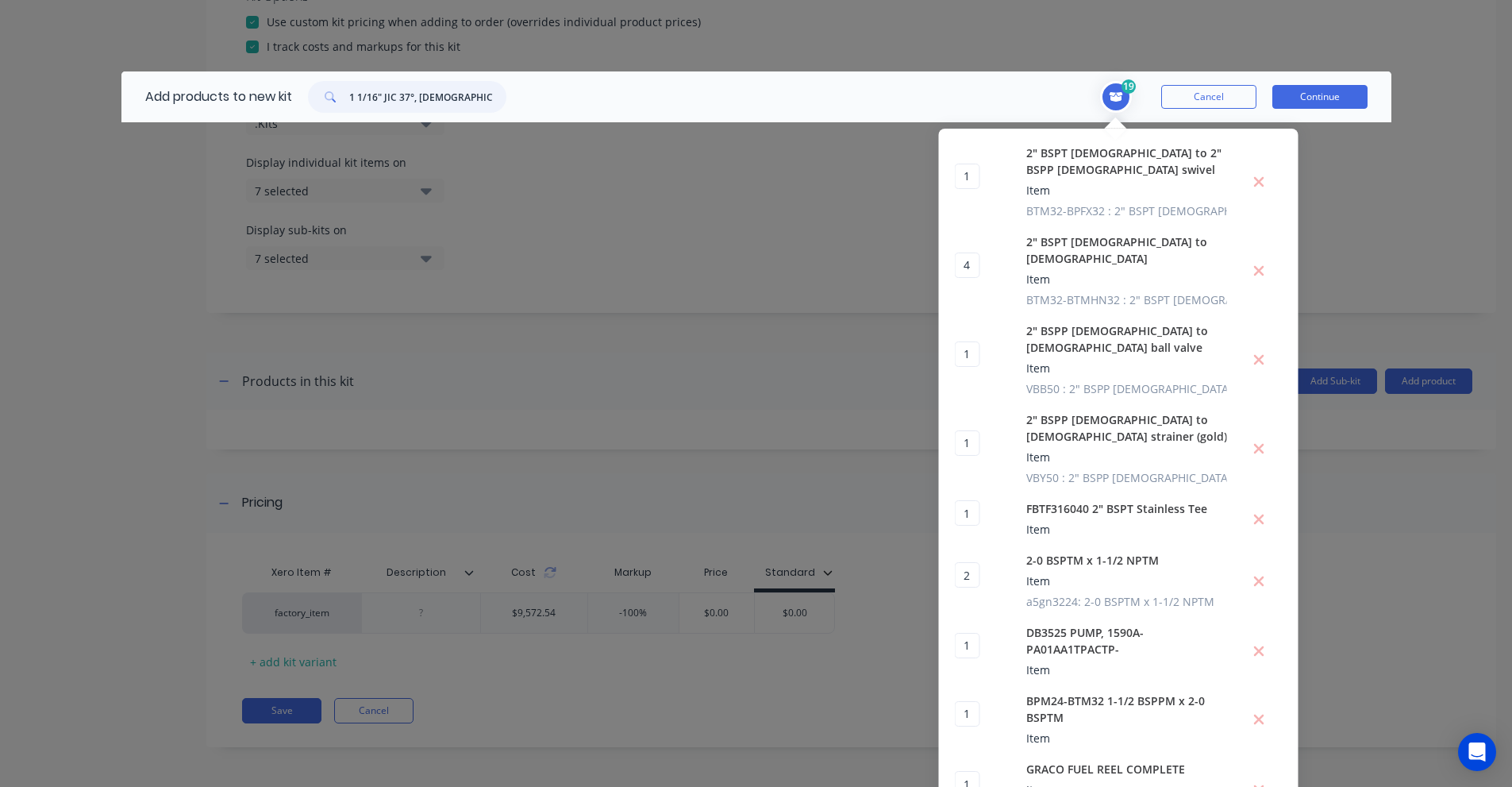
click at [439, 91] on input "1 1/16" JIC 37°, [DEMOGRAPHIC_DATA] – 1 "NPTF, [DEMOGRAPHIC_DATA]" at bounding box center [428, 97] width 157 height 32
paste input "JCM12-NPM16"
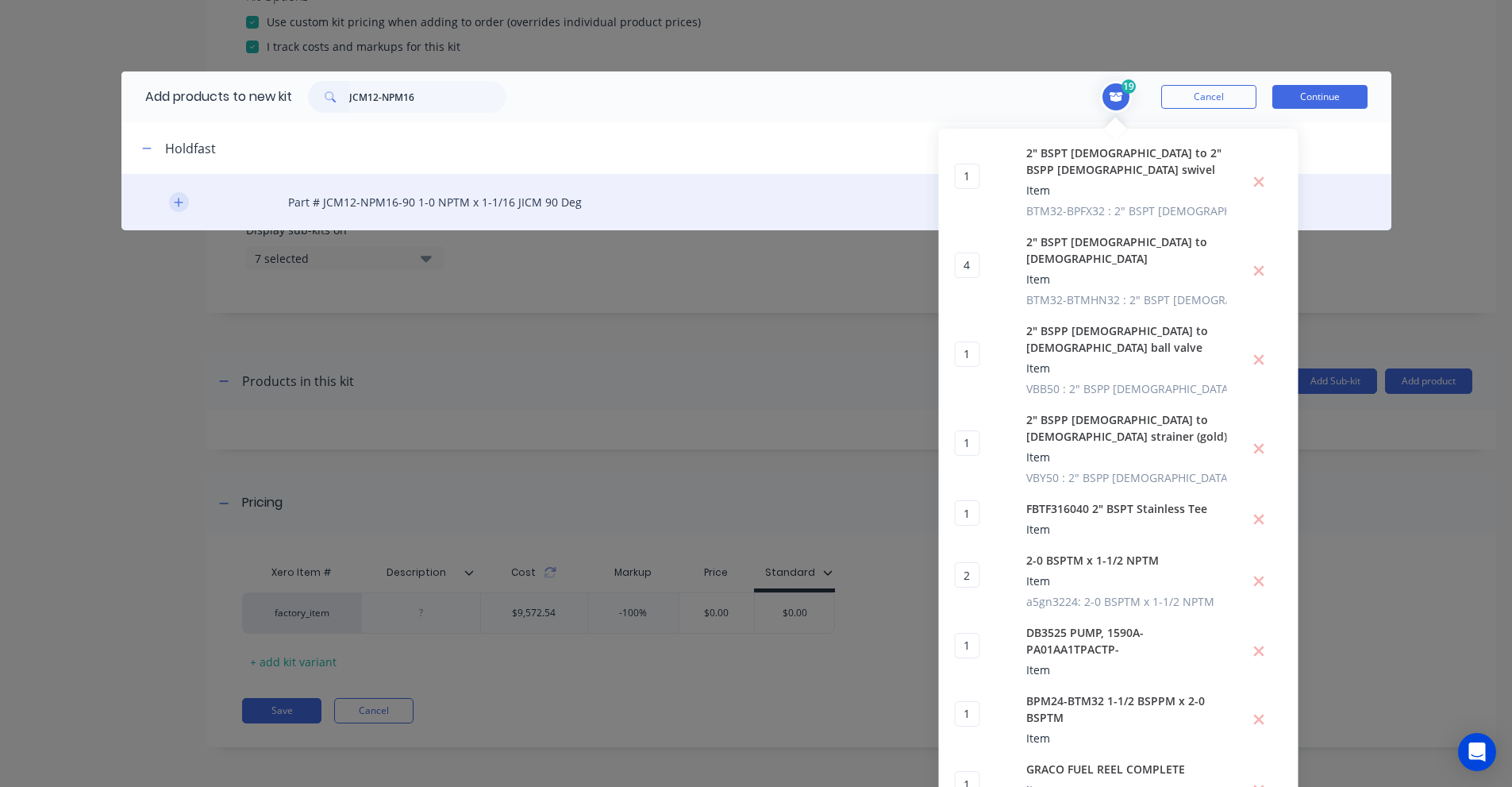
click at [174, 199] on icon "button" at bounding box center [178, 203] width 10 height 11
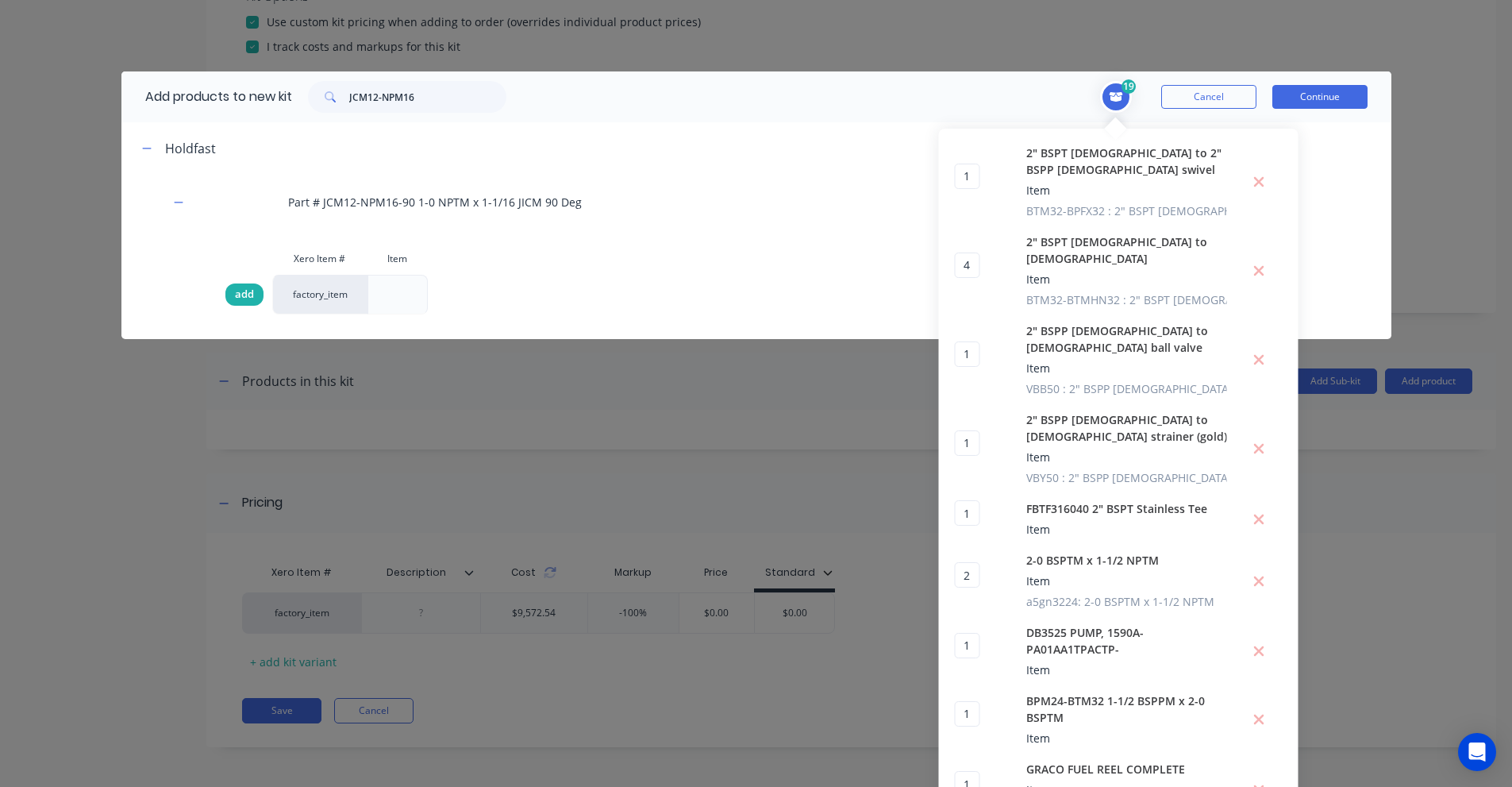
click at [239, 294] on span "add" at bounding box center [244, 295] width 19 height 16
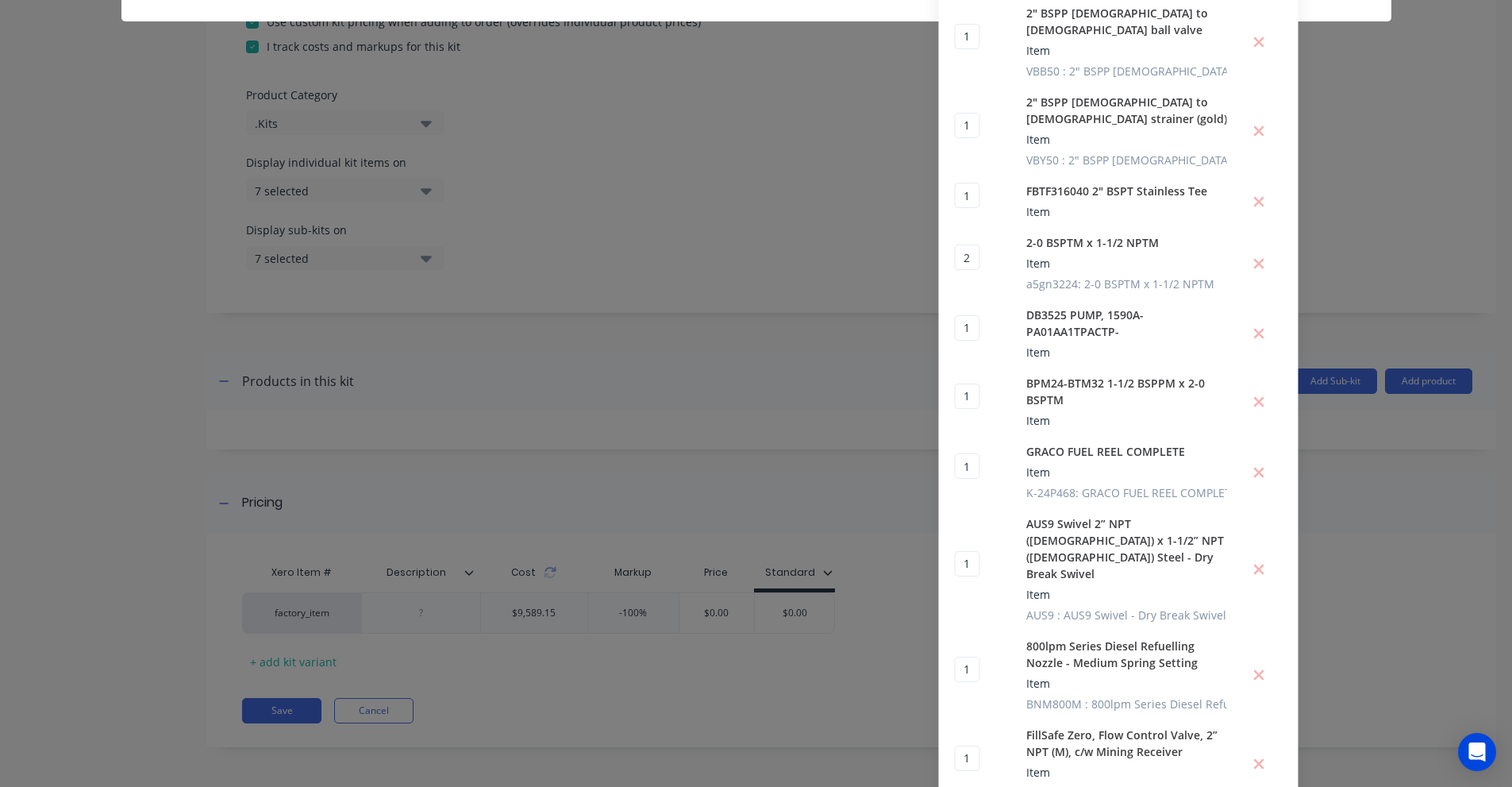
scroll to position [558, 0]
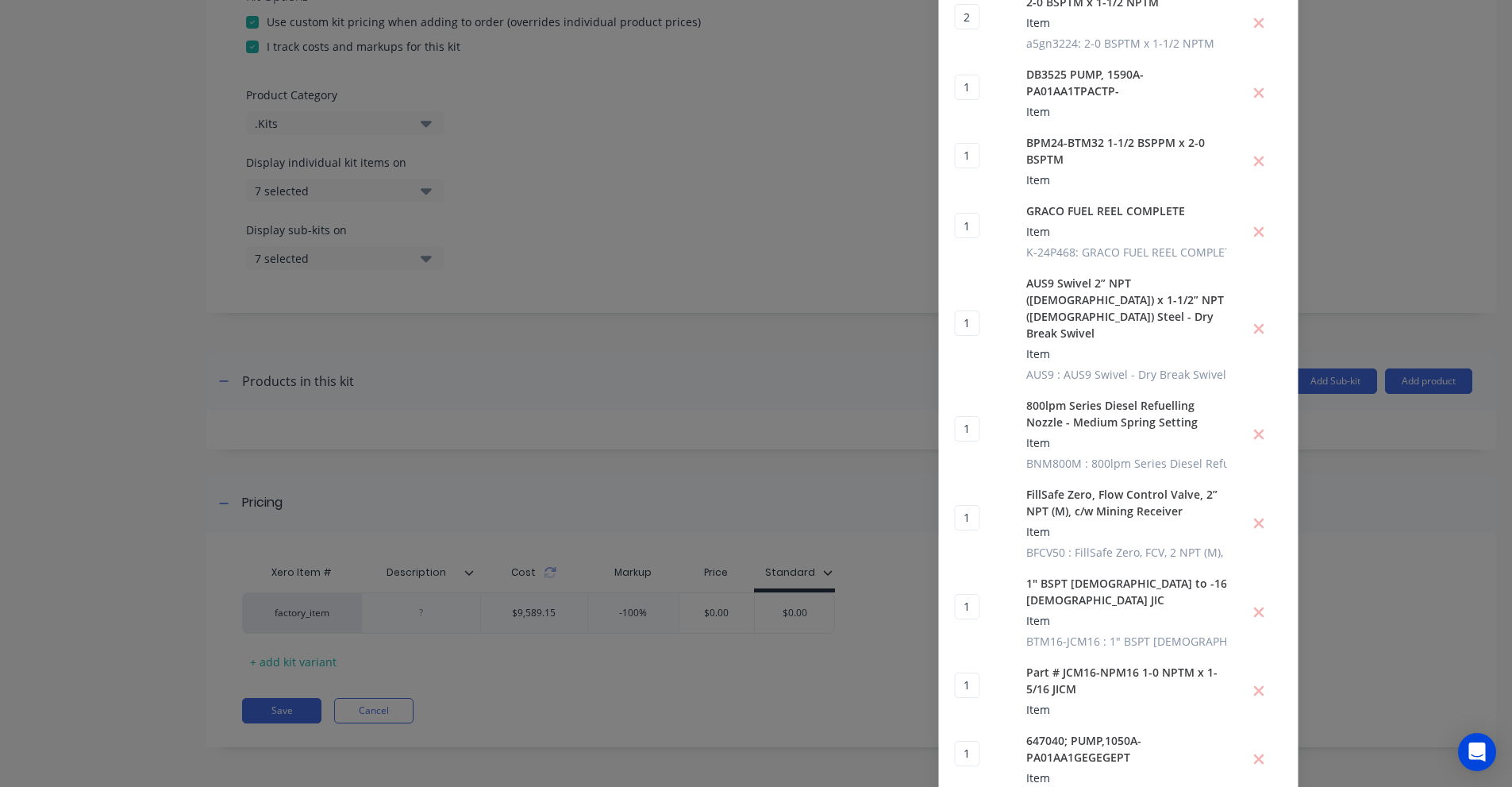
drag, startPoint x: 1135, startPoint y: 740, endPoint x: 1012, endPoint y: 723, distance: 124.2
copy div "1 ? Part # JCM12-NPM16-90 1-0 NPTM x 1-1/16 JICM 90 Deg"
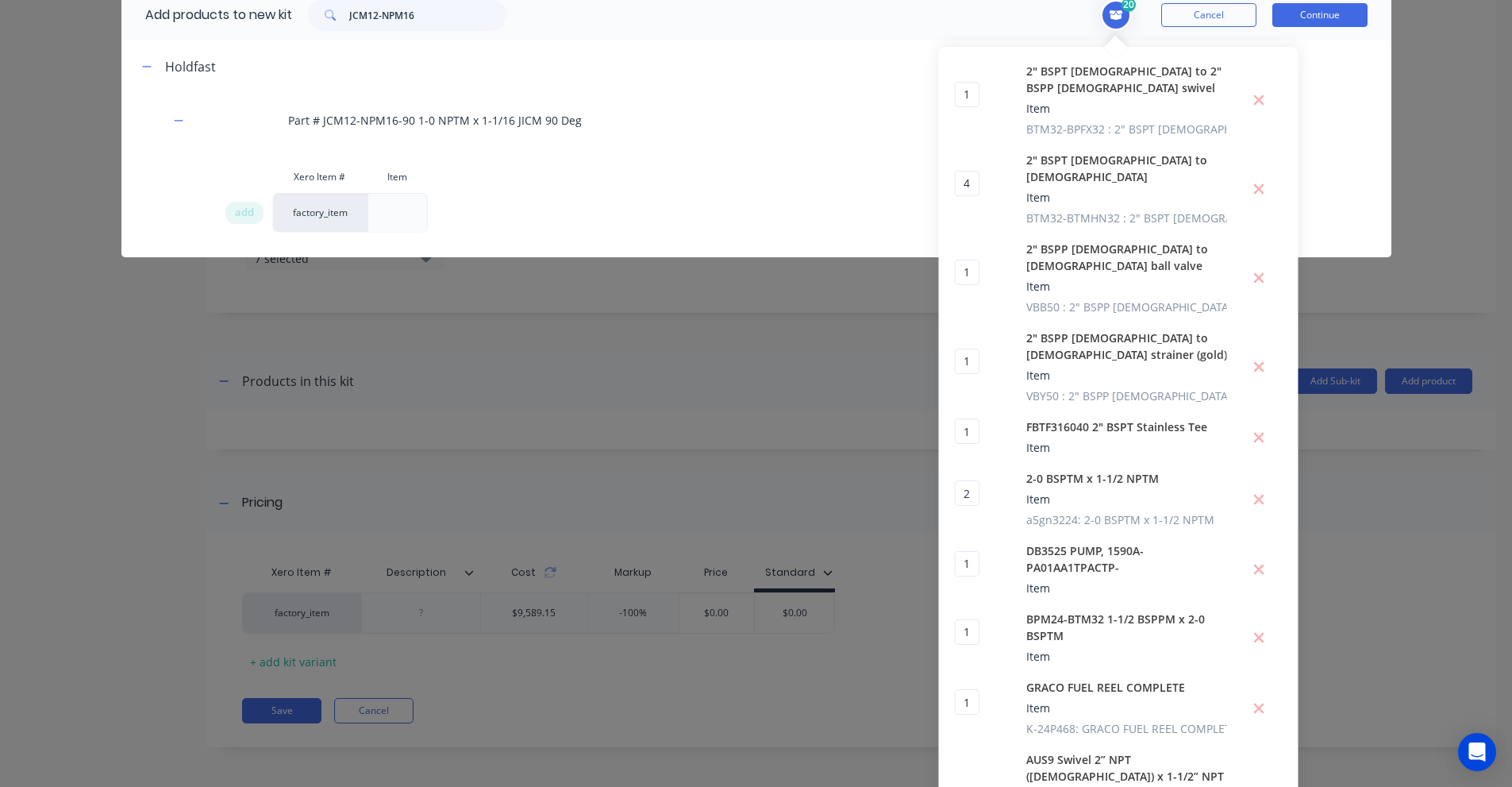
scroll to position [2, 0]
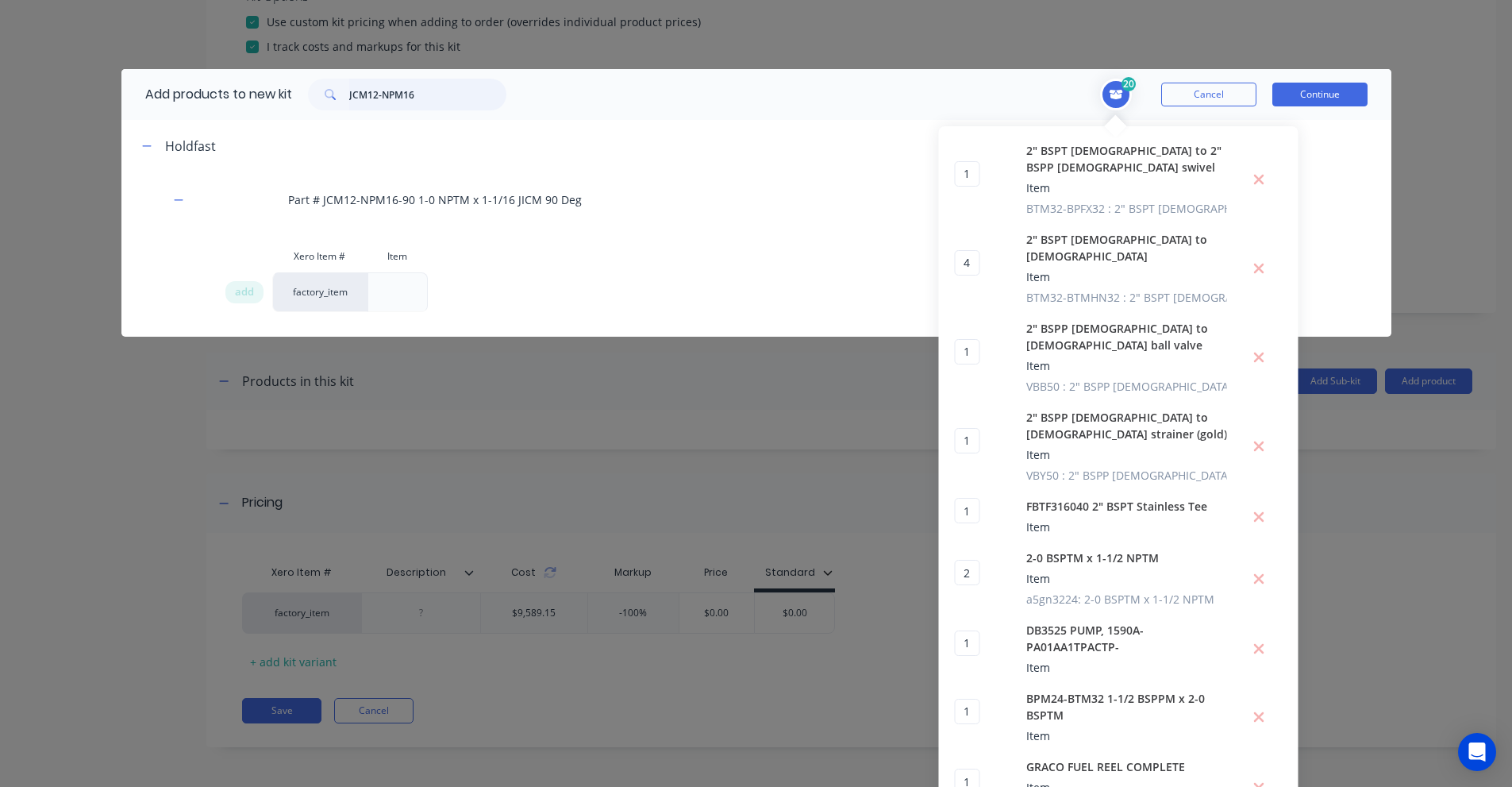
click at [462, 96] on input "JCM12-NPM16" at bounding box center [428, 95] width 157 height 32
paste input "RETRACTA FSERIES ERSRMP METERED 3/4" Fuel REEL C/W 15M HOSE (incl. Electronic R…"
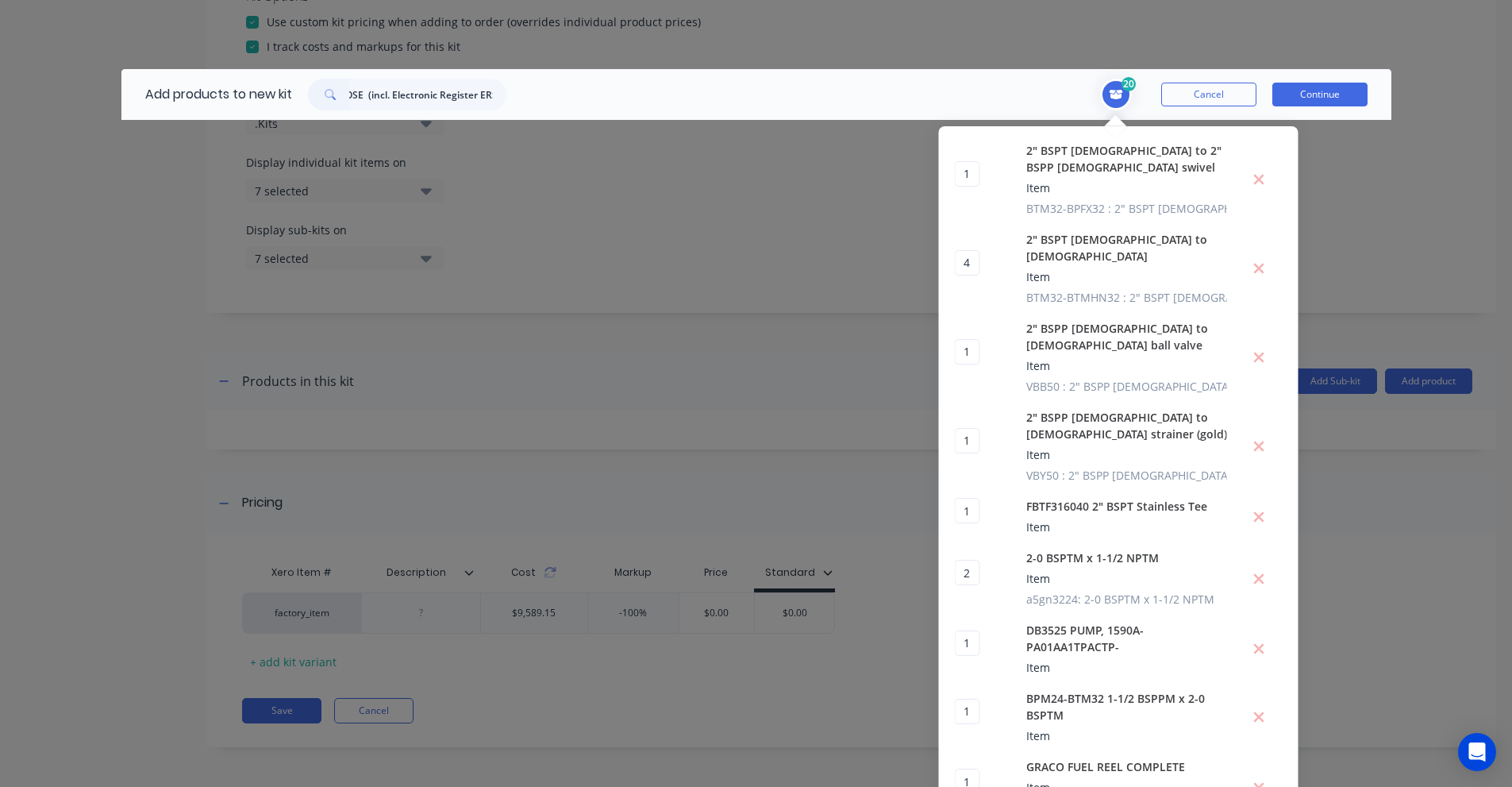
scroll to position [0, 0]
click at [447, 84] on input "RETRACTA FSERIES ERSRMP METERED 3/4" Fuel REEL C/W 15M HOSE (incl. Electronic R…" at bounding box center [428, 95] width 157 height 32
paste input "FHXO1915-01-ERS"
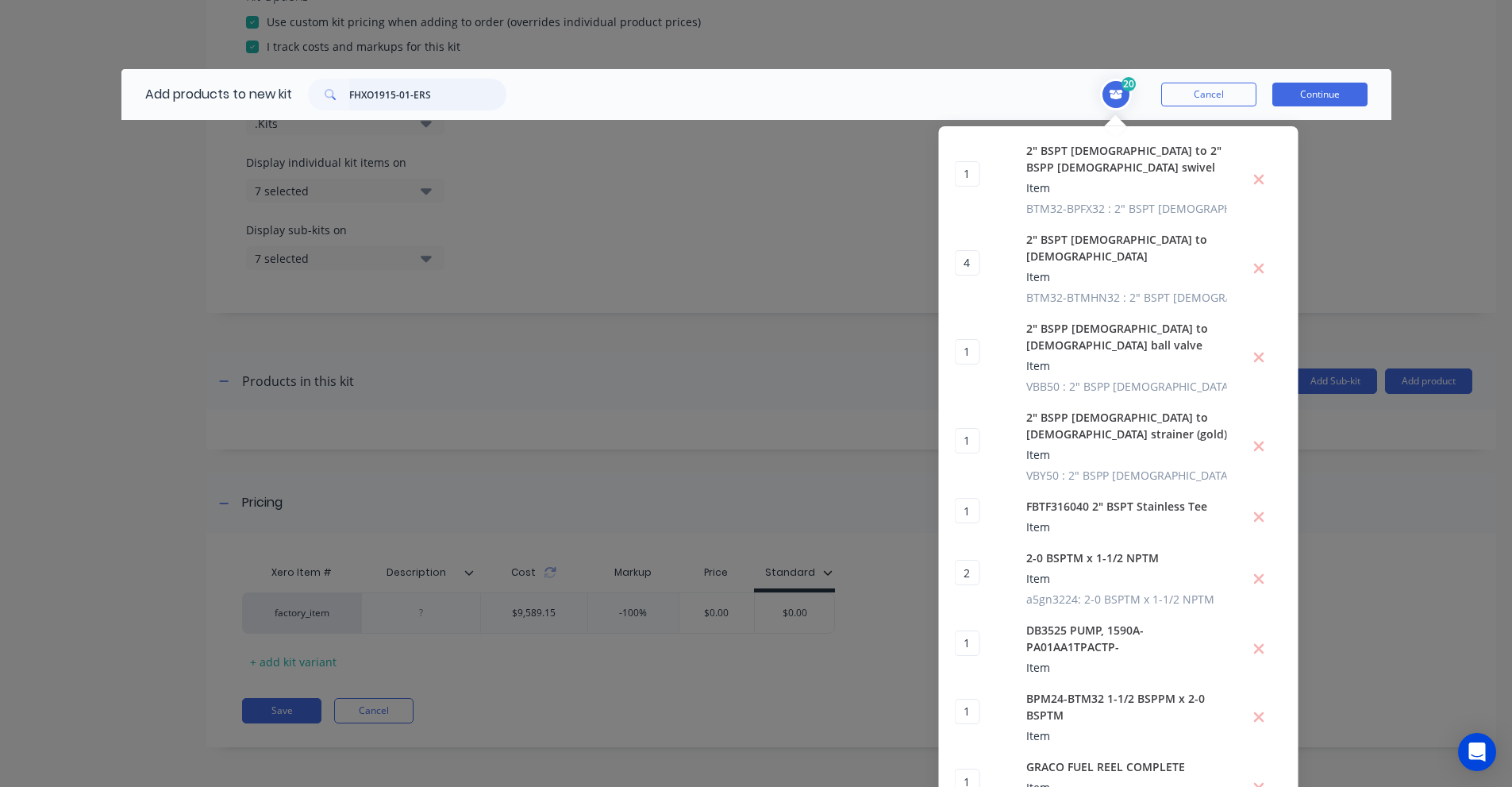
click at [382, 84] on input "FHXO1915-01-ERS" at bounding box center [428, 95] width 157 height 32
type input "r"
click at [366, 96] on input "fseries" at bounding box center [428, 95] width 157 height 32
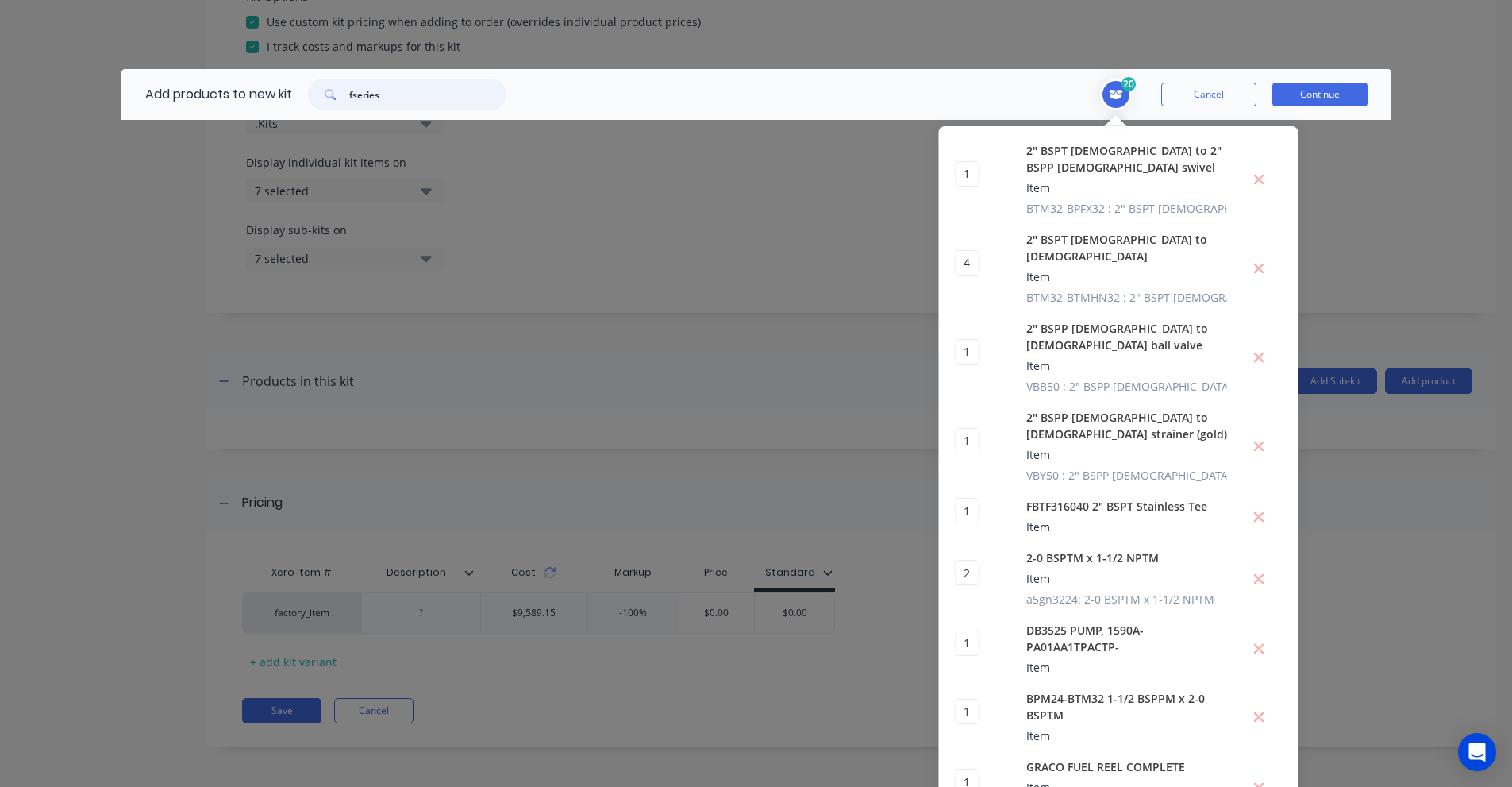
click at [366, 96] on input "fseries" at bounding box center [428, 95] width 157 height 32
paste input "1" BSPT [DEMOGRAPHIC_DATA] swivel lubemate to 1" BSPT [DEMOGRAPHIC_DATA]"
click at [441, 100] on input "1" BSPT [DEMOGRAPHIC_DATA] swivel lubemate to 1" BSPT [DEMOGRAPHIC_DATA]" at bounding box center [428, 95] width 157 height 32
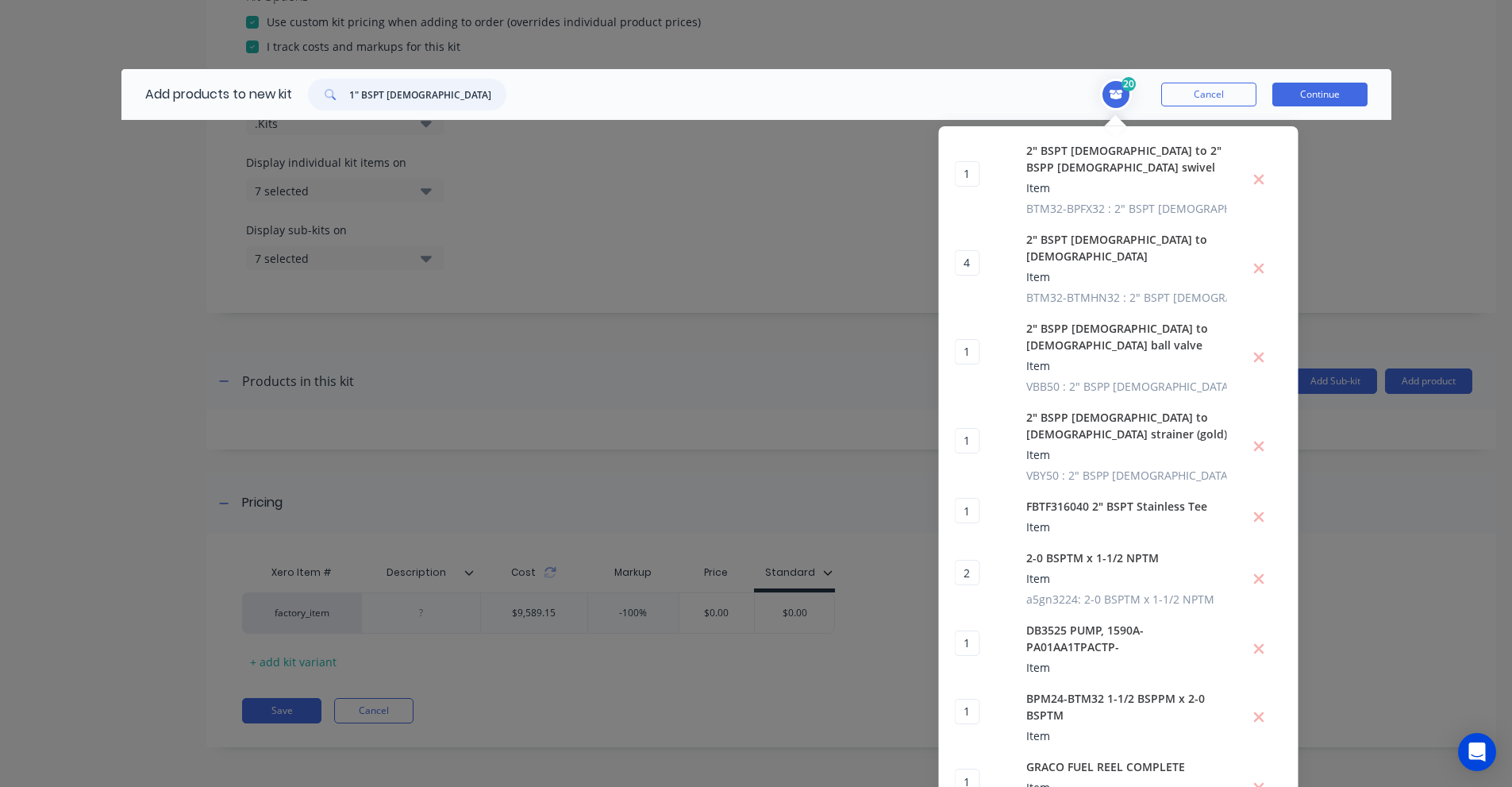
click at [441, 100] on input "1" BSPT [DEMOGRAPHIC_DATA] swivel lubemate to 1" BSPT [DEMOGRAPHIC_DATA]" at bounding box center [428, 95] width 157 height 32
paste input "L-FS25"
click at [385, 95] on input "L-FS25" at bounding box center [428, 95] width 157 height 32
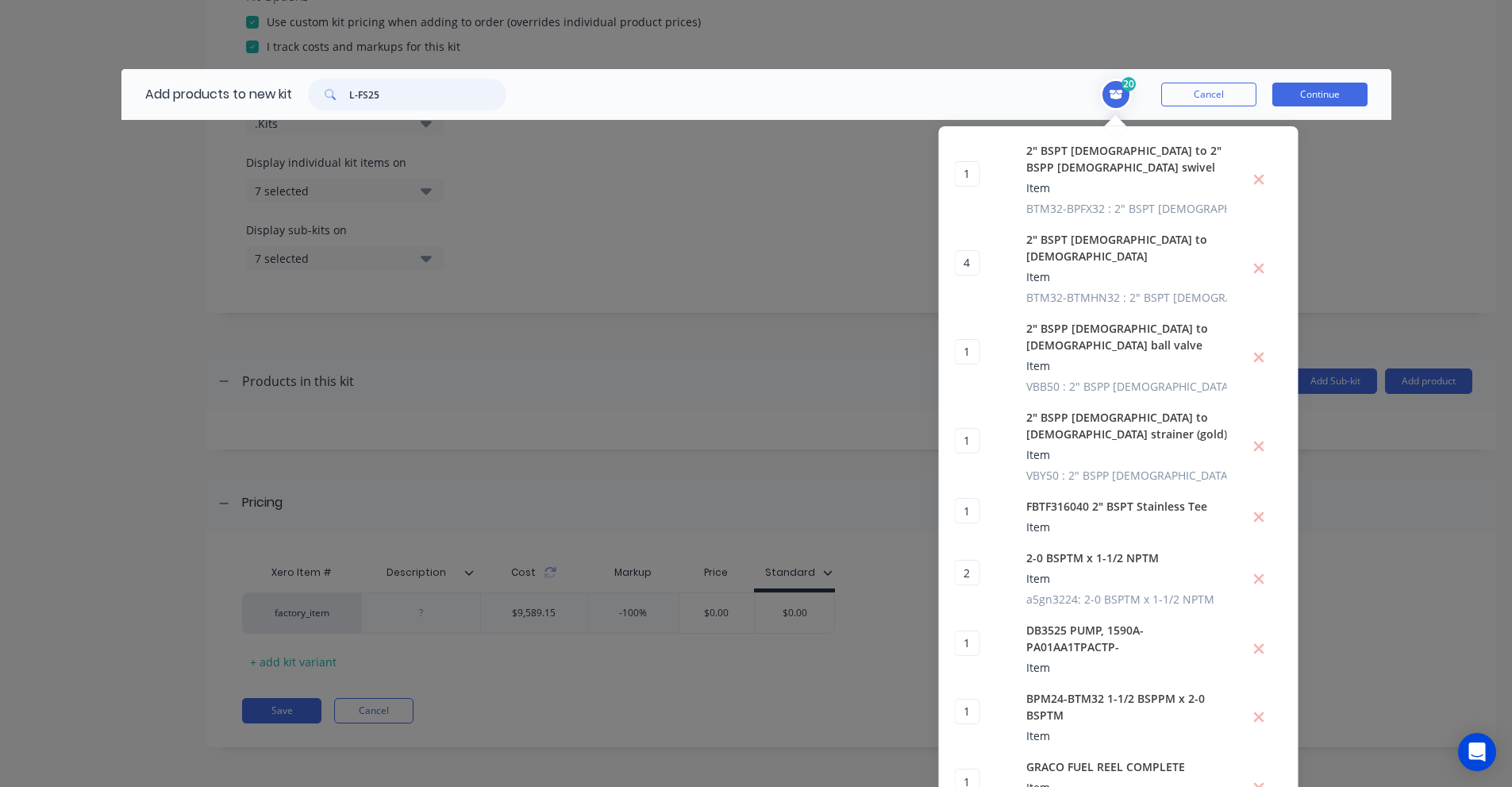
paste input "1" BSPT [DEMOGRAPHIC_DATA] swivel lubemate to 1" BSPT [DEMOGRAPHIC_DATA]"
type input "1" BSPT [DEMOGRAPHIC_DATA] swivel lubemate to 1" BSPT [DEMOGRAPHIC_DATA]"
click at [385, 95] on input "1" BSPT [DEMOGRAPHIC_DATA] swivel lubemate to 1" BSPT [DEMOGRAPHIC_DATA]" at bounding box center [428, 95] width 157 height 32
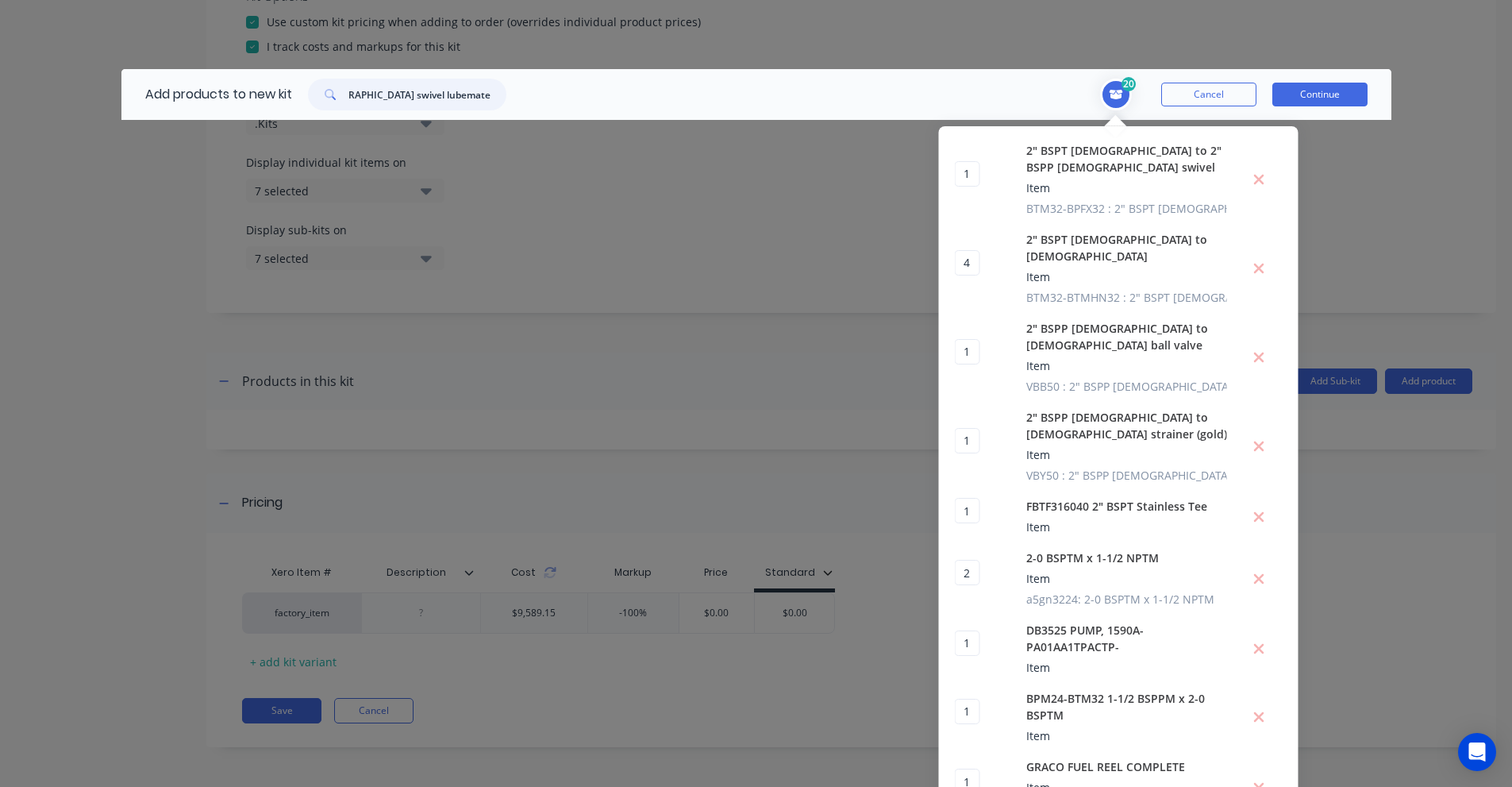
click at [385, 95] on input "1" BSPT [DEMOGRAPHIC_DATA] swivel lubemate to 1" BSPT [DEMOGRAPHIC_DATA]" at bounding box center [428, 95] width 157 height 32
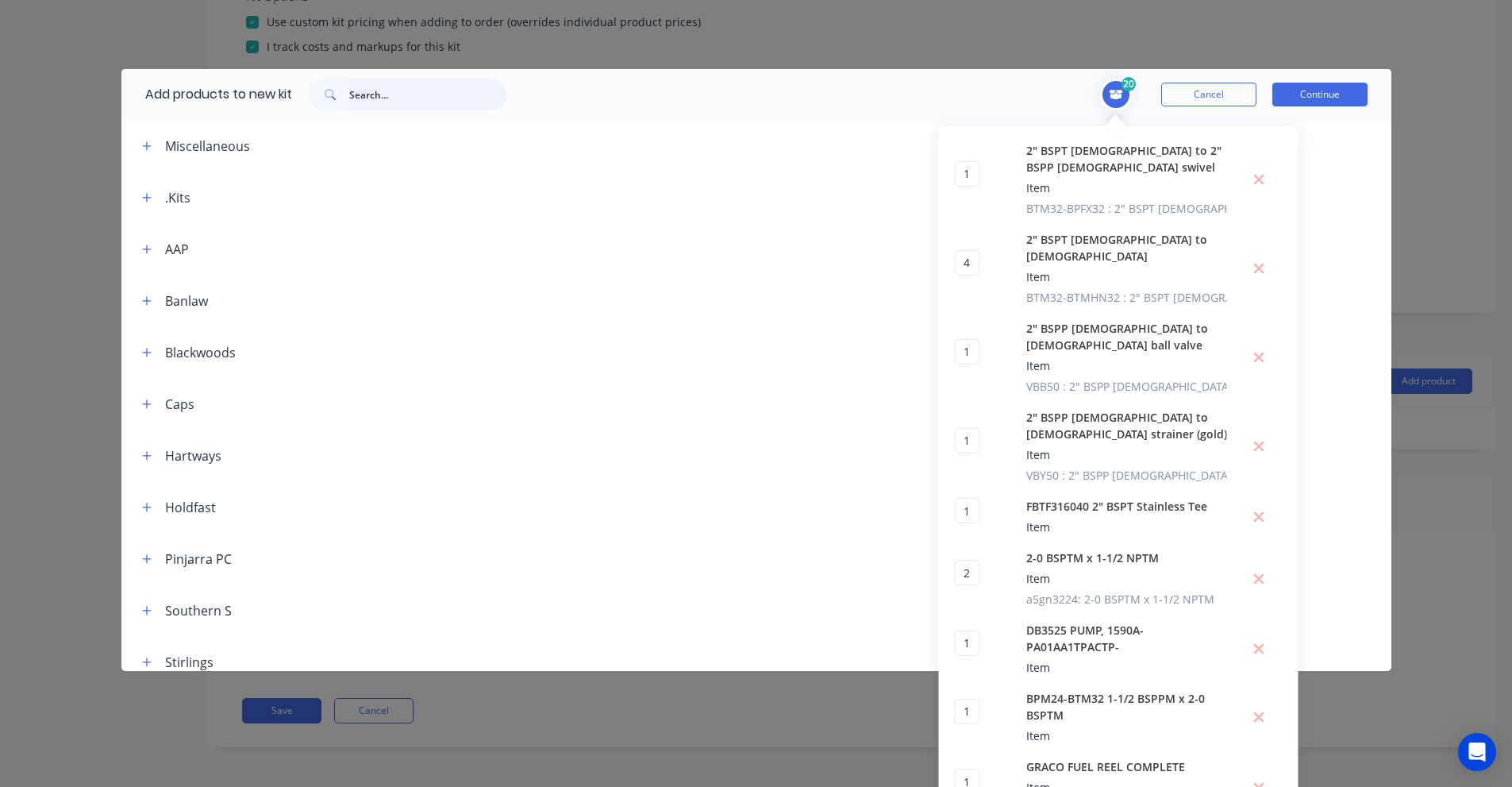
click at [365, 100] on input "text" at bounding box center [428, 95] width 157 height 32
paste input "HI−FLO FUEL NOZZLE AUTO LATCH 120LPM"
type input "HI−FLO FUEL NOZZLE AUTO LATCH 120LPM"
click at [366, 99] on input "text" at bounding box center [428, 95] width 157 height 32
paste input "L-ANHF"
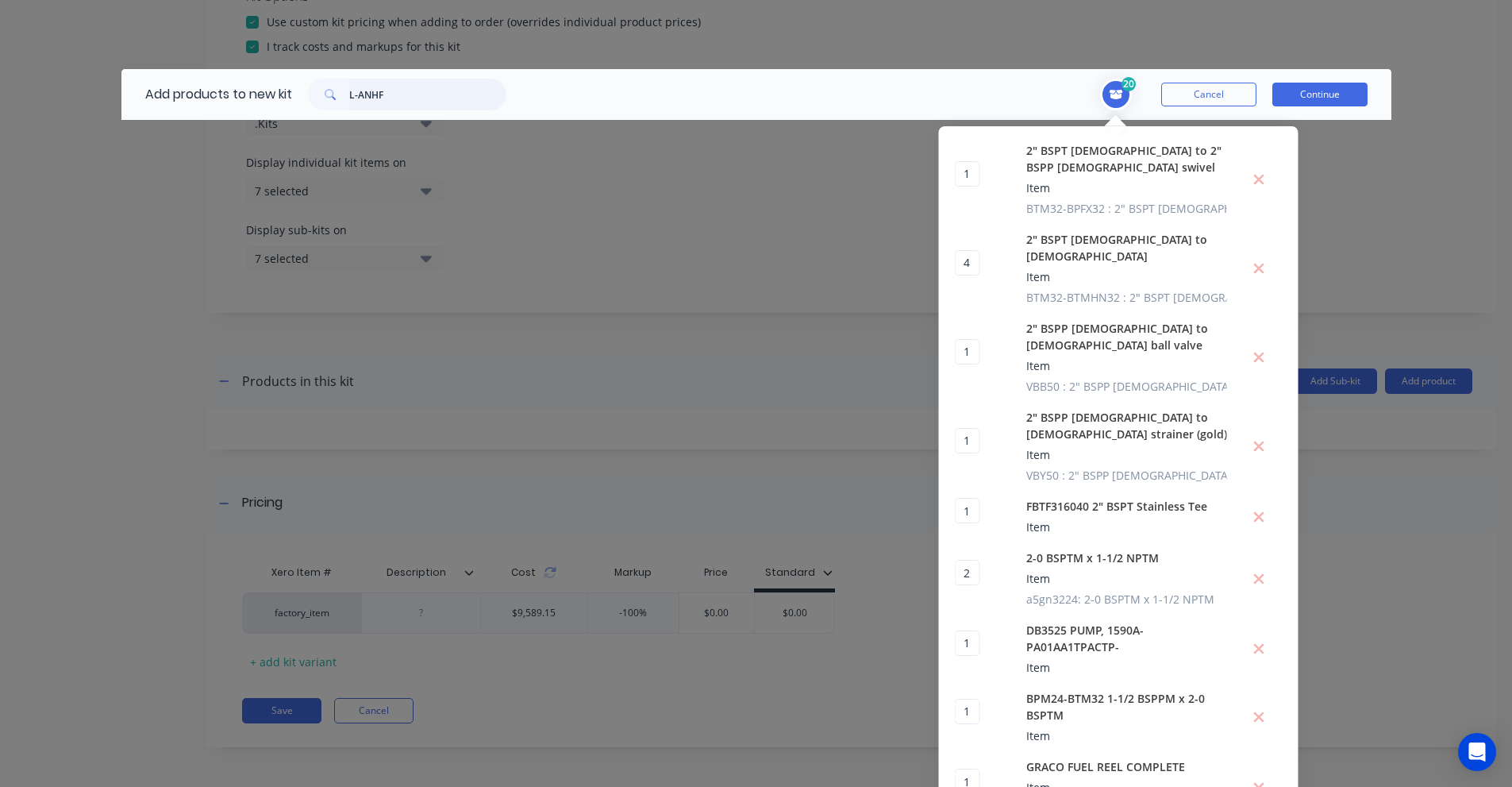
click at [411, 97] on input "L-ANHF" at bounding box center [428, 95] width 157 height 32
paste input "Banlaw Overfill Protection FillSafe Zero"
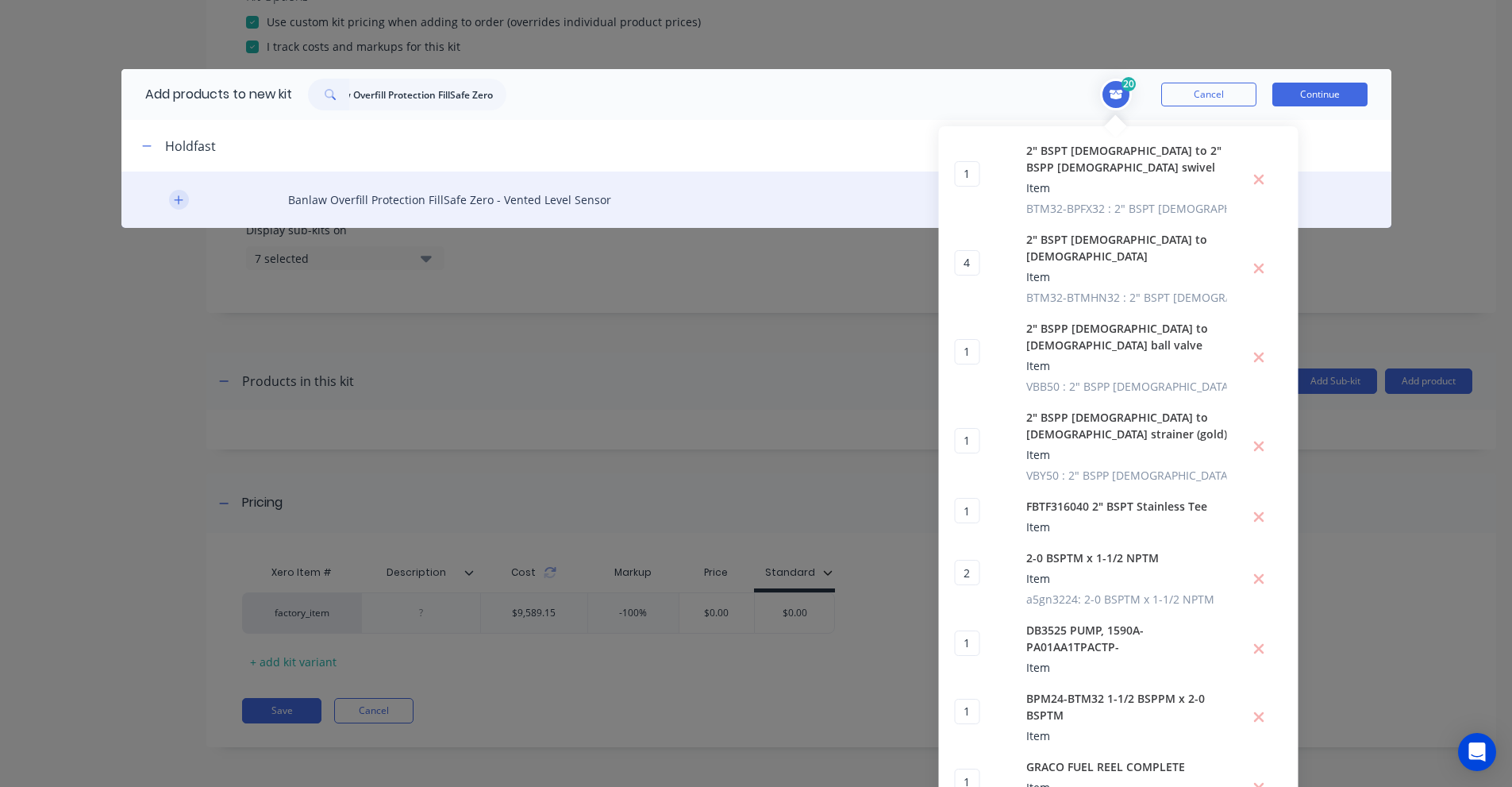
click at [174, 205] on icon "button" at bounding box center [178, 200] width 10 height 11
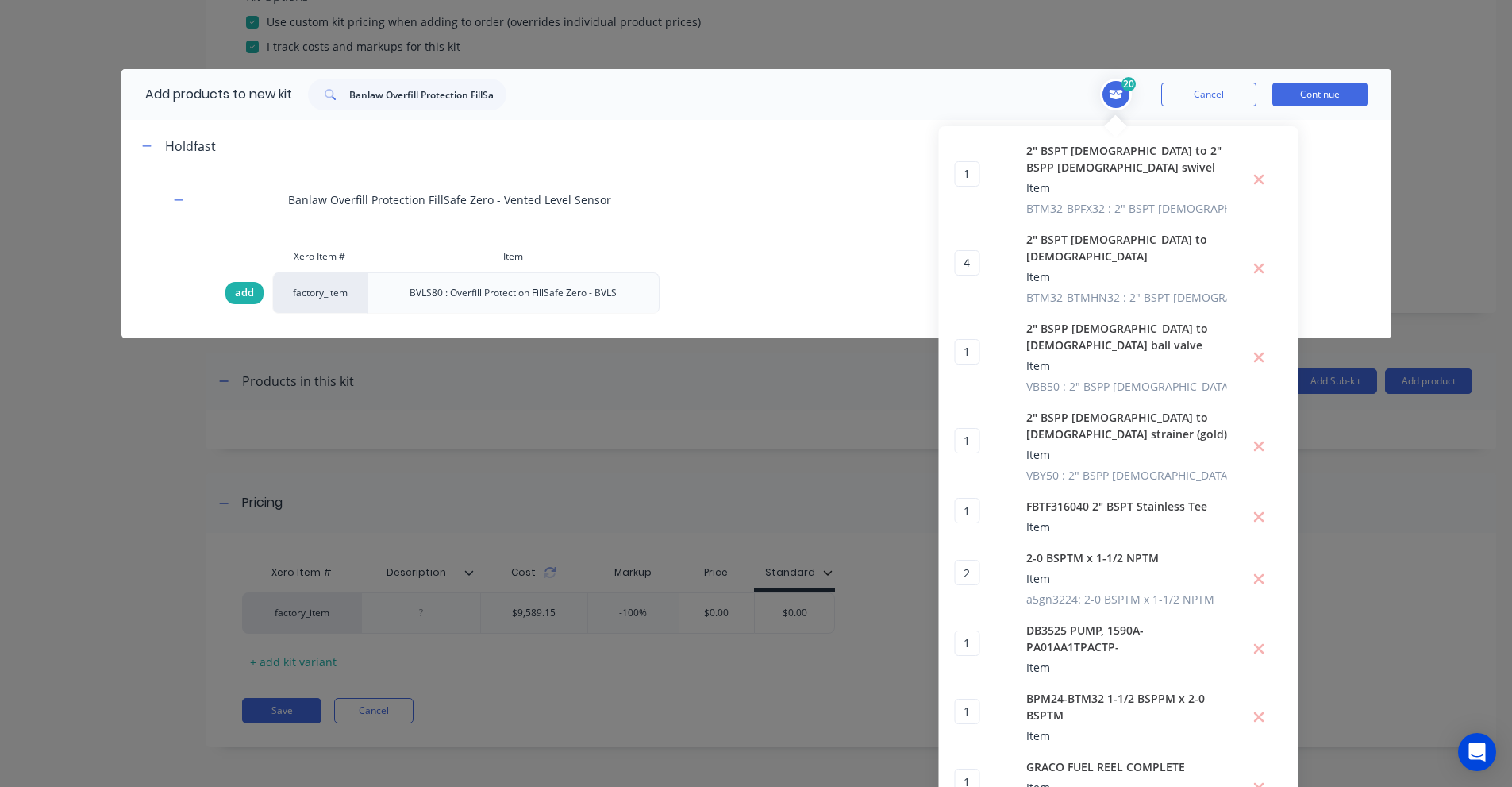
click at [235, 293] on span "add" at bounding box center [244, 293] width 19 height 16
click at [389, 86] on input "Banlaw Overfill Protection FillSafe Zero" at bounding box center [428, 95] width 157 height 32
paste input "1 1/4 LP Tail x 1-0 BSPTM 90"
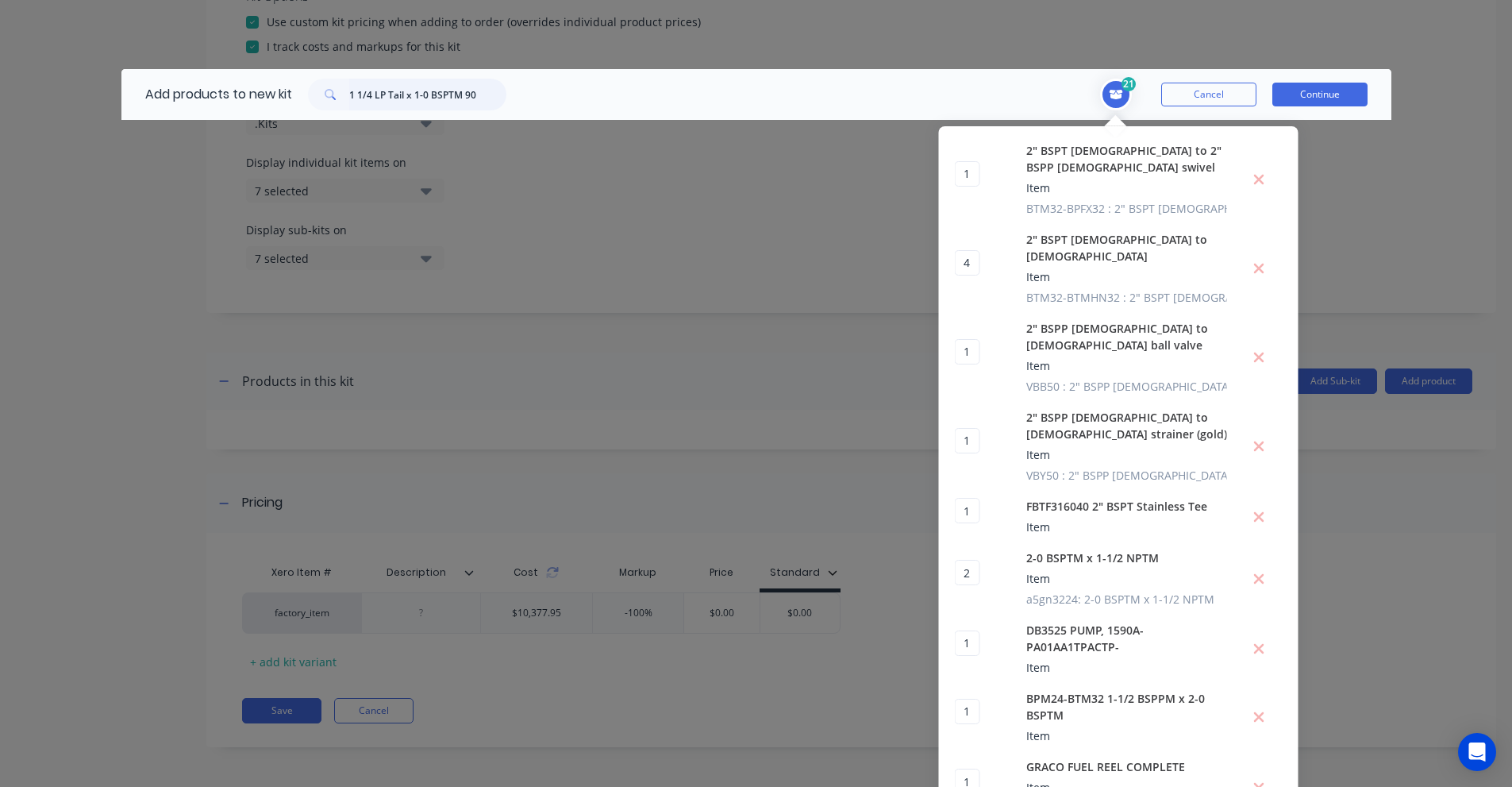
click at [449, 102] on input "1 1/4 LP Tail x 1-0 BSPTM 90" at bounding box center [428, 95] width 157 height 32
paste input "LPT20-BTM16-"
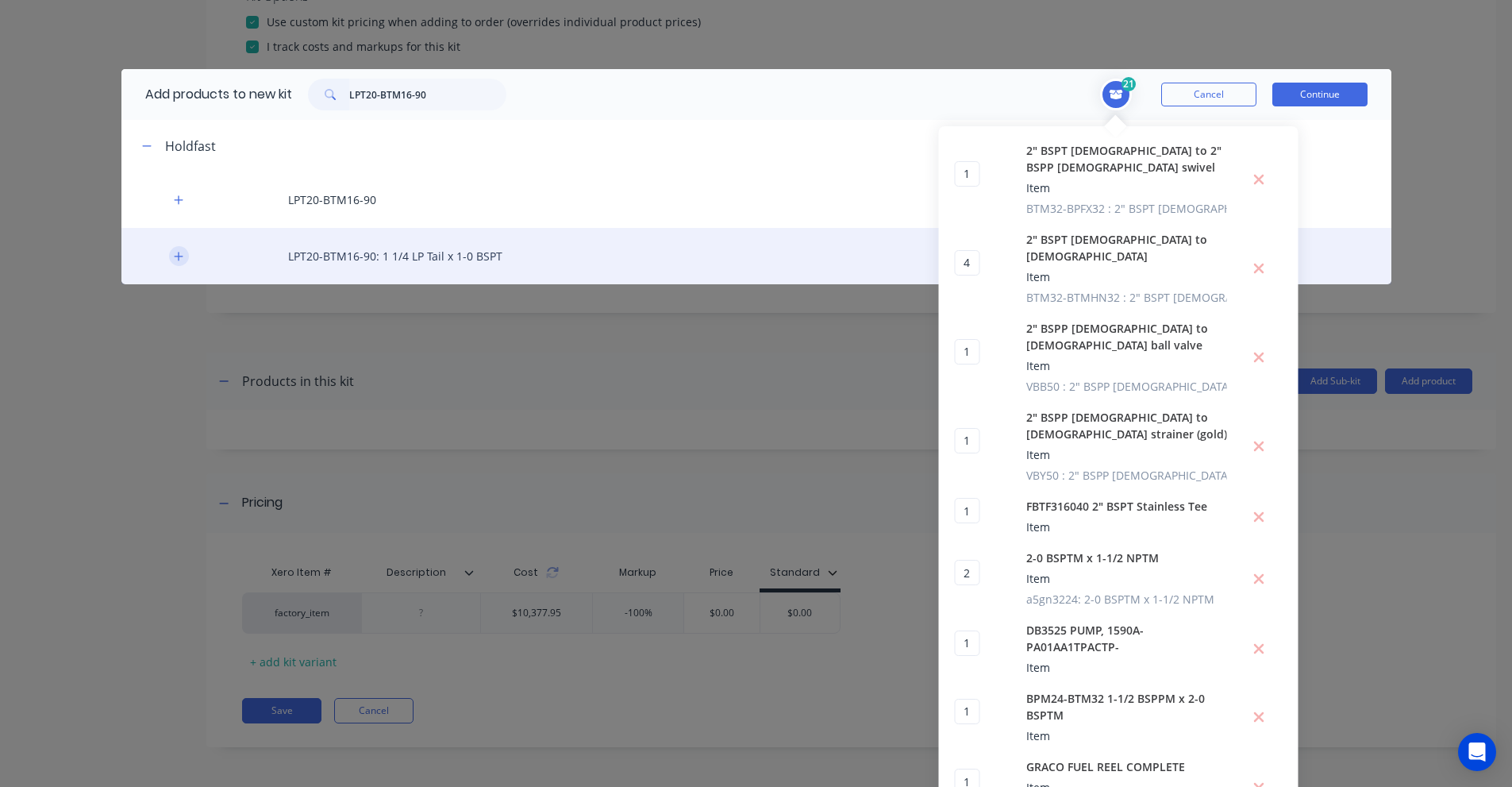
click at [174, 257] on icon "button" at bounding box center [178, 256] width 10 height 11
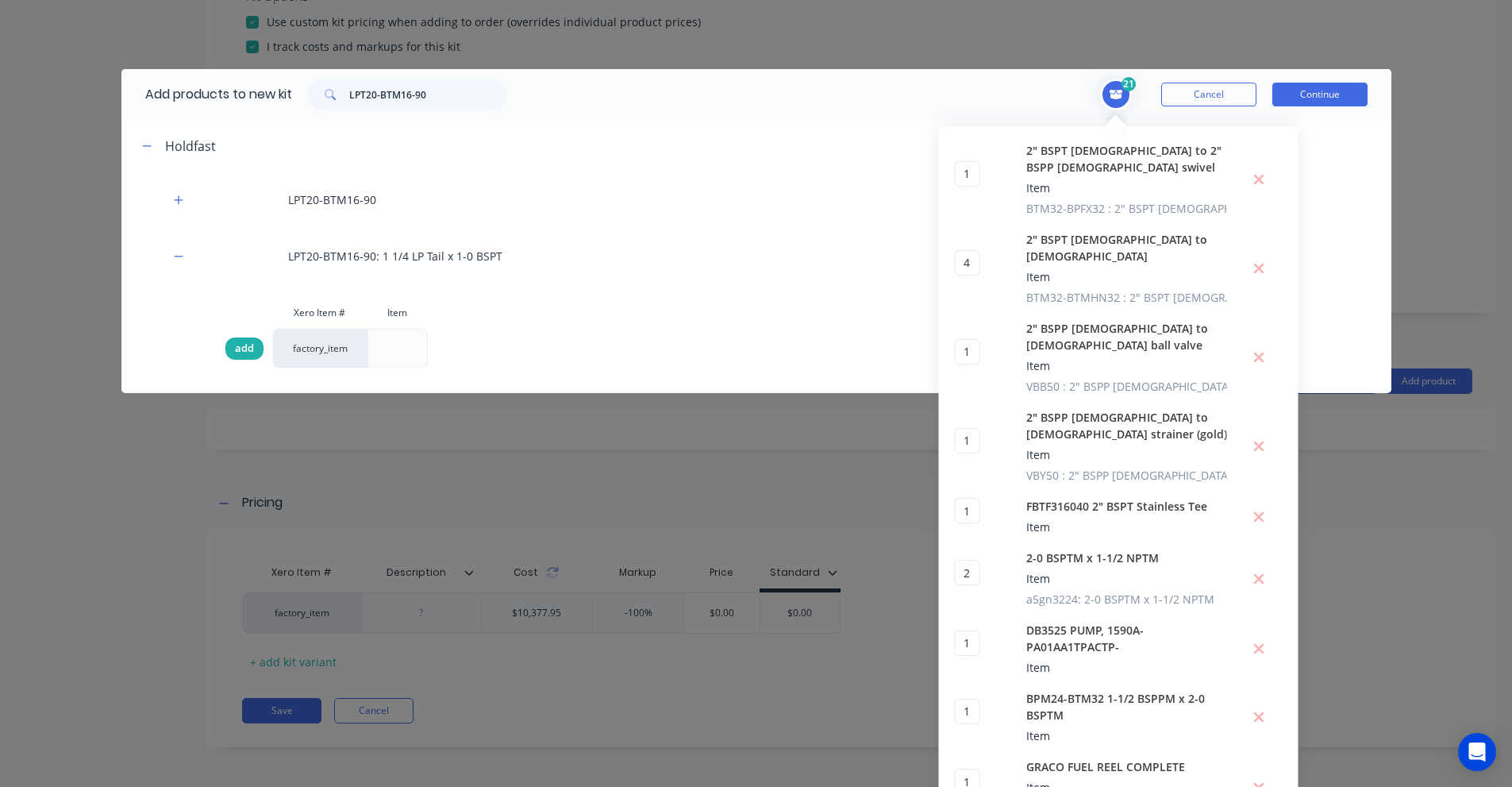
click at [235, 355] on span "add" at bounding box center [244, 349] width 19 height 16
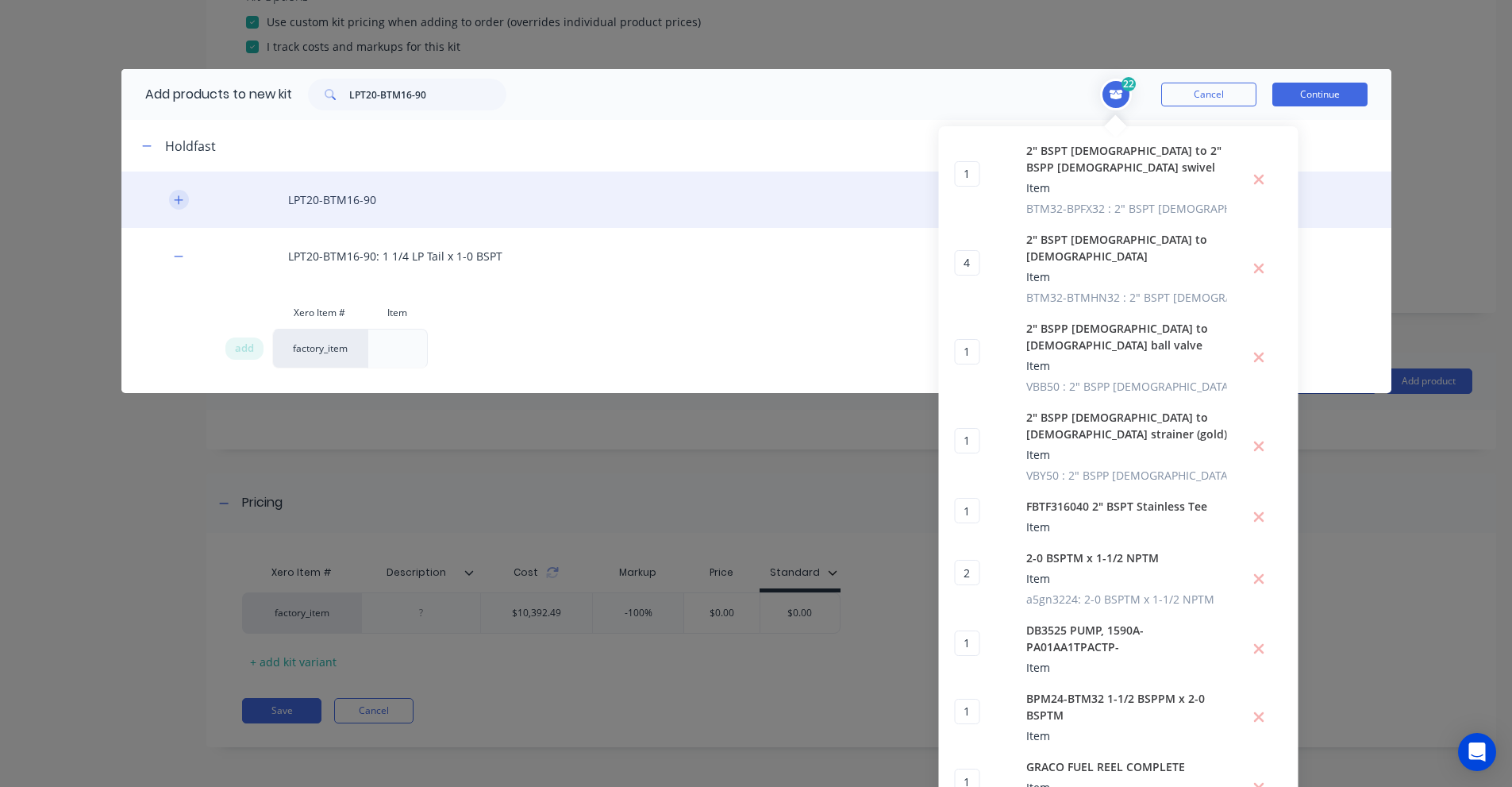
click at [169, 202] on button "button" at bounding box center [178, 199] width 20 height 20
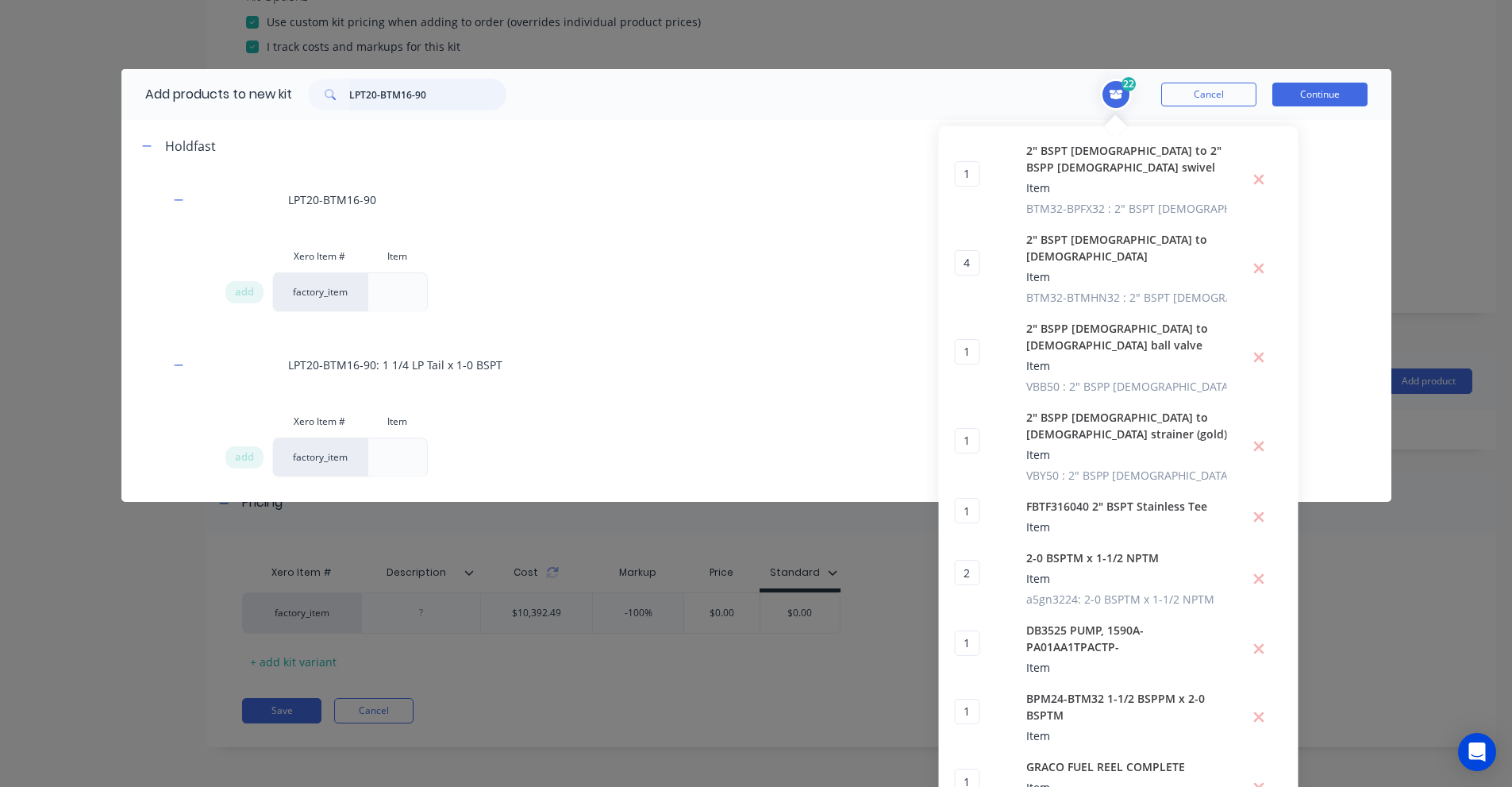
click at [415, 92] on input "LPT20-BTM16-90" at bounding box center [428, 95] width 157 height 32
paste input "JBS 06367019050 Hose Clamp - 304 Stainless Steel - 35-50 mm - 10/Pack"
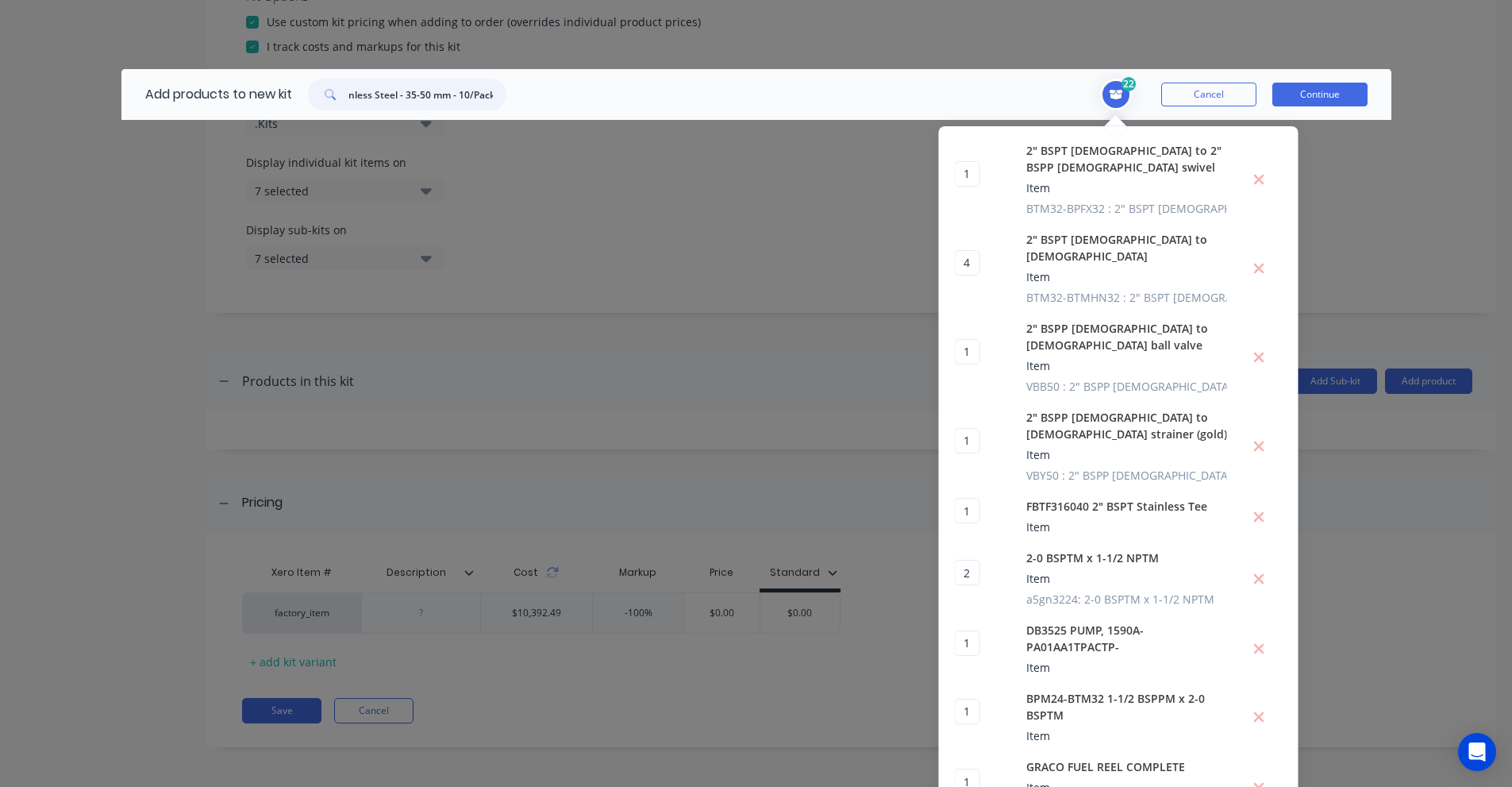
drag, startPoint x: 775, startPoint y: 143, endPoint x: 1105, endPoint y: 163, distance: 330.6
click at [1033, 120] on header "Add products to new kit JBS 06367019050 Hose Clamp - 304 Stainless Steel - 35-5…" at bounding box center [756, 94] width 1270 height 51
drag, startPoint x: 423, startPoint y: 97, endPoint x: 866, endPoint y: 139, distance: 445.0
click at [685, 108] on header "Add products to new kit JBS 06367019050 Hose Clamp - 304 Stainless 22 1 1 ? 2" …" at bounding box center [756, 94] width 1270 height 51
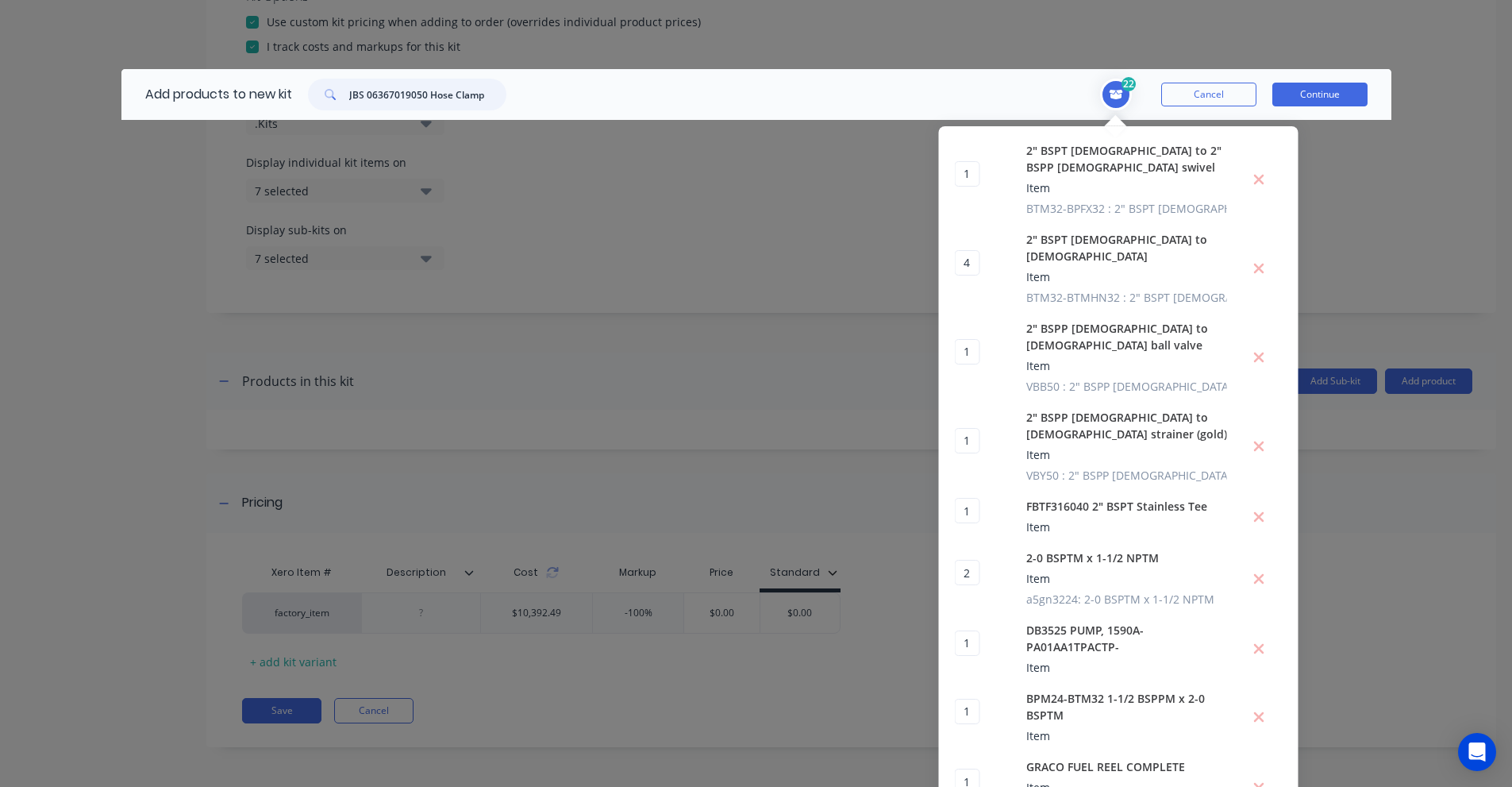
scroll to position [0, 0]
drag, startPoint x: 423, startPoint y: 96, endPoint x: 180, endPoint y: 80, distance: 243.5
click at [184, 80] on div "Add products to new kit JBS 06367019050 Hose Clamp" at bounding box center [321, 94] width 401 height 51
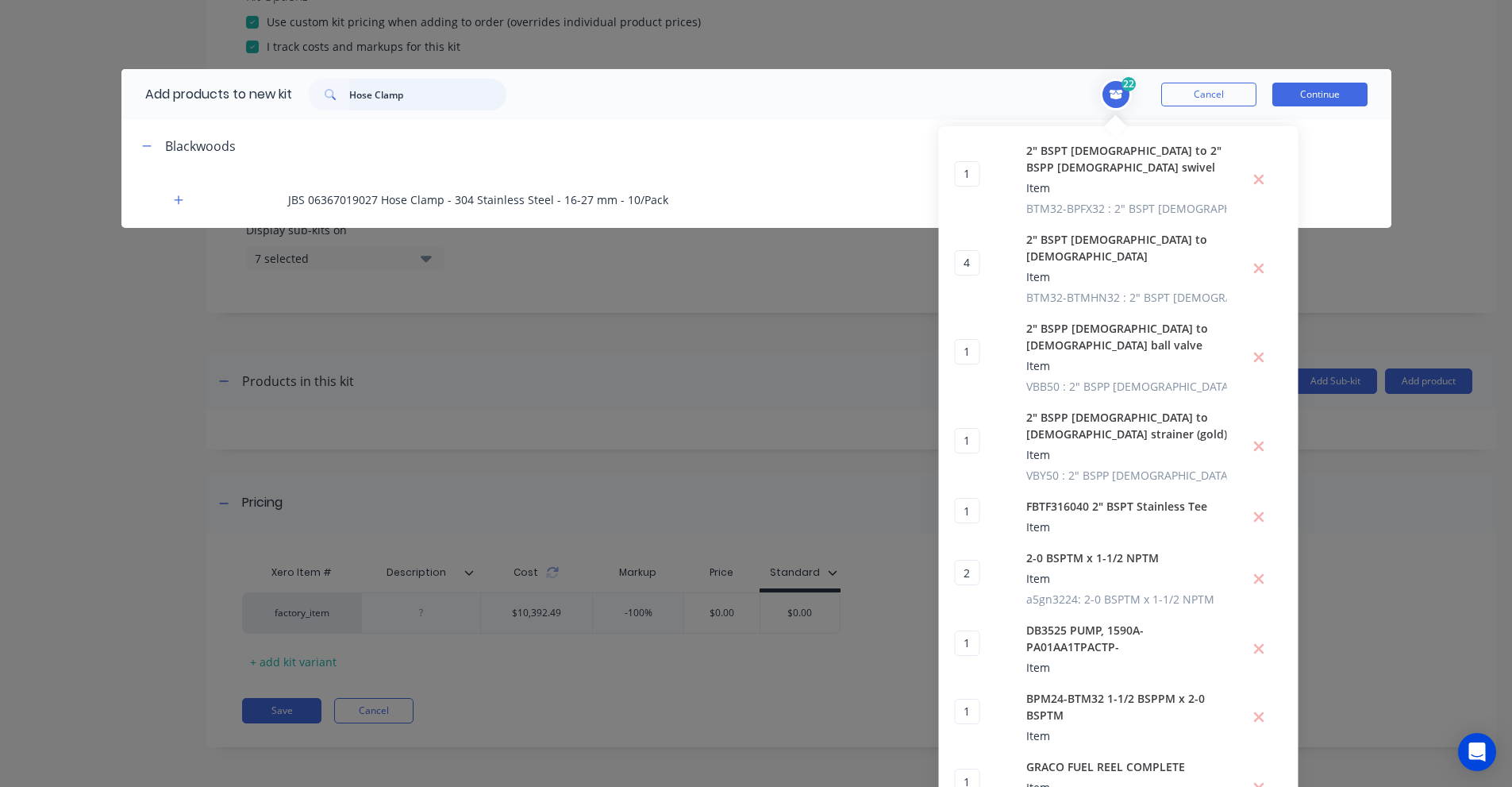
click at [440, 89] on input "Hose Clamp" at bounding box center [428, 95] width 157 height 32
paste input "979615"
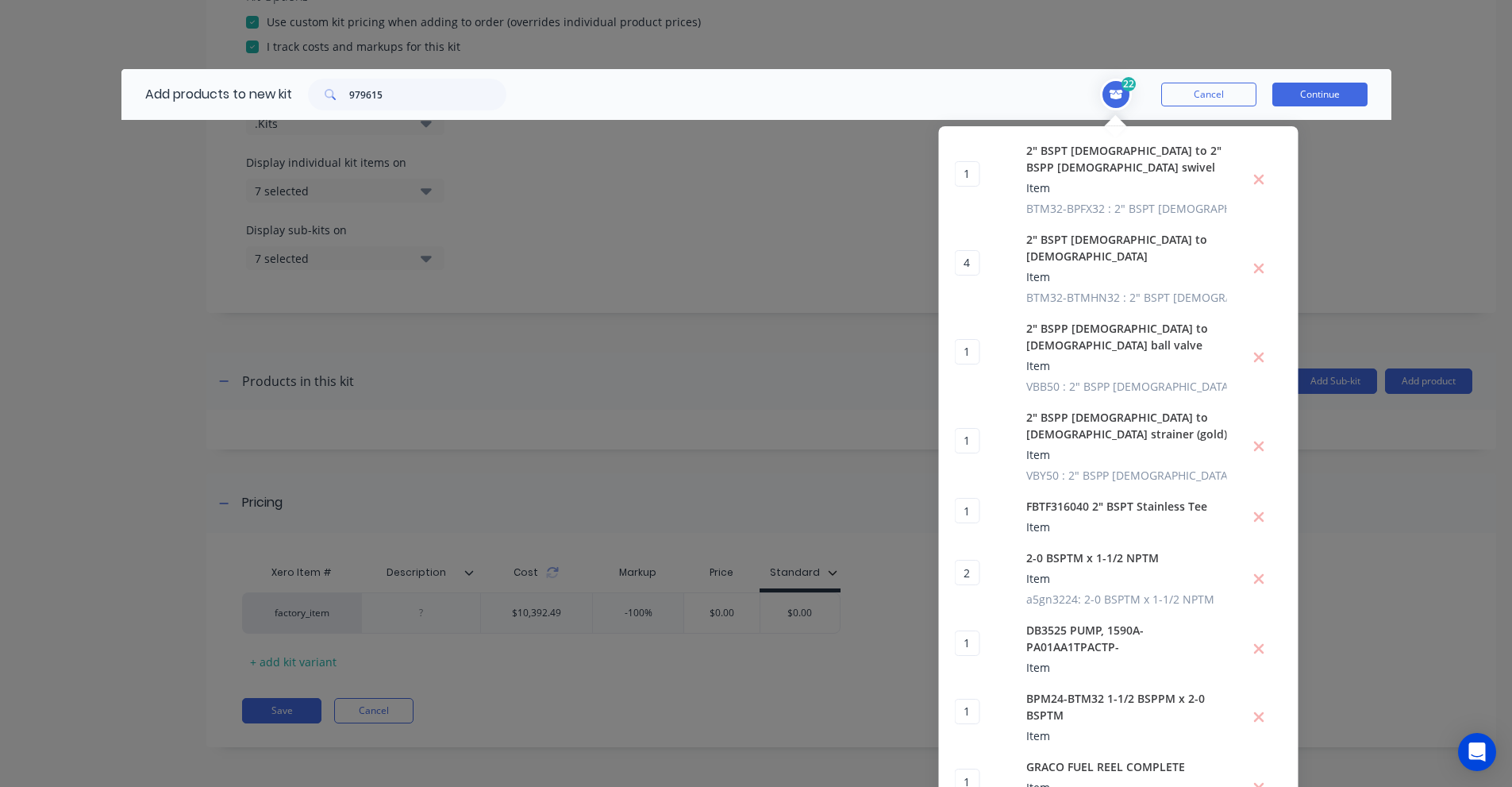
click at [343, 91] on span at bounding box center [328, 95] width 41 height 32
click at [360, 92] on input "979615" at bounding box center [428, 95] width 157 height 32
paste input "1" BSPT [DEMOGRAPHIC_DATA] to 3/4" BSPT [DEMOGRAPHIC_DATA] reducer"
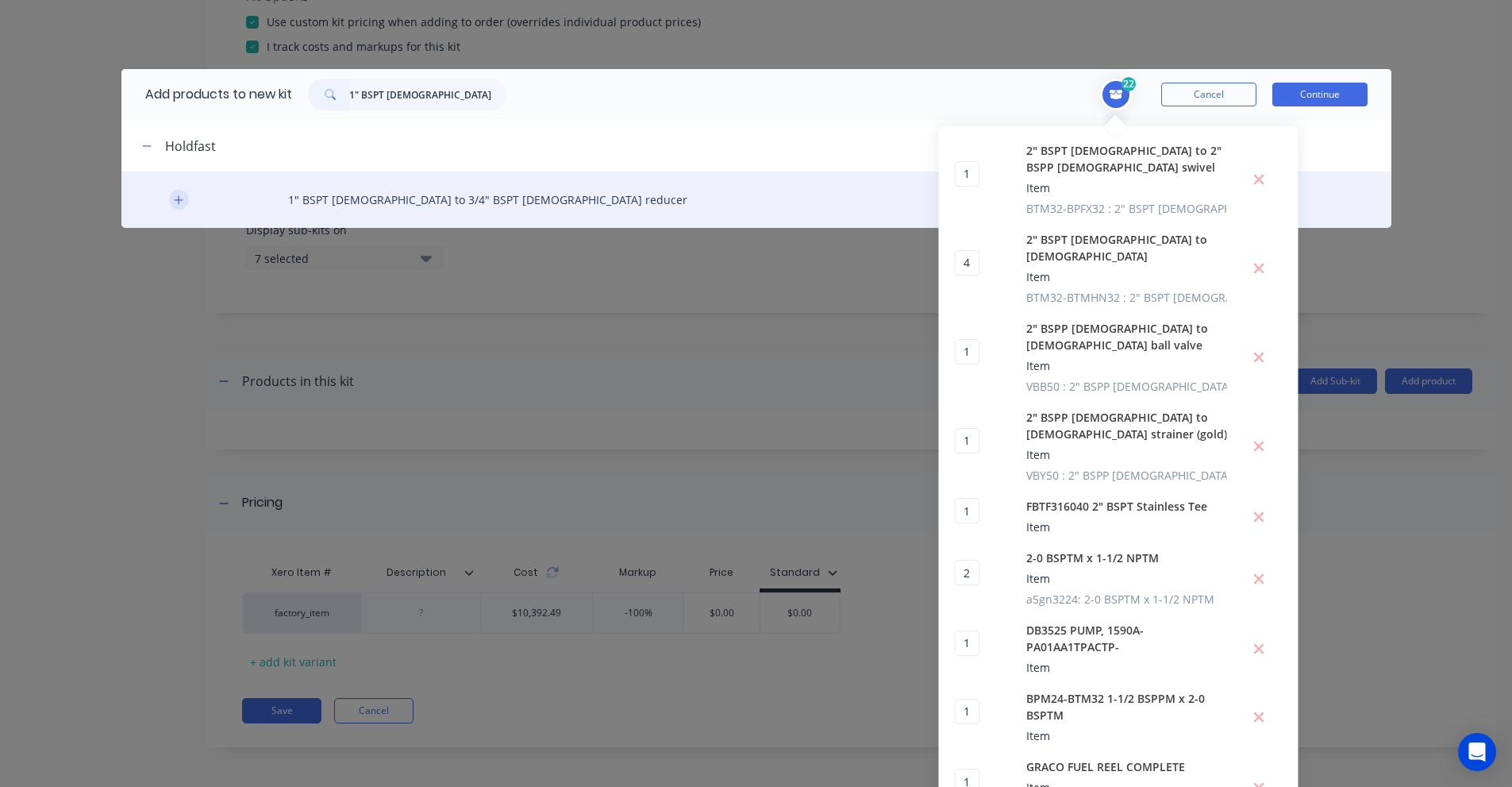
drag, startPoint x: 175, startPoint y: 194, endPoint x: 194, endPoint y: 237, distance: 47.0
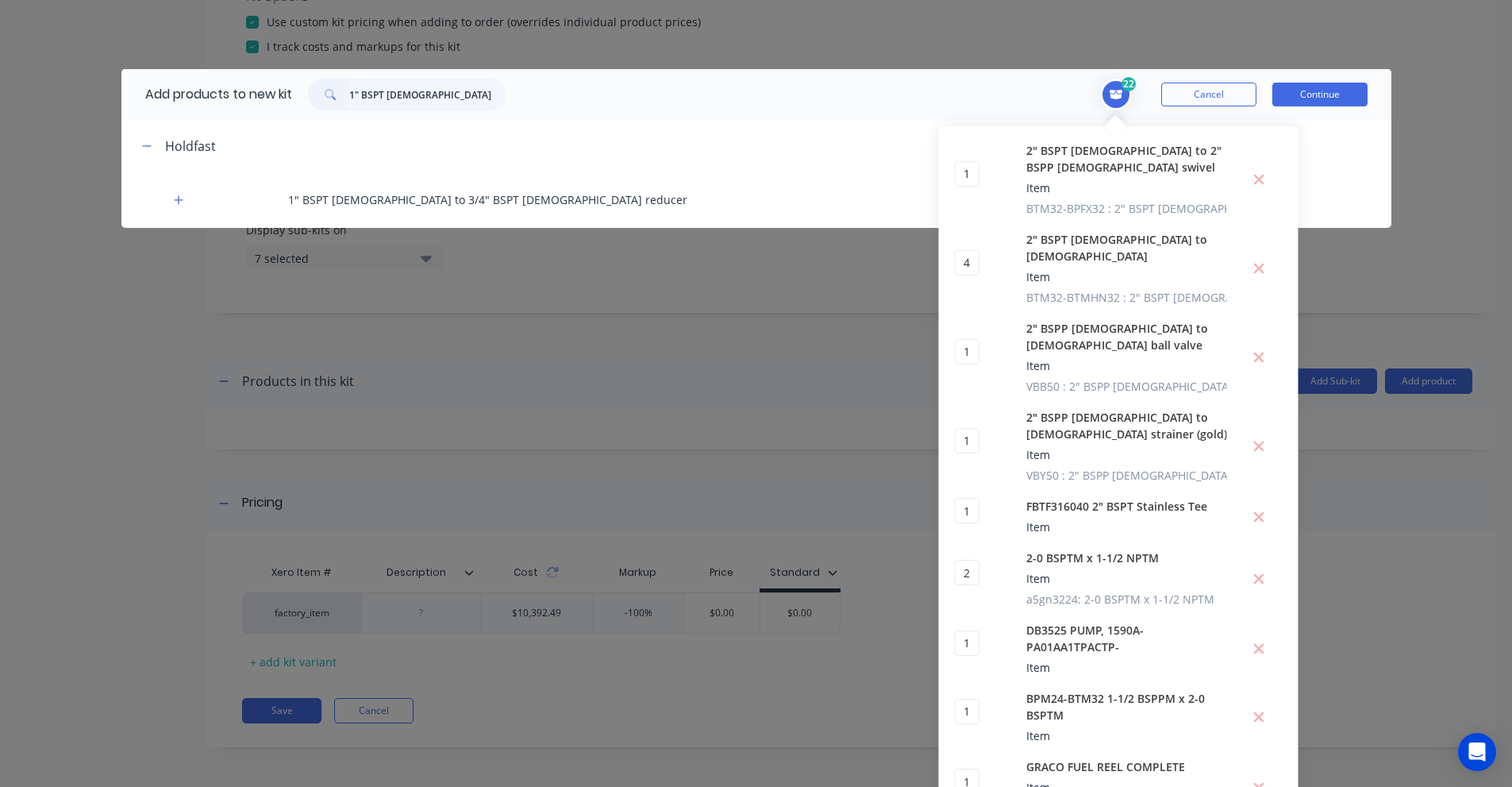
click at [175, 195] on icon "button" at bounding box center [178, 200] width 10 height 11
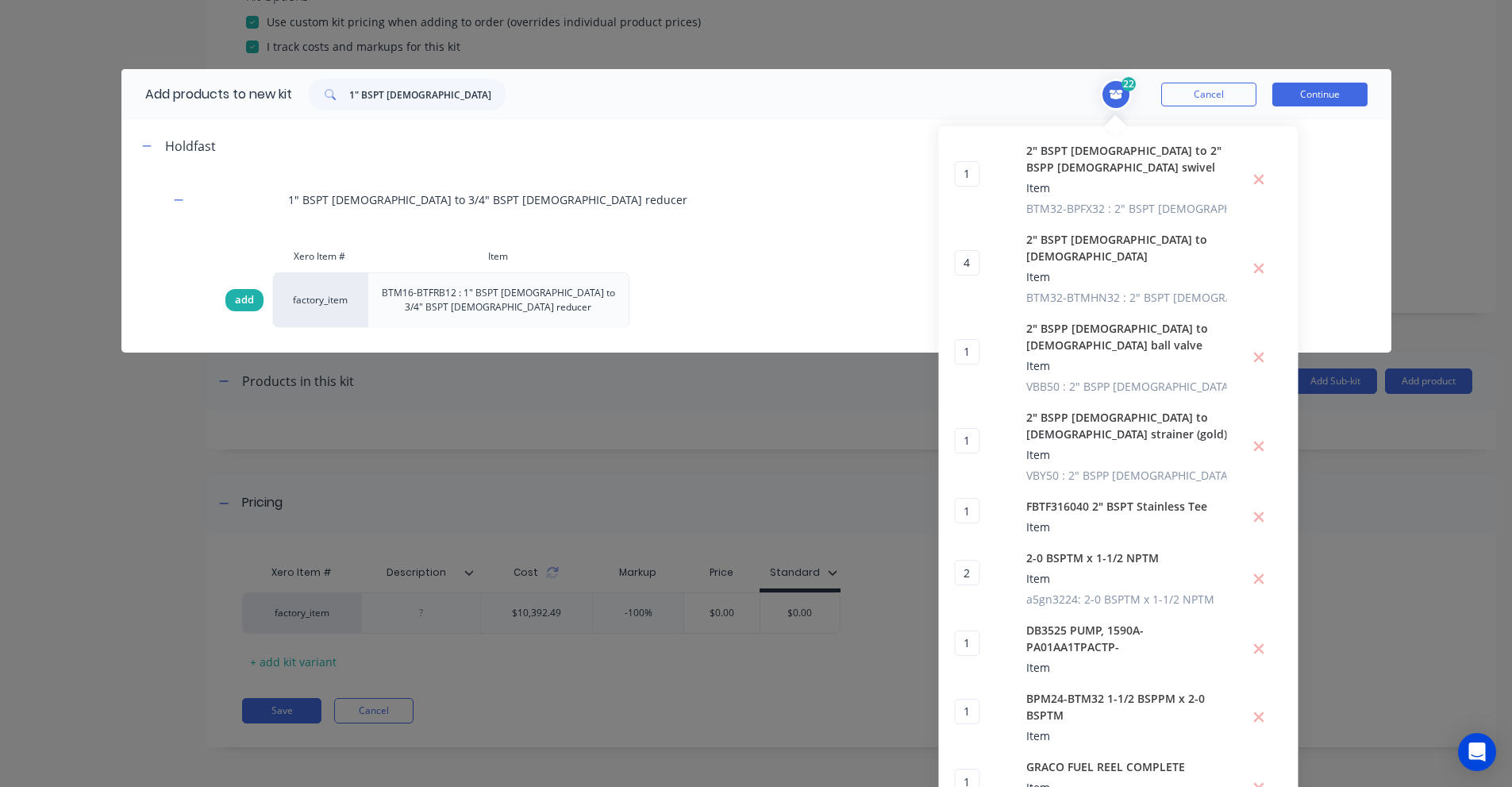
click at [238, 296] on span "add" at bounding box center [244, 301] width 19 height 16
click at [374, 94] on input "1" BSPT [DEMOGRAPHIC_DATA] to 3/4" BSPT [DEMOGRAPHIC_DATA] reducer" at bounding box center [428, 95] width 157 height 32
paste input "3/4" BSPT [DEMOGRAPHIC_DATA] TO M18 [DEMOGRAPHIC_DATA]"
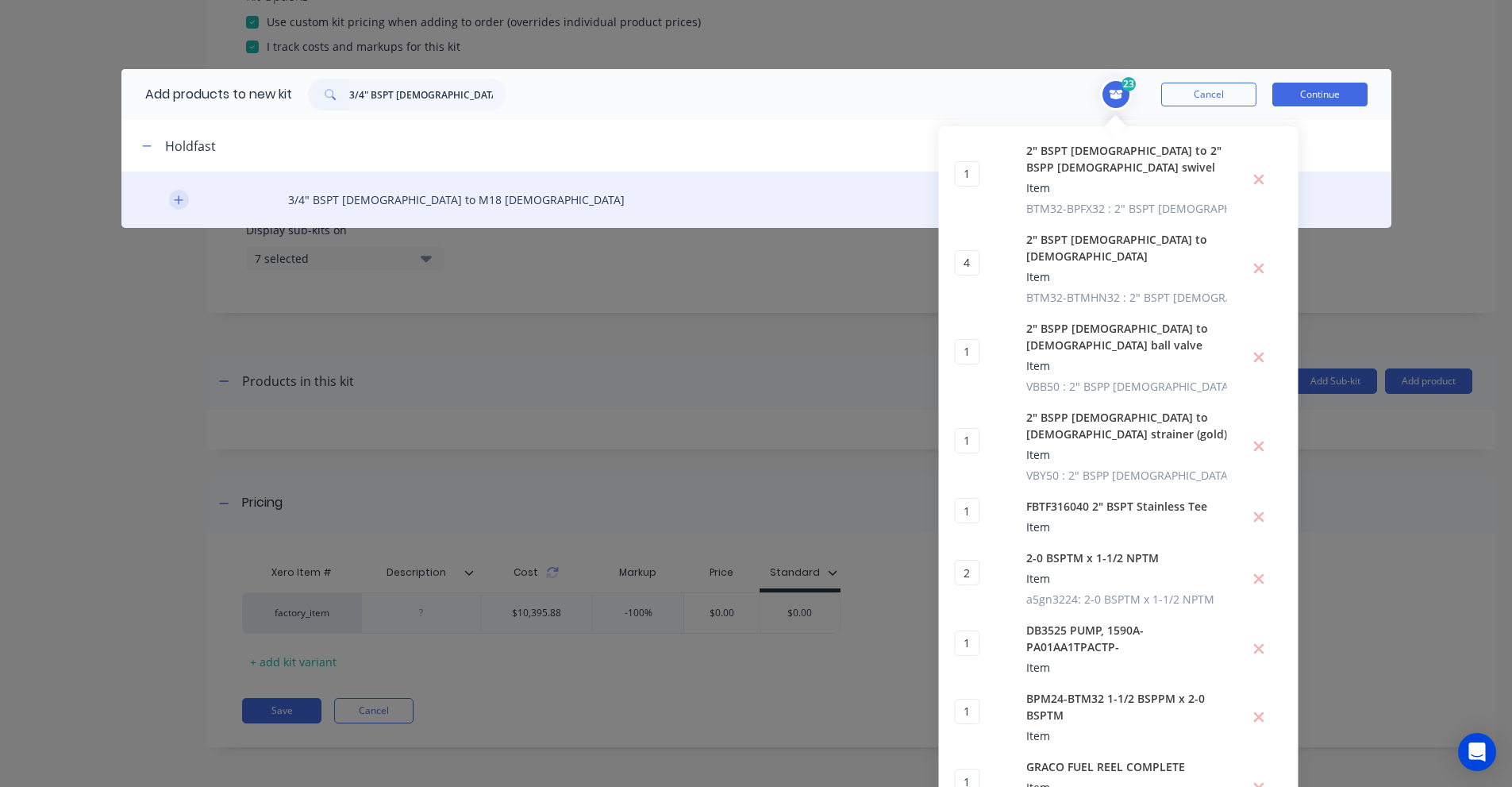
click at [175, 203] on icon "button" at bounding box center [178, 200] width 10 height 11
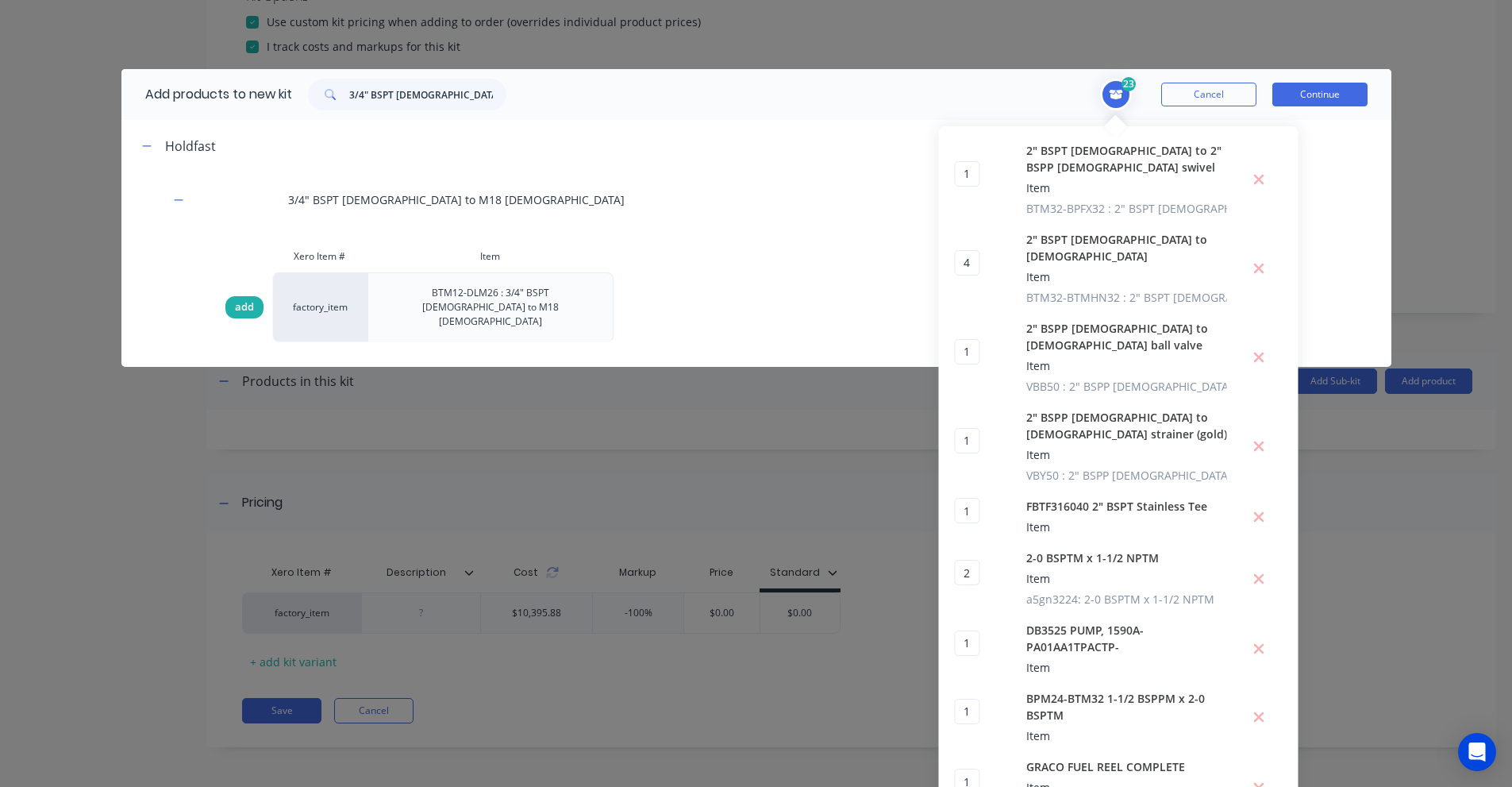
click at [239, 299] on span "add" at bounding box center [244, 307] width 19 height 16
click at [357, 92] on input "3/4" BSPT [DEMOGRAPHIC_DATA] TO M18 [DEMOGRAPHIC_DATA]" at bounding box center [428, 95] width 157 height 32
paste input "M18 stainless steel pipe nut"
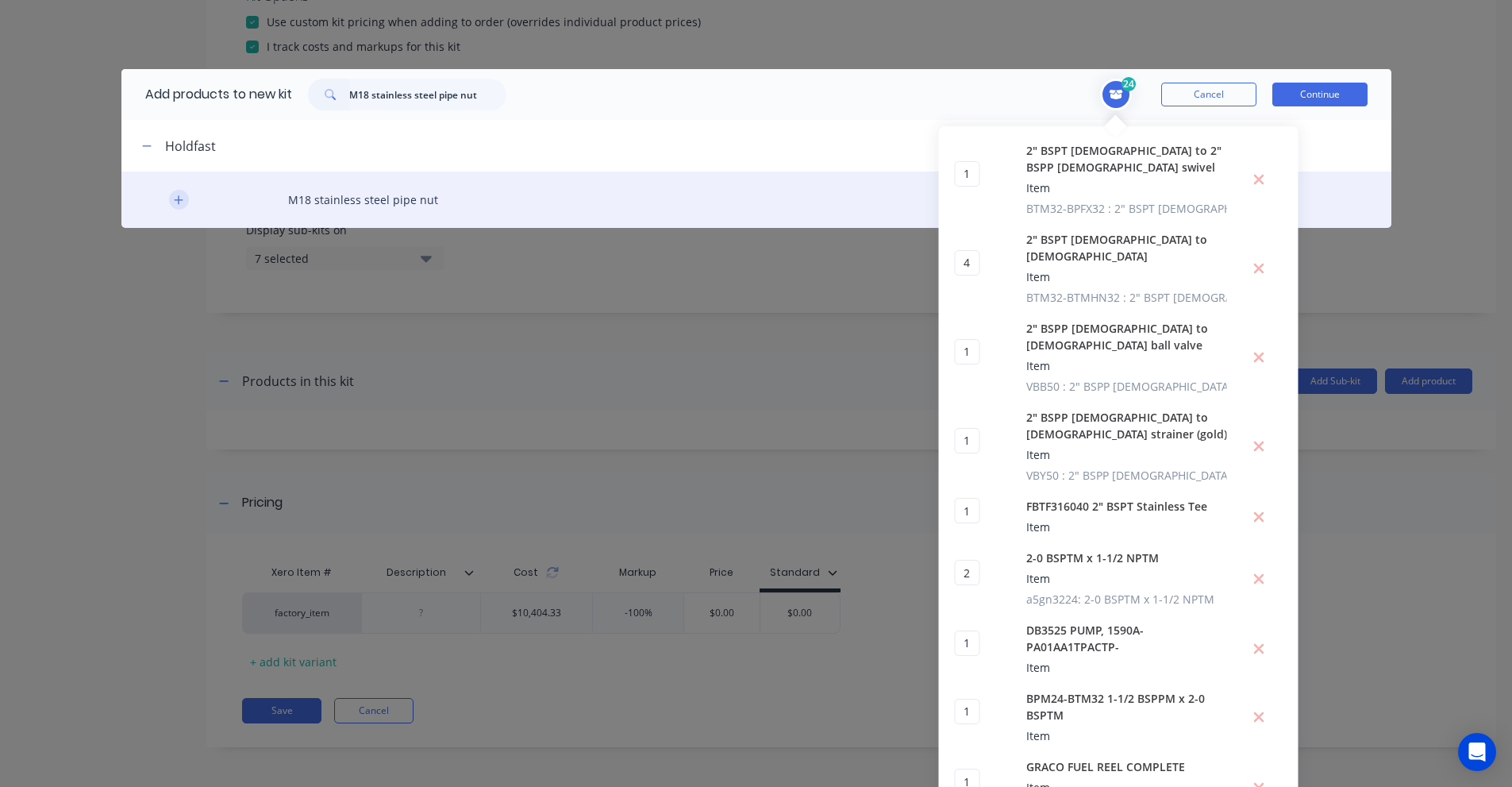
click at [174, 199] on icon "button" at bounding box center [178, 200] width 10 height 11
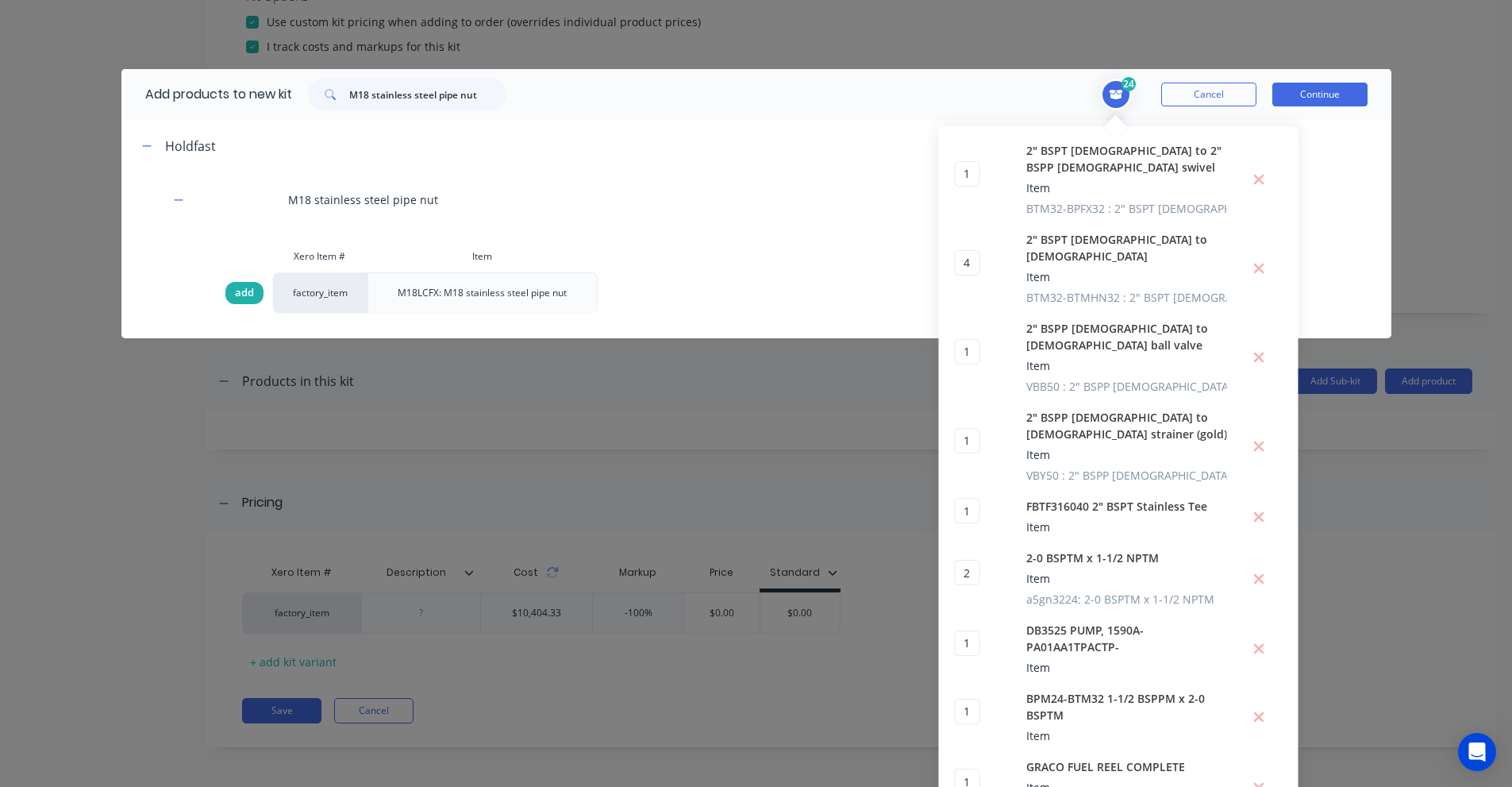
click at [235, 294] on span "add" at bounding box center [244, 293] width 19 height 16
click at [447, 86] on input "M18 stainless steel pipe nut" at bounding box center [428, 95] width 157 height 32
paste input "collar"
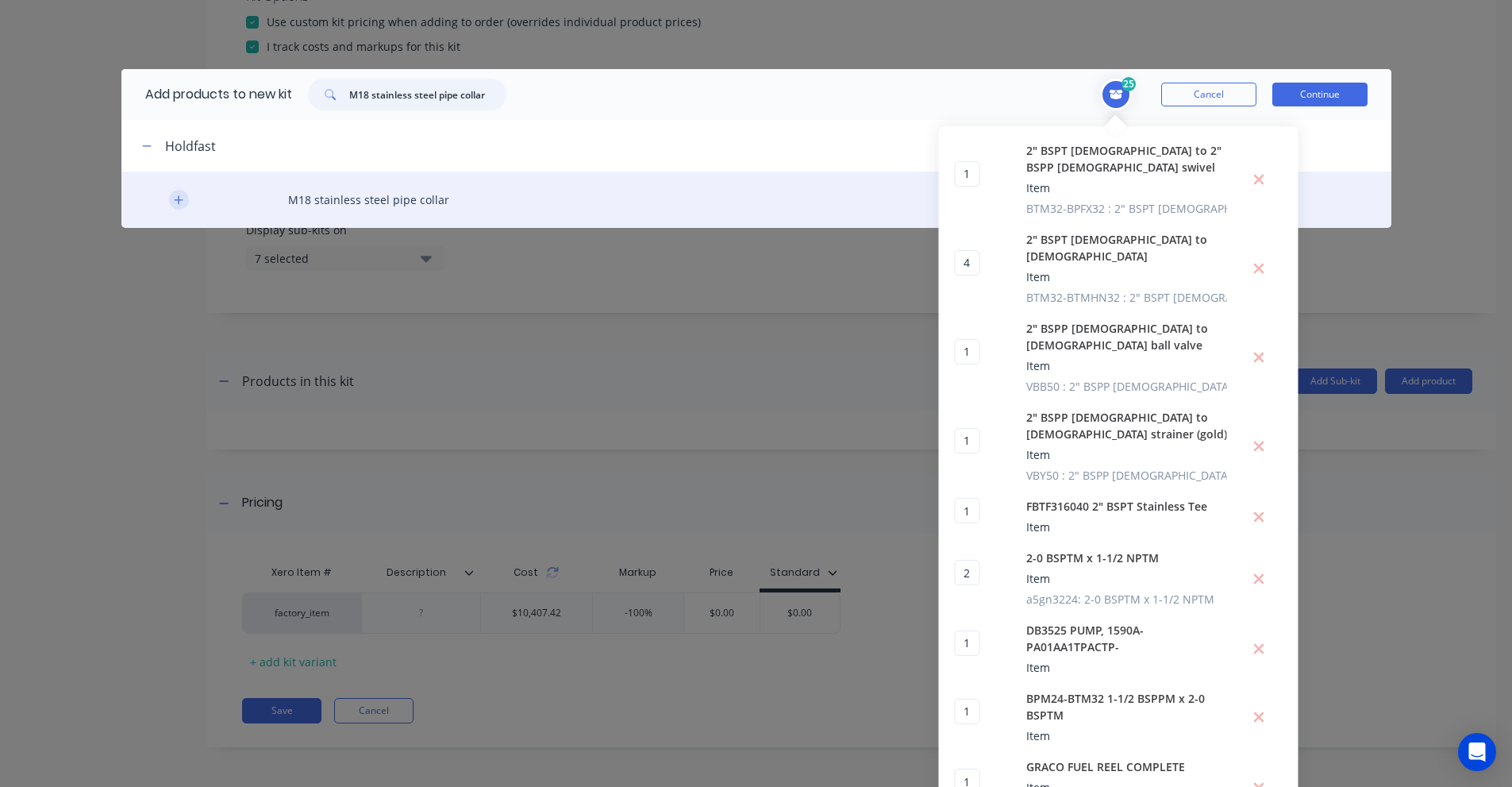
type input "M18 stainless steel pipe collar"
click at [178, 202] on button "button" at bounding box center [178, 199] width 20 height 20
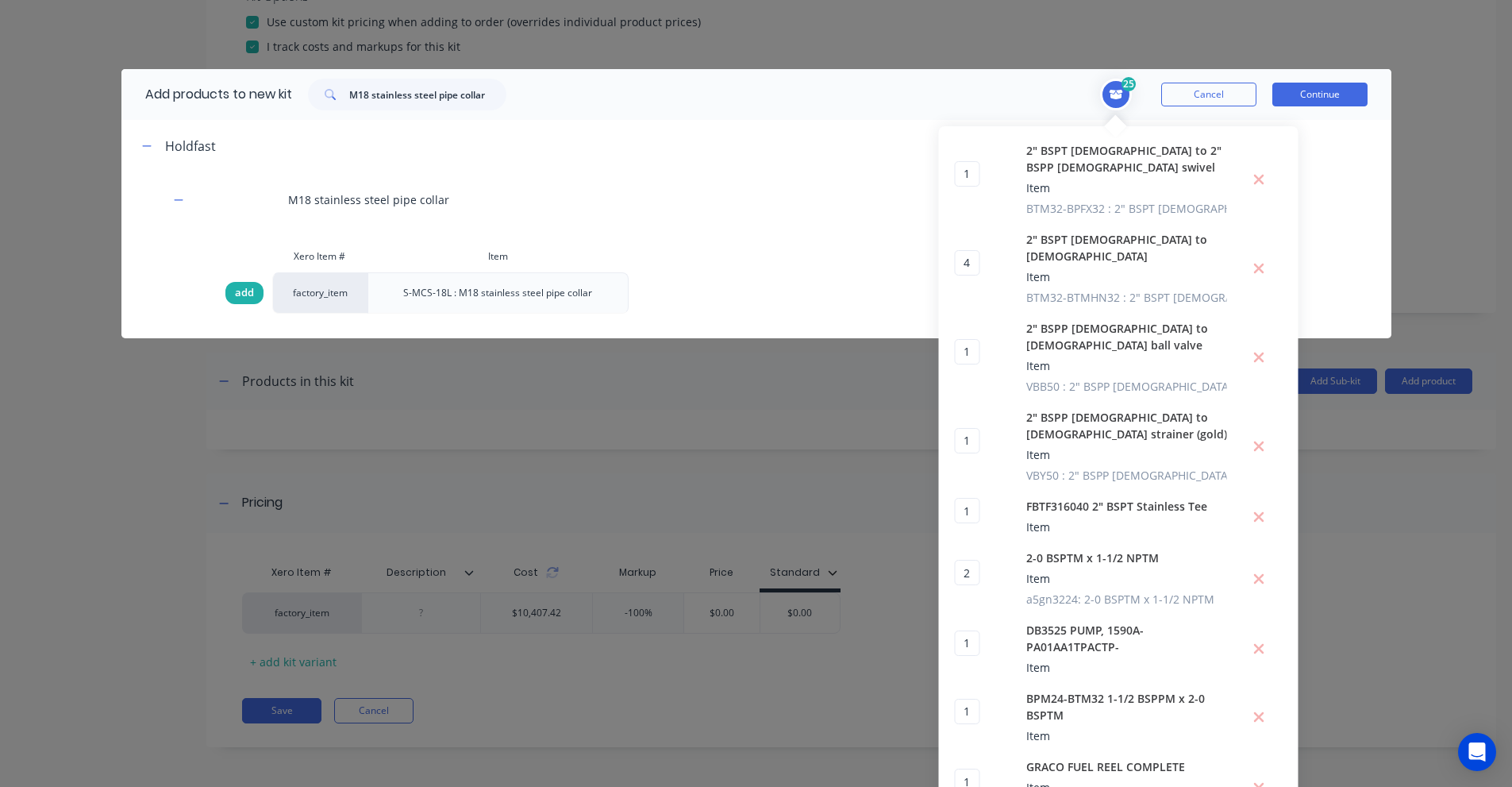
click at [235, 288] on span "add" at bounding box center [244, 293] width 19 height 16
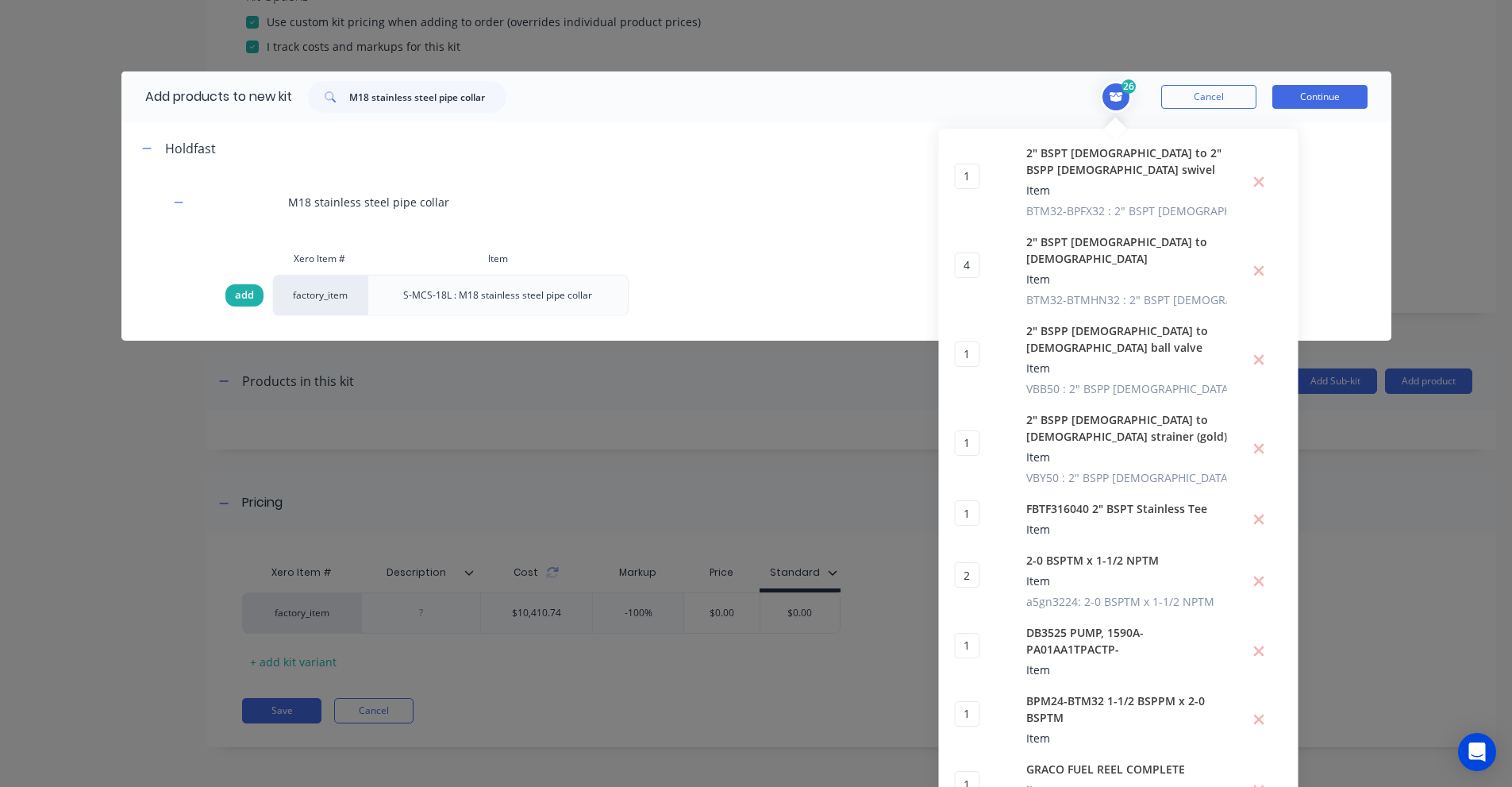
click at [238, 299] on span "add" at bounding box center [244, 296] width 19 height 16
type input "2"
click at [461, 97] on input "M18 stainless steel pipe collar" at bounding box center [428, 97] width 157 height 32
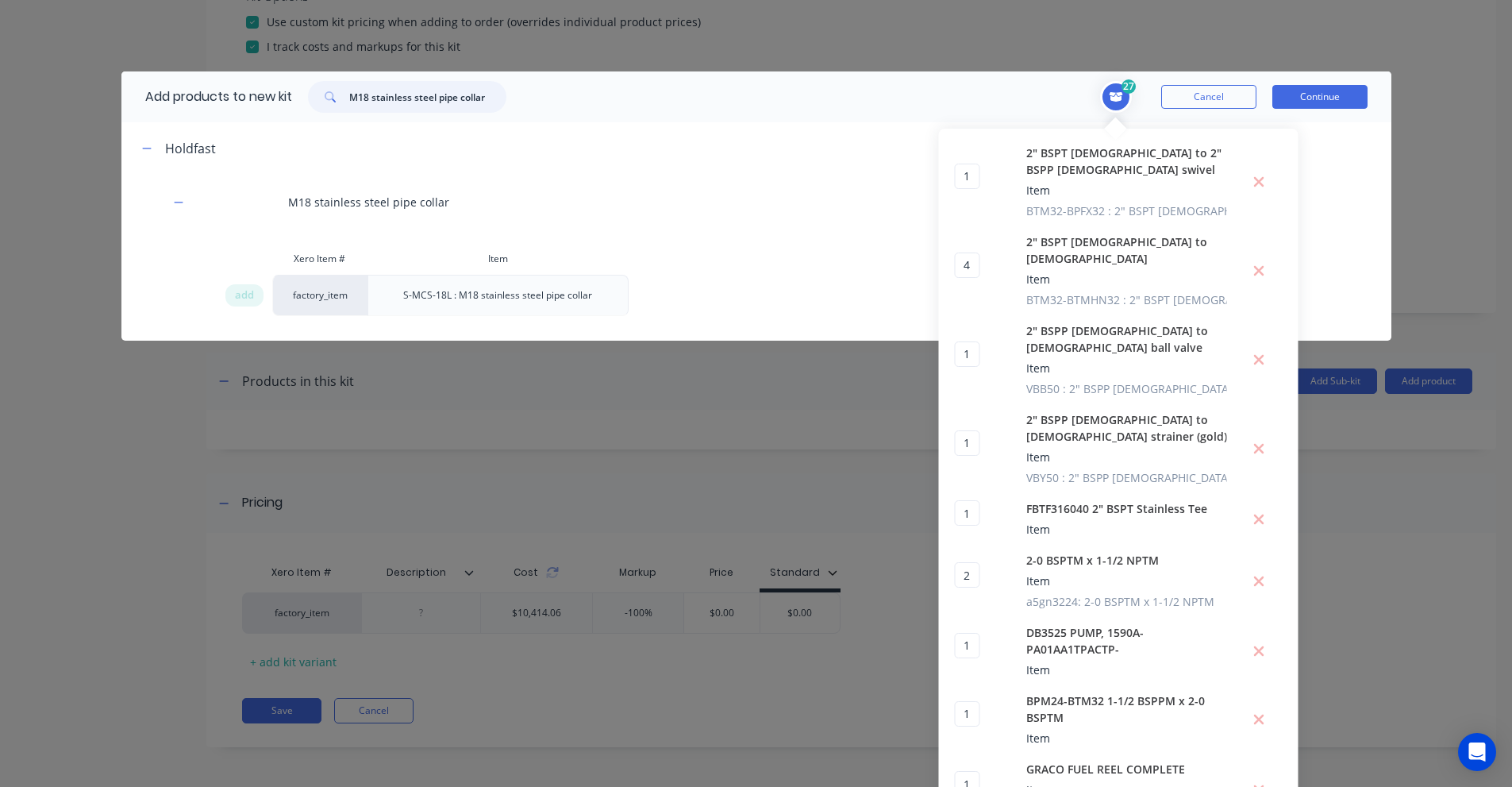
paste input "nut"
type input "M18 stainless steel pipe nut"
click at [243, 300] on span "add" at bounding box center [244, 296] width 19 height 16
type input "2"
click at [421, 109] on input "M18 stainless steel pipe nut" at bounding box center [428, 97] width 157 height 32
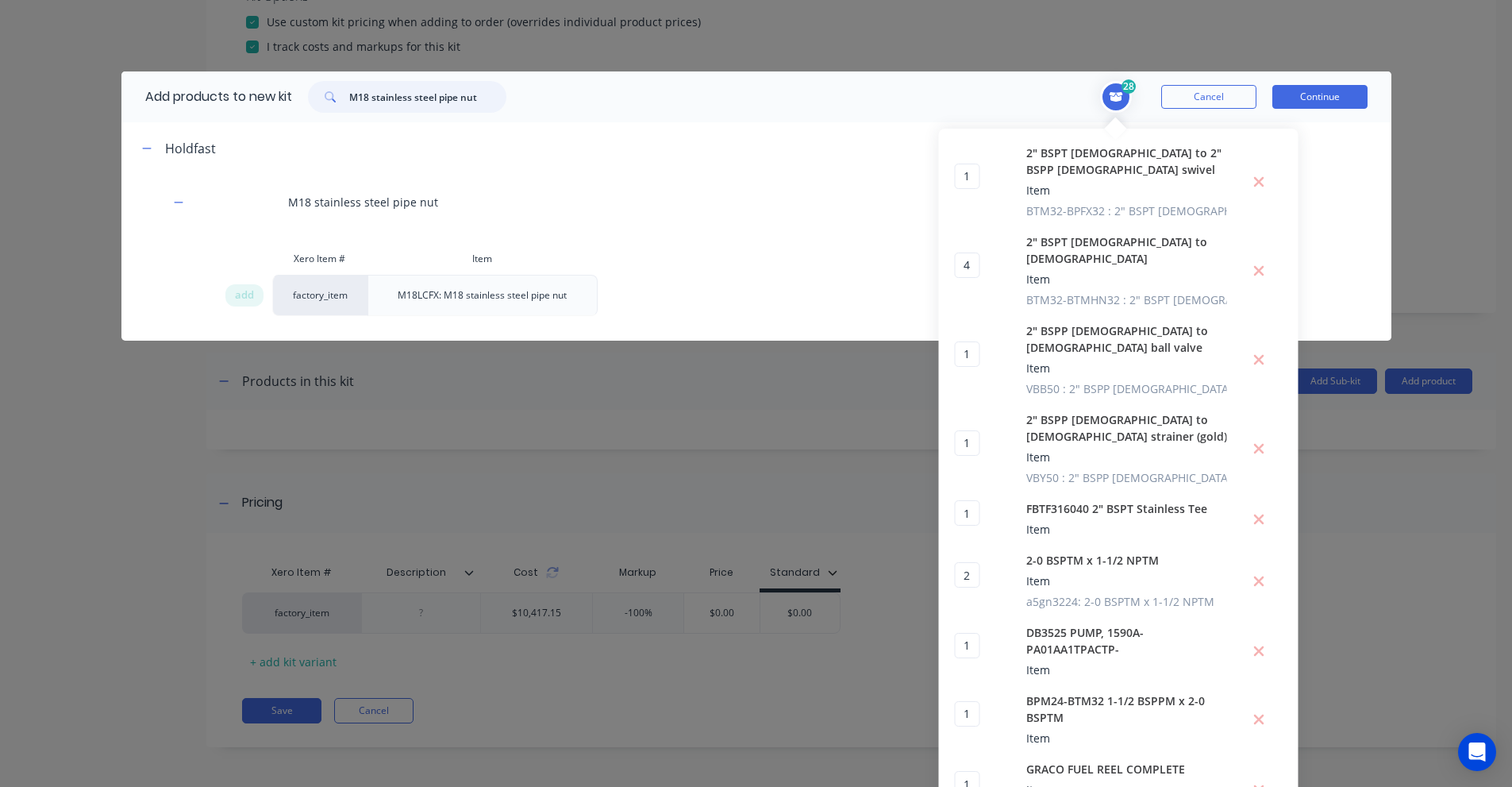
click at [421, 109] on input "M18 stainless steel pipe nut" at bounding box center [428, 97] width 157 height 32
paste input "3/4" BSPT [DEMOGRAPHIC_DATA] TO M18 [DEMOGRAPHIC_DATA]"
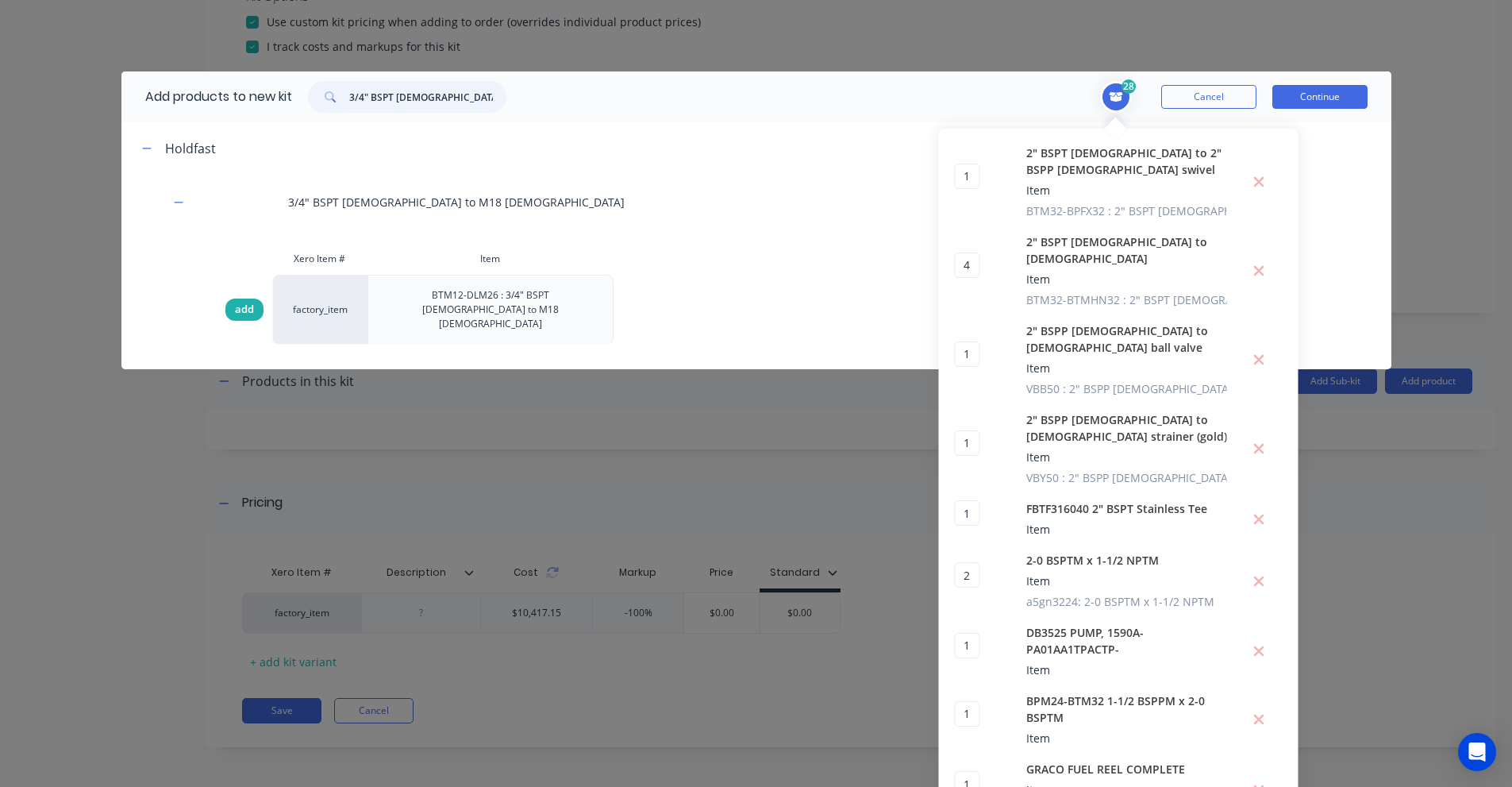
type input "3/4" BSPT [DEMOGRAPHIC_DATA] TO M18 [DEMOGRAPHIC_DATA]"
click at [235, 301] on span "add" at bounding box center [244, 309] width 19 height 16
type input "2"
click at [445, 100] on input "3/4" BSPT [DEMOGRAPHIC_DATA] TO M18 [DEMOGRAPHIC_DATA]" at bounding box center [428, 97] width 157 height 32
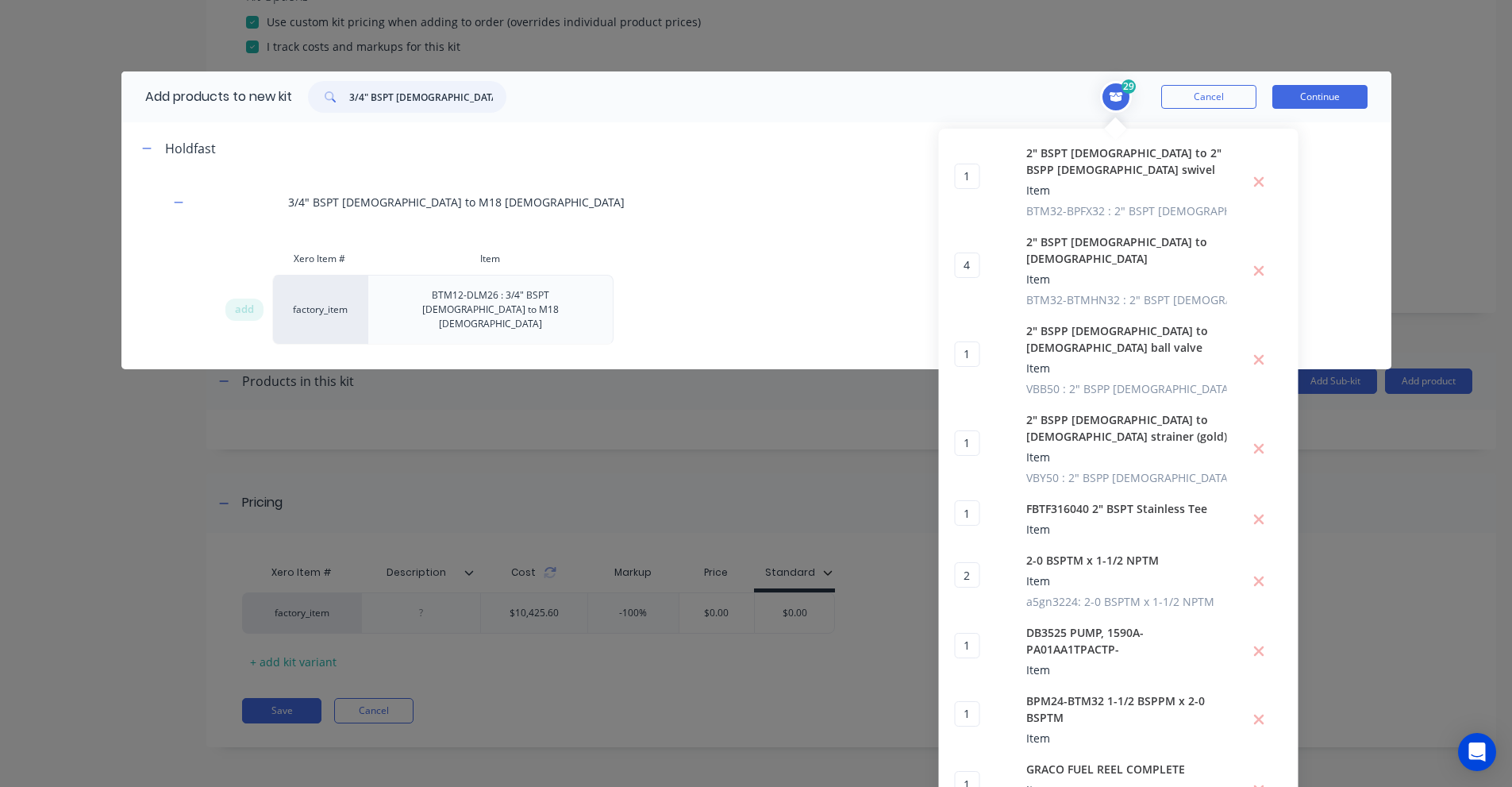
click at [445, 100] on input "3/4" BSPT [DEMOGRAPHIC_DATA] TO M18 [DEMOGRAPHIC_DATA]" at bounding box center [428, 97] width 157 height 32
paste input "P [DEMOGRAPHIC_DATA] to [DEMOGRAPHIC_DATA] 90 elbow"
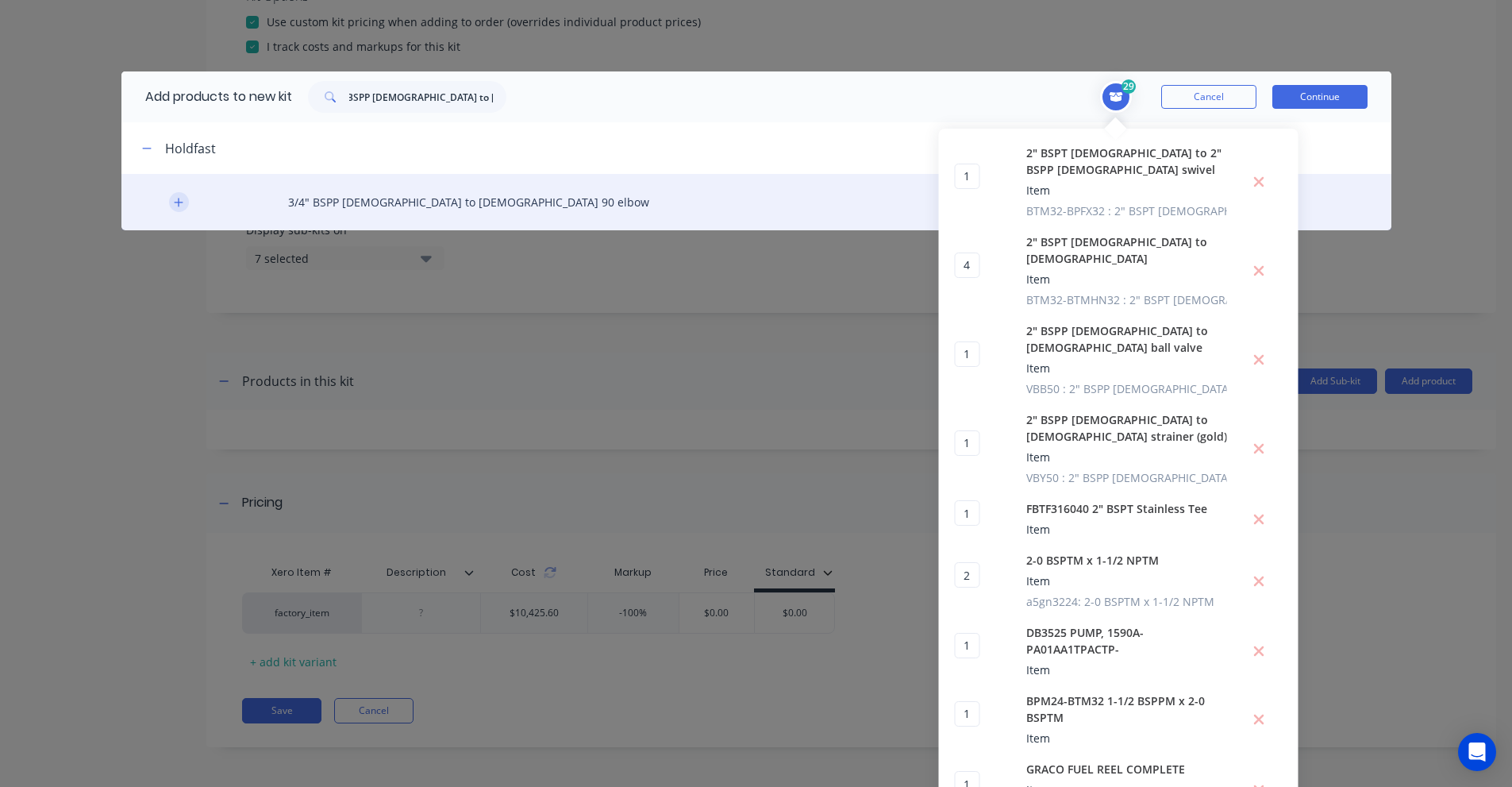
click at [169, 200] on button "button" at bounding box center [178, 202] width 20 height 20
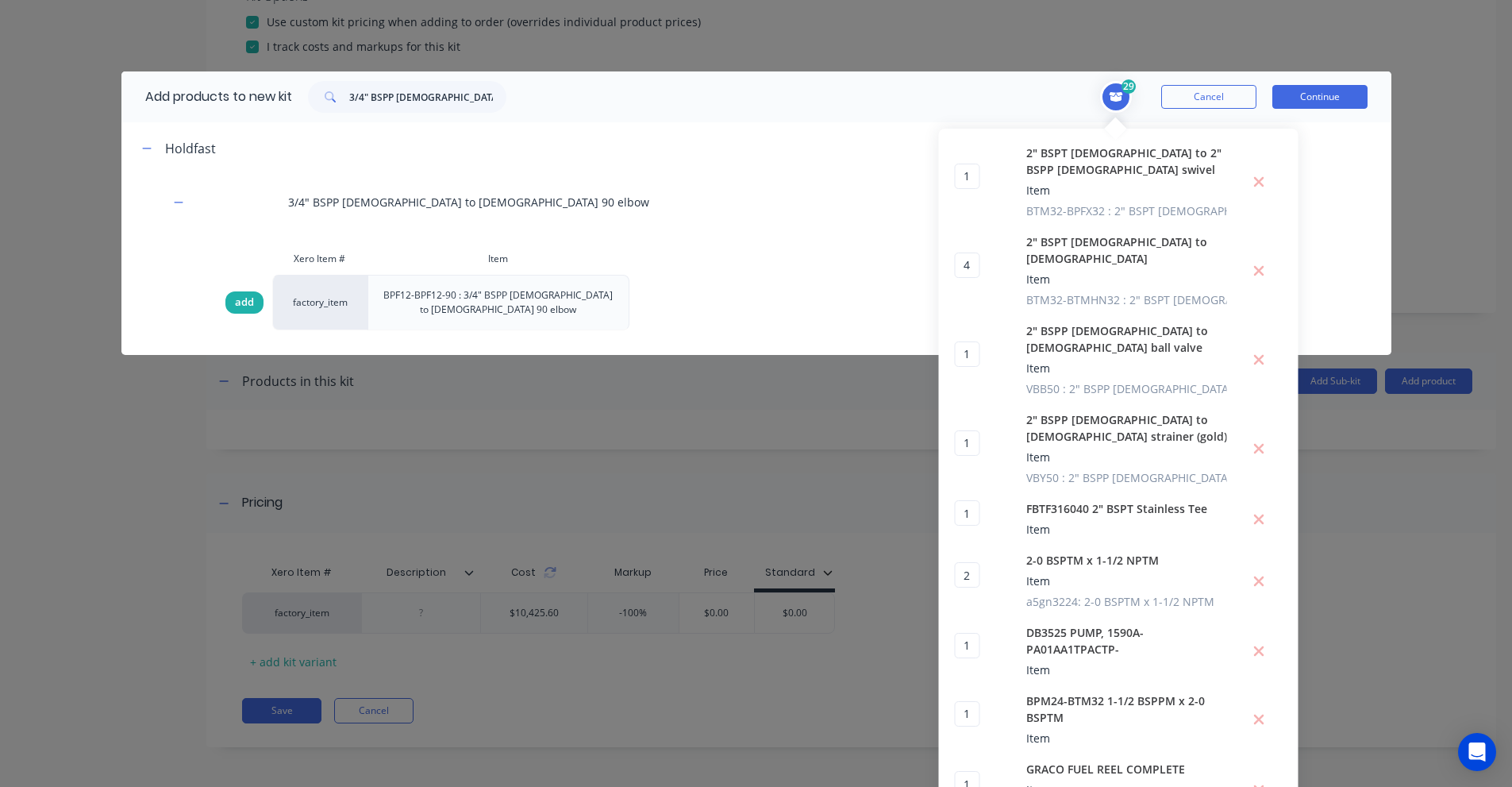
click at [237, 298] on span "add" at bounding box center [244, 302] width 19 height 16
click at [379, 101] on input "3/4" BSPP [DEMOGRAPHIC_DATA] to [DEMOGRAPHIC_DATA] 90 elbow" at bounding box center [428, 97] width 157 height 32
paste input "[DEMOGRAPHIC_DATA] Tee"
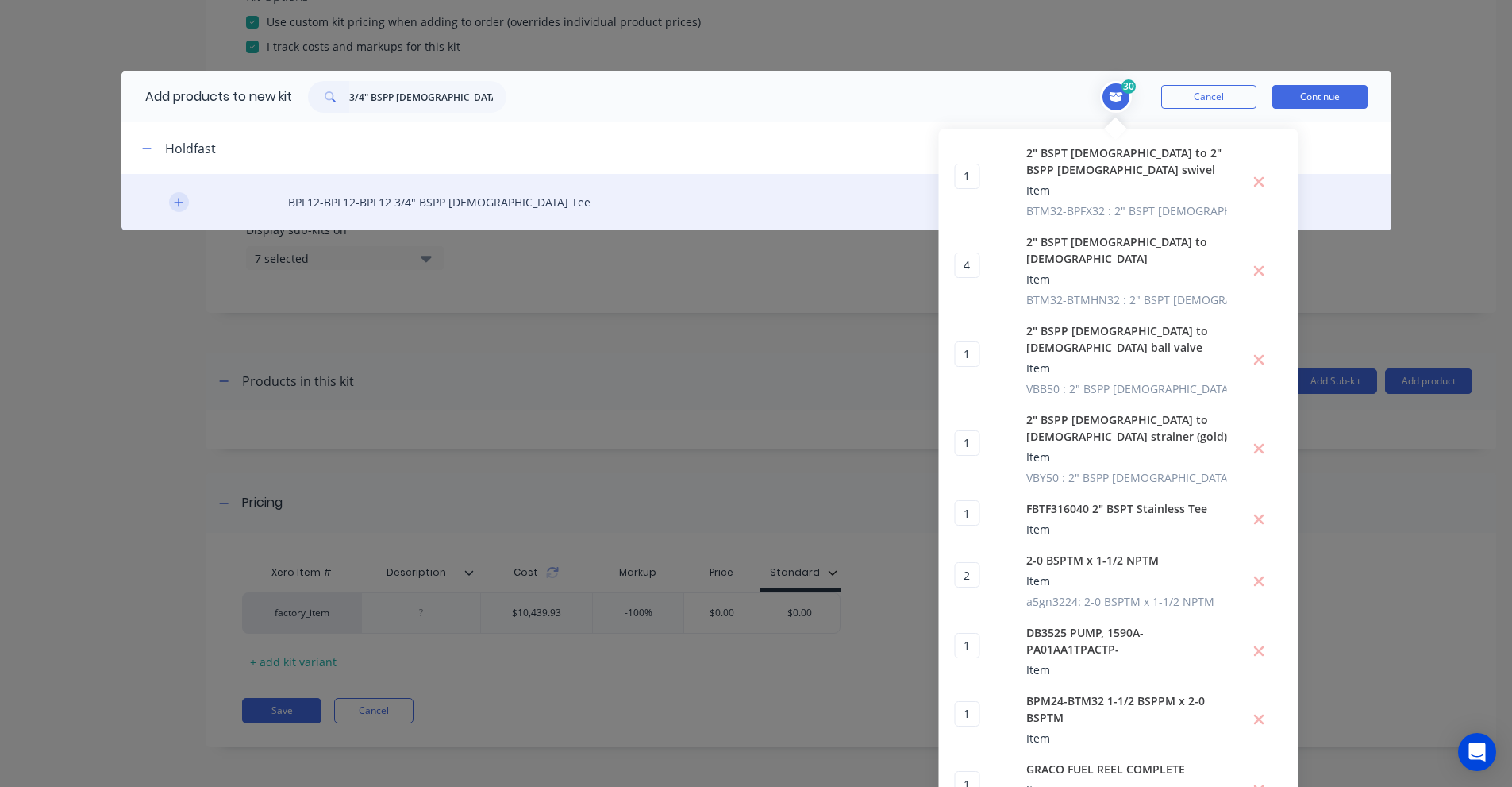
click at [176, 199] on icon "button" at bounding box center [178, 203] width 10 height 11
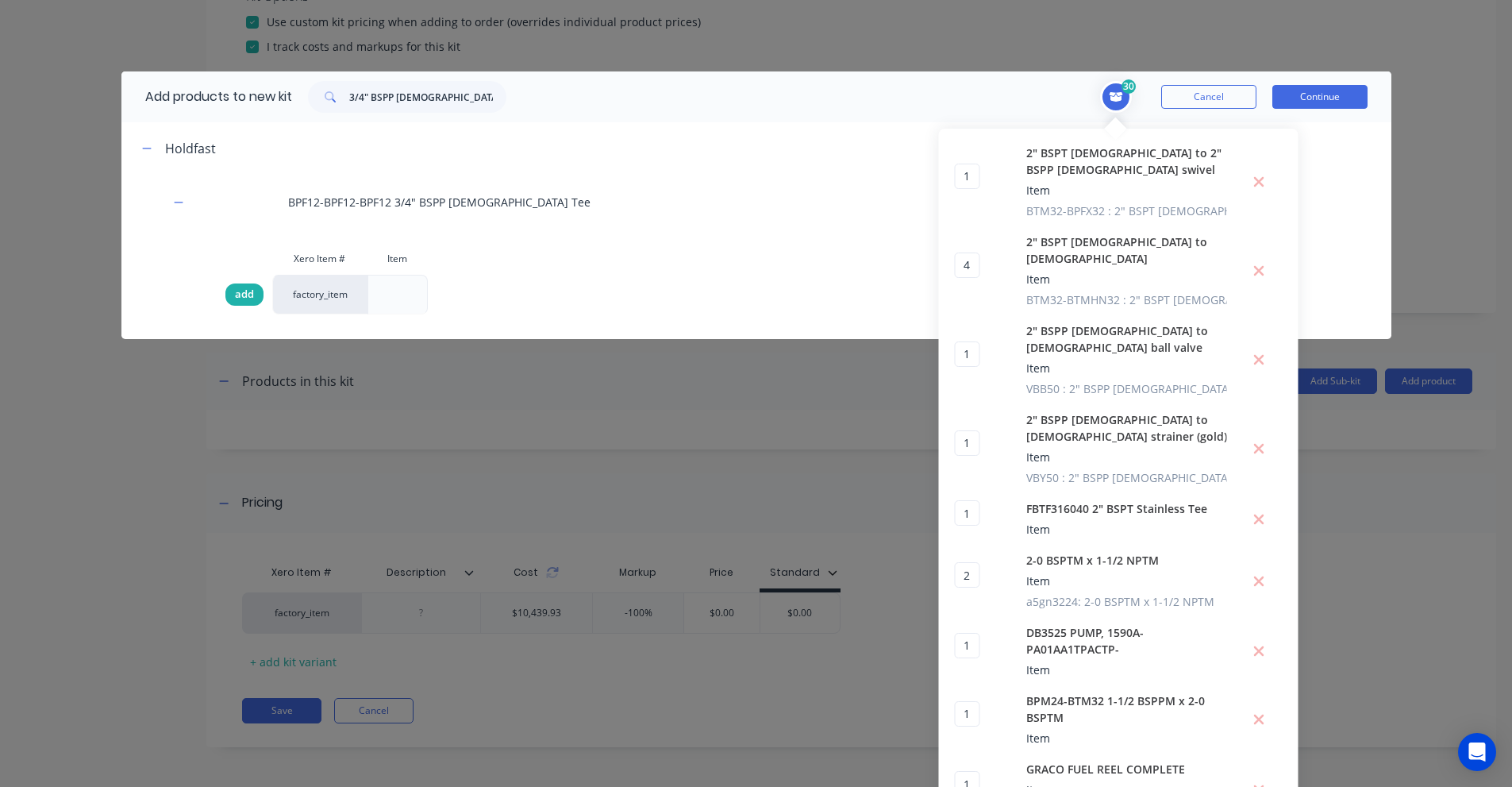
click at [235, 301] on span "add" at bounding box center [244, 295] width 19 height 16
click at [403, 90] on input "3/4" BSPP [DEMOGRAPHIC_DATA] Tee" at bounding box center [428, 97] width 157 height 32
paste input "3/4 INCH [PERSON_NAME]"
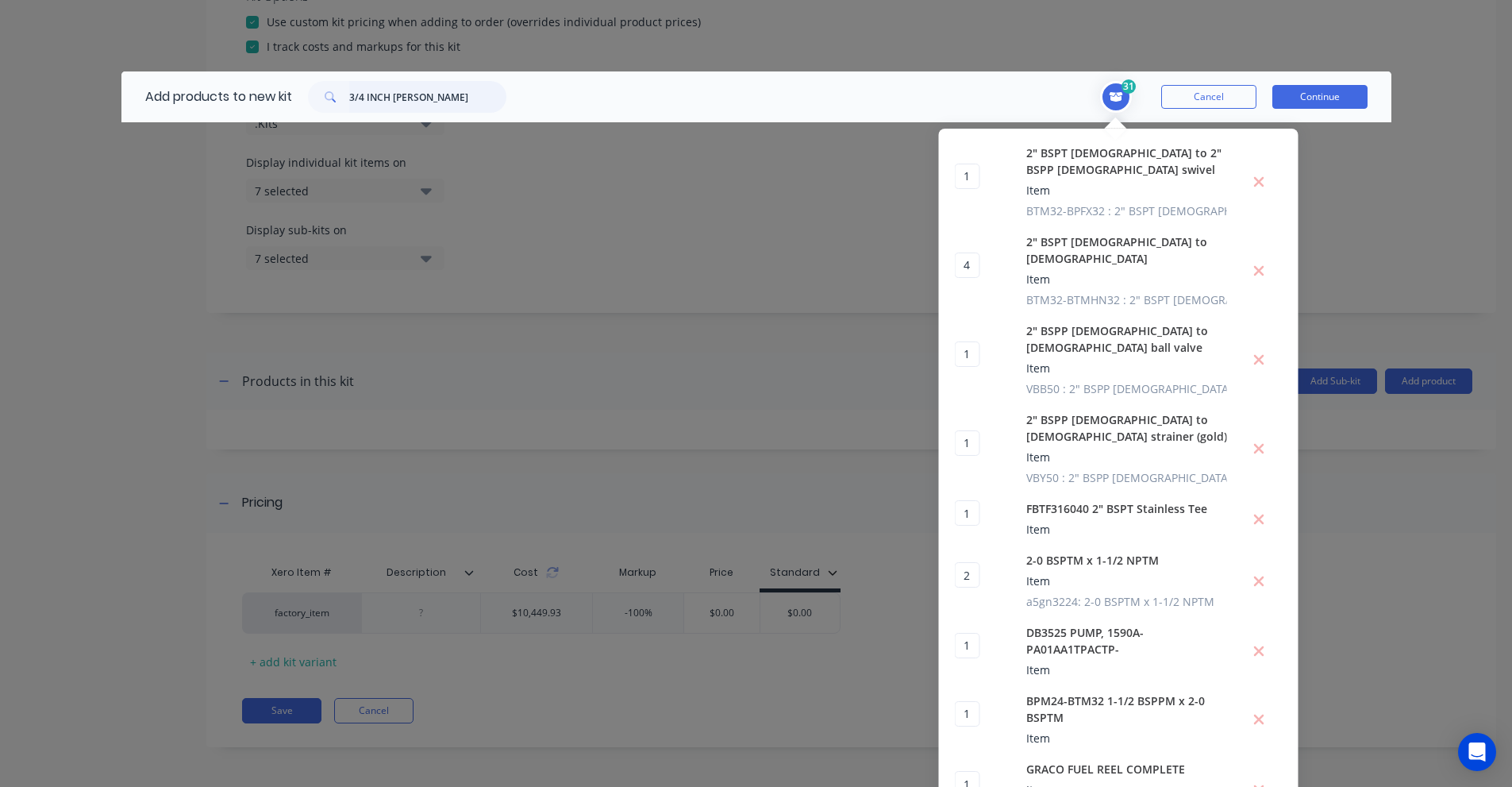
click at [384, 101] on input "3/4 INCH [PERSON_NAME]" at bounding box center [428, 97] width 157 height 32
paste input "BPM12-BPMHN12"
click at [384, 101] on input "3/4 BPM12-BPMHN12DOWTY" at bounding box center [428, 97] width 157 height 32
paste input "BPM12-BPMHN12"
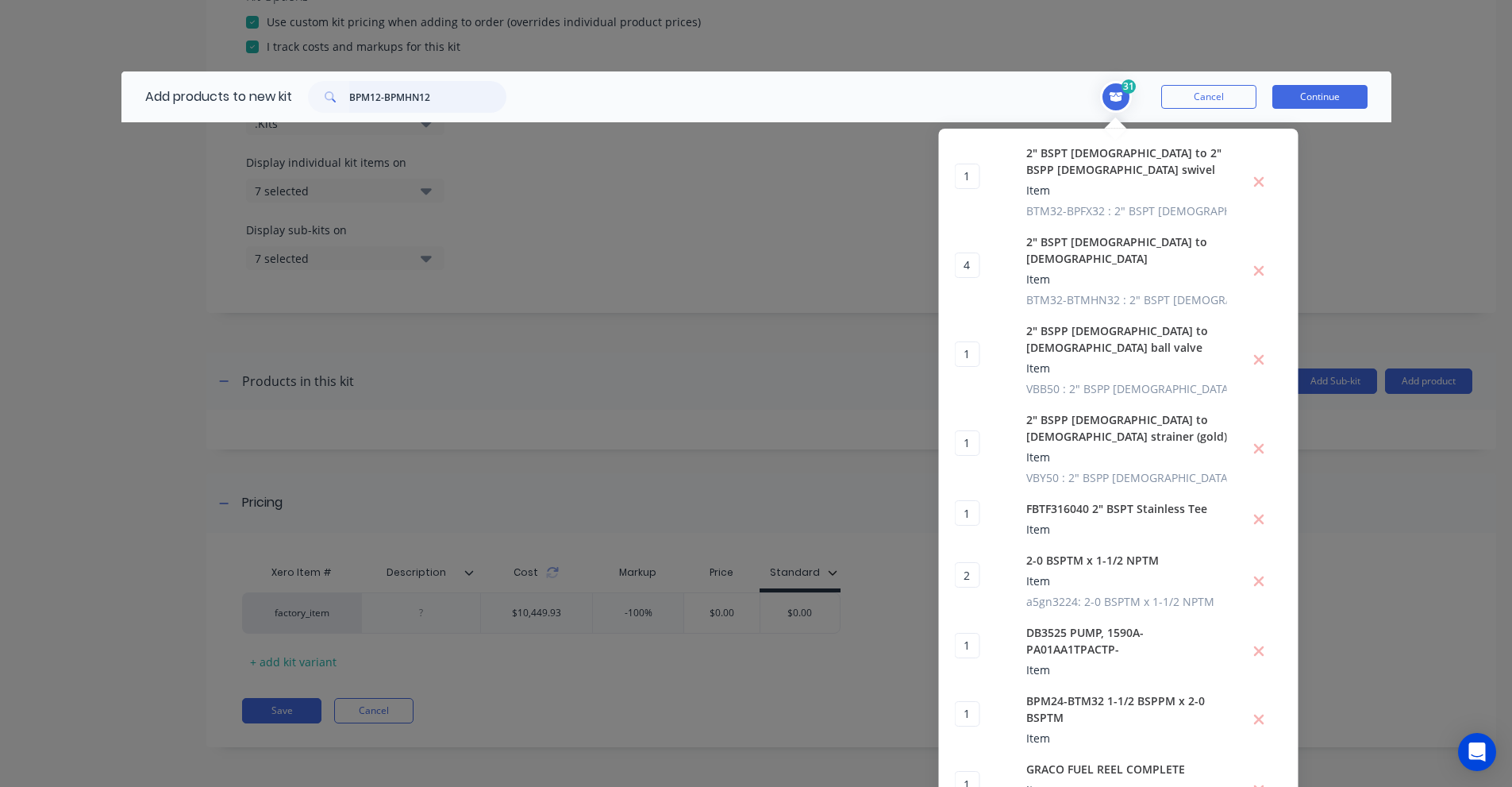
click at [413, 98] on input "BPM12-BPMHN12" at bounding box center [428, 97] width 157 height 32
paste input "Spring Check Valve 2Pce ¾""
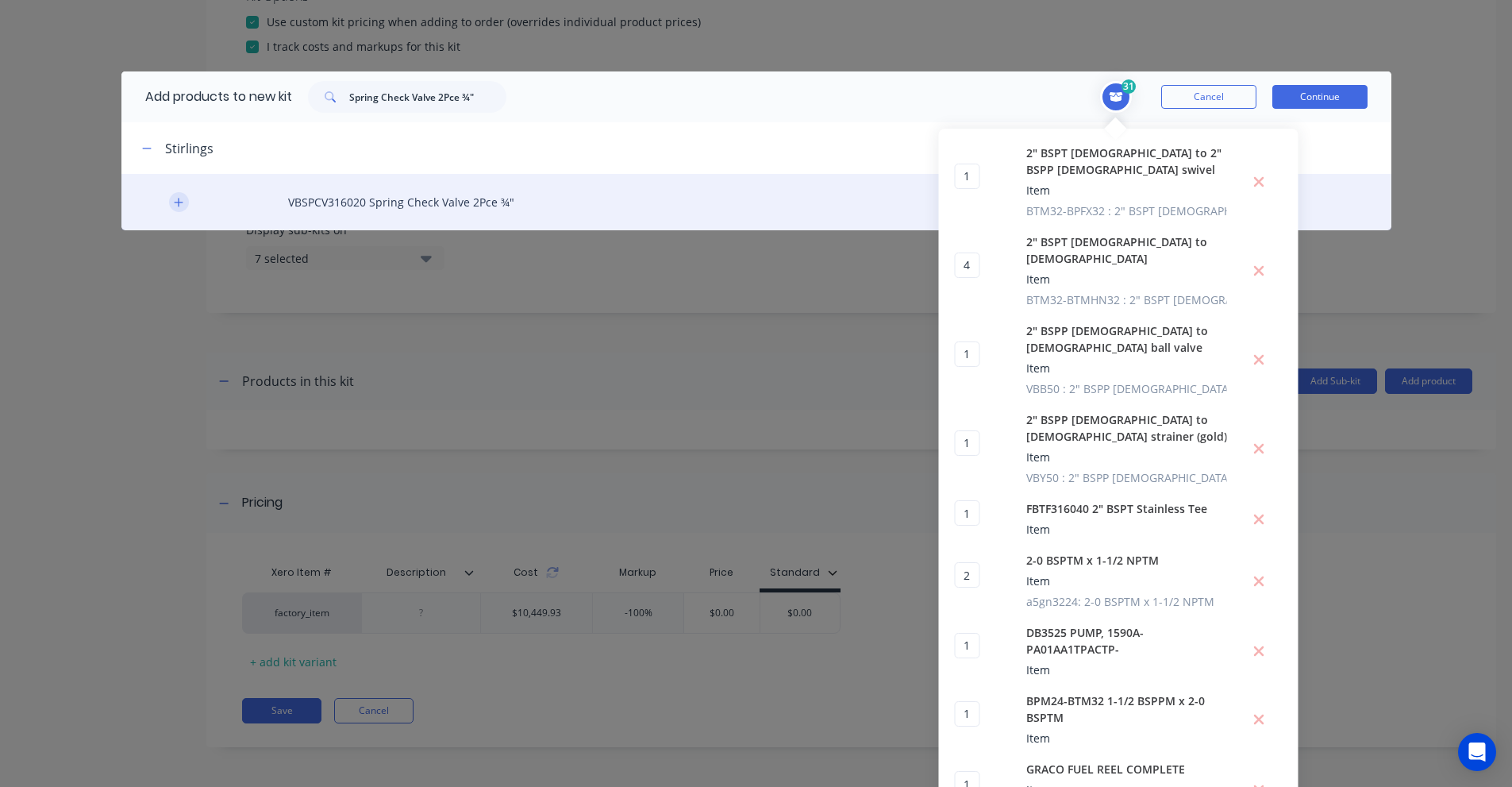
click at [172, 211] on button "button" at bounding box center [178, 202] width 20 height 20
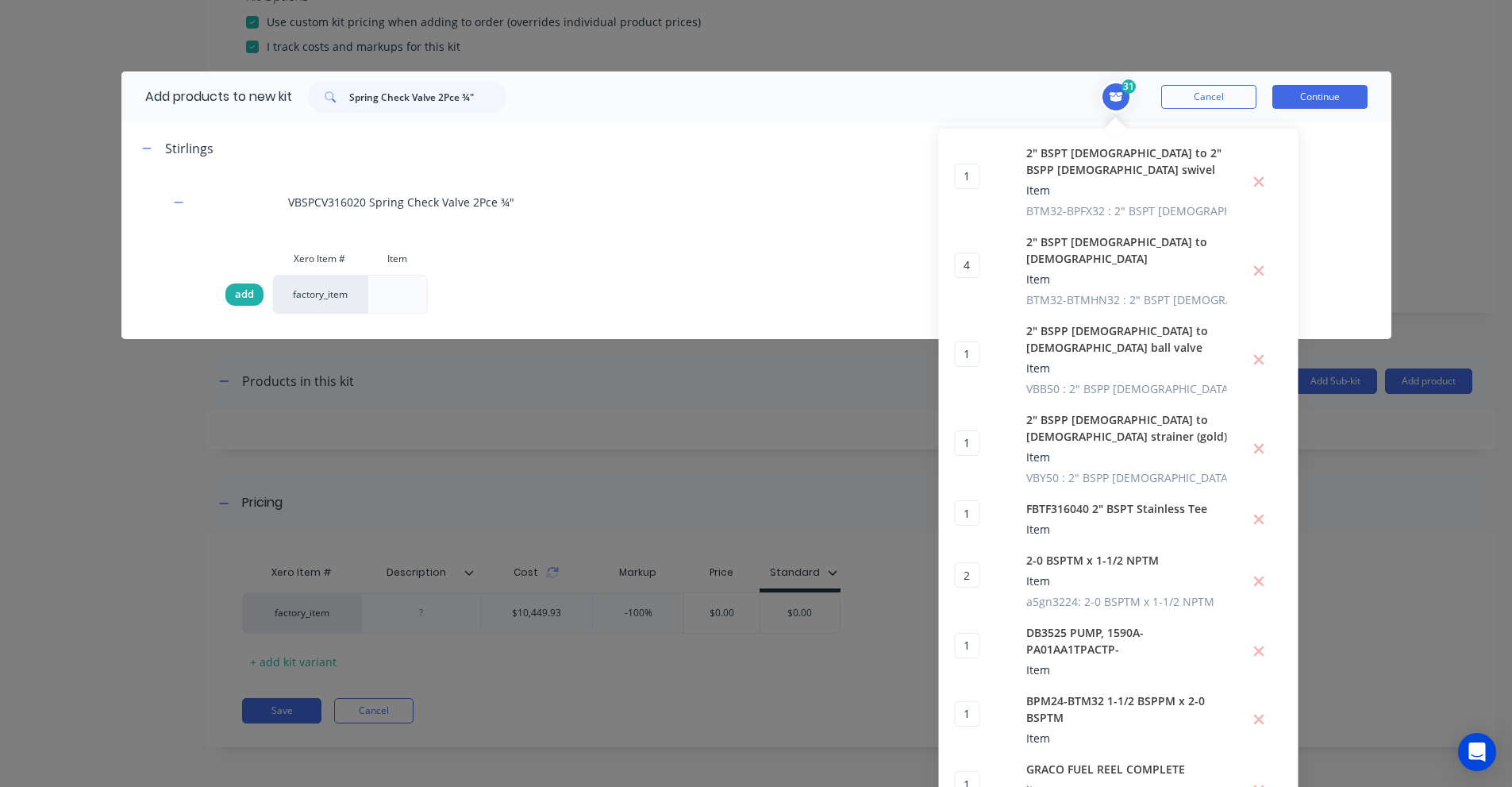
click at [250, 297] on div "add" at bounding box center [244, 295] width 38 height 23
click at [439, 97] on input "Spring Check Valve 2Pce ¾"" at bounding box center [428, 97] width 157 height 32
paste input "[PERSON_NAME] 1" breather adapter"
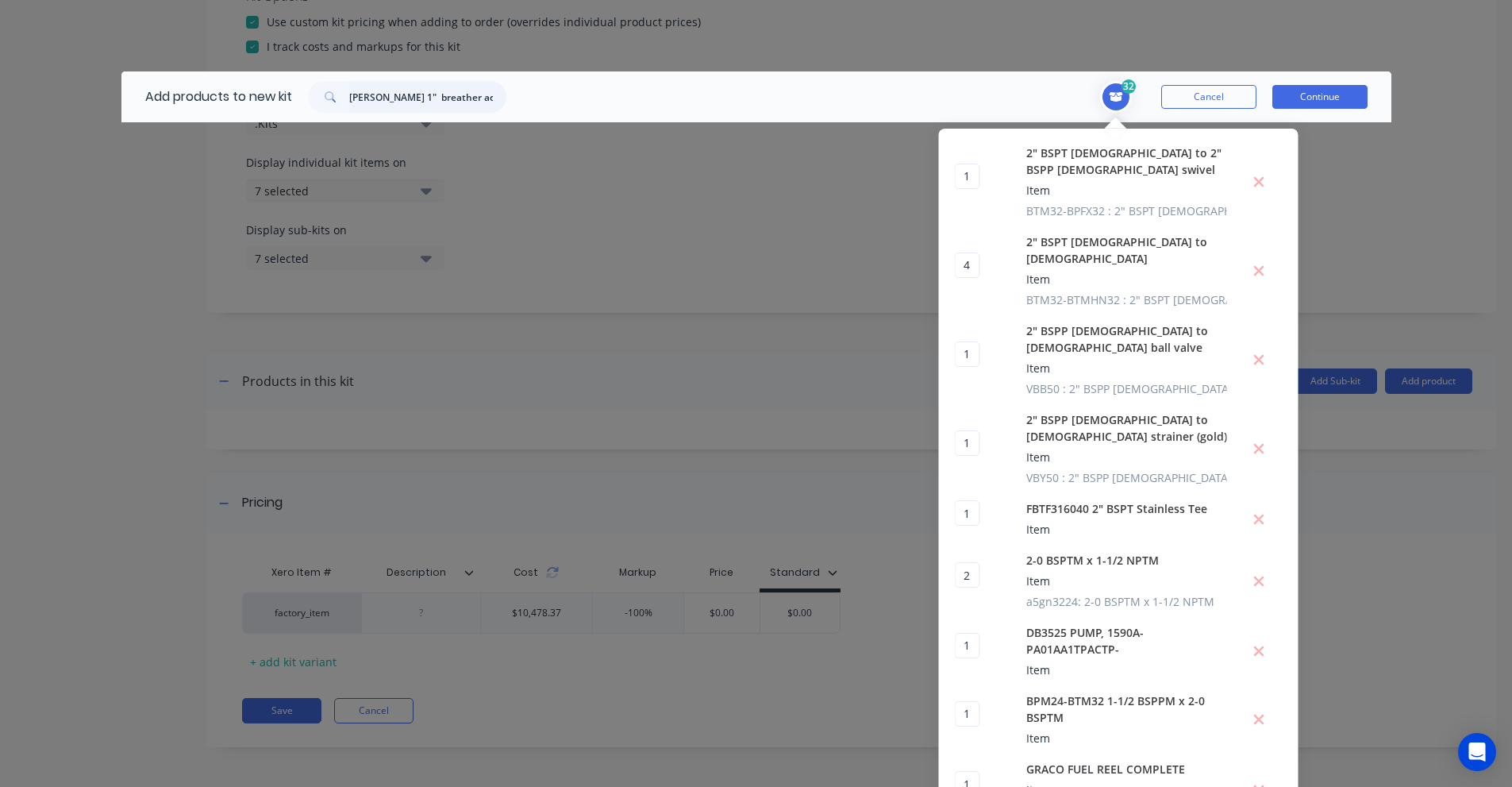
click at [393, 105] on input "[PERSON_NAME] 1" breather adapter" at bounding box center [428, 97] width 157 height 32
paste input "P505964"
drag, startPoint x: 309, startPoint y: 84, endPoint x: 176, endPoint y: 127, distance: 139.8
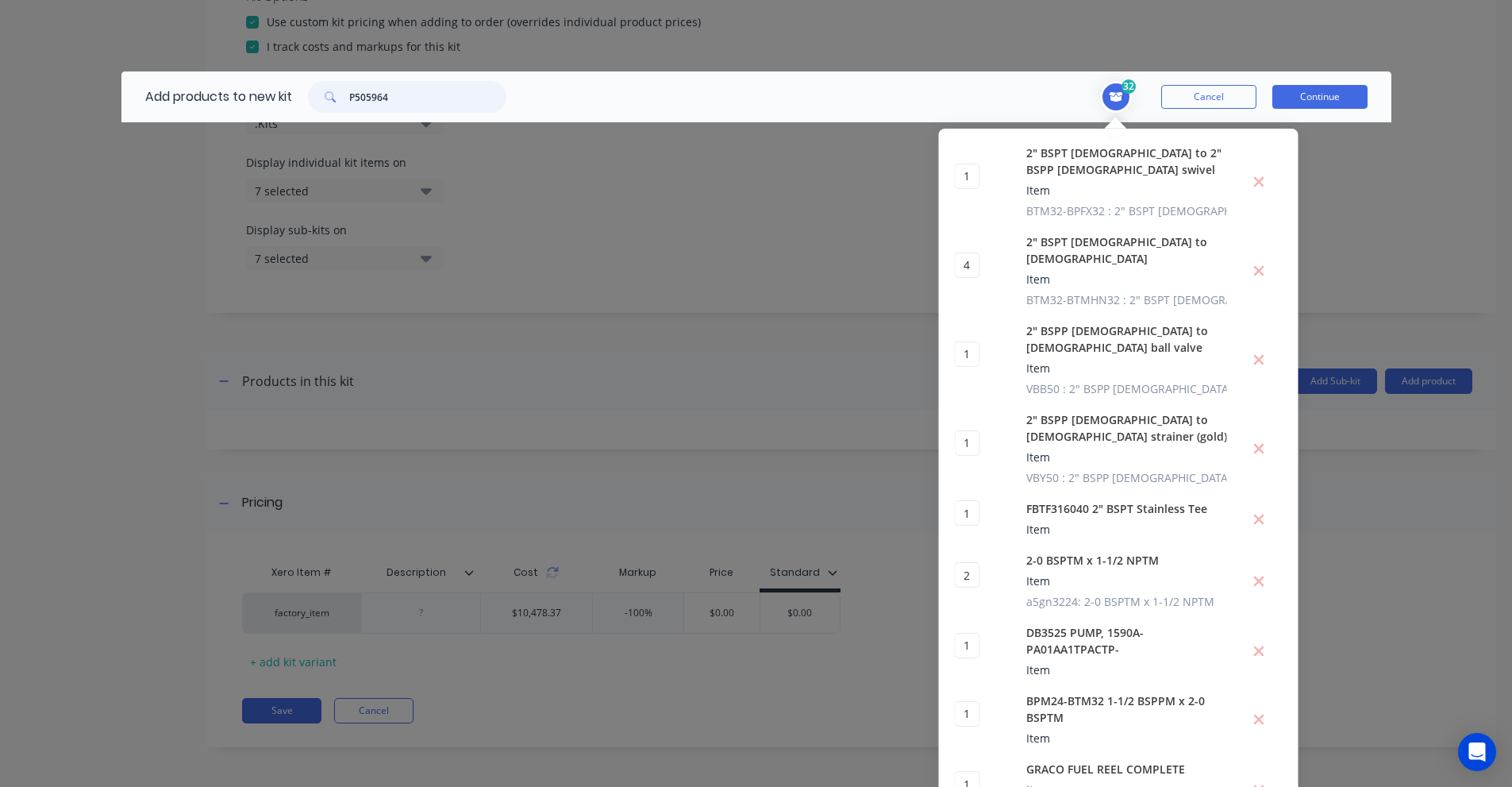
click at [238, 99] on div "Add products to new kit P505964" at bounding box center [321, 96] width 401 height 51
drag, startPoint x: 465, startPoint y: 91, endPoint x: 387, endPoint y: 94, distance: 78.1
click at [387, 94] on input "breather adapter" at bounding box center [428, 97] width 157 height 32
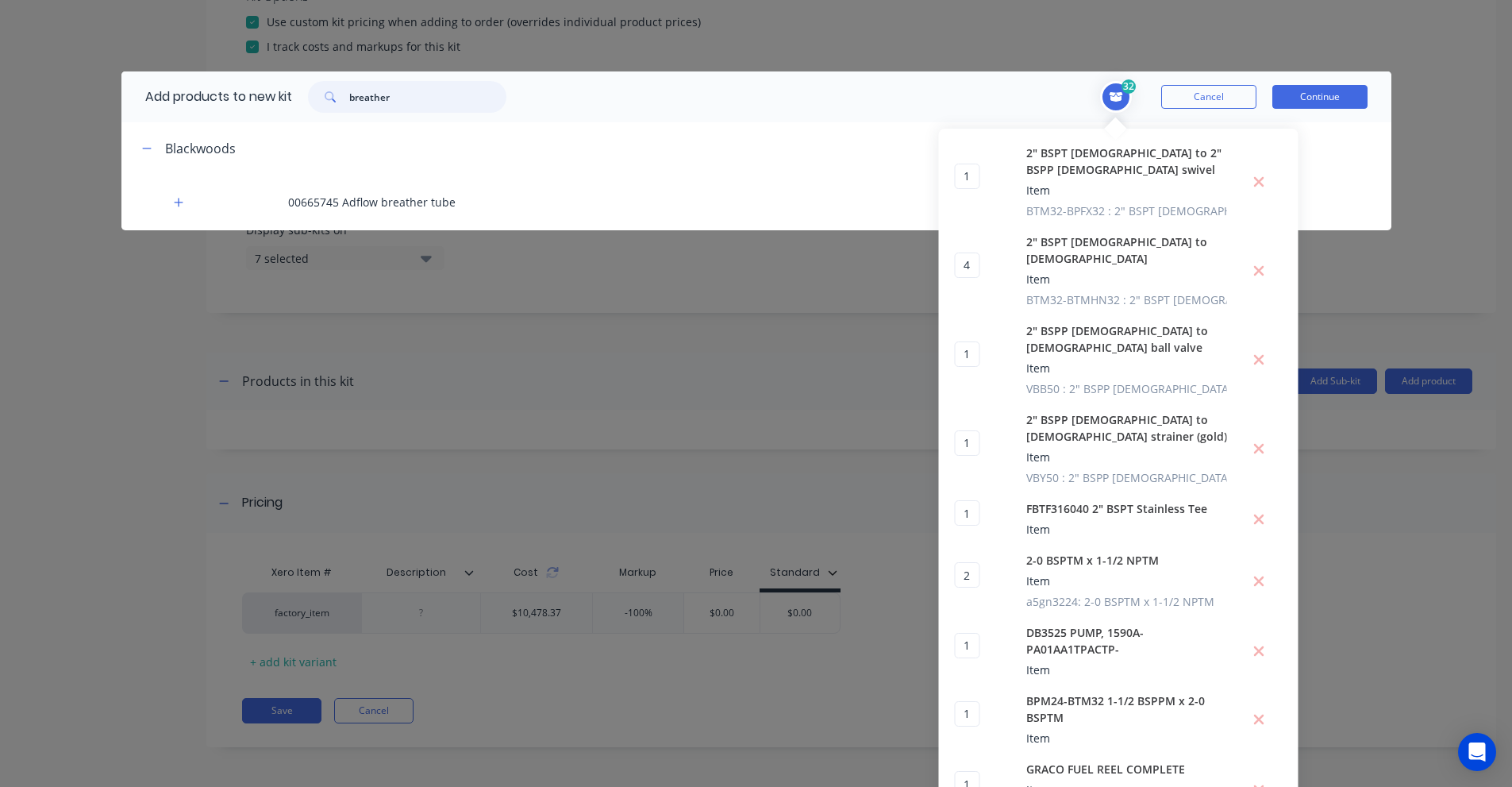
click at [398, 99] on input "breather" at bounding box center [428, 97] width 157 height 32
paste input "P505964"
click at [398, 100] on input "P505964" at bounding box center [428, 97] width 157 height 32
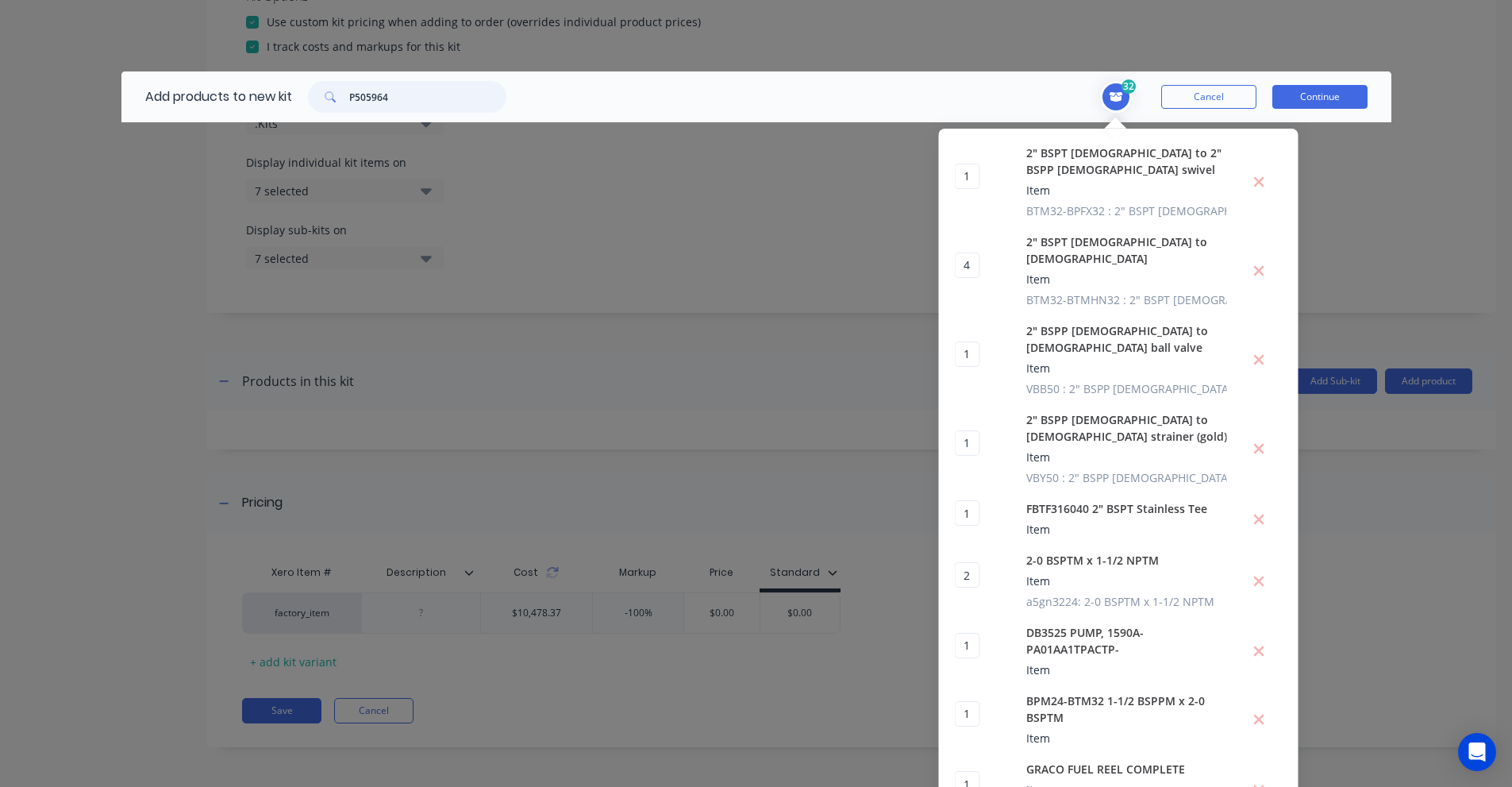
click at [398, 100] on input "P505964" at bounding box center [428, 97] width 157 height 32
paste input "66151"
click at [403, 101] on input "P566151" at bounding box center [428, 97] width 157 height 32
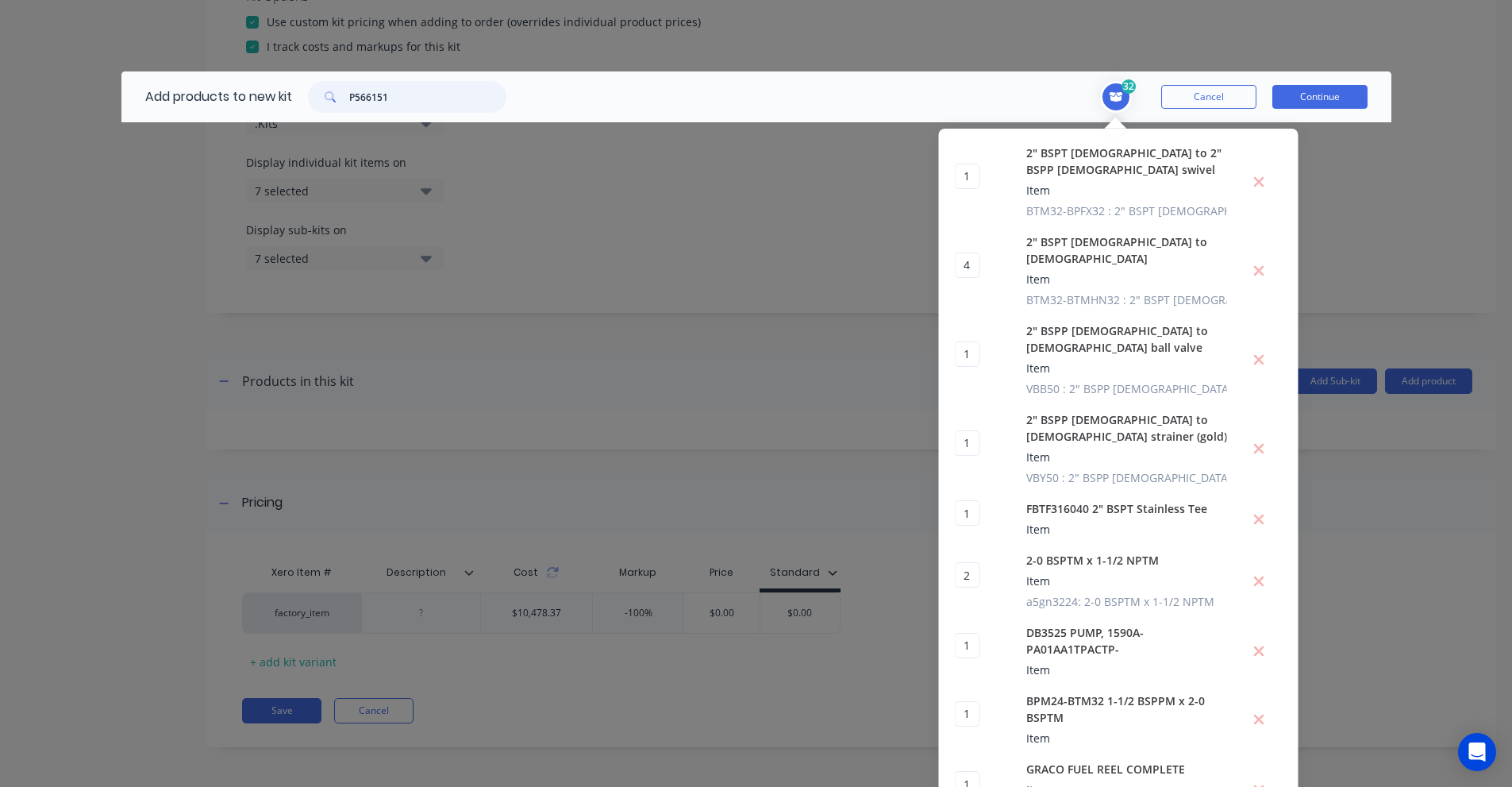
click at [403, 101] on input "P566151" at bounding box center [428, 97] width 157 height 32
paste input "3/4" BSPP [DEMOGRAPHIC_DATA] to [DEMOGRAPHIC_DATA] bulkhead"
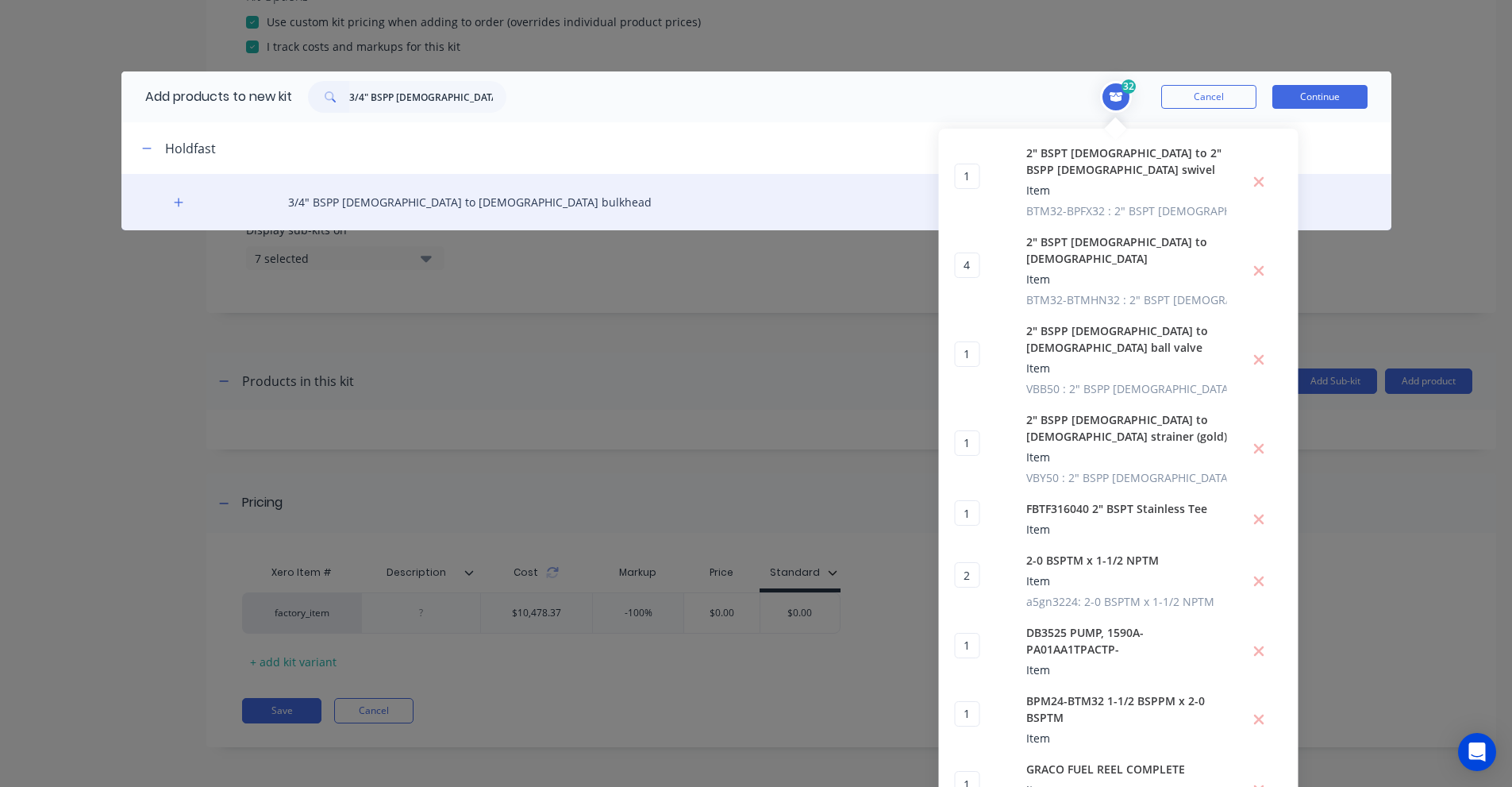
click at [166, 193] on div "3/4" BSPP [DEMOGRAPHIC_DATA] to [DEMOGRAPHIC_DATA] bulkhead" at bounding box center [756, 202] width 1270 height 56
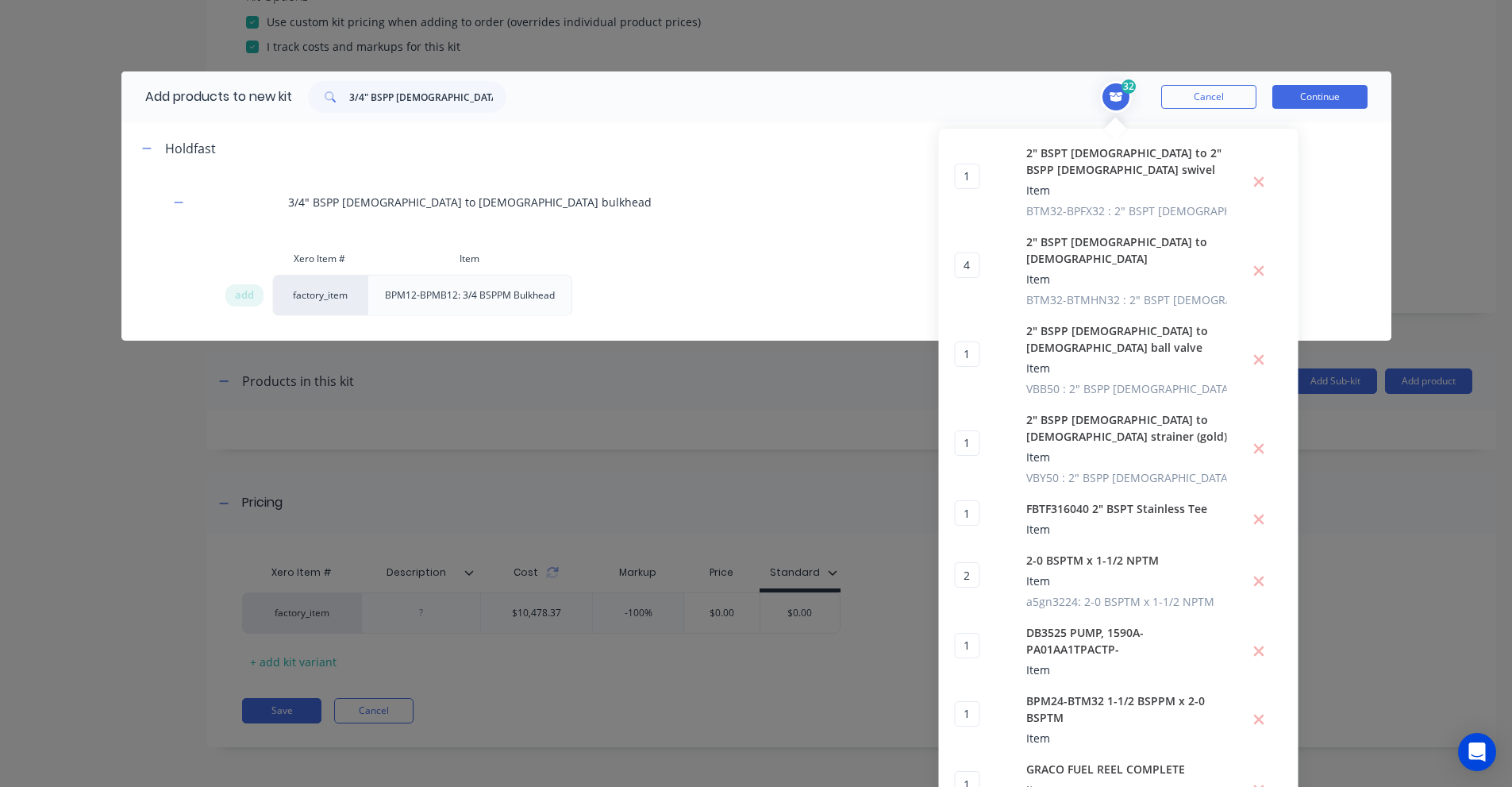
click at [235, 293] on span "add" at bounding box center [244, 296] width 19 height 16
click at [404, 100] on input "3/4" BSPP [DEMOGRAPHIC_DATA] to [DEMOGRAPHIC_DATA] bulkhead" at bounding box center [428, 97] width 157 height 32
paste input "[DEMOGRAPHIC_DATA] swivel 90 elbow to push-on hose fitting"
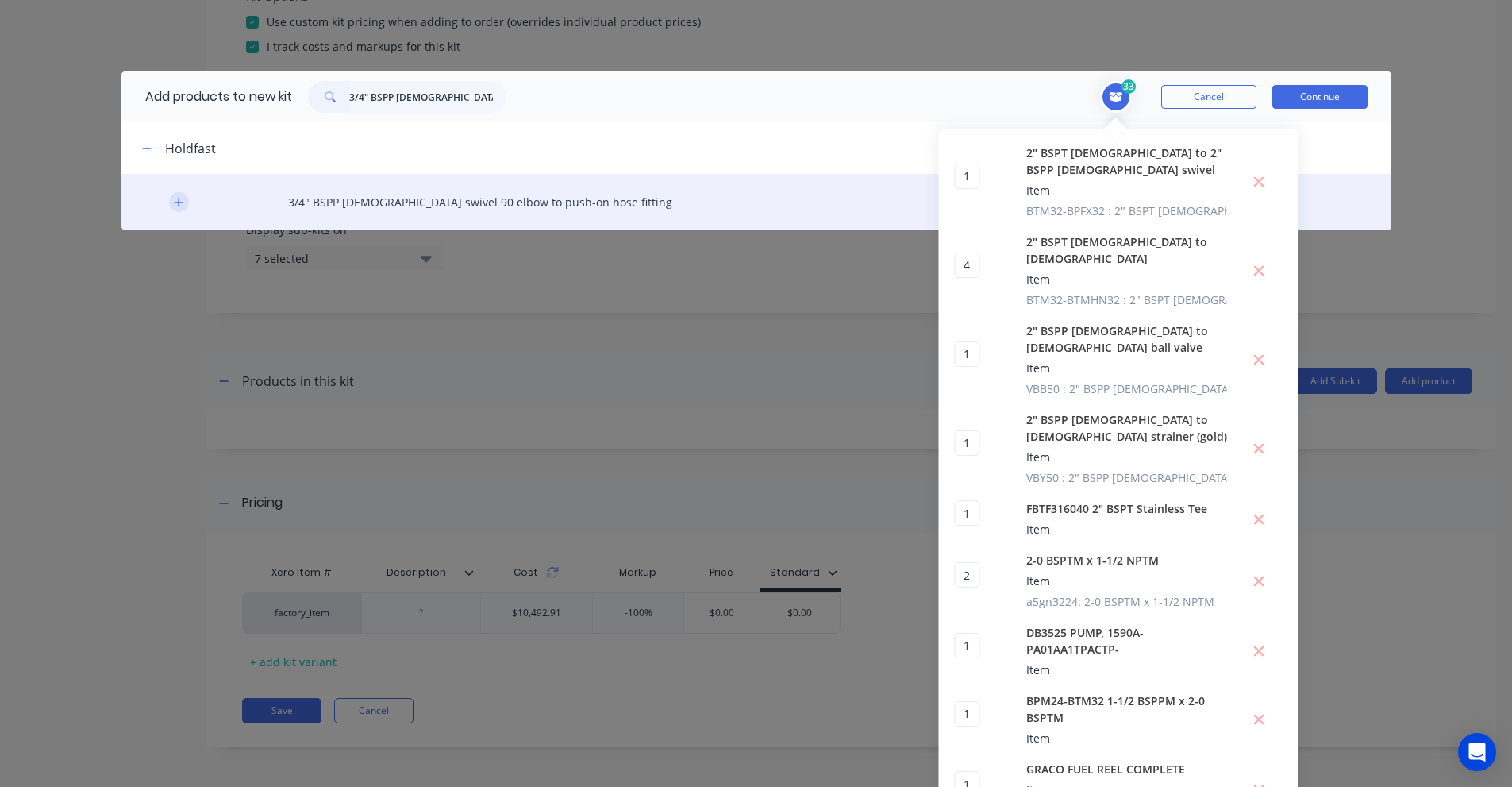
click at [169, 208] on button "button" at bounding box center [178, 202] width 20 height 20
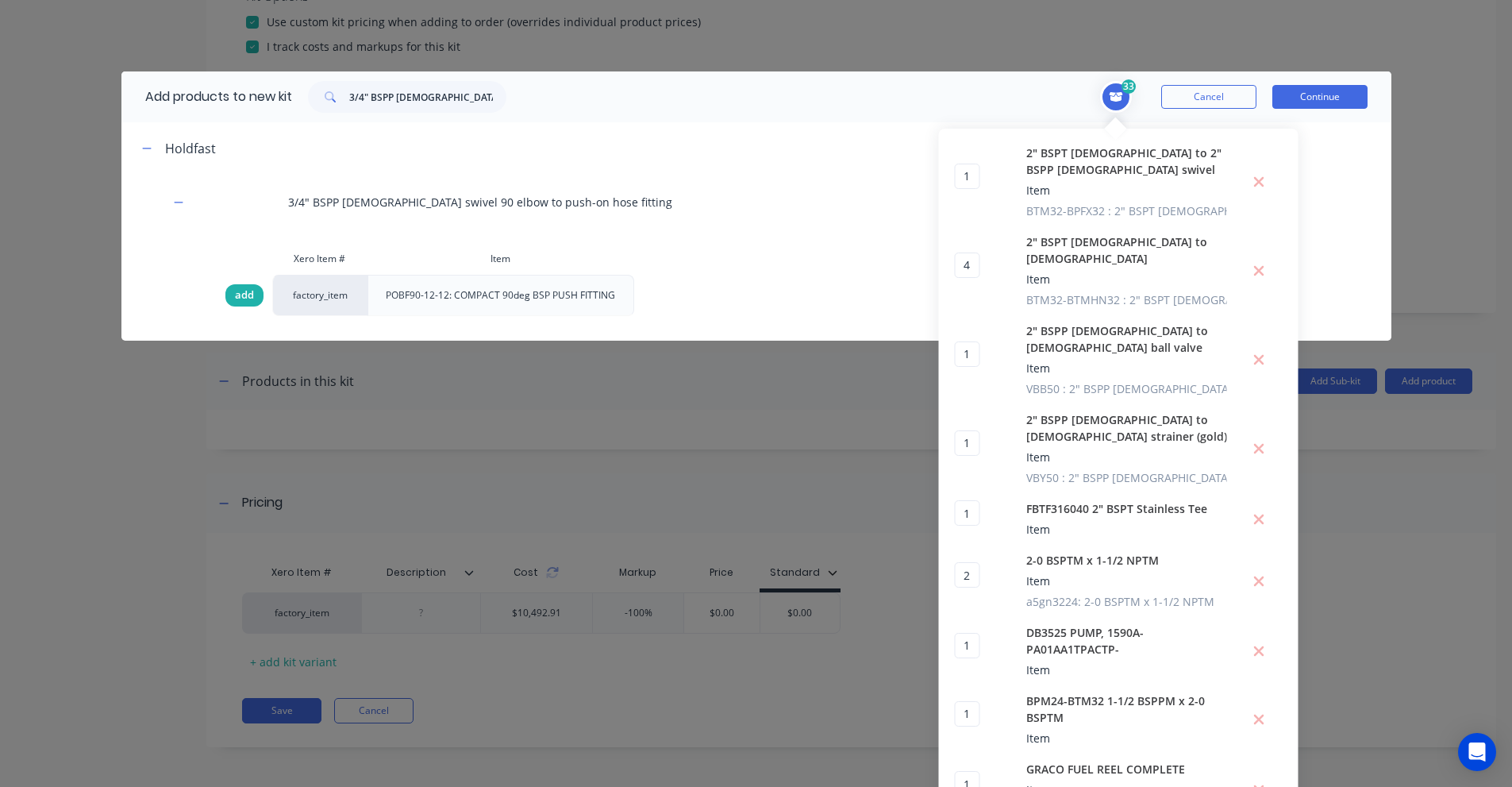
click at [239, 289] on span "add" at bounding box center [244, 296] width 19 height 16
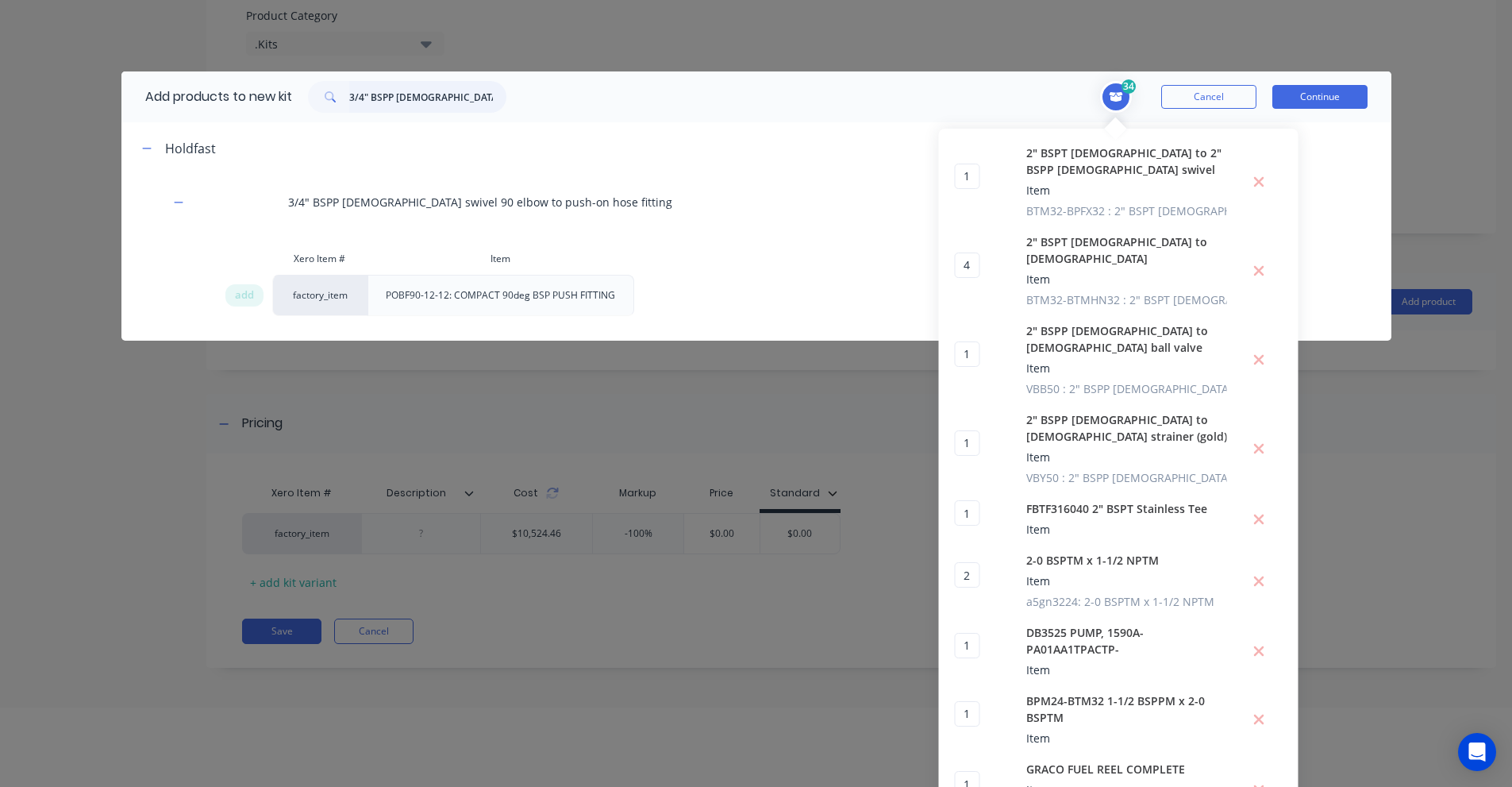
click at [409, 105] on input "3/4" BSPP [DEMOGRAPHIC_DATA] swivel 90 elbow to push-on hose fitting" at bounding box center [428, 97] width 157 height 32
paste input "Hose Clamp - 304 Stainless Steel - 16-27 mm"
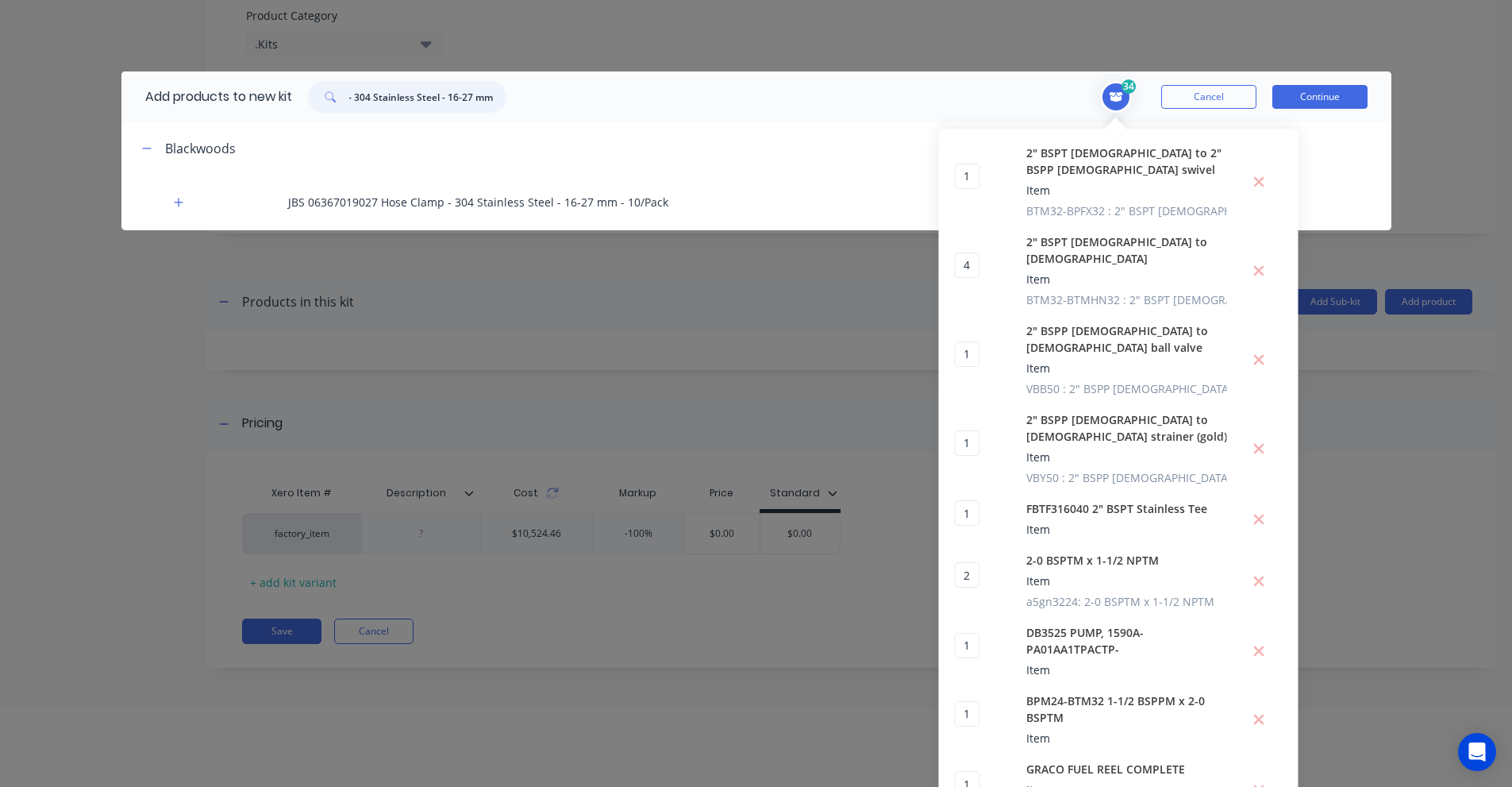
type input "Hose Clamp - 304 Stainless Steel - 16-27 mm"
click at [174, 203] on icon "button" at bounding box center [178, 203] width 10 height 11
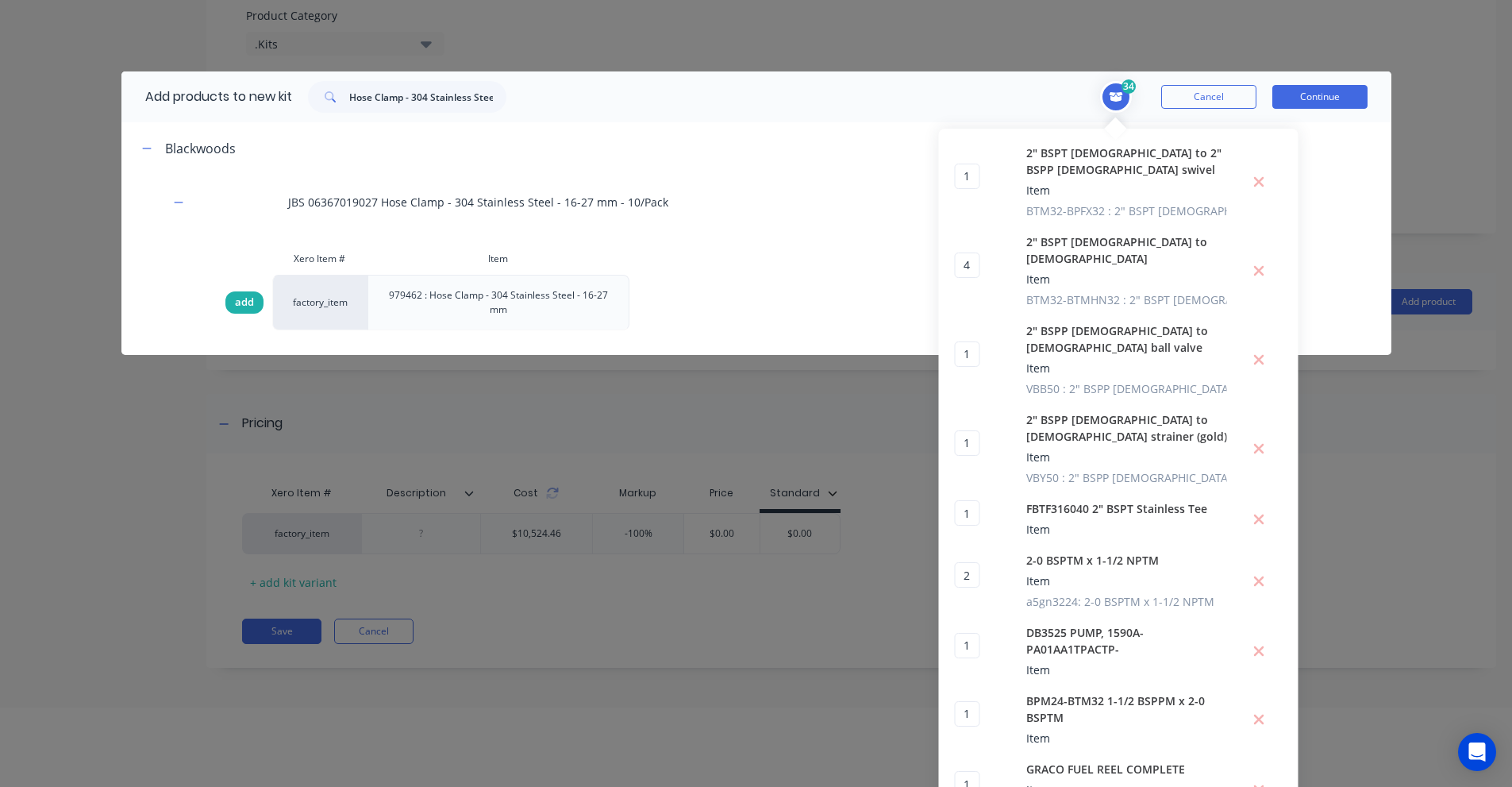
click at [255, 297] on div "add" at bounding box center [244, 303] width 38 height 23
drag, startPoint x: 233, startPoint y: 299, endPoint x: 142, endPoint y: 316, distance: 92.6
click at [235, 299] on span "add" at bounding box center [244, 302] width 19 height 16
type input "2"
click at [439, 96] on input "Hose Clamp - 304 Stainless Steel - 16-27 mm" at bounding box center [428, 97] width 157 height 32
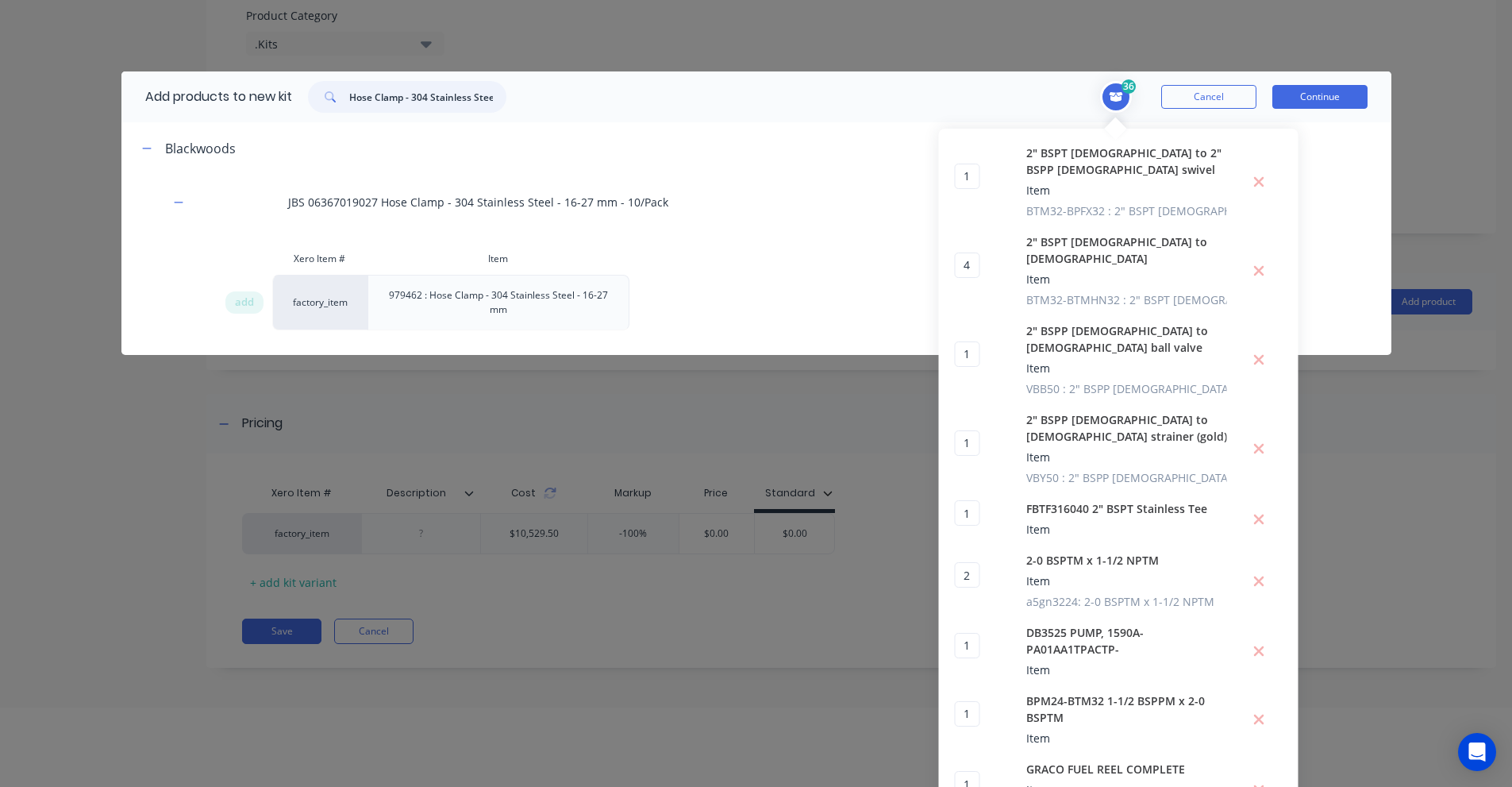
click at [439, 96] on input "Hose Clamp - 304 Stainless Steel - 16-27 mm" at bounding box center [428, 97] width 157 height 32
paste input "3/4" BSPP [DEMOGRAPHIC_DATA] swivel 90 elbow to push-on hose fitting"
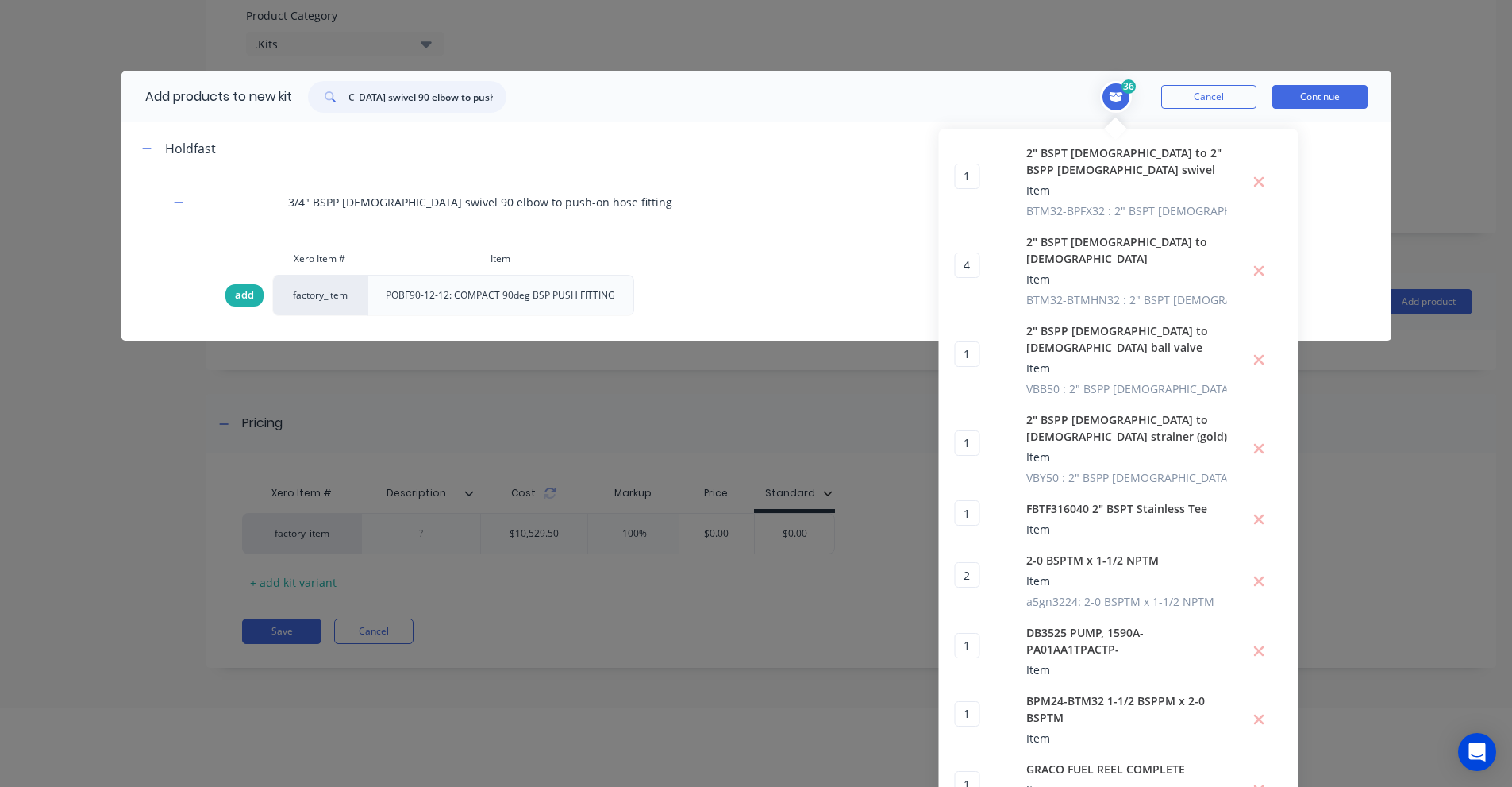
type input "3/4" BSPP [DEMOGRAPHIC_DATA] swivel 90 elbow to push-on hose fitting"
click at [226, 298] on div "add" at bounding box center [244, 296] width 38 height 23
type input "2"
click at [407, 100] on input "3/4" BSPP [DEMOGRAPHIC_DATA] swivel 90 elbow to push-on hose fitting" at bounding box center [428, 97] width 157 height 32
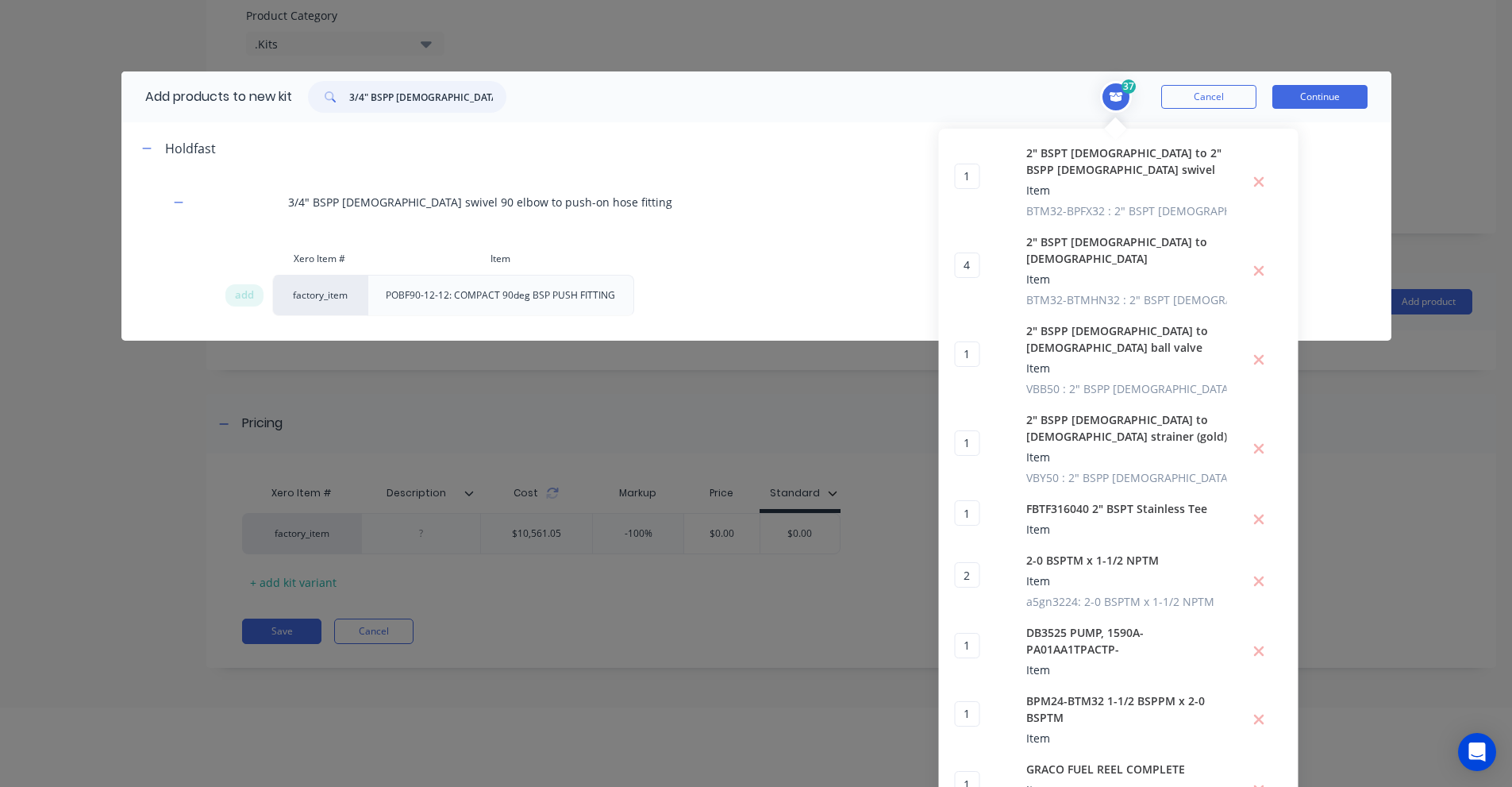
click at [407, 100] on input "3/4" BSPP [DEMOGRAPHIC_DATA] swivel 90 elbow to push-on hose fitting" at bounding box center [428, 97] width 157 height 32
paste input "[DEMOGRAPHIC_DATA] to [DEMOGRAPHIC_DATA] bulkhead"
type input "3/4" BSPP [DEMOGRAPHIC_DATA] to [DEMOGRAPHIC_DATA] bulkhead"
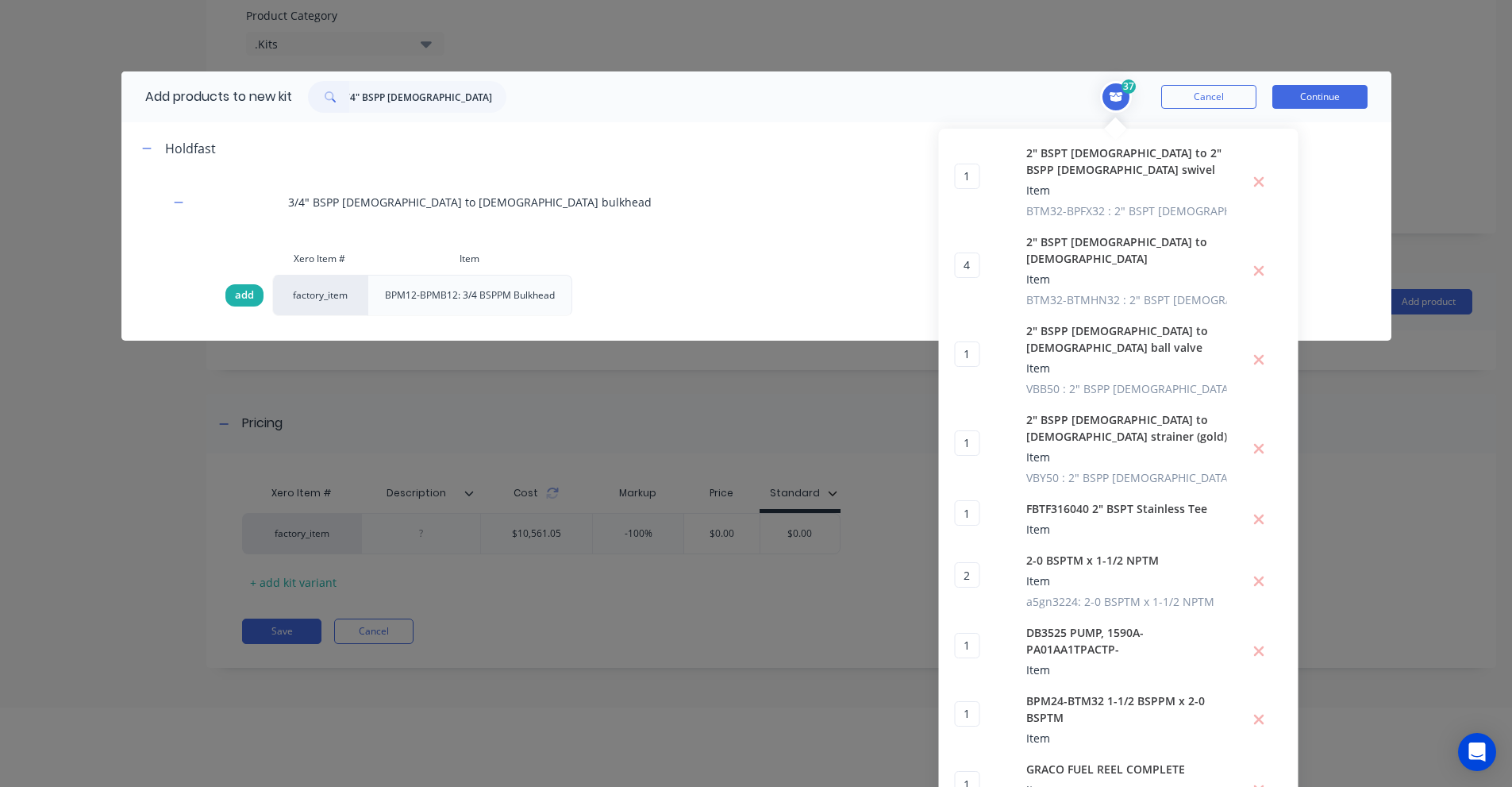
click at [235, 299] on span "add" at bounding box center [244, 296] width 19 height 16
type input "2"
click at [1298, 94] on button "Continue" at bounding box center [1320, 97] width 96 height 24
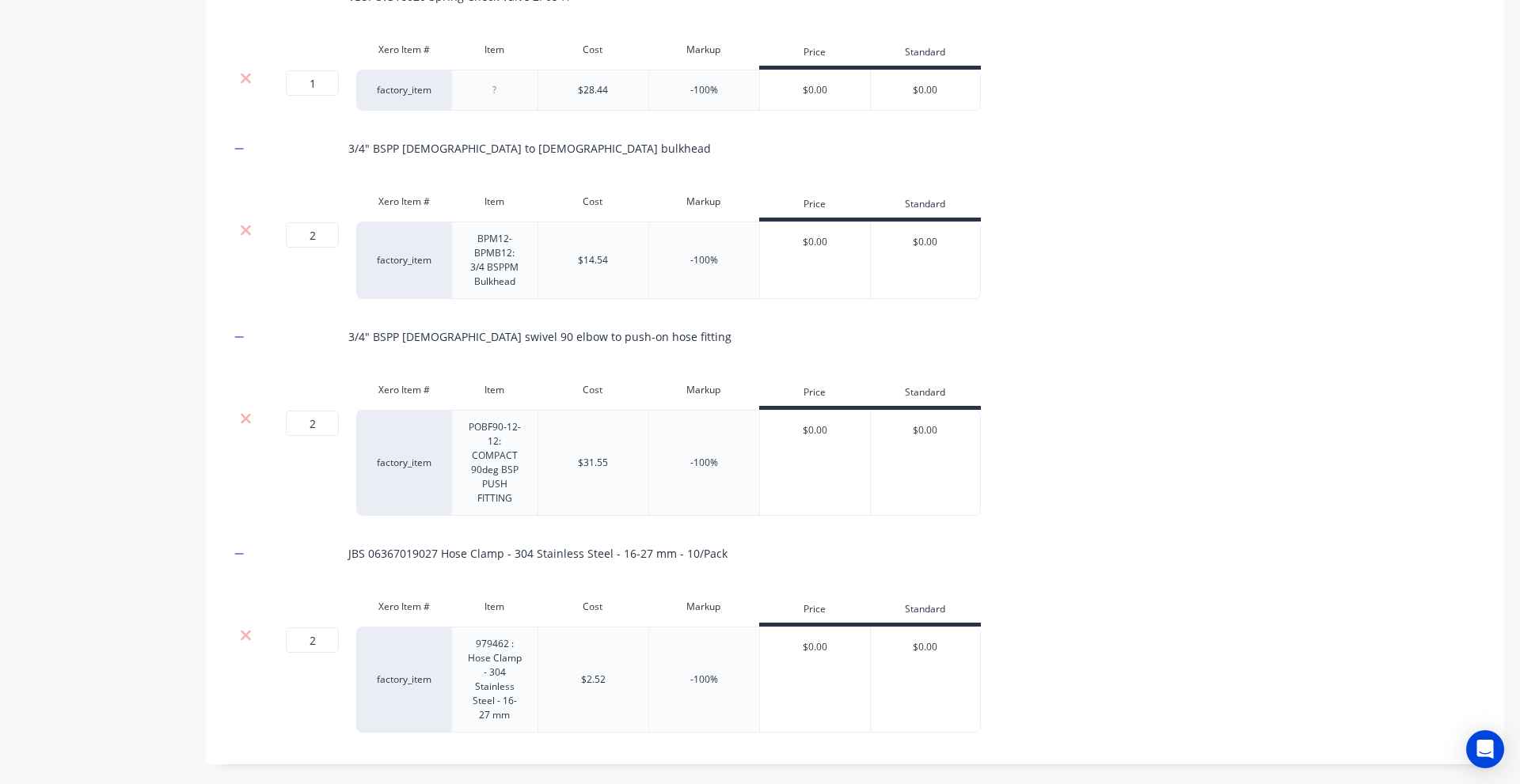
scroll to position [5716, 0]
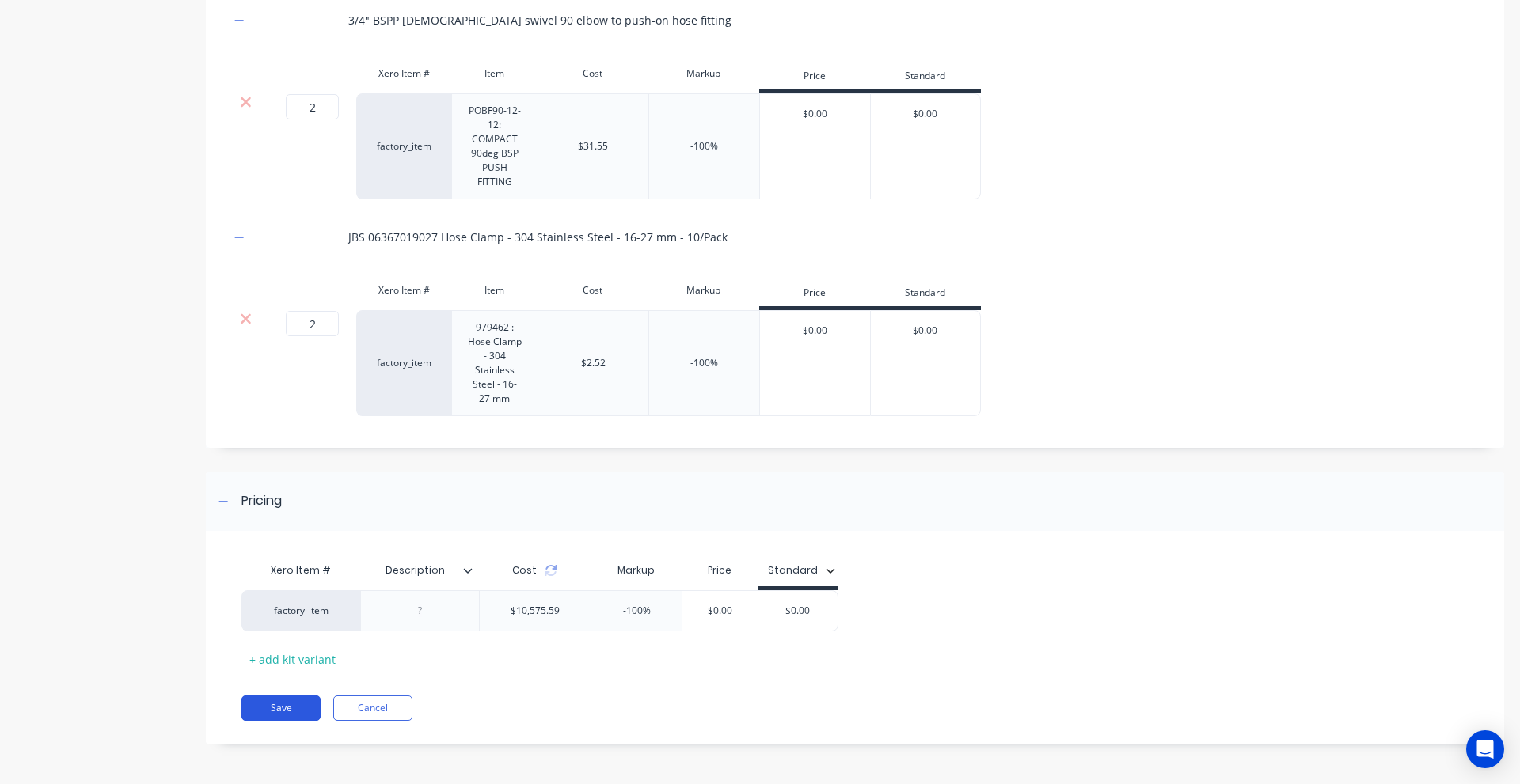
click at [267, 716] on button "Save" at bounding box center [280, 708] width 79 height 26
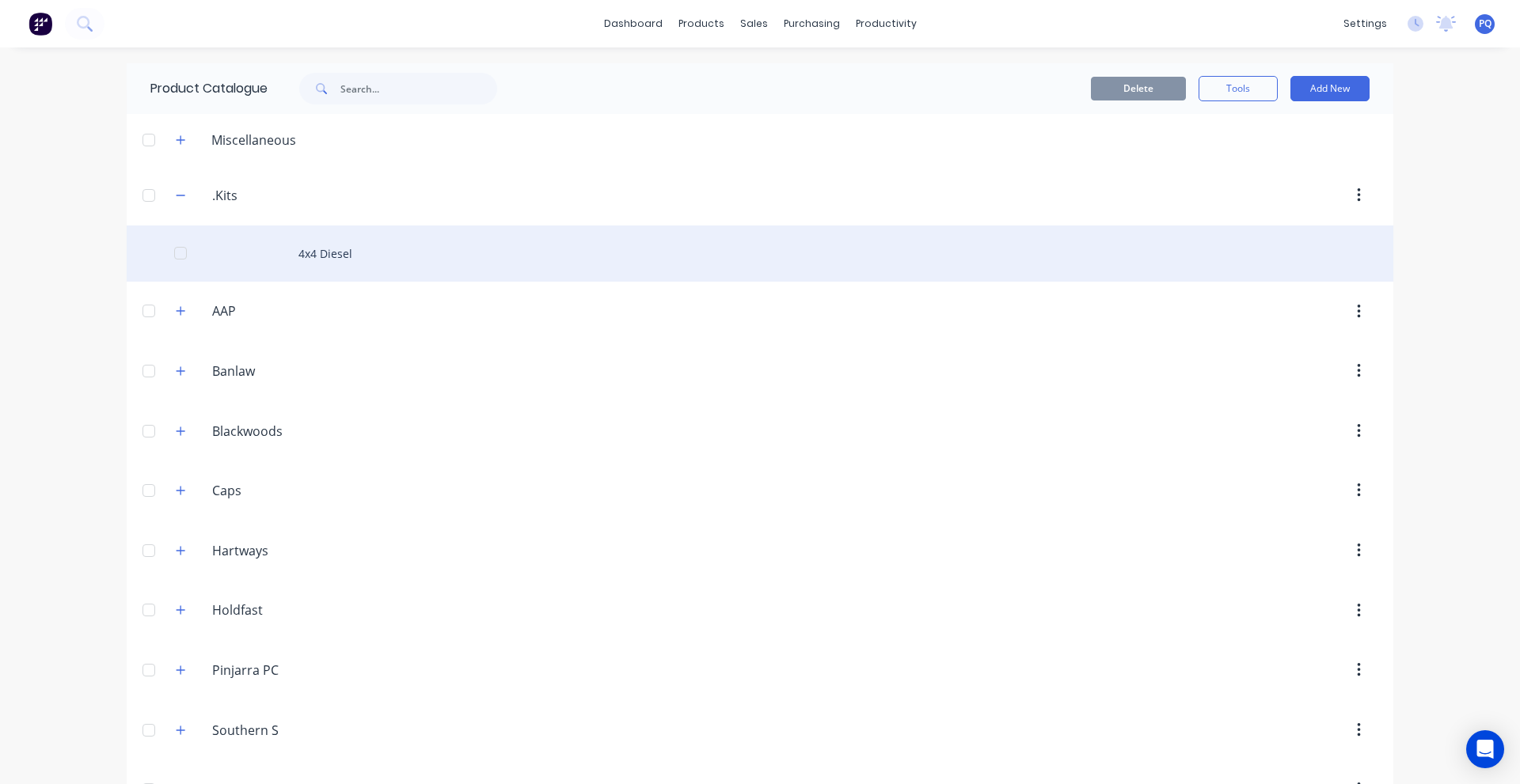
click at [321, 274] on div "4x4 Diesel" at bounding box center [760, 254] width 1267 height 56
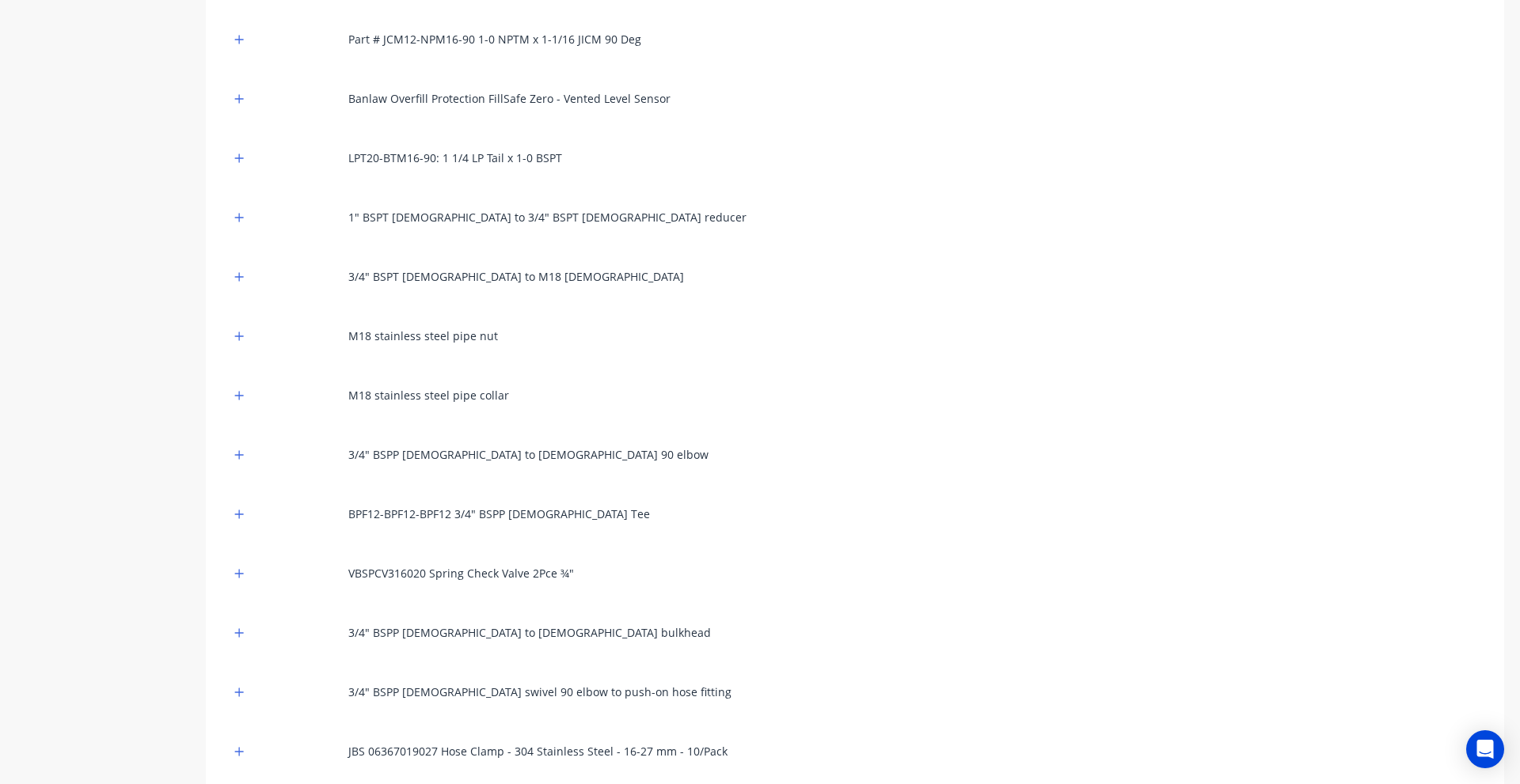
scroll to position [1622, 0]
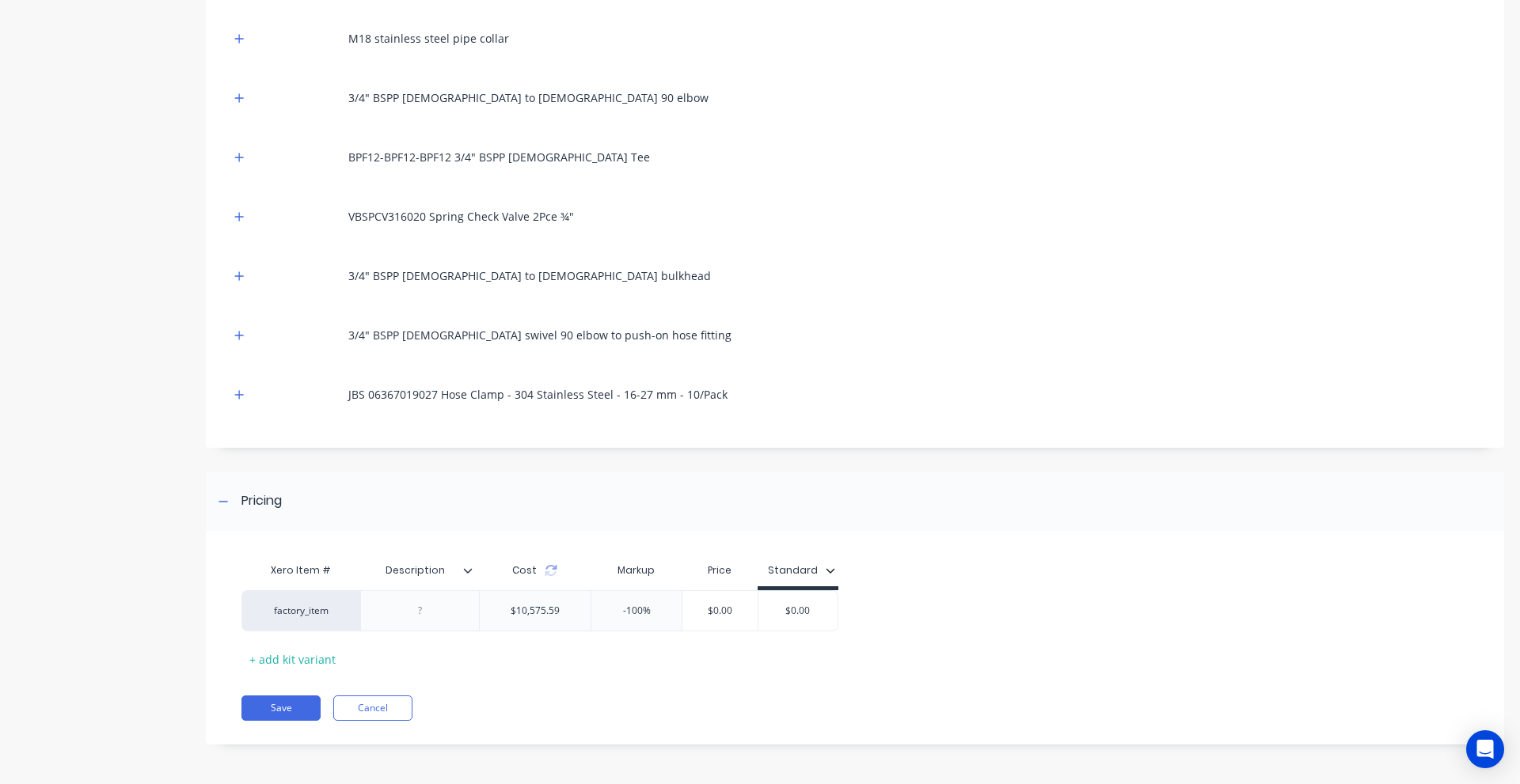
drag, startPoint x: 399, startPoint y: 708, endPoint x: 494, endPoint y: 710, distance: 95.0
click at [494, 710] on div "Save Cancel" at bounding box center [873, 708] width 1263 height 26
click at [470, 573] on icon at bounding box center [468, 570] width 10 height 10
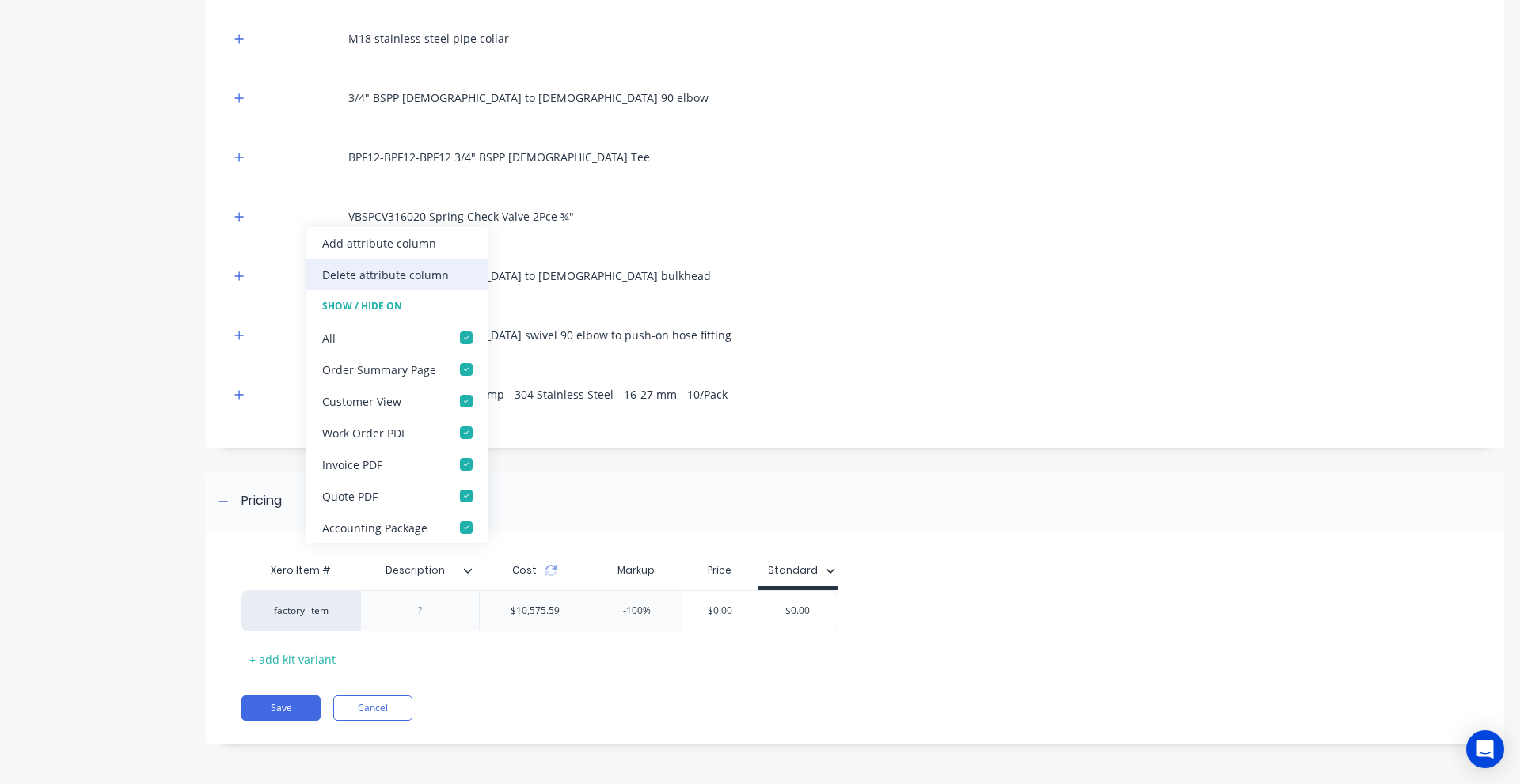
click at [400, 278] on div "Delete attribute column" at bounding box center [385, 275] width 127 height 17
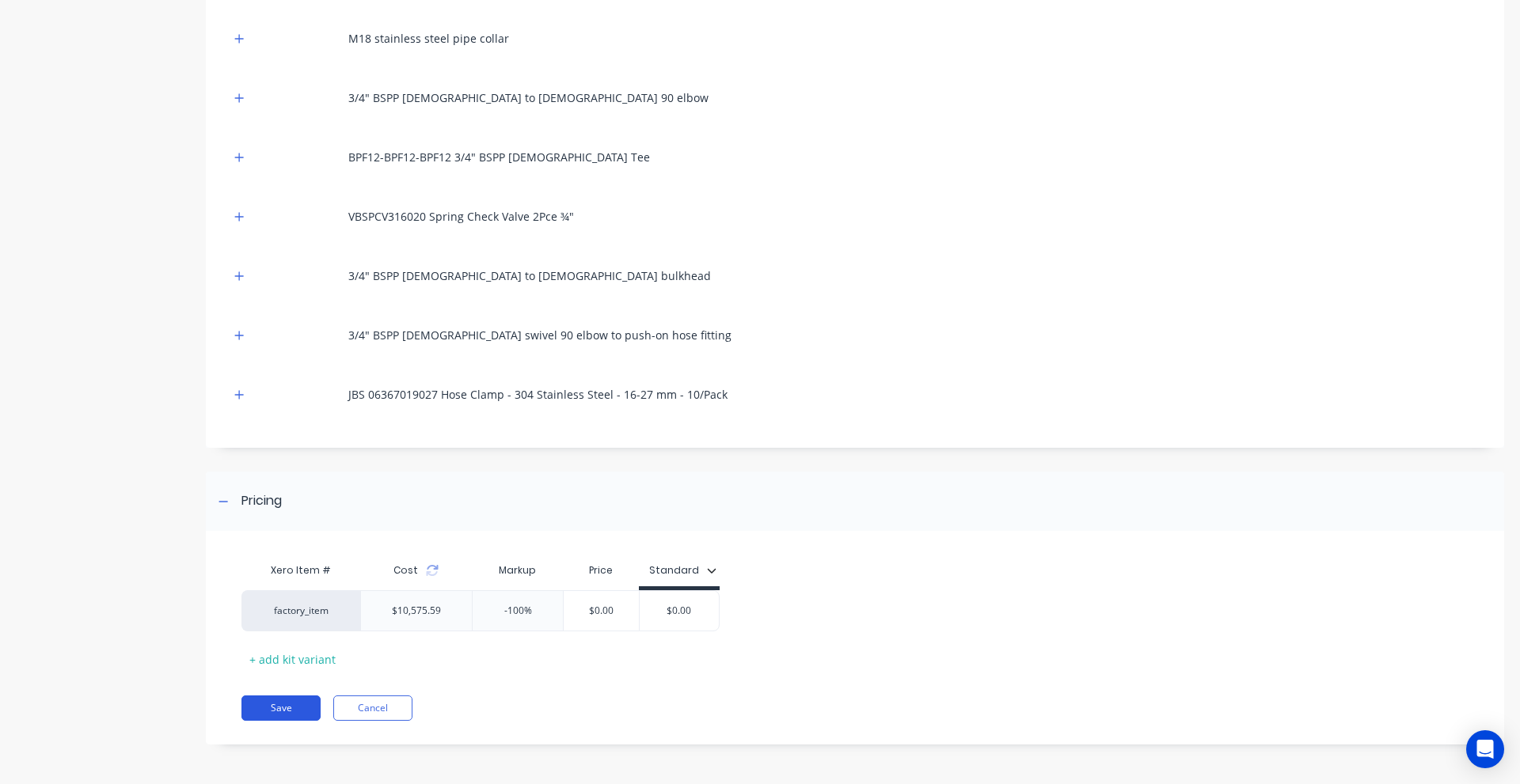
click at [300, 699] on button "Save" at bounding box center [280, 708] width 79 height 26
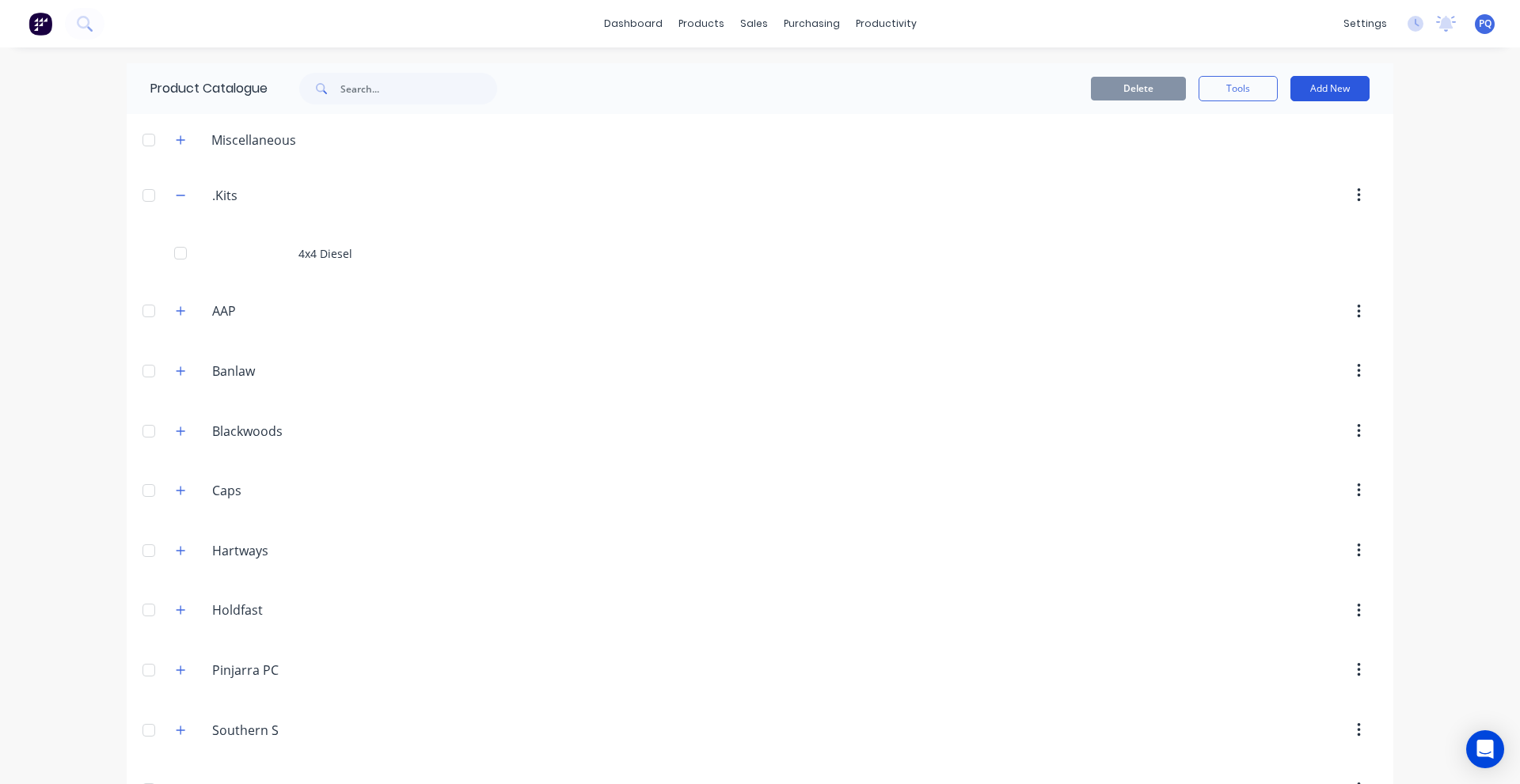
click at [1321, 92] on button "Add New" at bounding box center [1329, 89] width 79 height 26
click at [1274, 200] on div "Product Kit" at bounding box center [1294, 192] width 122 height 23
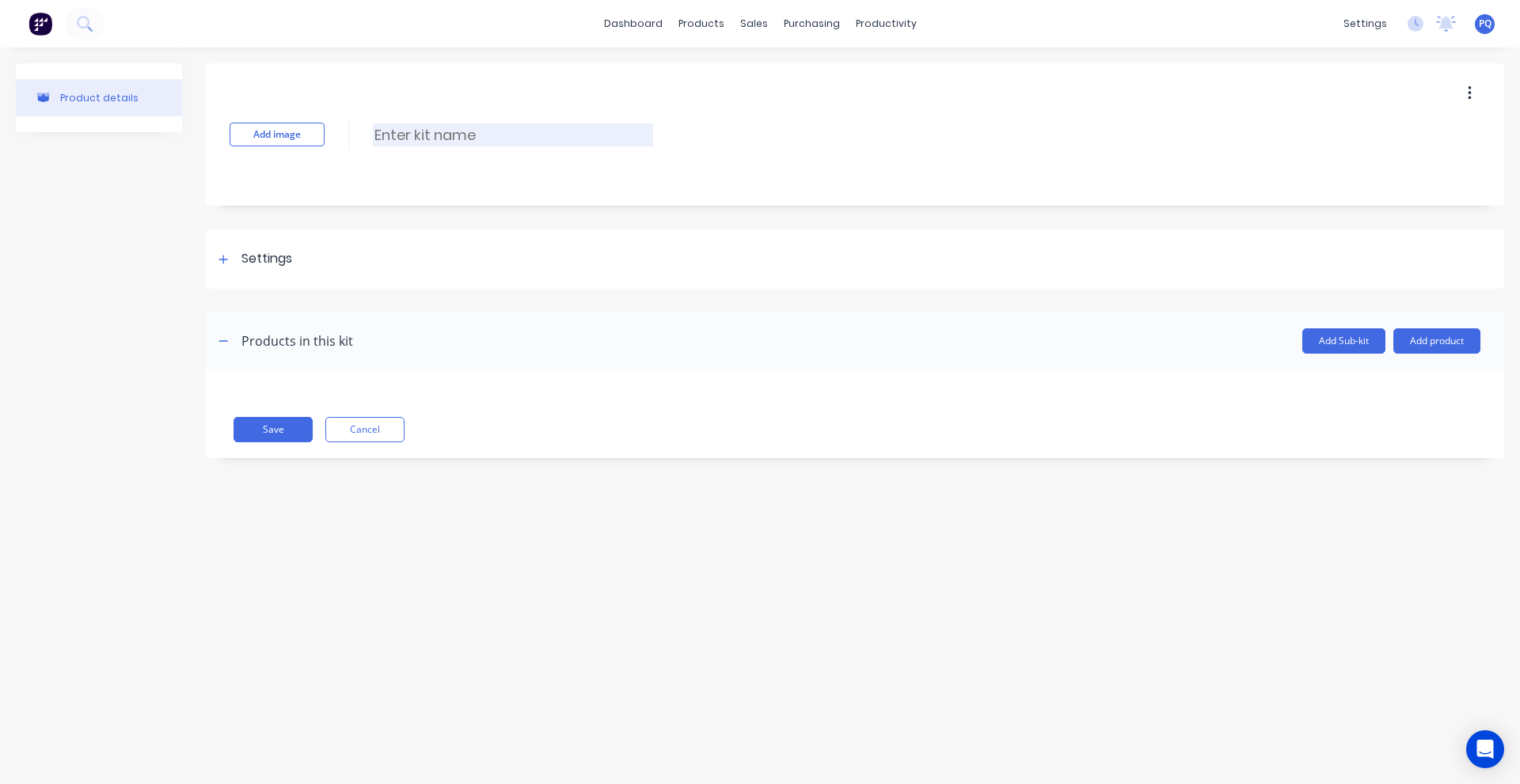
click at [413, 130] on input at bounding box center [513, 135] width 280 height 23
paste input "4x4 Waste"
type input "4x4 Waste"
click at [349, 271] on div "Settings" at bounding box center [855, 259] width 1298 height 59
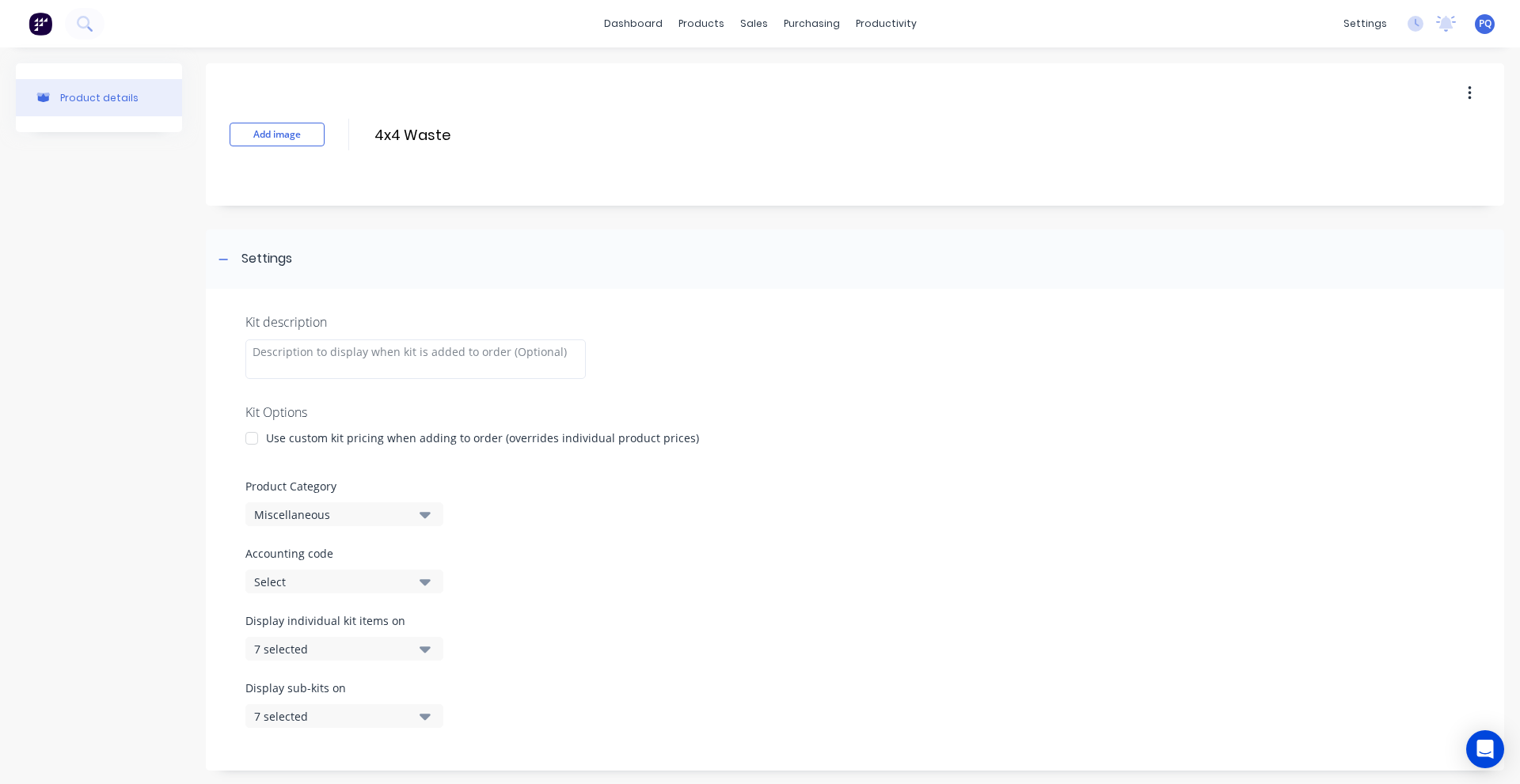
click at [255, 432] on div at bounding box center [252, 439] width 32 height 32
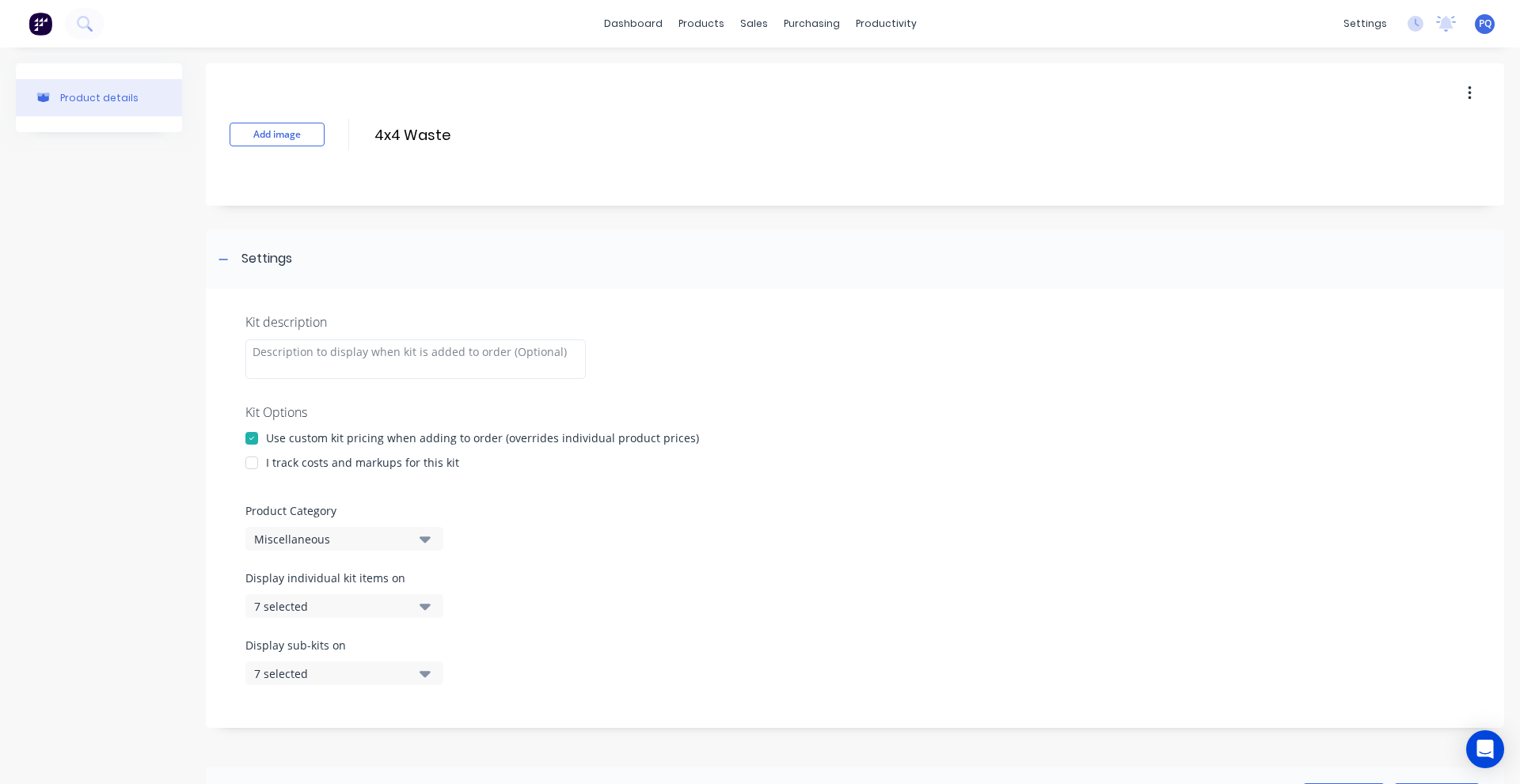
click at [249, 452] on div at bounding box center [252, 463] width 32 height 32
click at [296, 539] on div "Miscellaneous" at bounding box center [331, 539] width 154 height 17
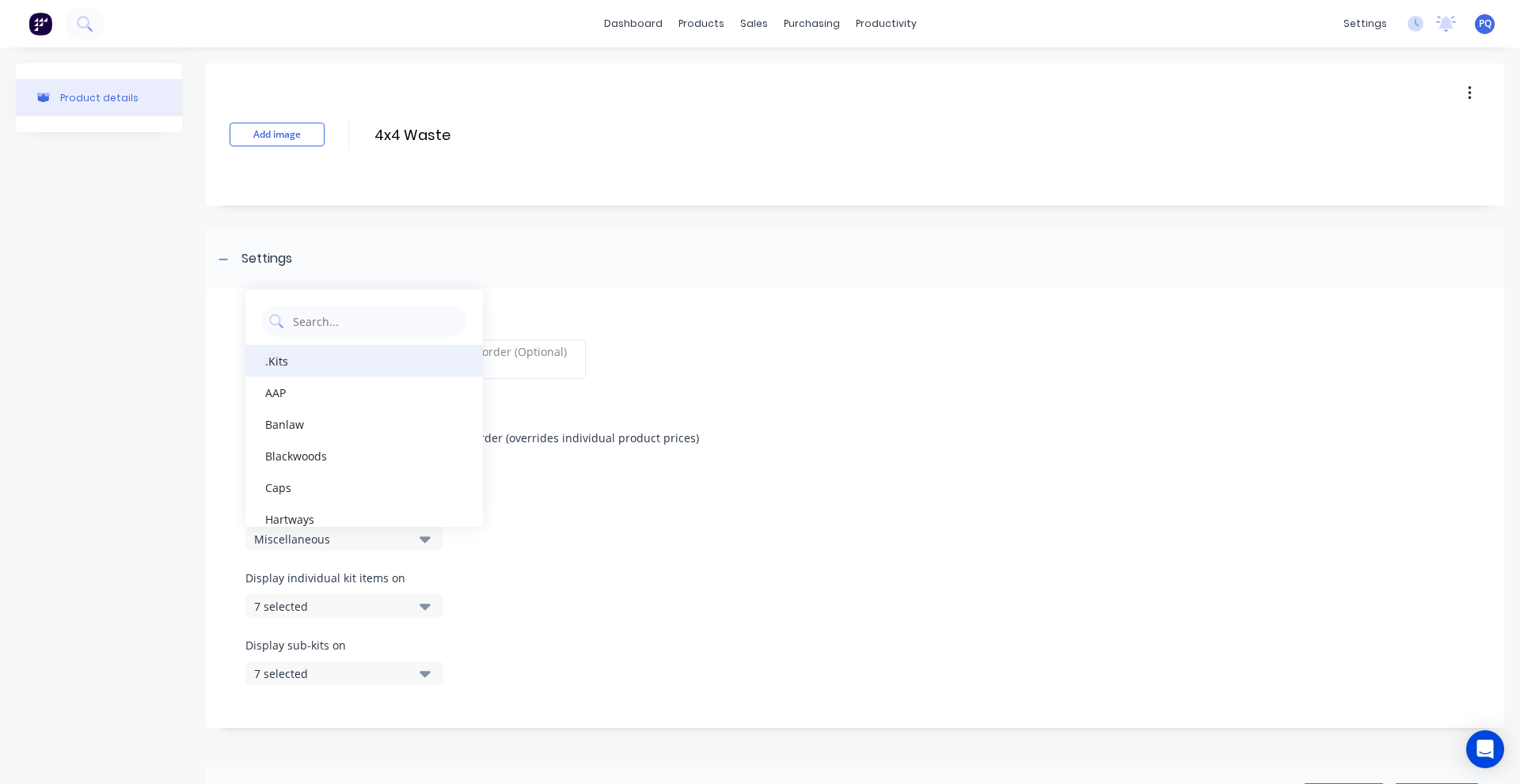
click at [311, 368] on div ".Kits" at bounding box center [364, 361] width 237 height 32
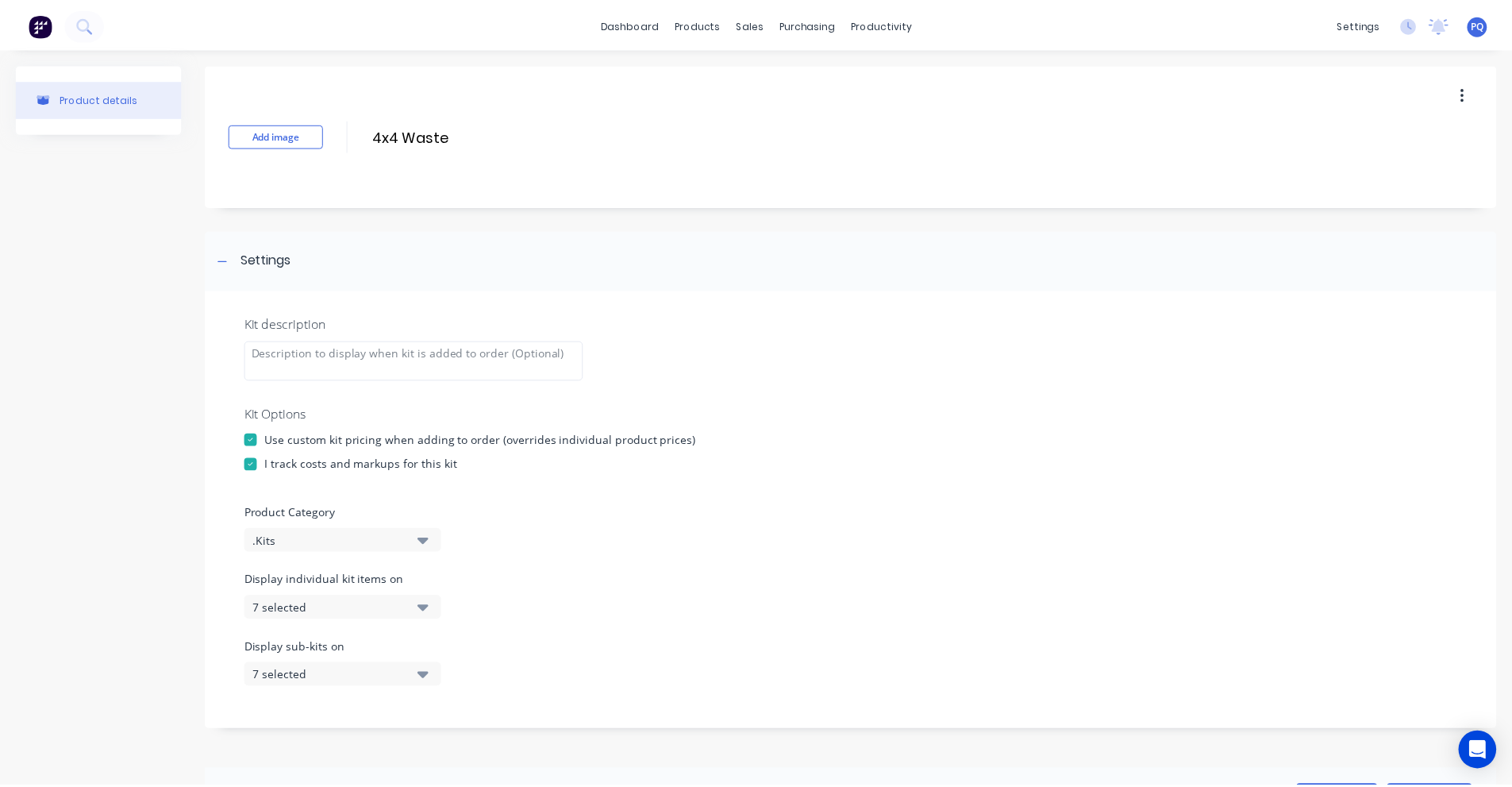
scroll to position [418, 0]
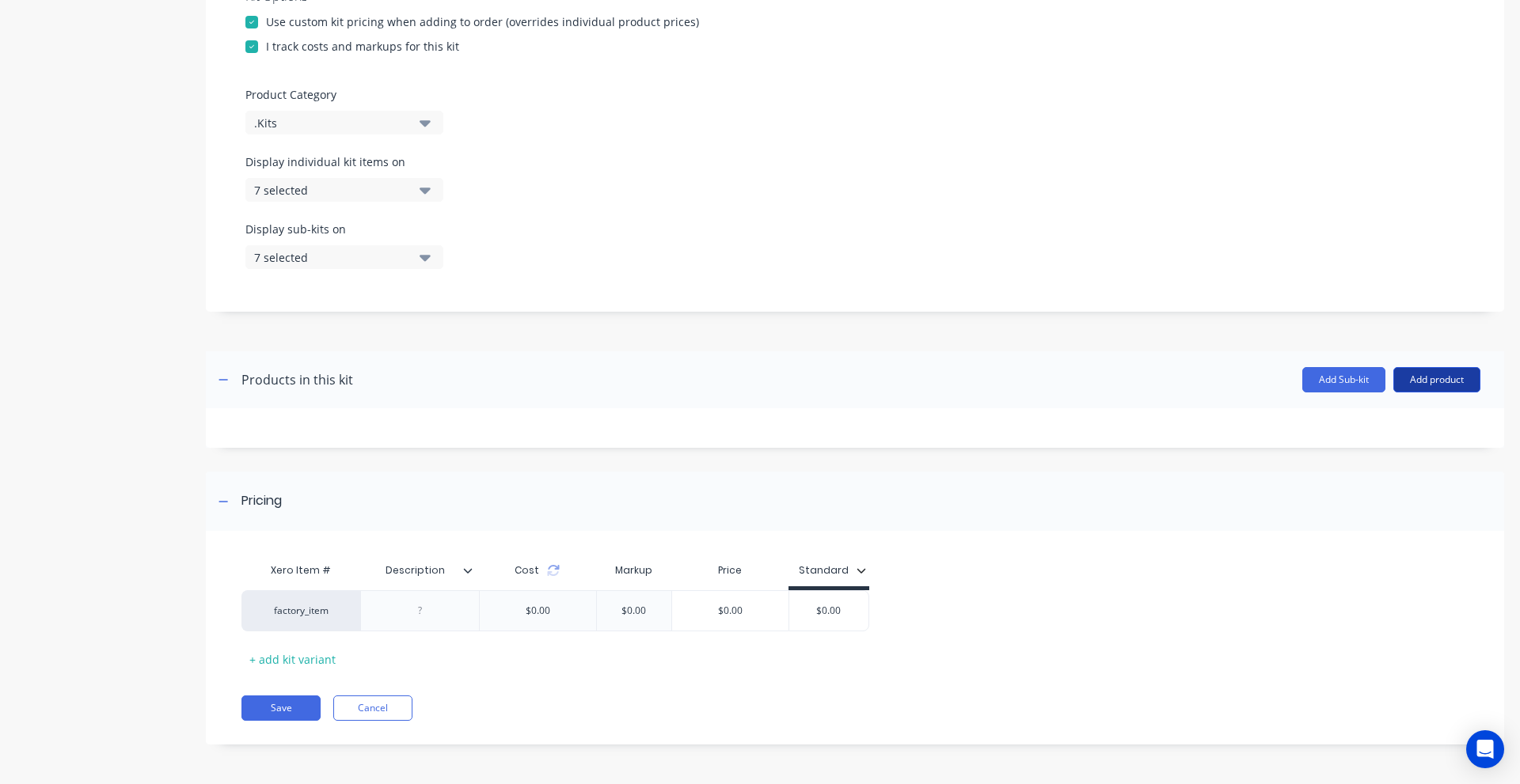
click at [1417, 373] on button "Add product" at bounding box center [1437, 380] width 87 height 26
click at [1419, 422] on div "Product catalogue" at bounding box center [1405, 420] width 122 height 23
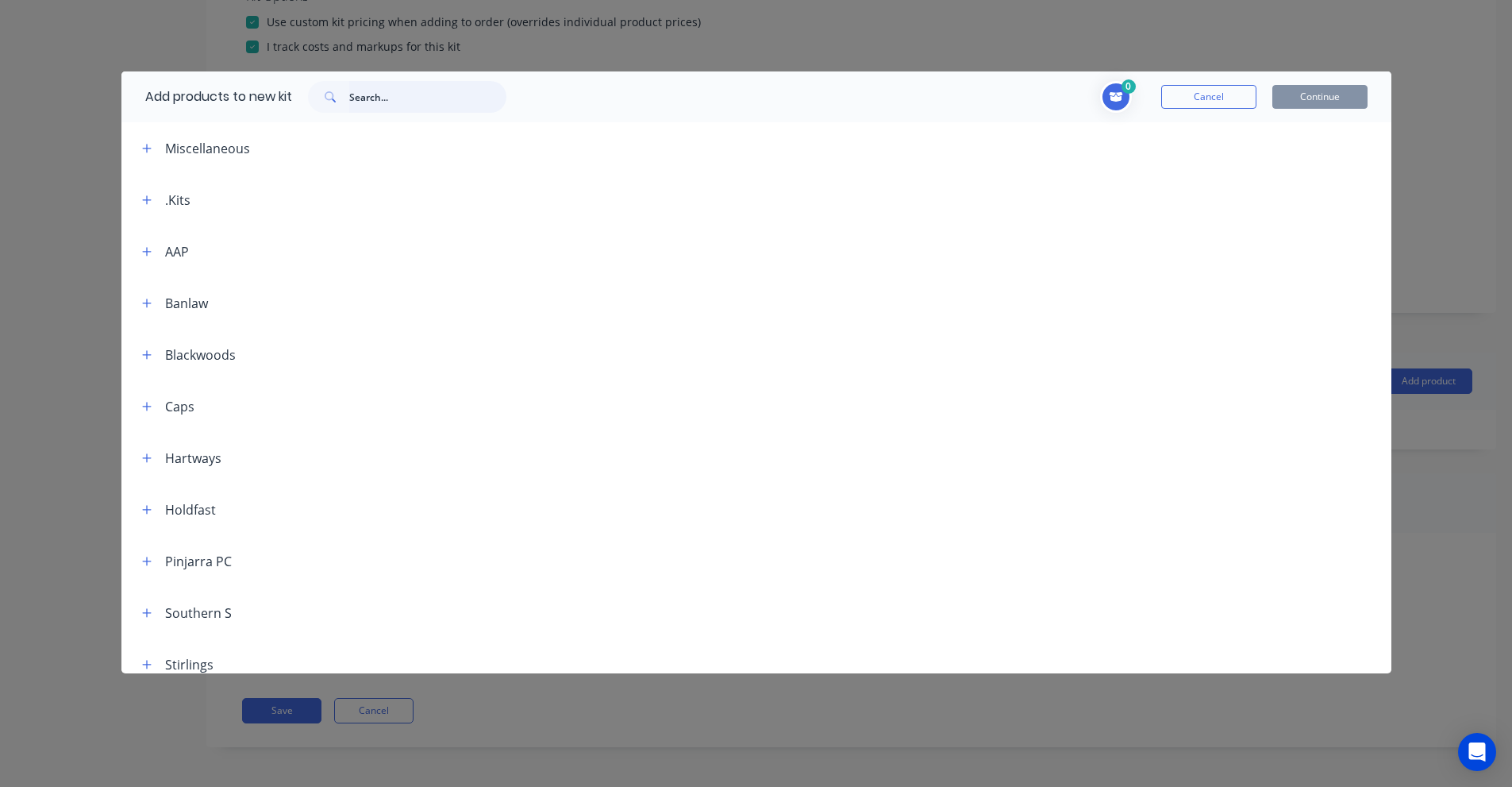
click at [397, 110] on input "text" at bounding box center [428, 97] width 157 height 32
paste input "1 INCH BSPT TO 1 INCH SWIVEL"
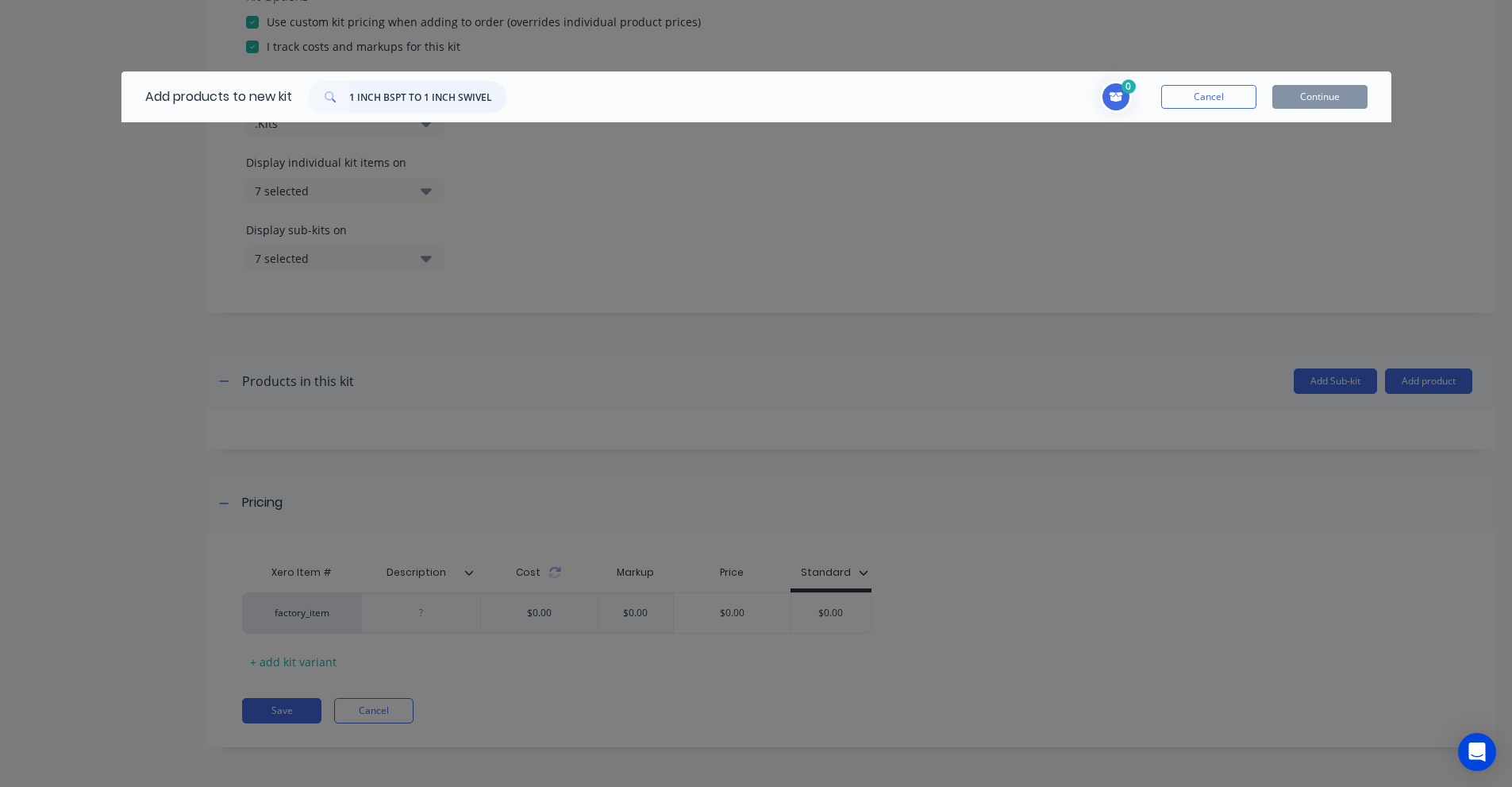
click at [438, 99] on input "1 INCH BSPT TO 1 INCH SWIVEL" at bounding box center [428, 97] width 157 height 32
paste input "BTM16-BPFX16"
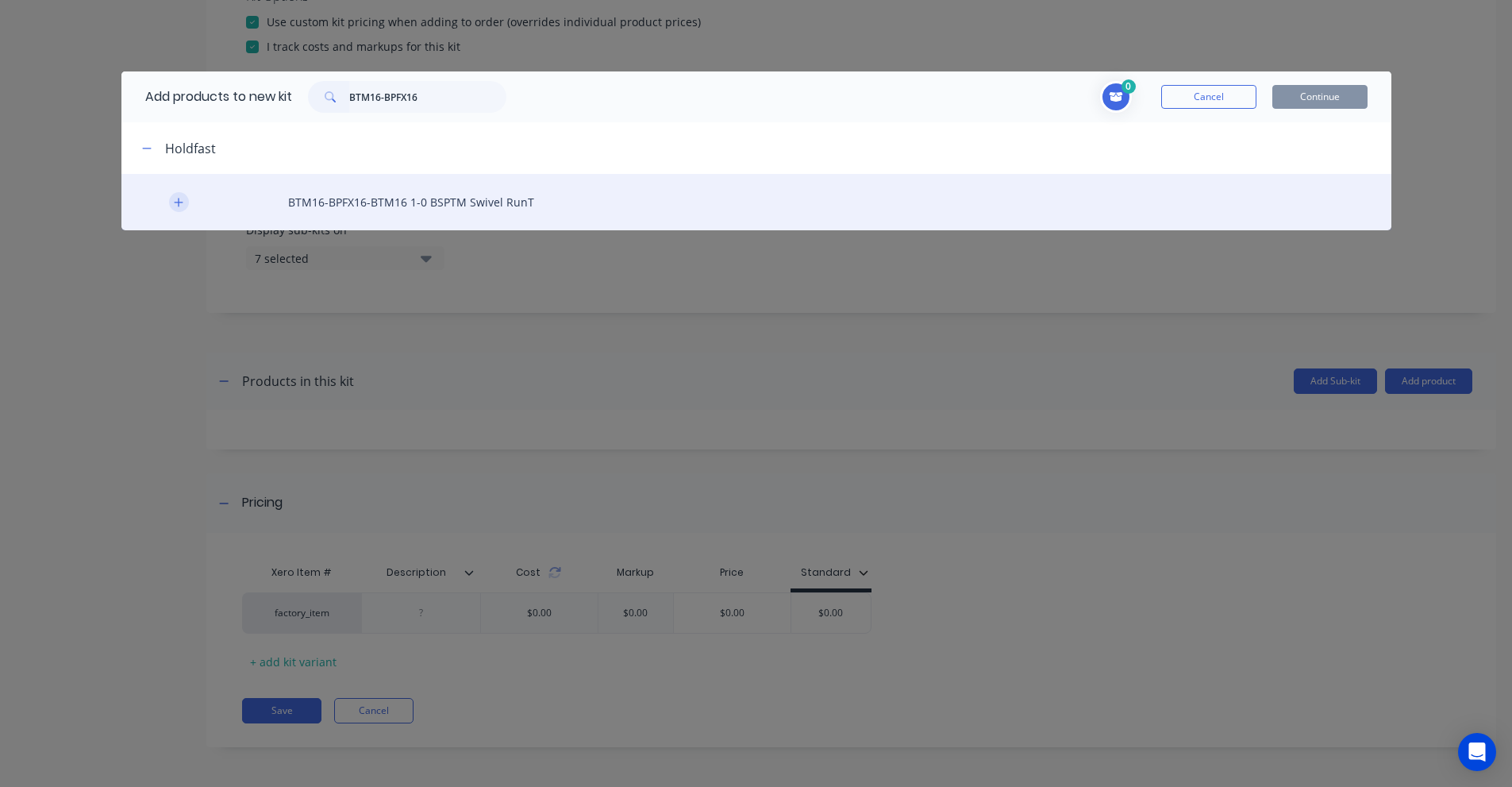
click at [178, 206] on icon "button" at bounding box center [178, 203] width 10 height 11
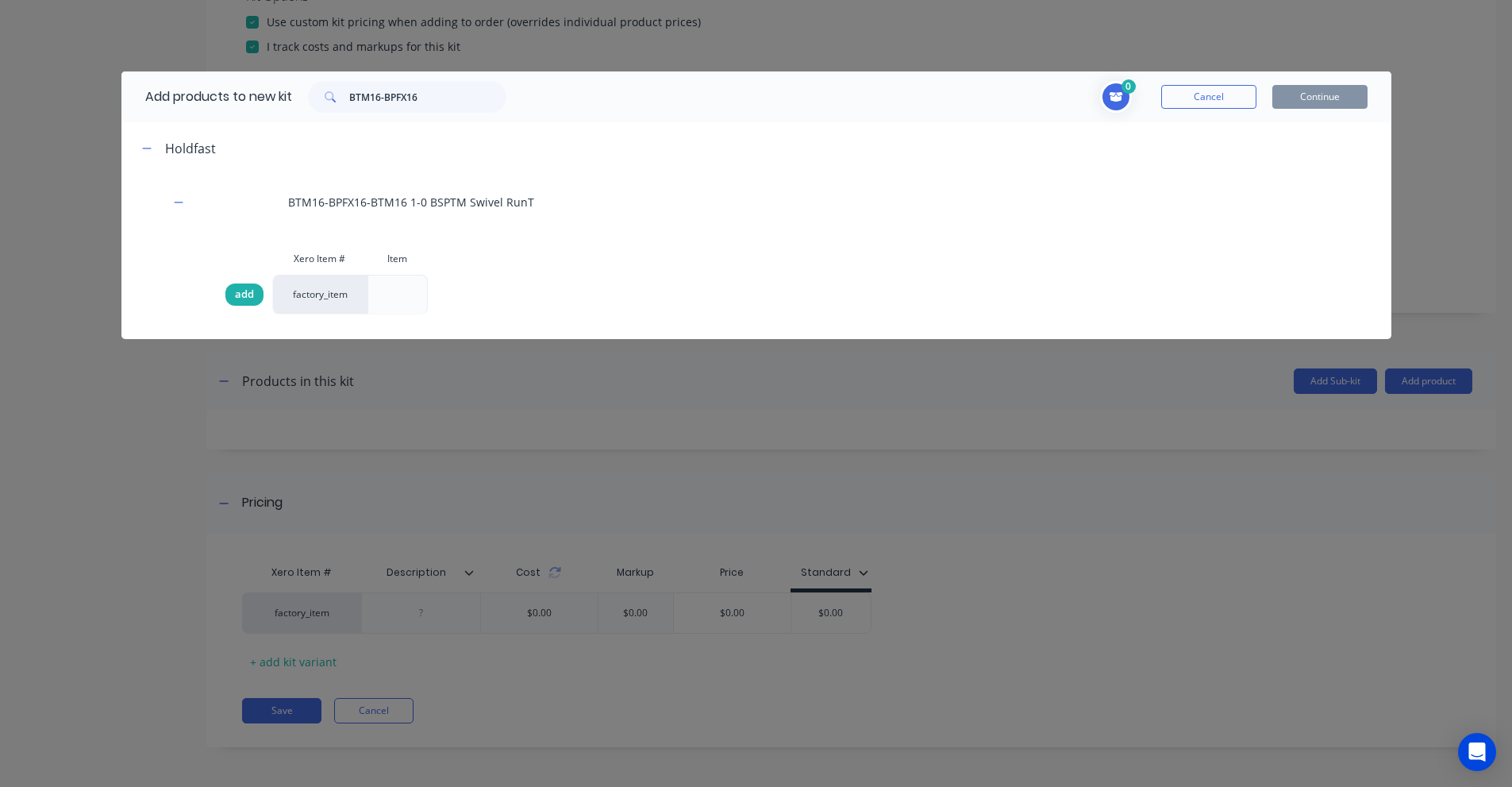
click at [239, 295] on span "add" at bounding box center [244, 295] width 19 height 16
click at [1109, 87] on span "Toggle cart dropdown" at bounding box center [1116, 97] width 32 height 32
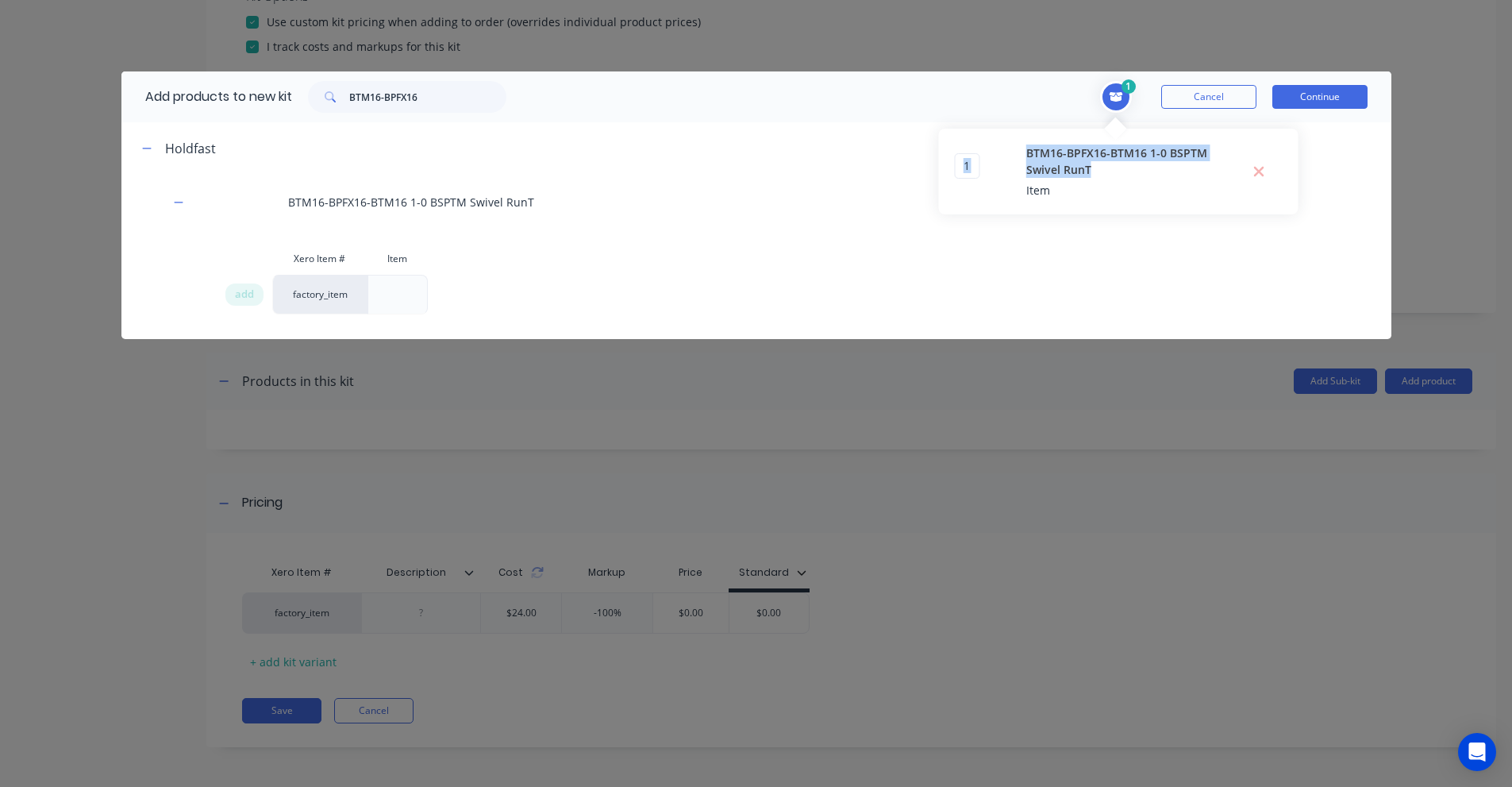
drag, startPoint x: 1103, startPoint y: 167, endPoint x: 1019, endPoint y: 152, distance: 85.3
click at [1019, 152] on div "1 1 ? BTM16-BPFX16-BTM16 1-0 BSPTM Swivel RunT Item" at bounding box center [1118, 171] width 328 height 54
copy div "1 ? BTM16-BPFX16-BTM16 1-0 BSPTM Swivel RunT"
click at [427, 89] on input "BTM16-BPFX16" at bounding box center [428, 97] width 157 height 32
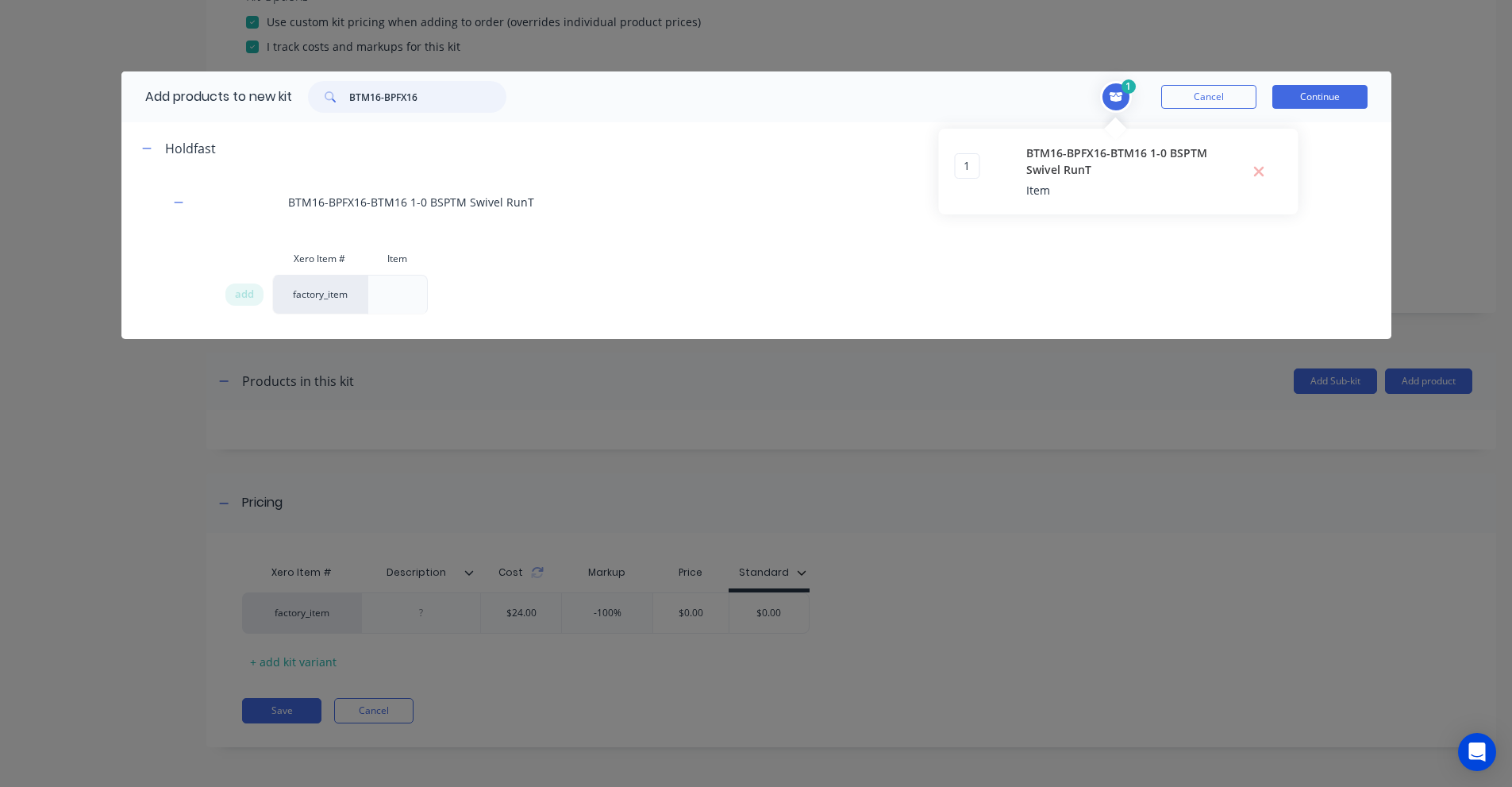
click at [427, 89] on input "BTM16-BPFX16" at bounding box center [428, 97] width 157 height 32
paste input "1 INCH [PERSON_NAME]"
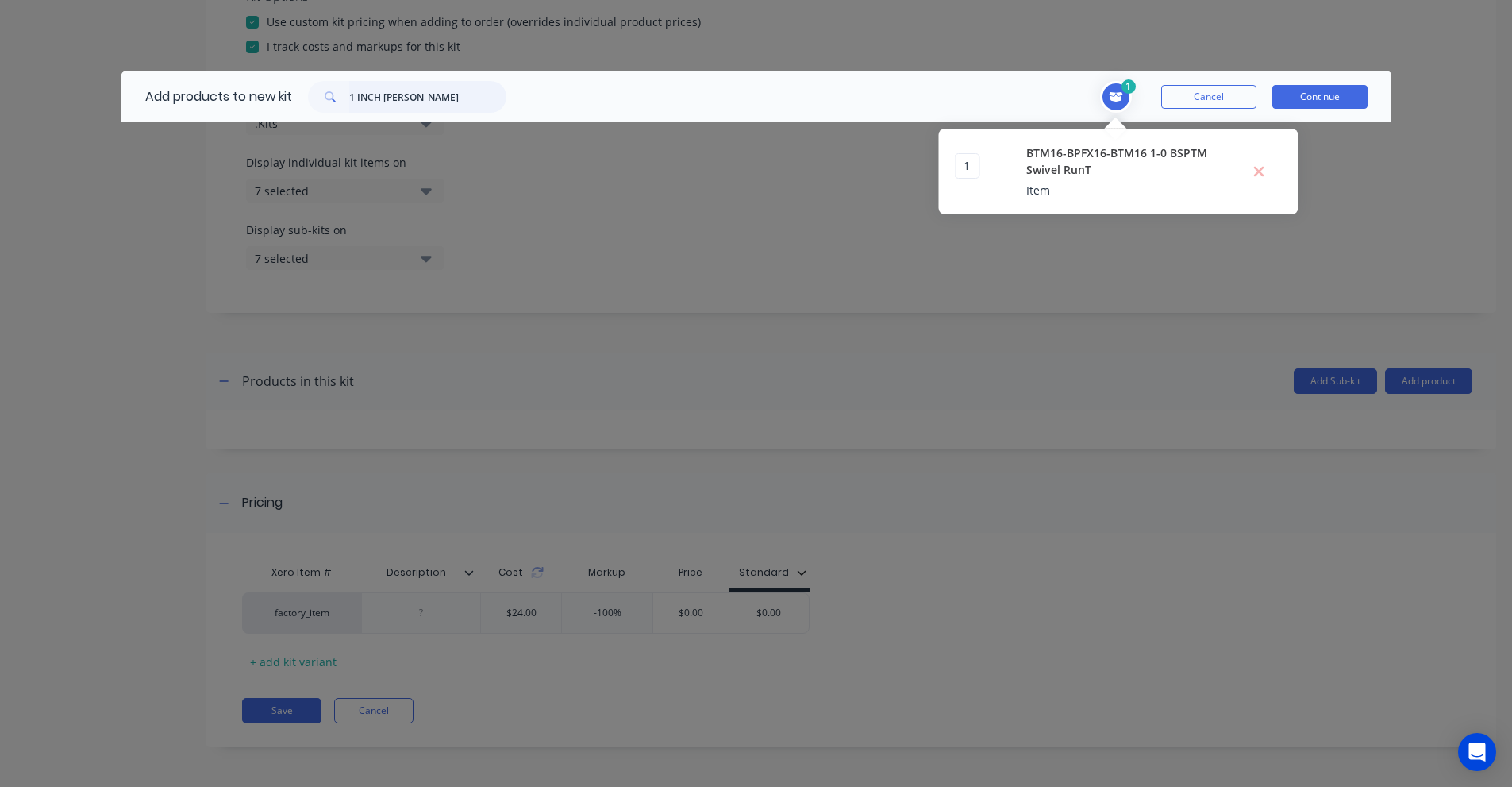
click at [473, 96] on input "1 INCH [PERSON_NAME]" at bounding box center [428, 97] width 157 height 32
paste input "BPM16-BPMHN16"
drag, startPoint x: 460, startPoint y: 103, endPoint x: 252, endPoint y: 85, distance: 208.8
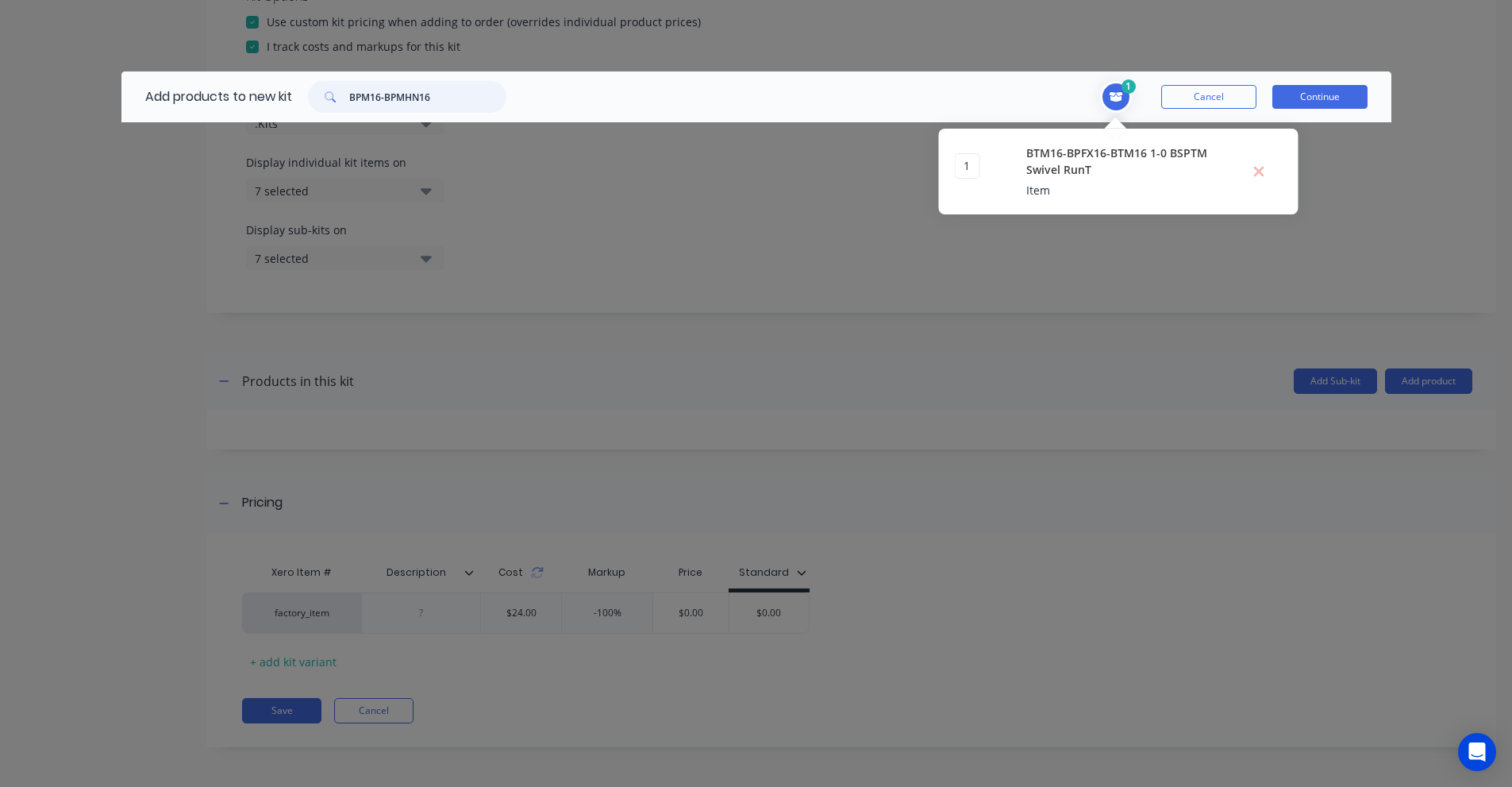
click at [255, 85] on div "Add products to new kit BPM16-BPMHN16" at bounding box center [321, 96] width 401 height 51
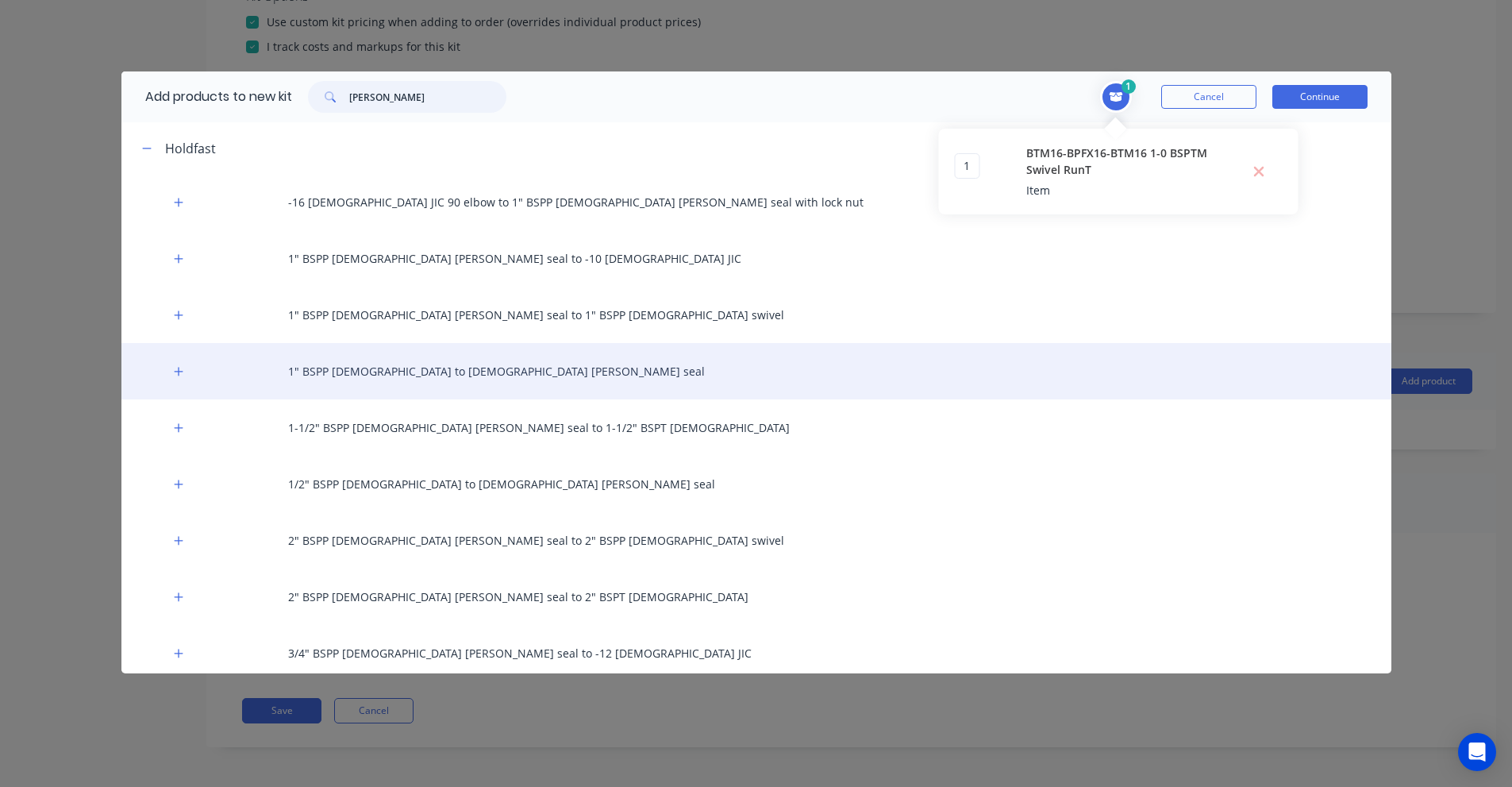
scroll to position [177, 0]
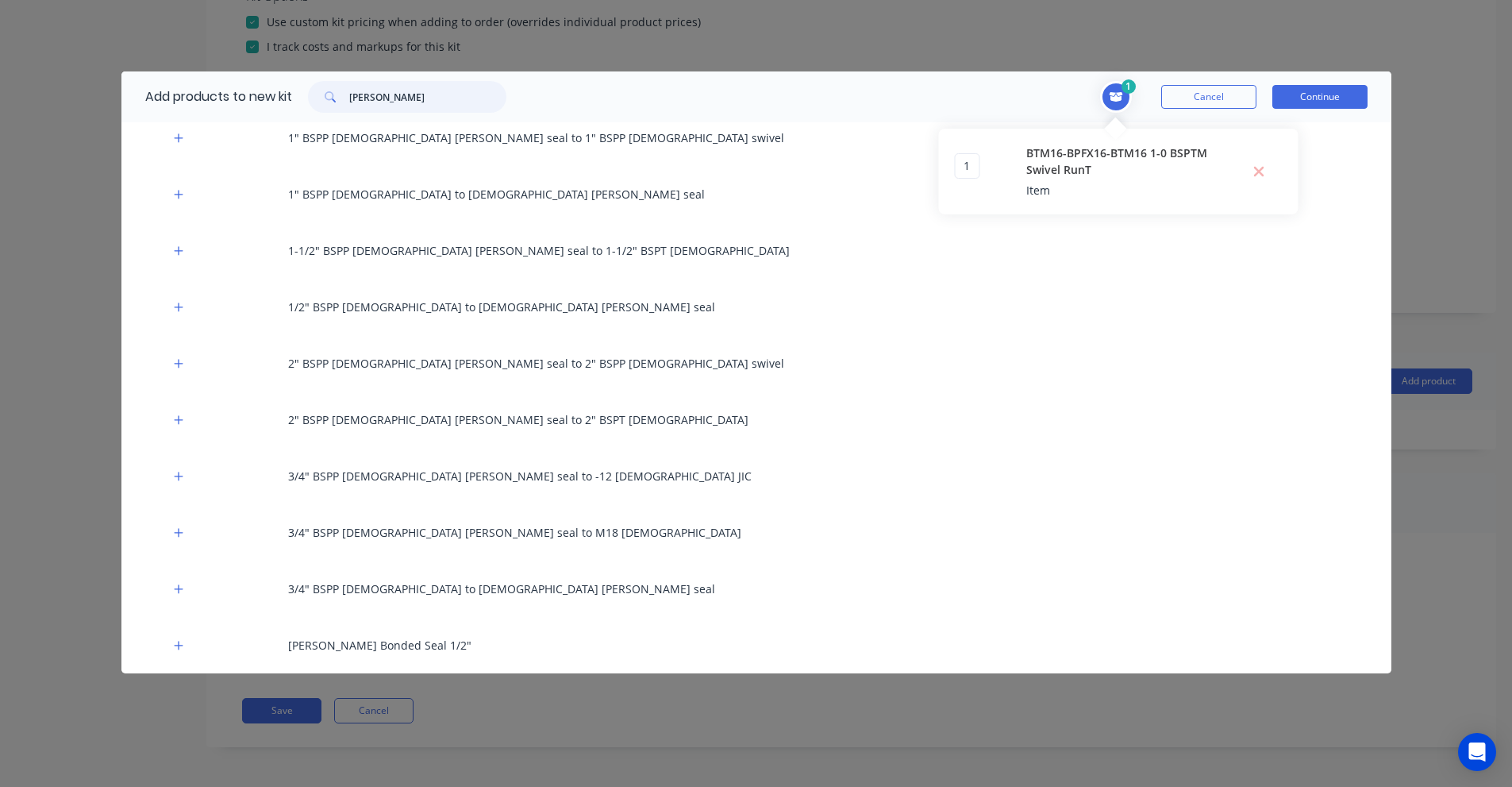
click at [399, 108] on input "[PERSON_NAME]" at bounding box center [428, 97] width 157 height 32
paste input "1 INCH BALL VALVE"
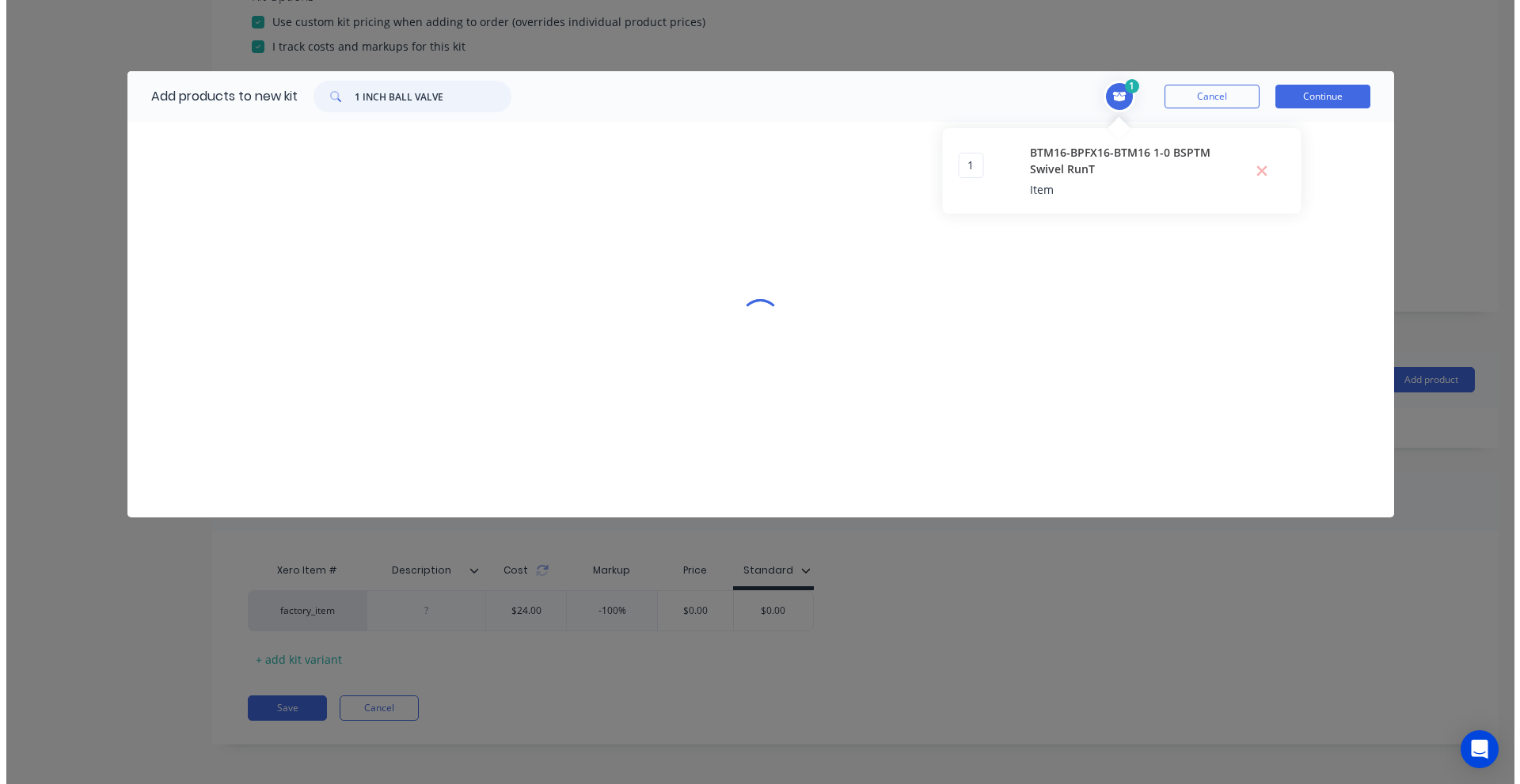
scroll to position [0, 0]
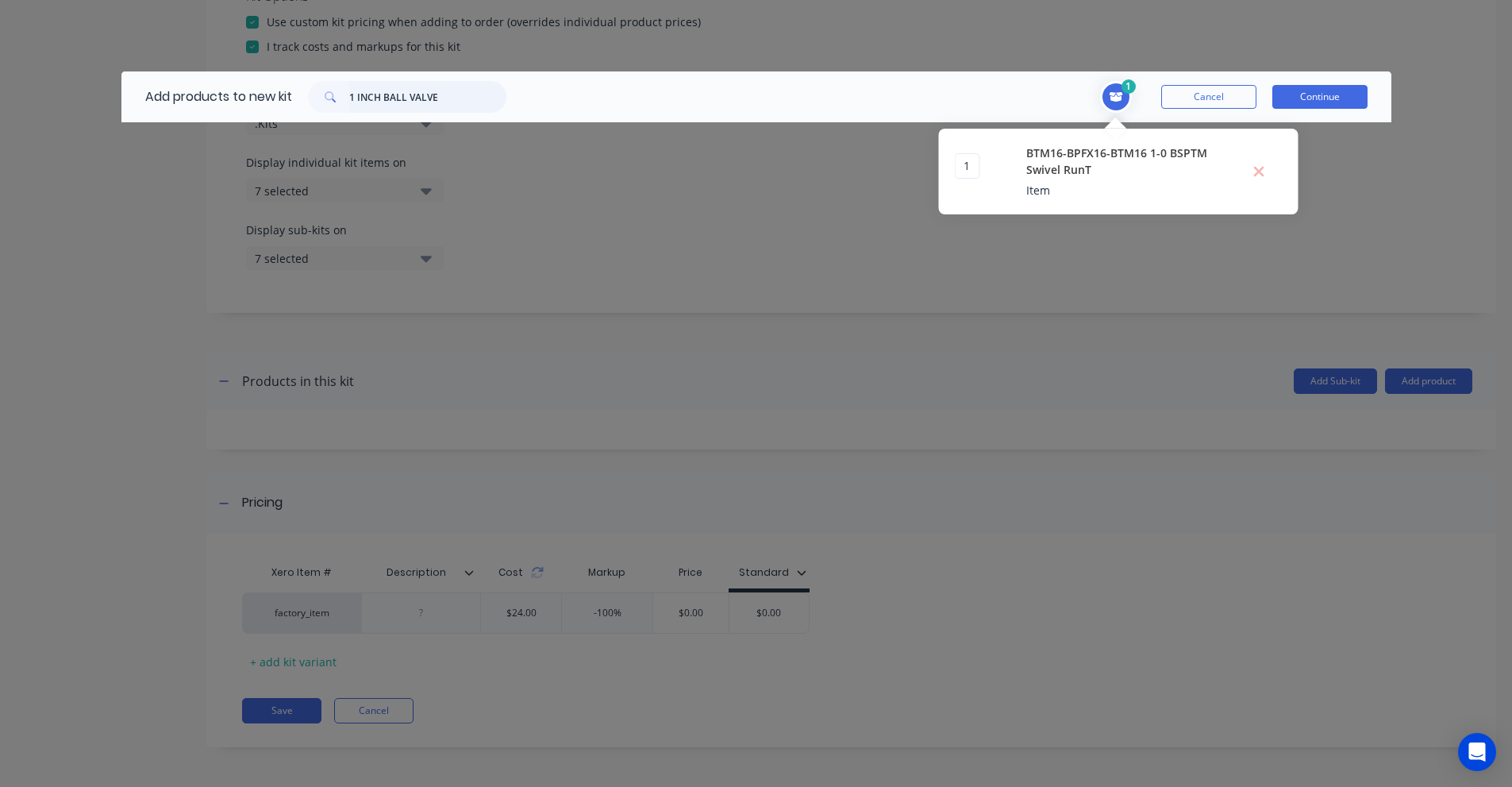
click at [443, 100] on input "1 INCH BALL VALVE" at bounding box center [428, 97] width 157 height 32
paste input "VBB25"
click at [379, 92] on input "VBB25" at bounding box center [428, 97] width 157 height 32
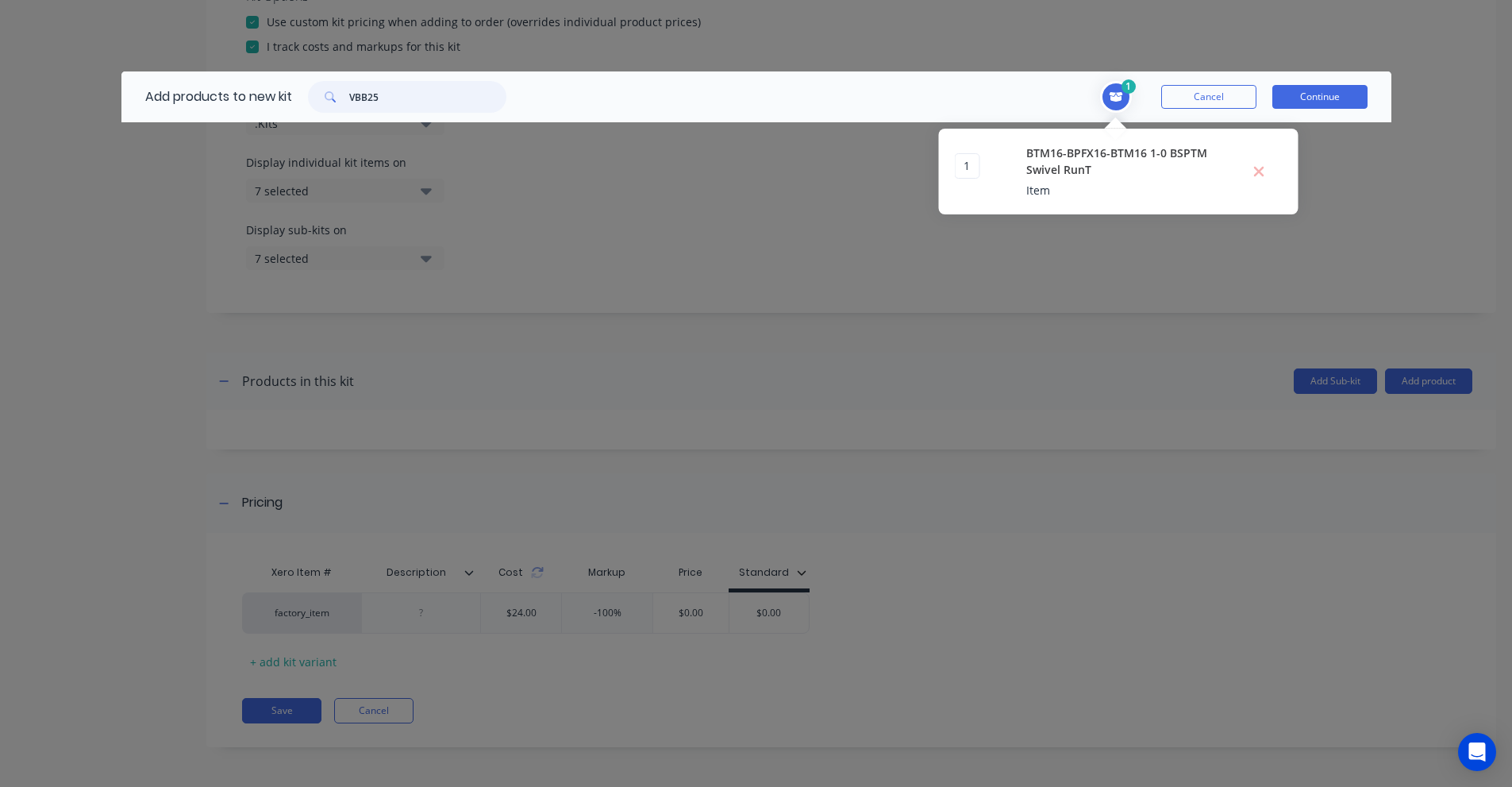
click at [379, 92] on input "VBB25" at bounding box center [428, 97] width 157 height 32
paste input "1 INCH BSPT TO M25"
click at [467, 94] on input "1 INCH BSPT TO M25" at bounding box center [428, 97] width 157 height 32
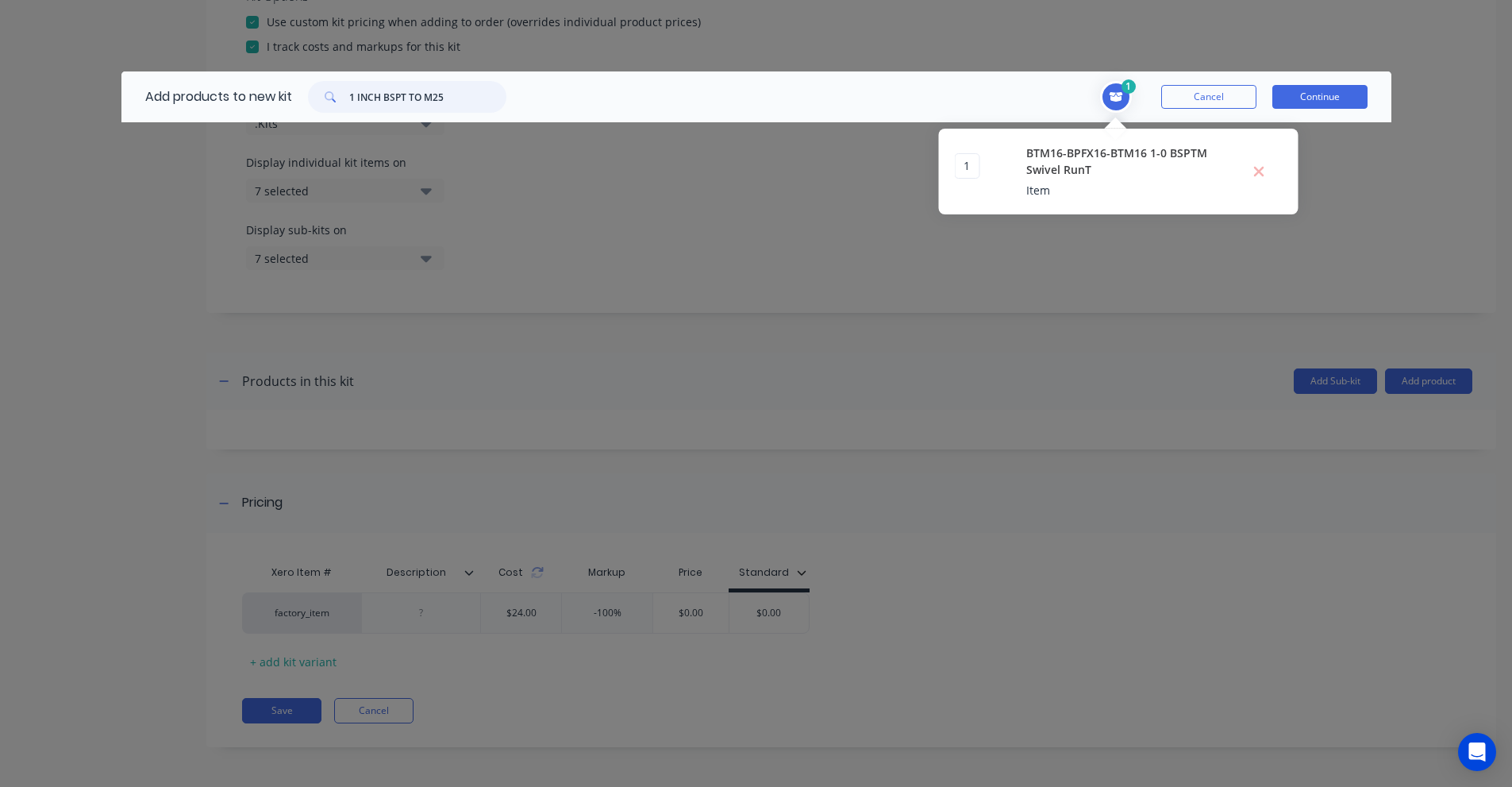
click at [467, 93] on input "1 INCH BSPT TO M25" at bounding box center [428, 97] width 157 height 32
paste input "BTM16-DHM36"
click at [394, 92] on input "BTM16-DHM36" at bounding box center [428, 97] width 157 height 32
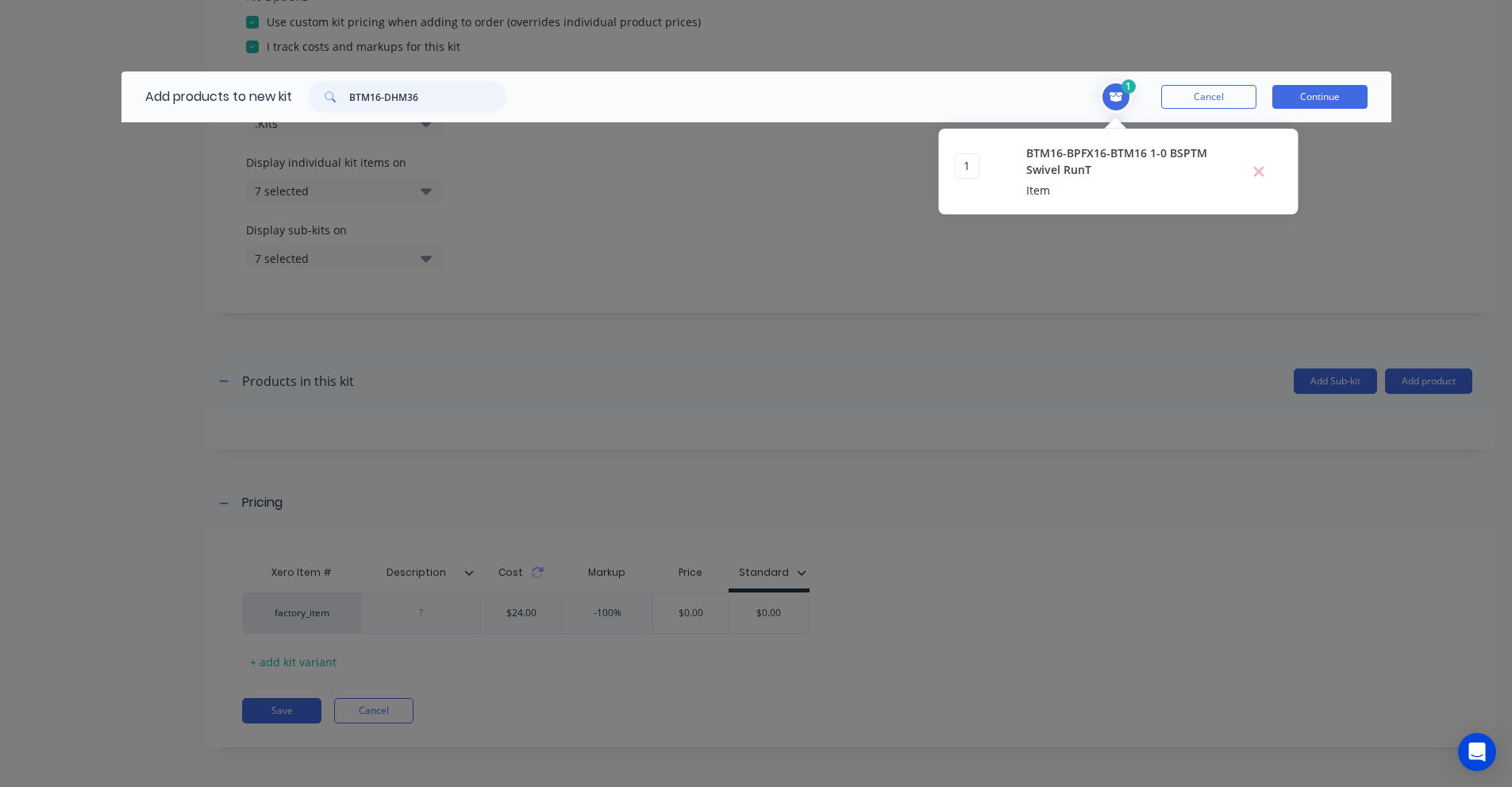
paste input "M25 stainless steel pipe collar"
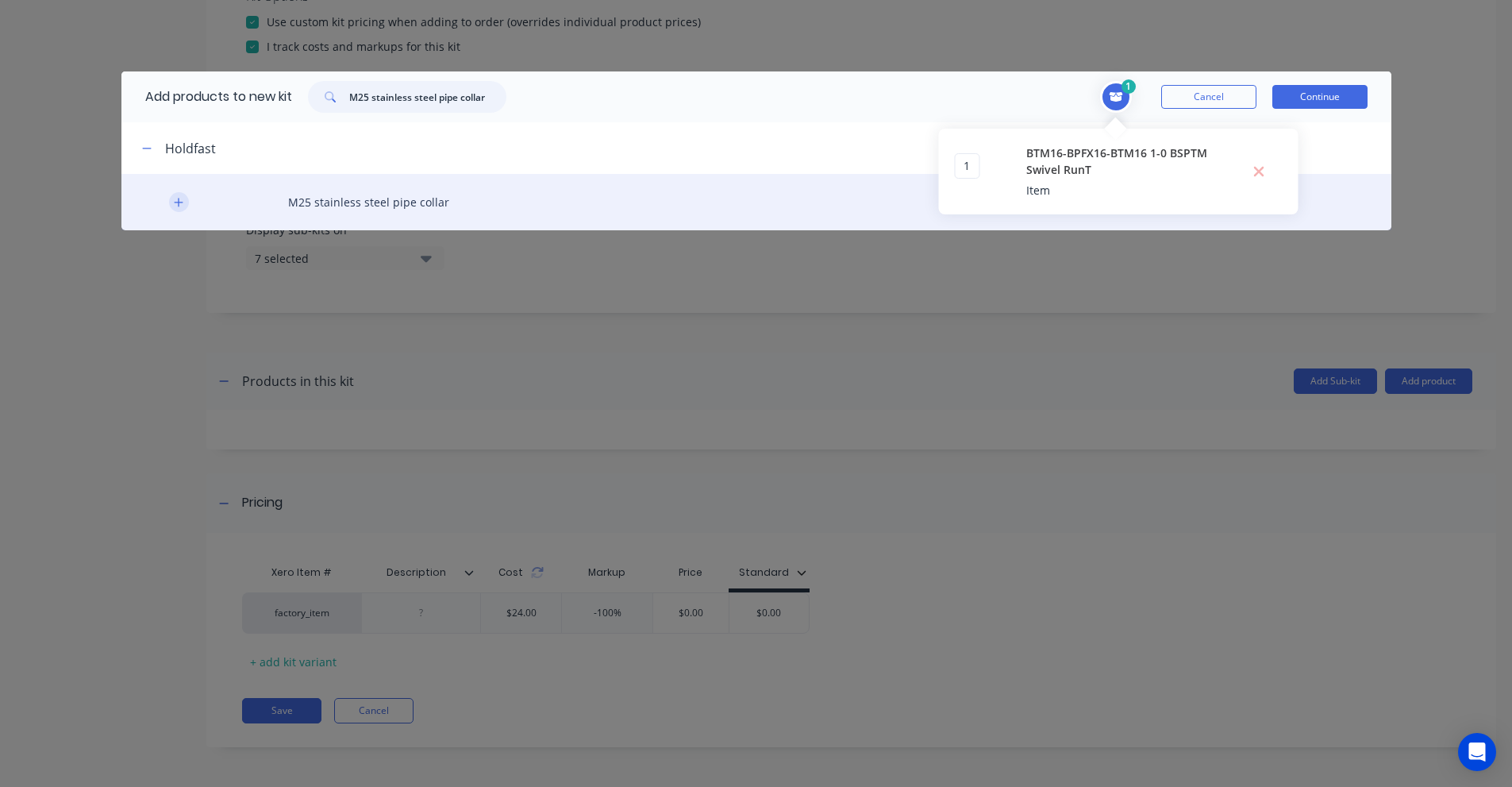
type input "M25 stainless steel pipe collar"
click at [178, 202] on icon "button" at bounding box center [178, 202] width 9 height 9
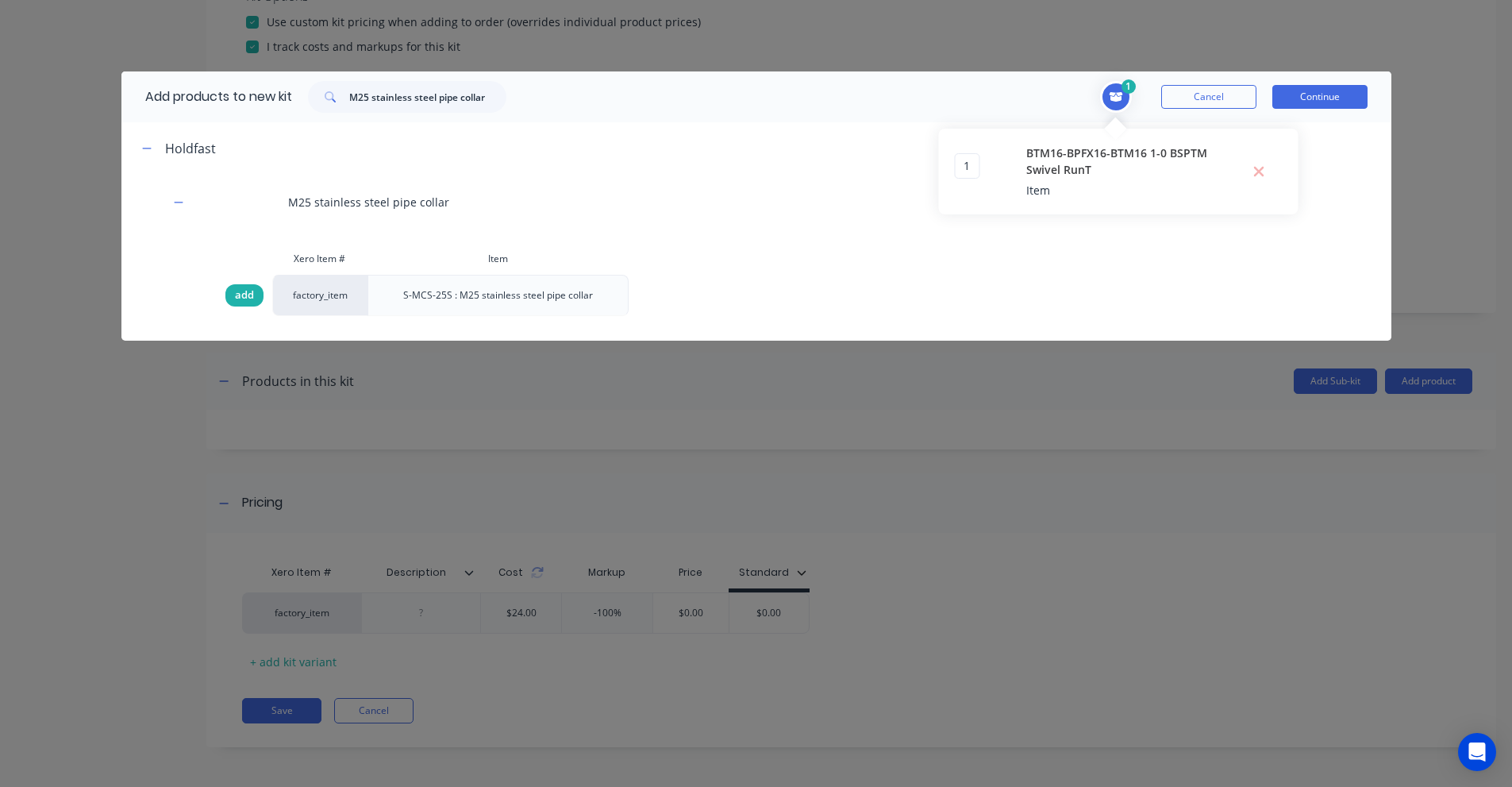
click at [257, 294] on div "add" at bounding box center [244, 296] width 38 height 23
click at [255, 301] on div "add" at bounding box center [244, 296] width 38 height 23
type input "2"
click at [446, 92] on input "M25 stainless steel pipe collar" at bounding box center [428, 97] width 157 height 32
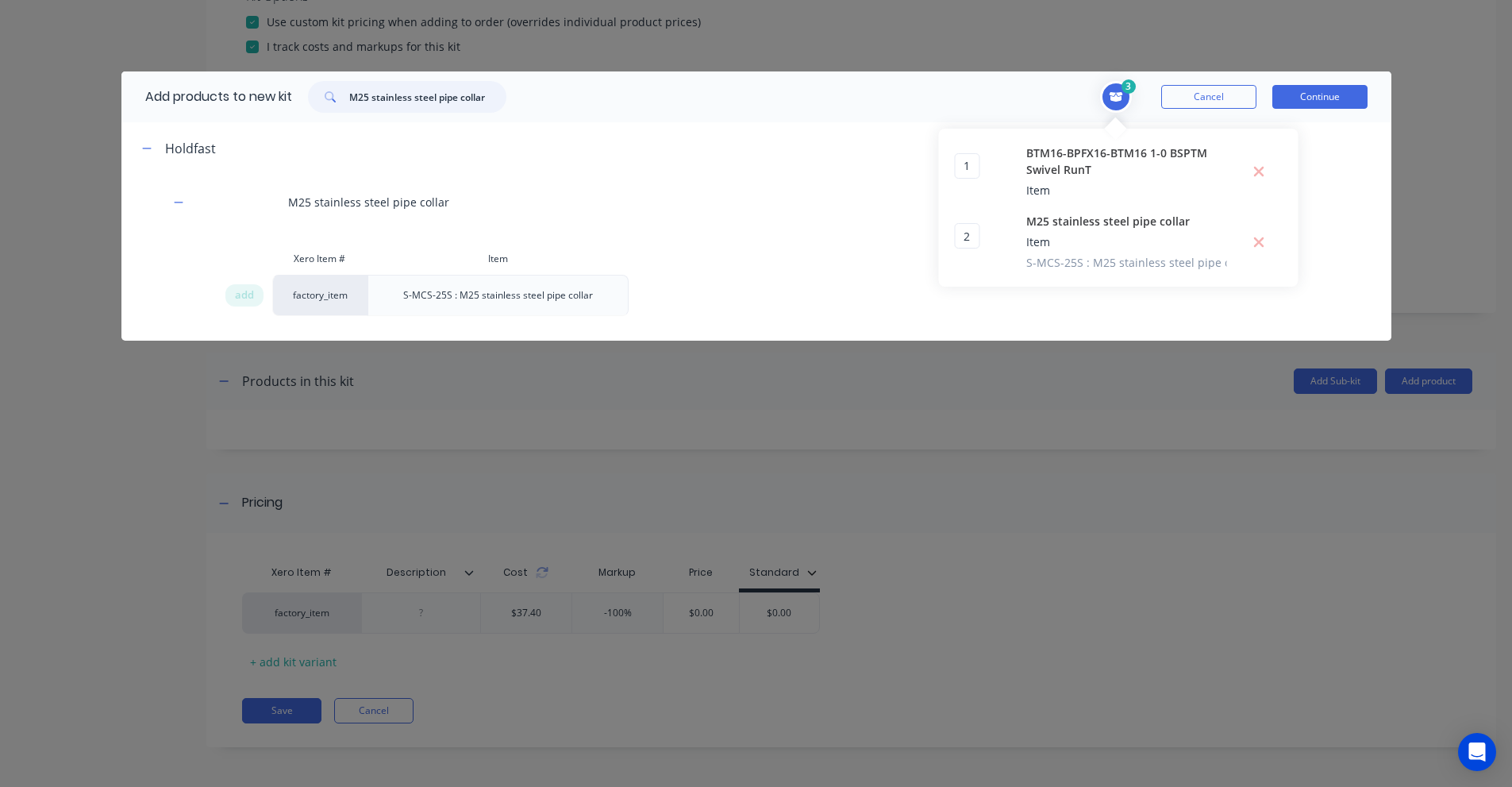
click at [446, 92] on input "M25 stainless steel pipe collar" at bounding box center [428, 97] width 157 height 32
paste input "nut"
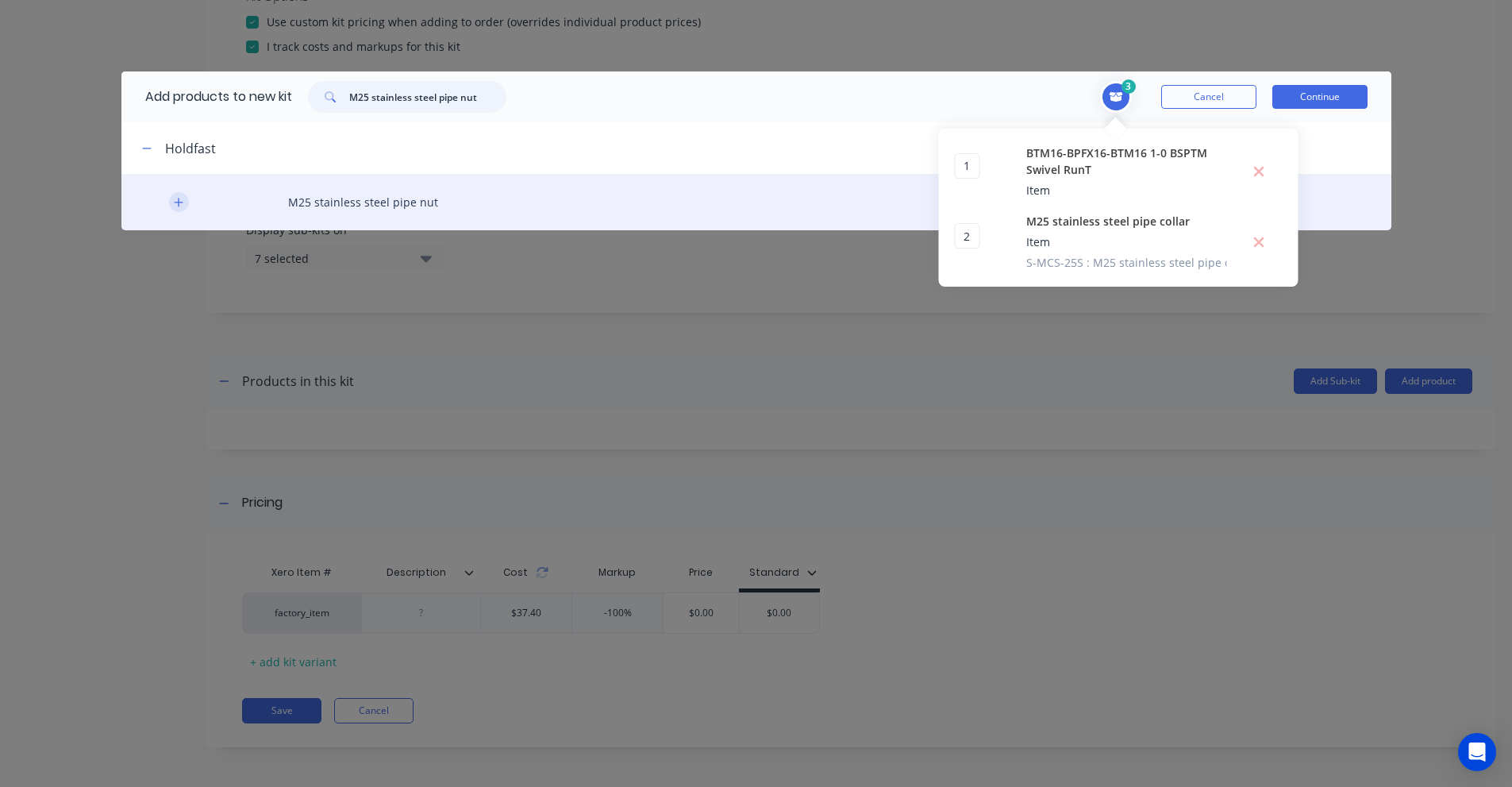
type input "M25 stainless steel pipe nut"
click at [183, 200] on icon "button" at bounding box center [178, 203] width 10 height 11
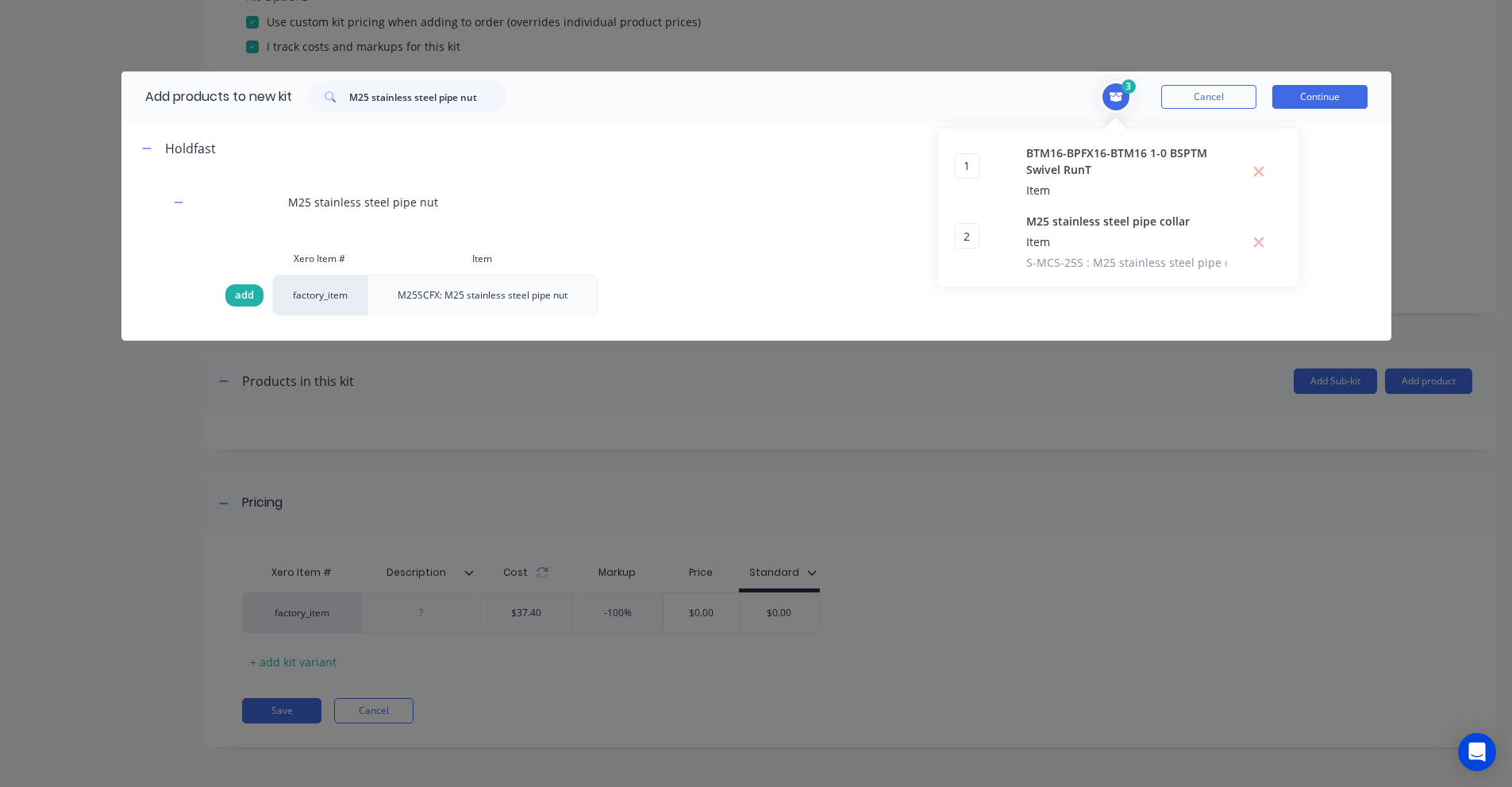
click at [235, 296] on span "add" at bounding box center [244, 296] width 19 height 16
click at [244, 297] on span "add" at bounding box center [244, 296] width 19 height 16
type input "2"
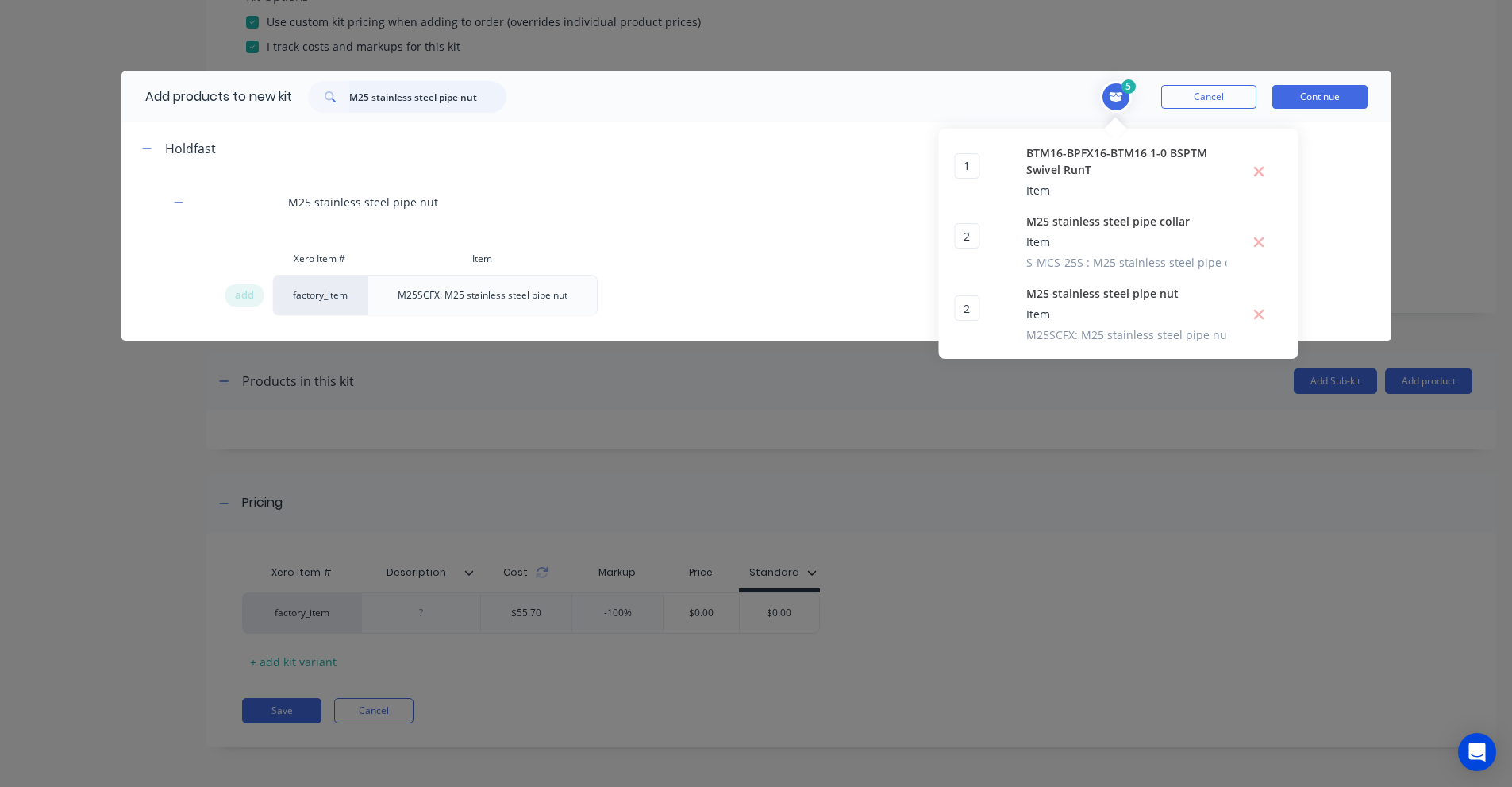
click at [447, 108] on input "M25 stainless steel pipe nut" at bounding box center [428, 97] width 157 height 32
paste input "1" BSPT [DEMOGRAPHIC_DATA] to [DEMOGRAPHIC_DATA]"
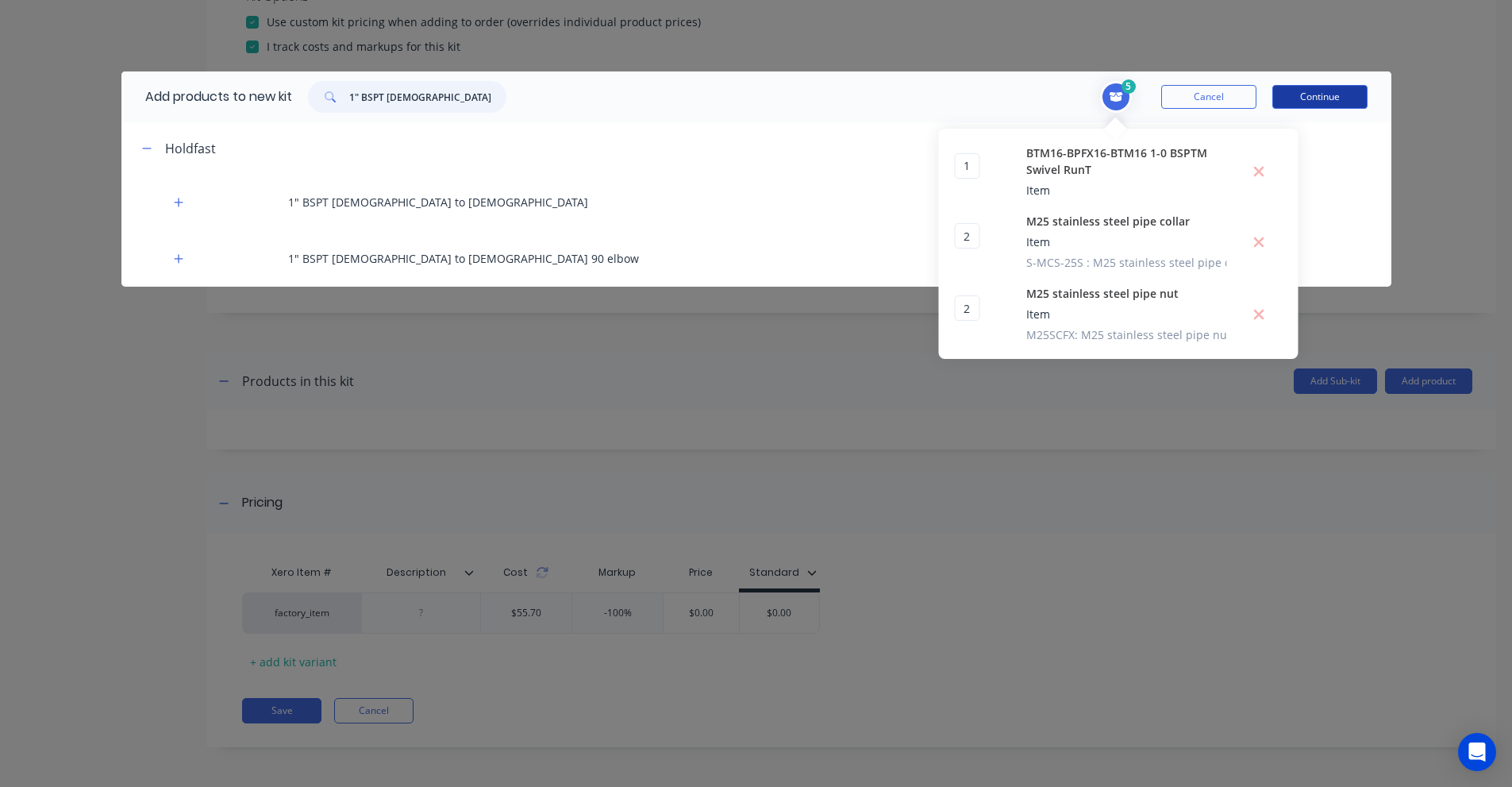
type input "1" BSPT [DEMOGRAPHIC_DATA] to [DEMOGRAPHIC_DATA]"
click at [1343, 95] on button "Continue" at bounding box center [1320, 97] width 96 height 24
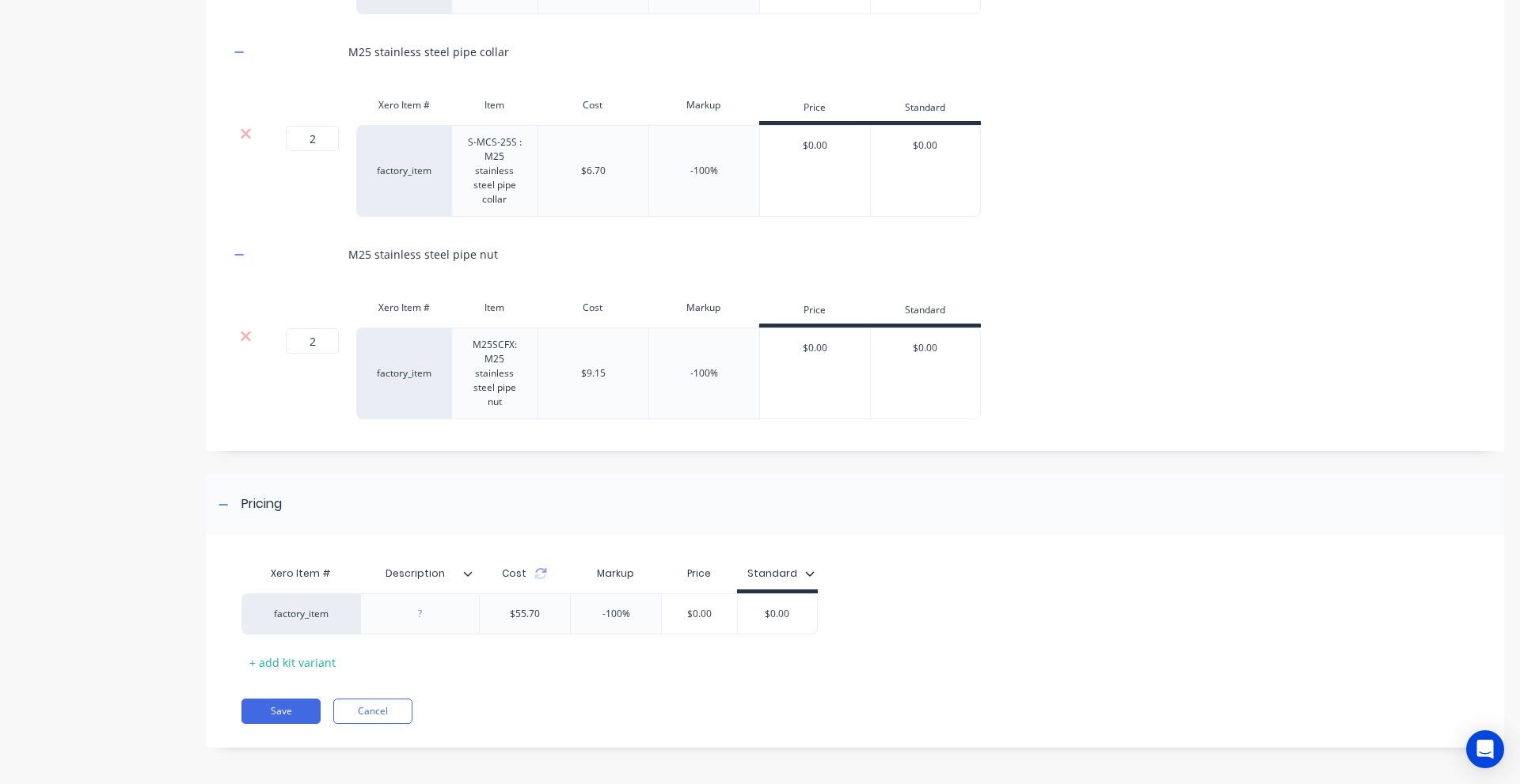
scroll to position [973, 0]
click at [303, 702] on button "Save" at bounding box center [280, 708] width 79 height 26
